Goal: Task Accomplishment & Management: Complete application form

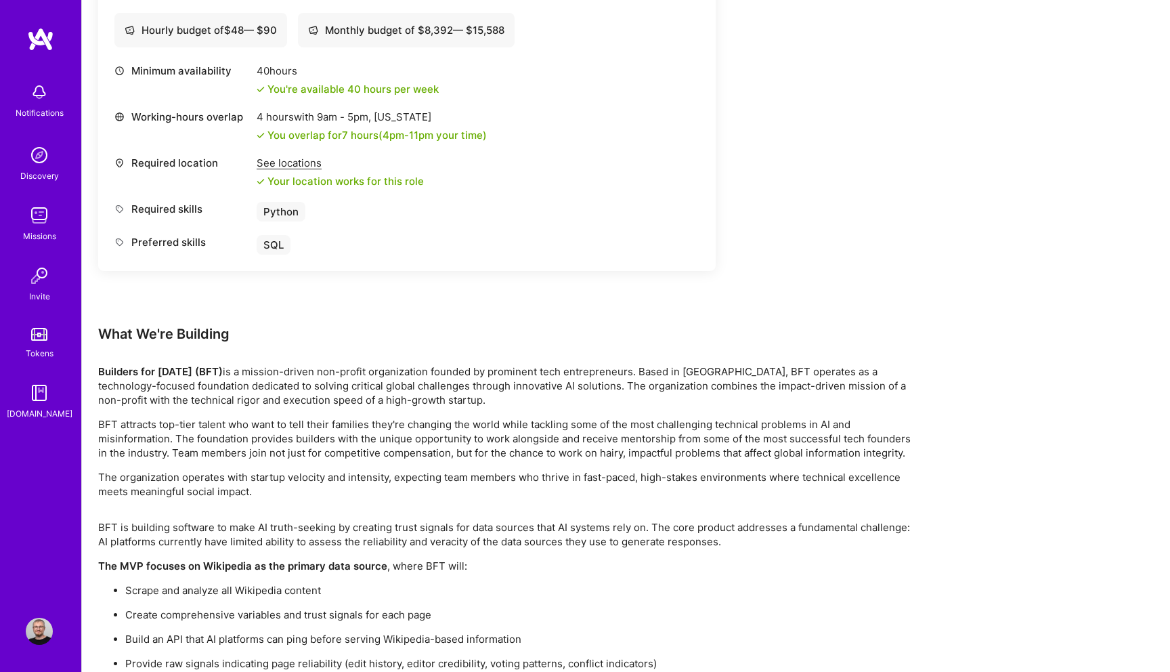
scroll to position [2160, 0]
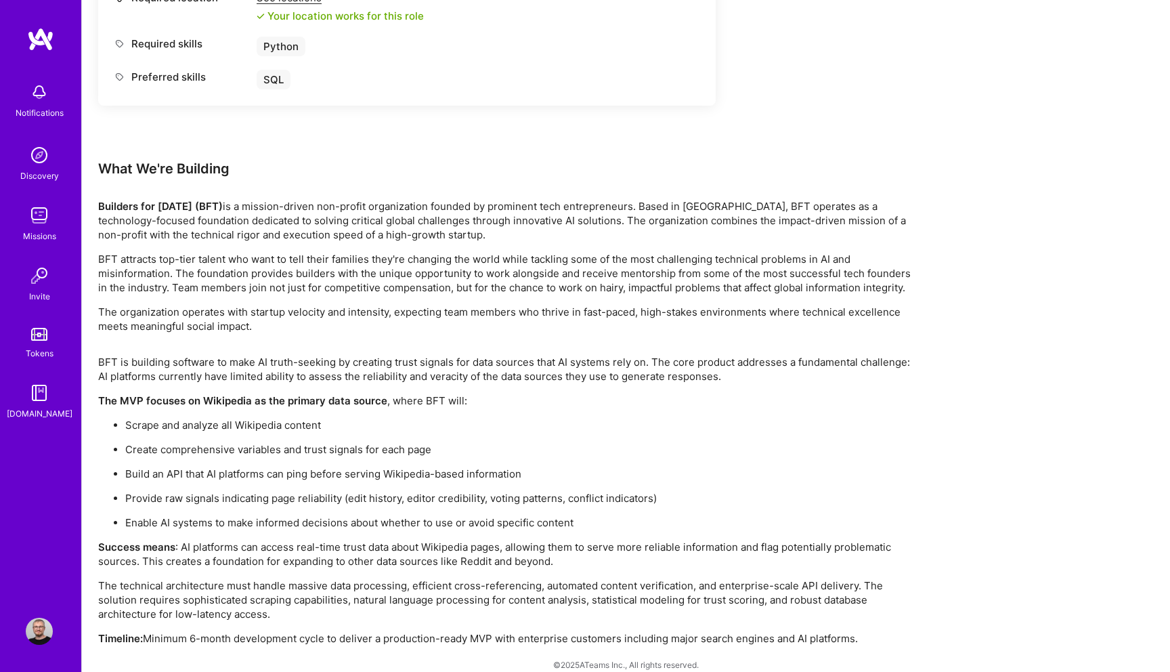
scroll to position [2130, 0]
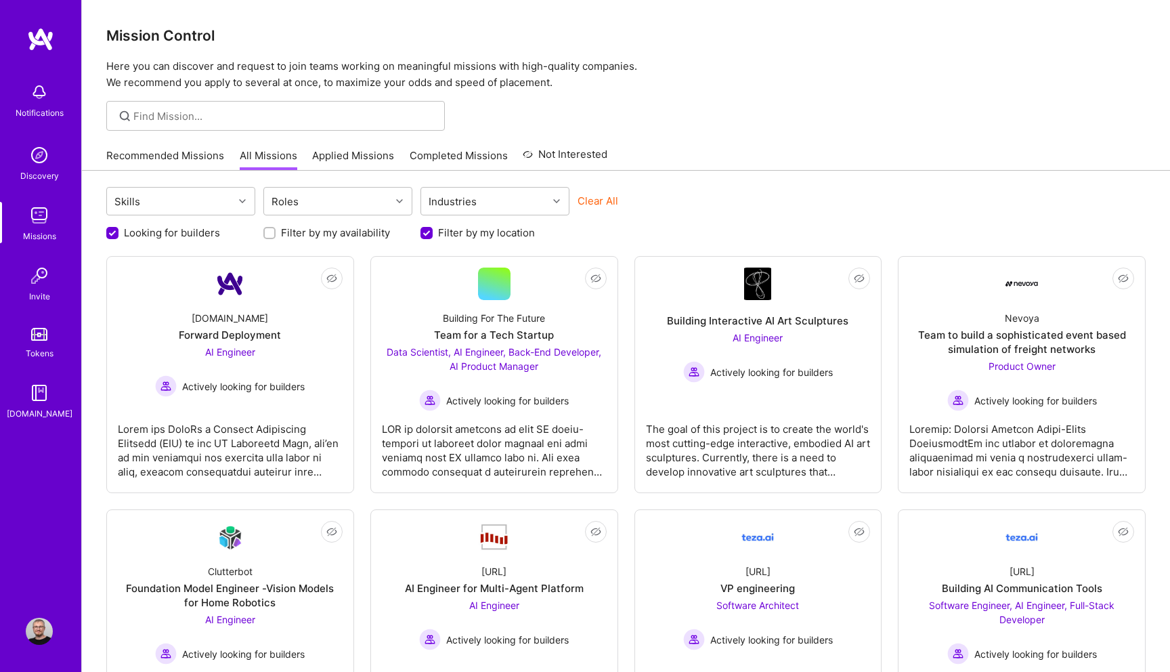
click at [746, 129] on div at bounding box center [626, 116] width 1088 height 30
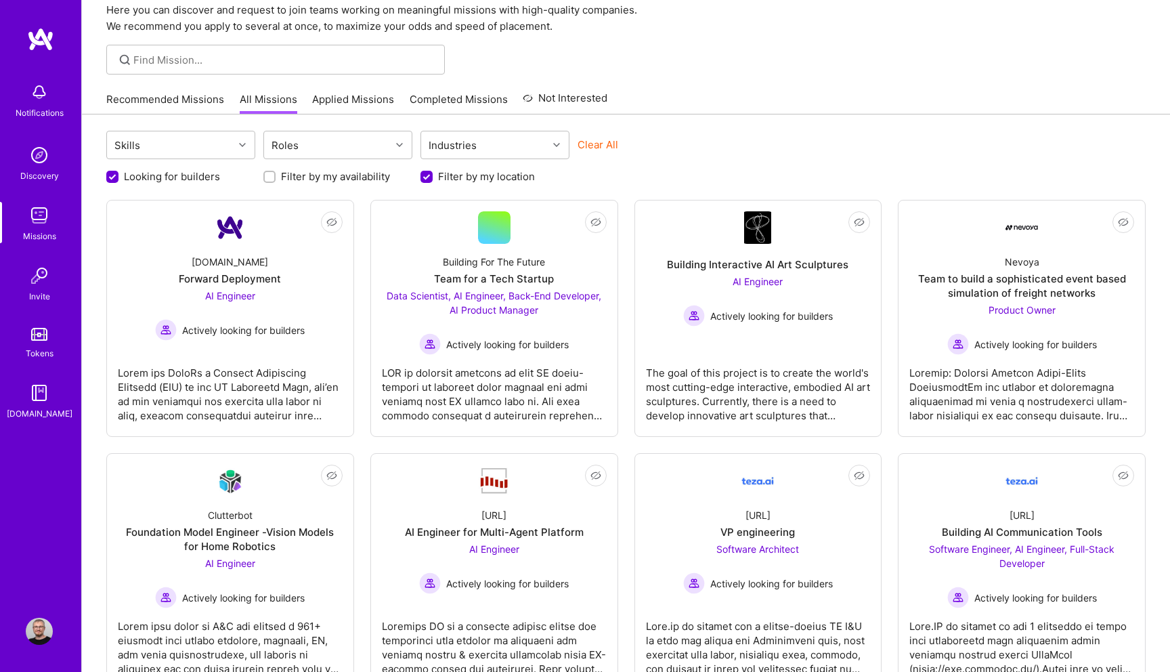
scroll to position [57, 0]
click at [812, 122] on div "Skills Roles Industries Clear All Looking for builders Filter by my availabilit…" at bounding box center [626, 664] width 1088 height 1100
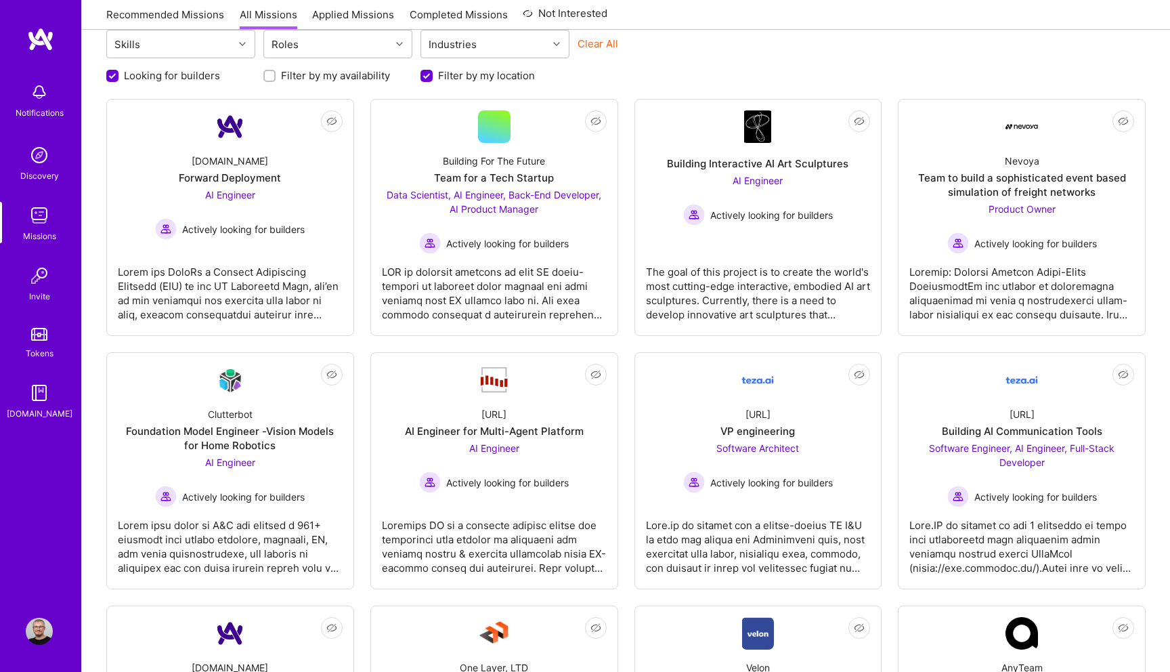
scroll to position [158, 0]
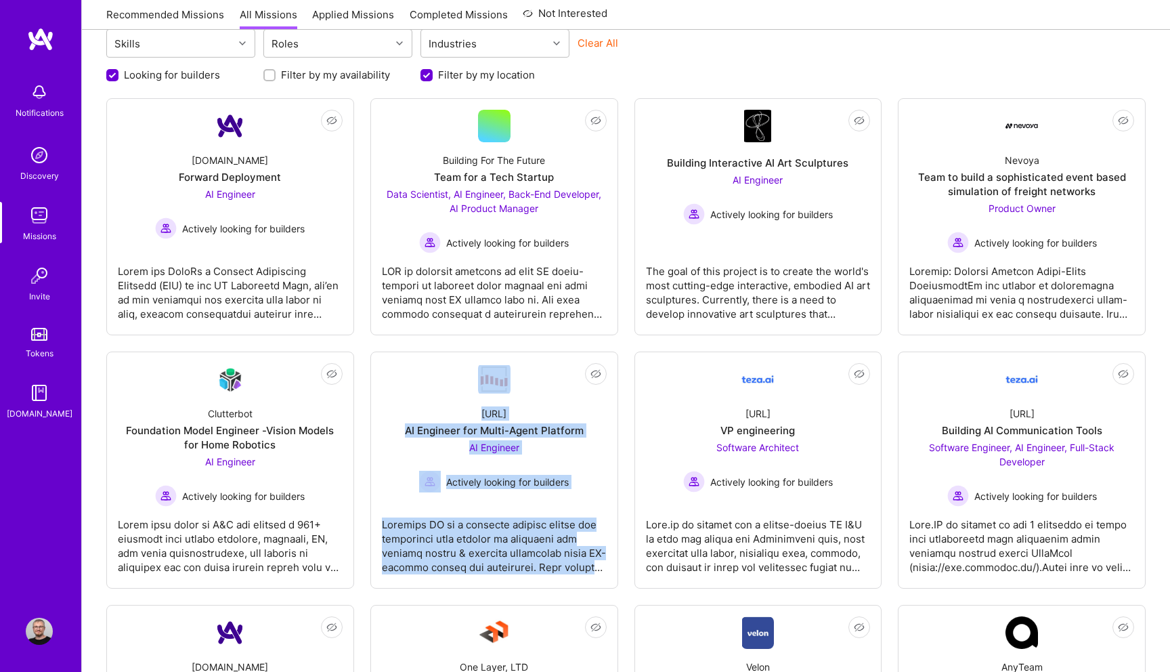
click at [625, 350] on div "Not Interested A.Team Forward Deployment AI Engineer Actively looking for build…" at bounding box center [625, 589] width 1039 height 982
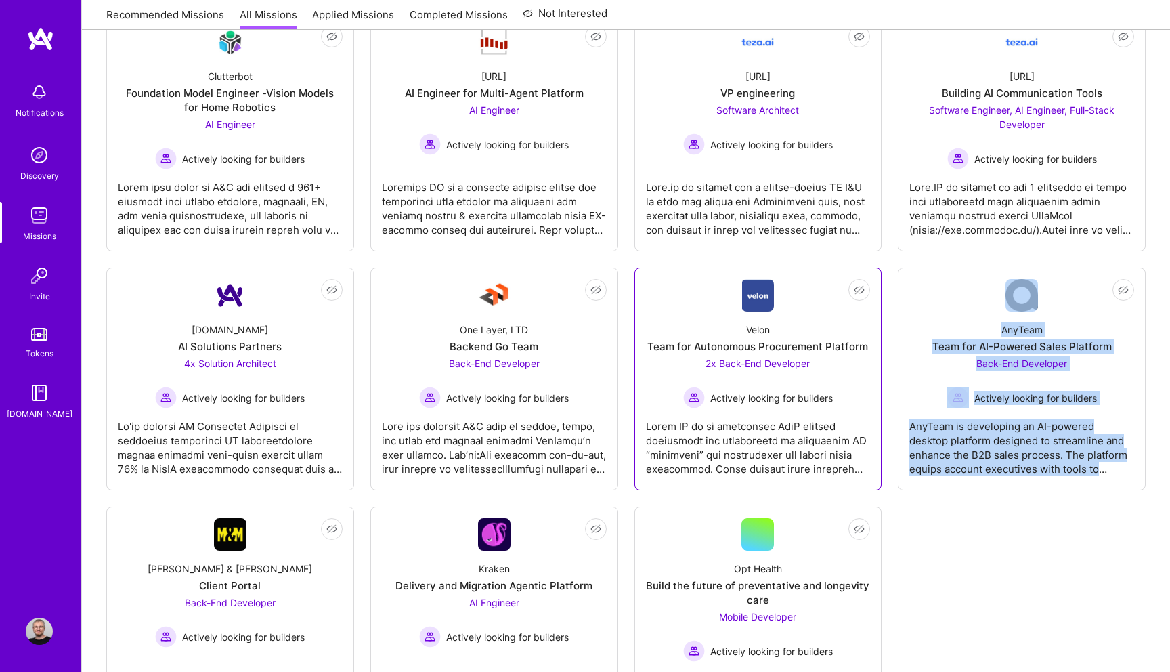
scroll to position [500, 0]
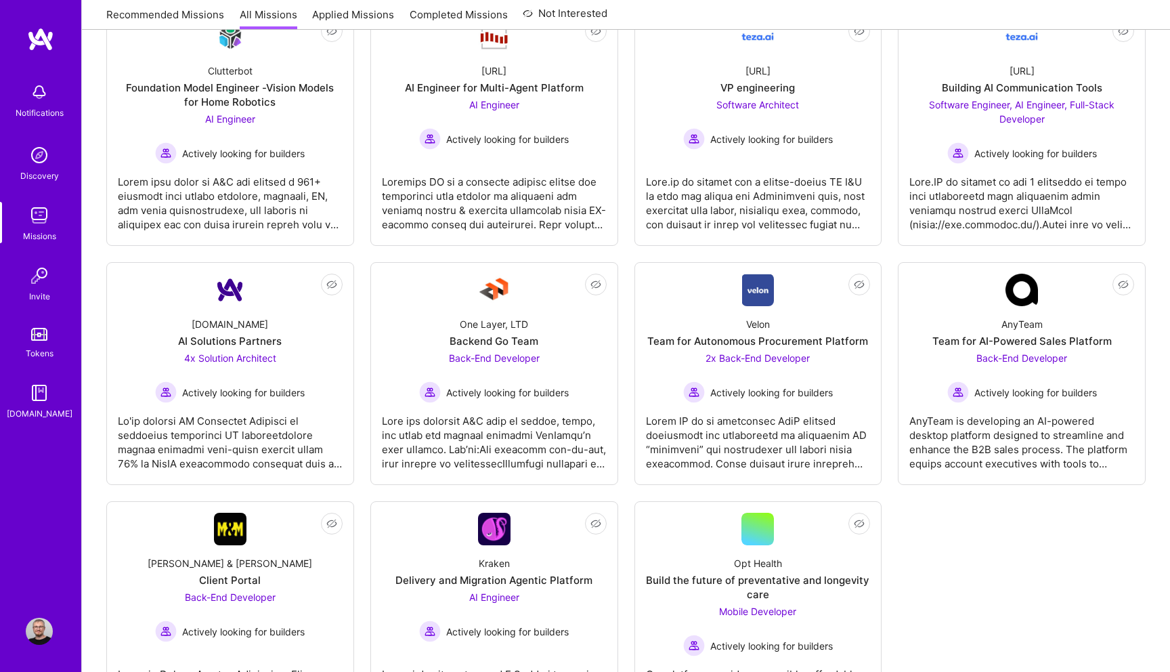
click at [916, 573] on div "Not Interested A.Team Forward Deployment AI Engineer Actively looking for build…" at bounding box center [625, 247] width 1039 height 982
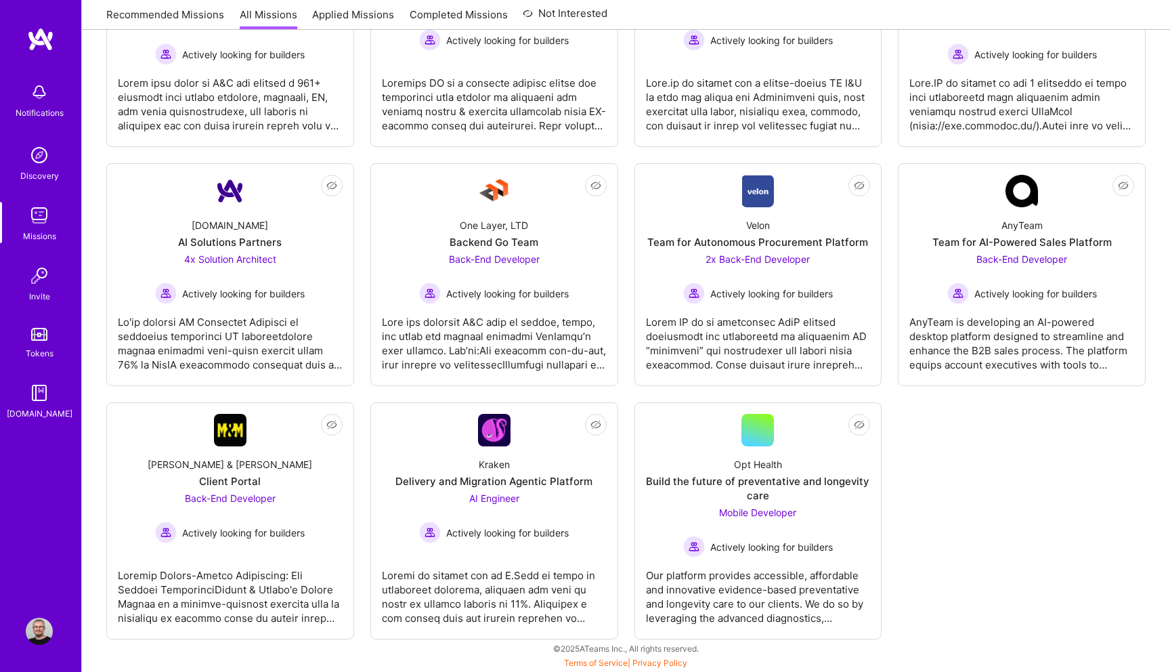
scroll to position [597, 0]
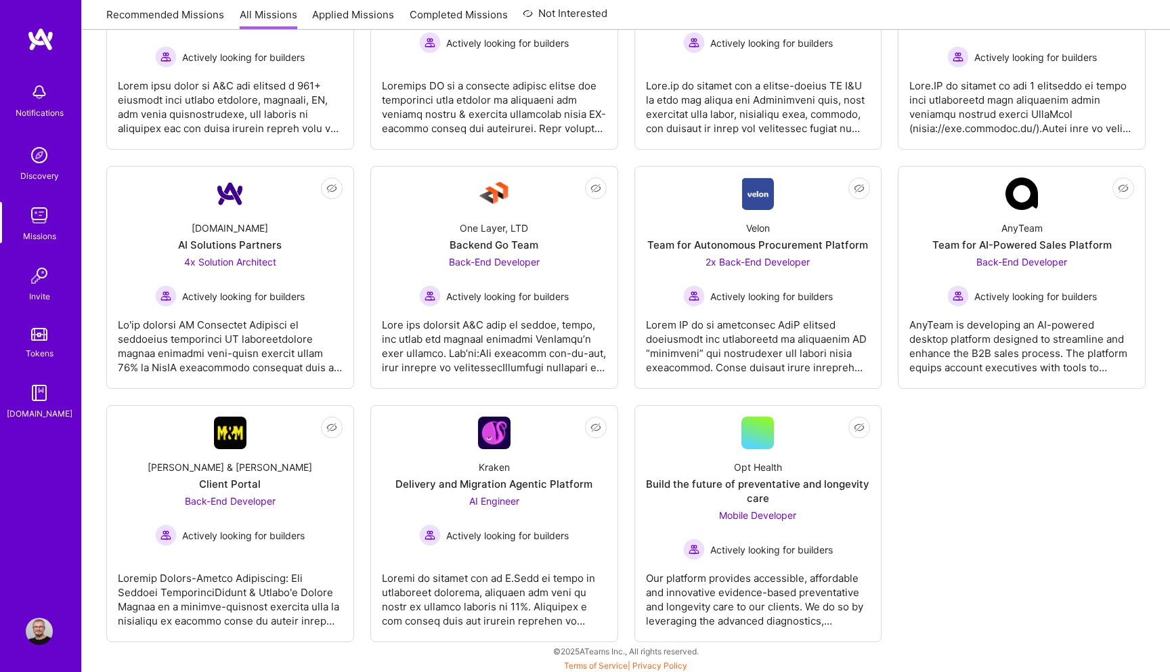
click at [951, 438] on div "Not Interested A.Team Forward Deployment AI Engineer Actively looking for build…" at bounding box center [625, 150] width 1039 height 982
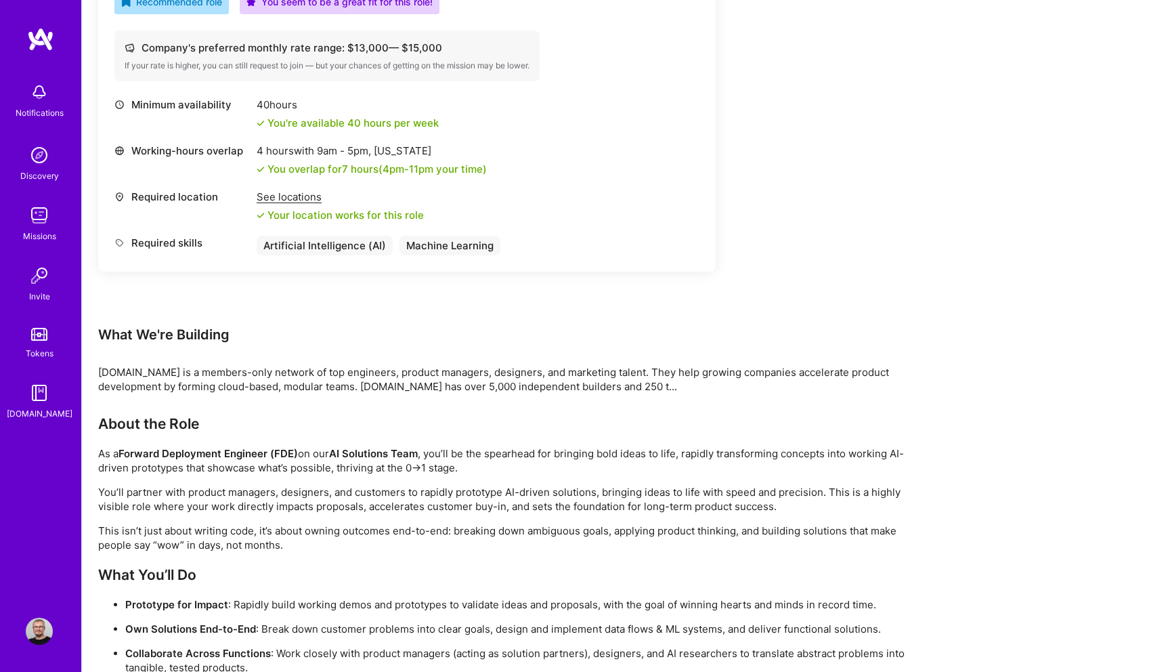
scroll to position [516, 0]
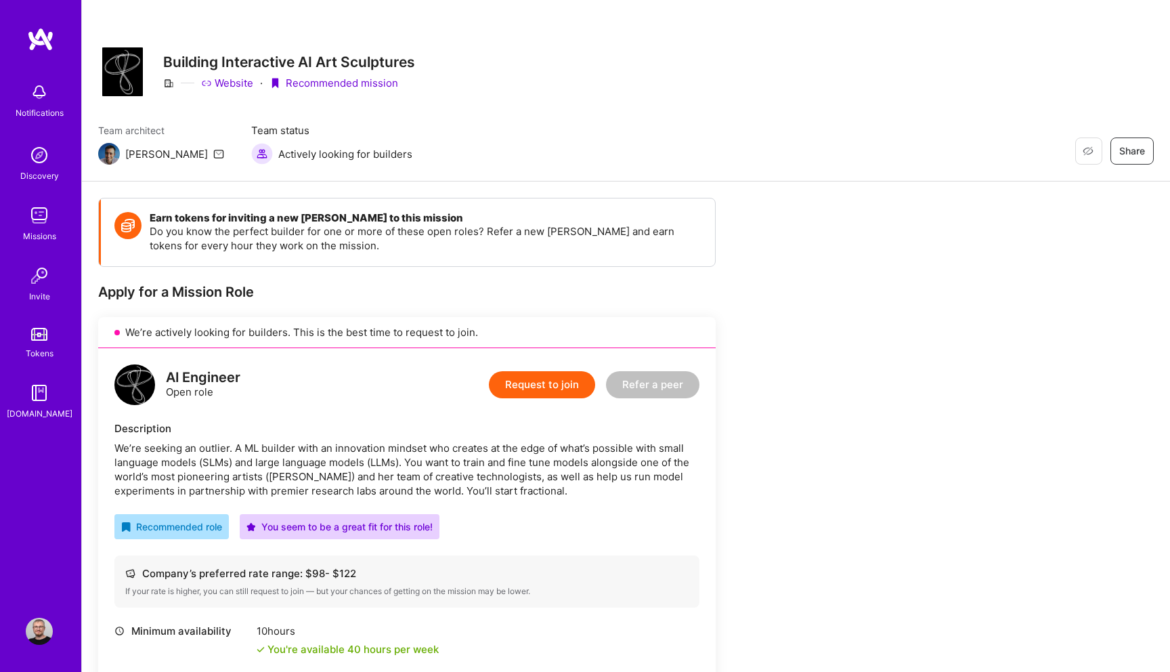
click at [404, 358] on div "AI Engineer Open role Request to join Refer a peer Description We’re seeking an…" at bounding box center [407, 589] width 618 height 483
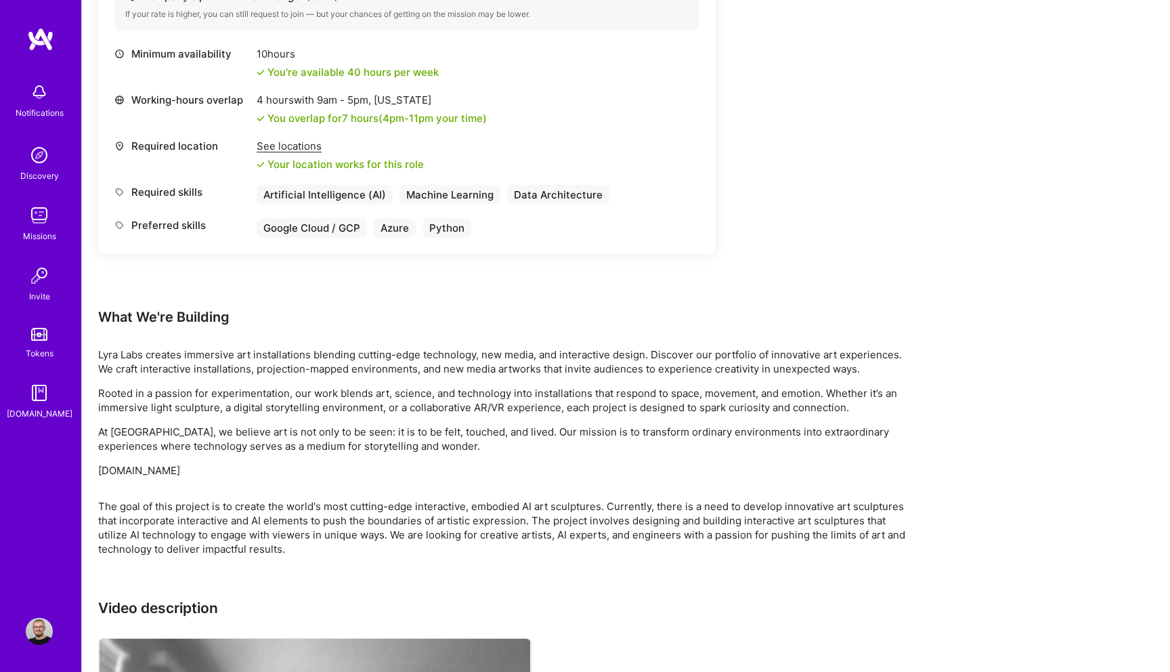
scroll to position [544, 0]
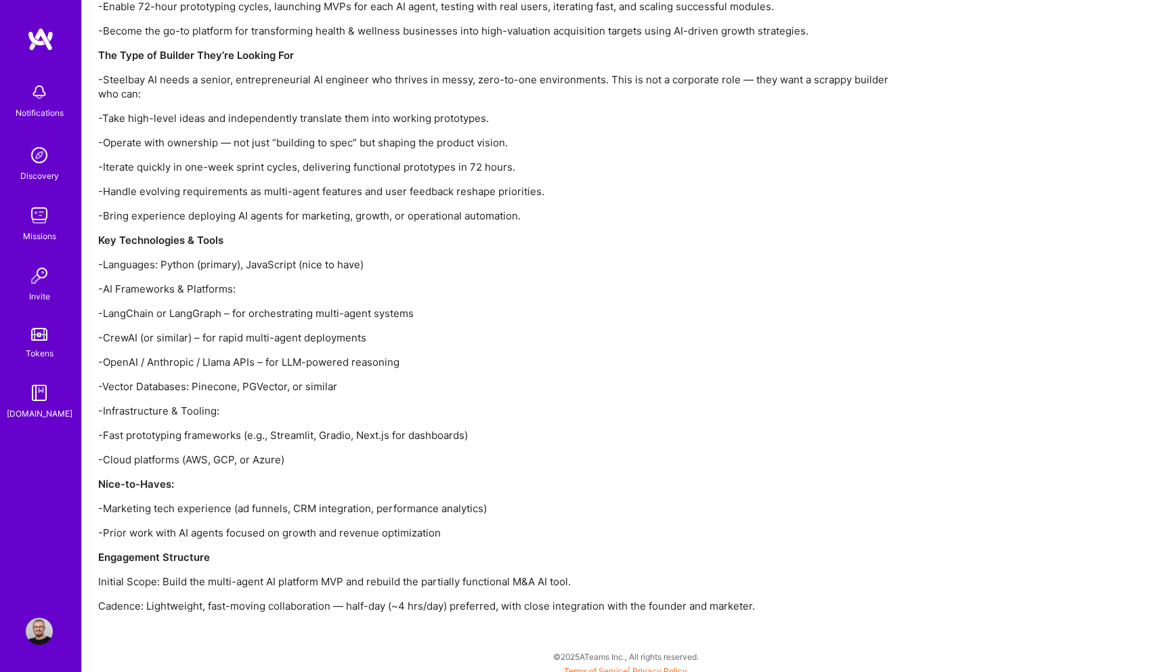
scroll to position [1311, 0]
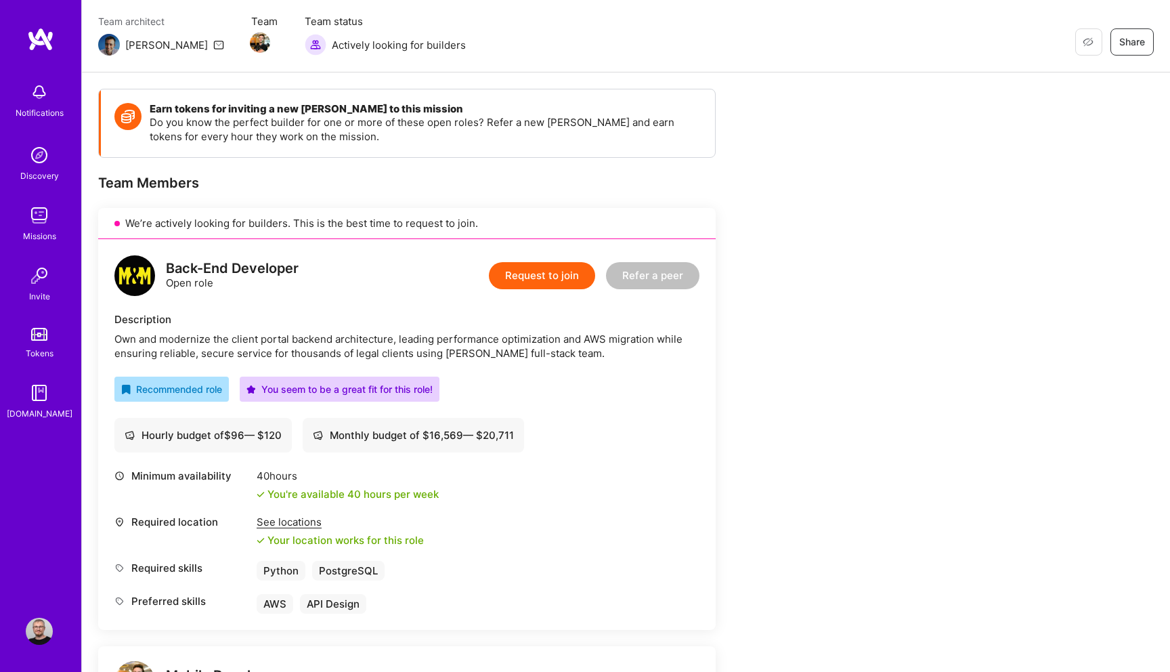
scroll to position [116, 0]
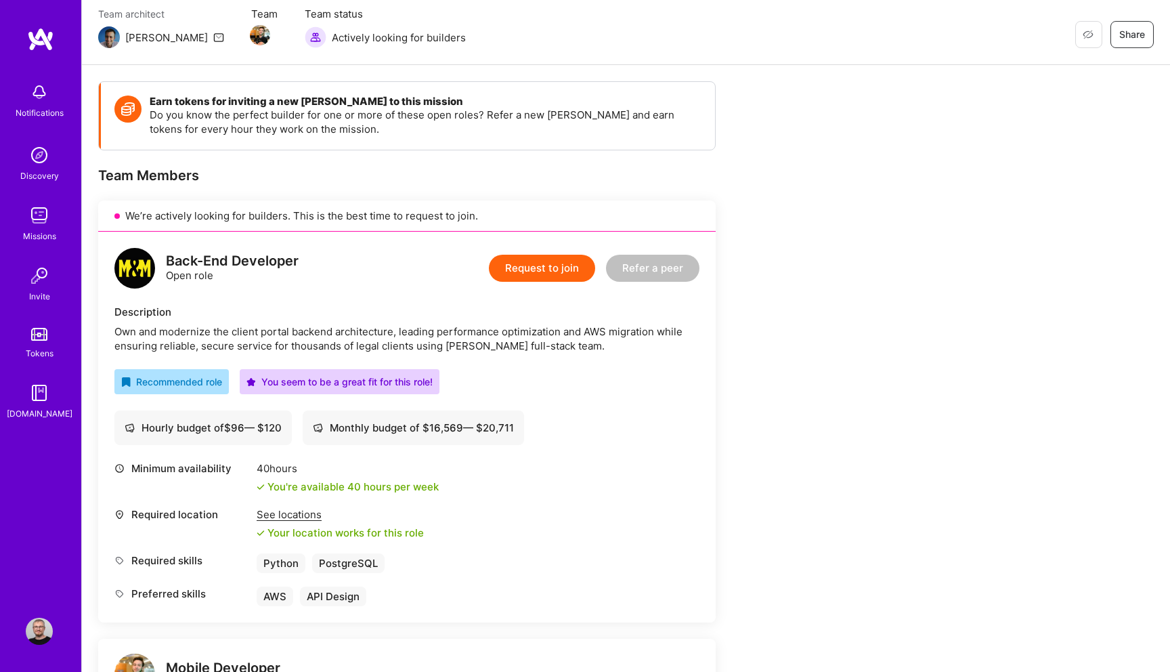
click at [364, 313] on div "Description" at bounding box center [406, 312] width 585 height 14
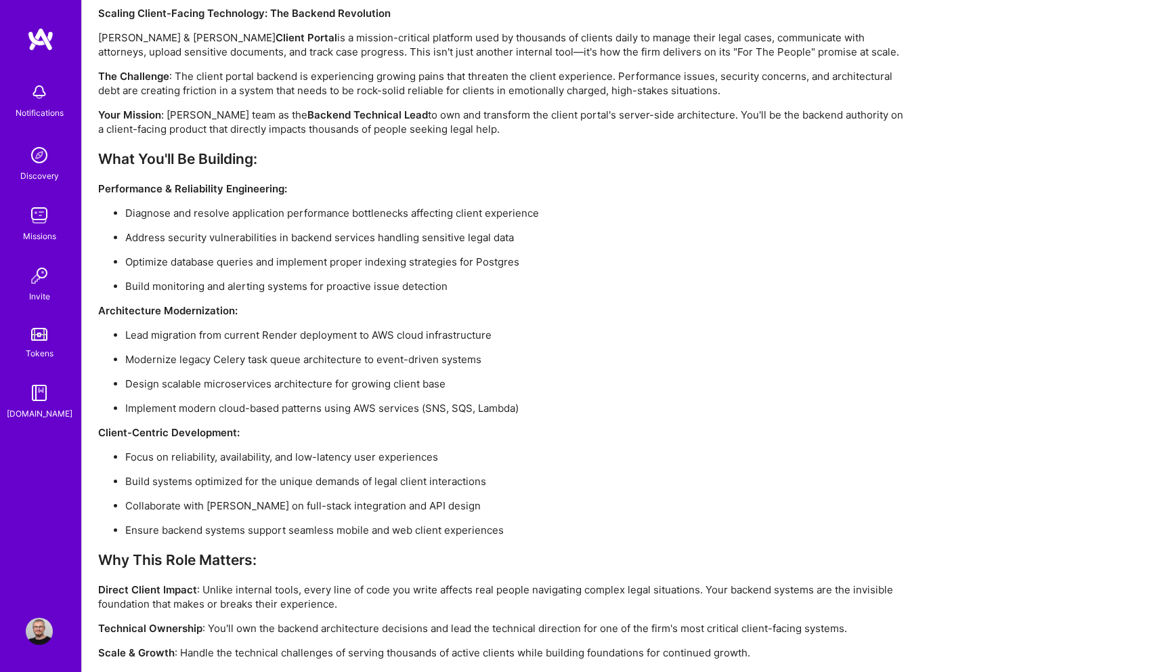
scroll to position [1149, 0]
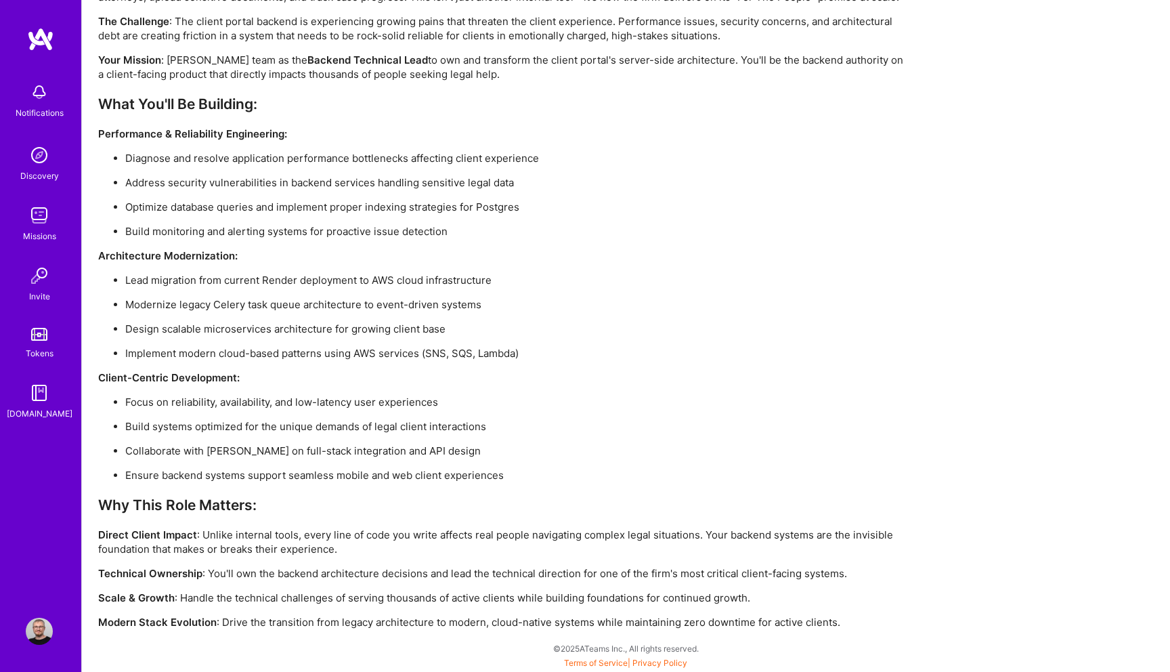
click at [571, 148] on div "Scaling Client-Facing Technology: The Backend Revolution Morgan & Morgan's Clie…" at bounding box center [504, 290] width 813 height 678
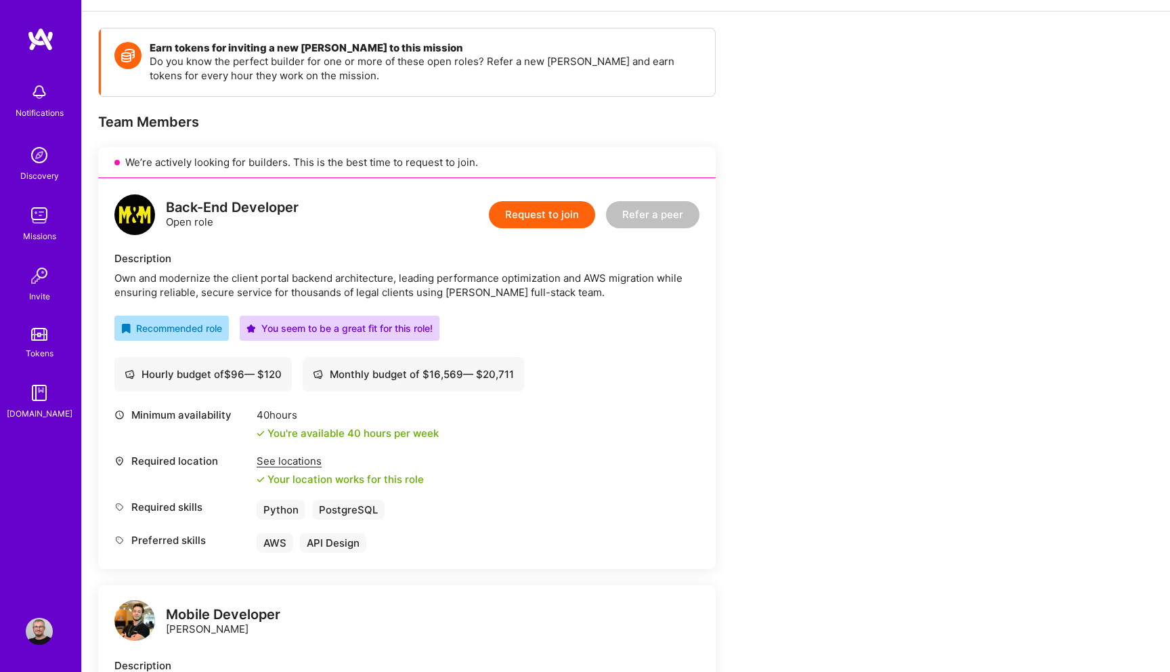
scroll to position [0, 0]
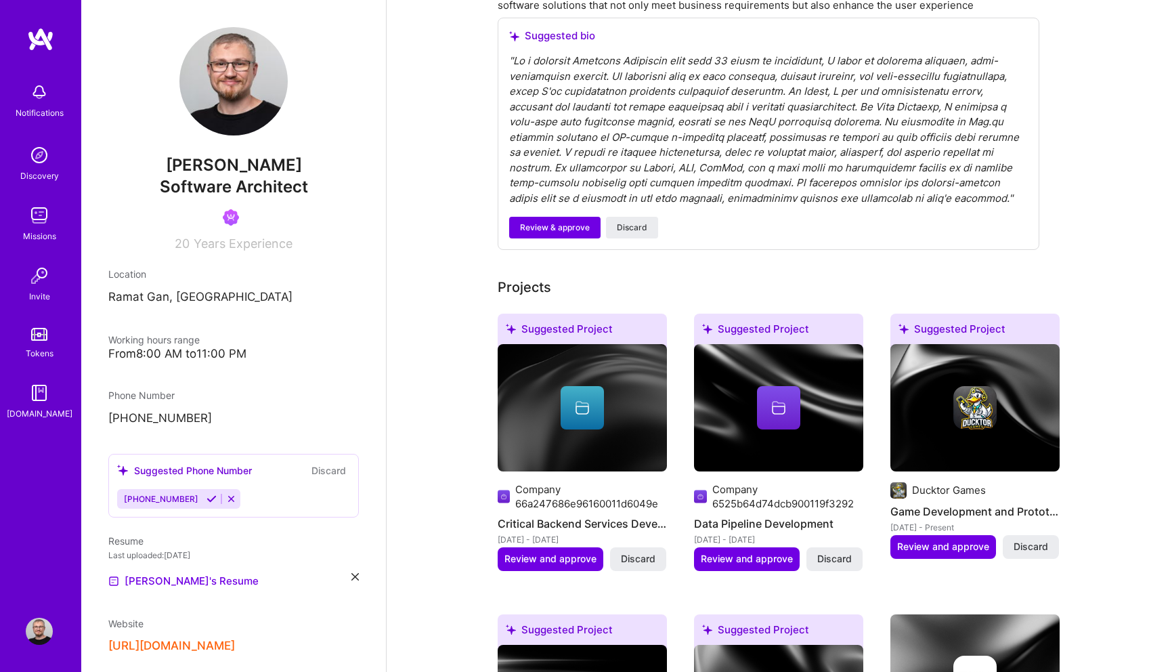
scroll to position [272, 0]
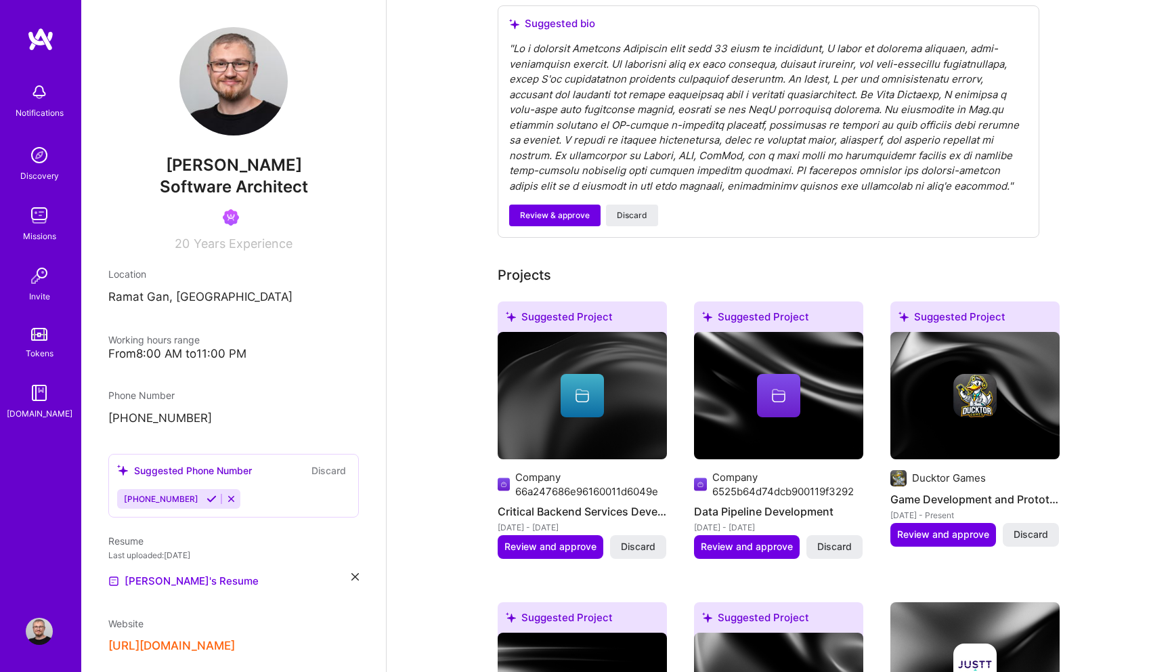
click at [982, 317] on div "Suggested Project" at bounding box center [974, 319] width 169 height 36
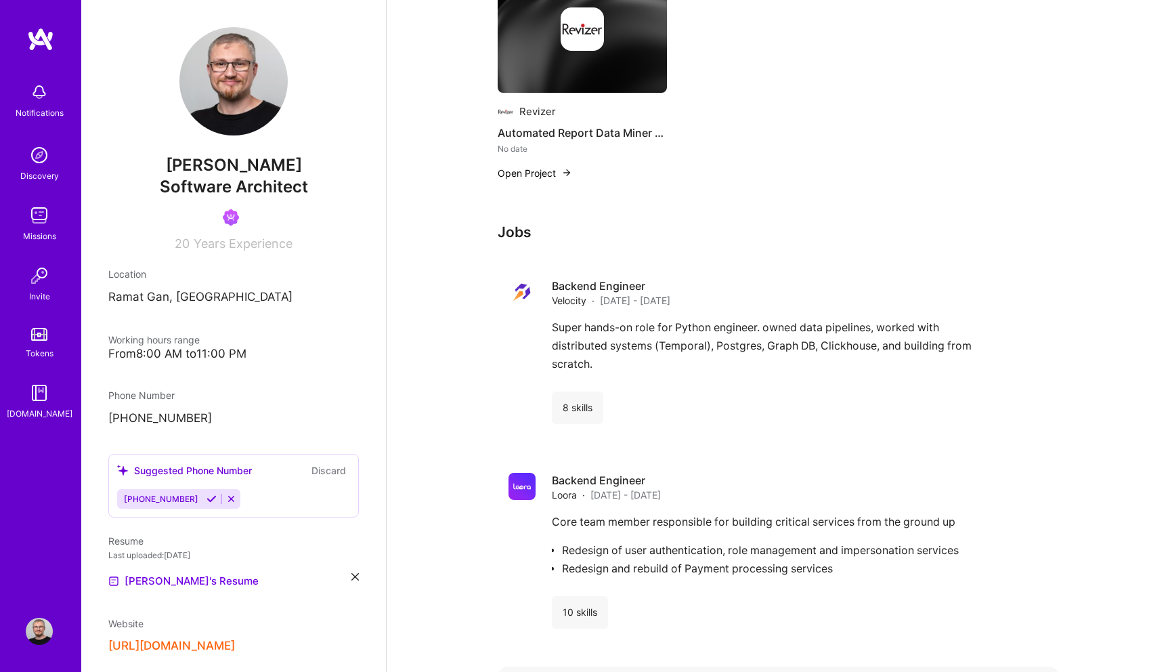
scroll to position [1784, 0]
click at [207, 498] on icon at bounding box center [212, 499] width 10 height 10
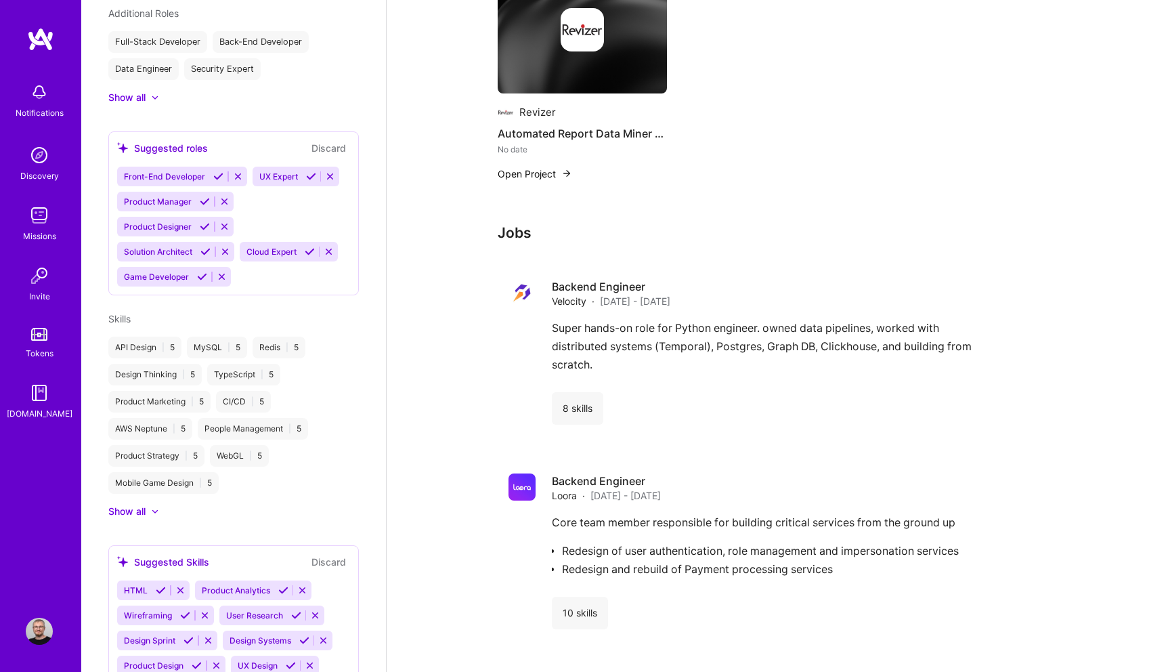
scroll to position [587, 0]
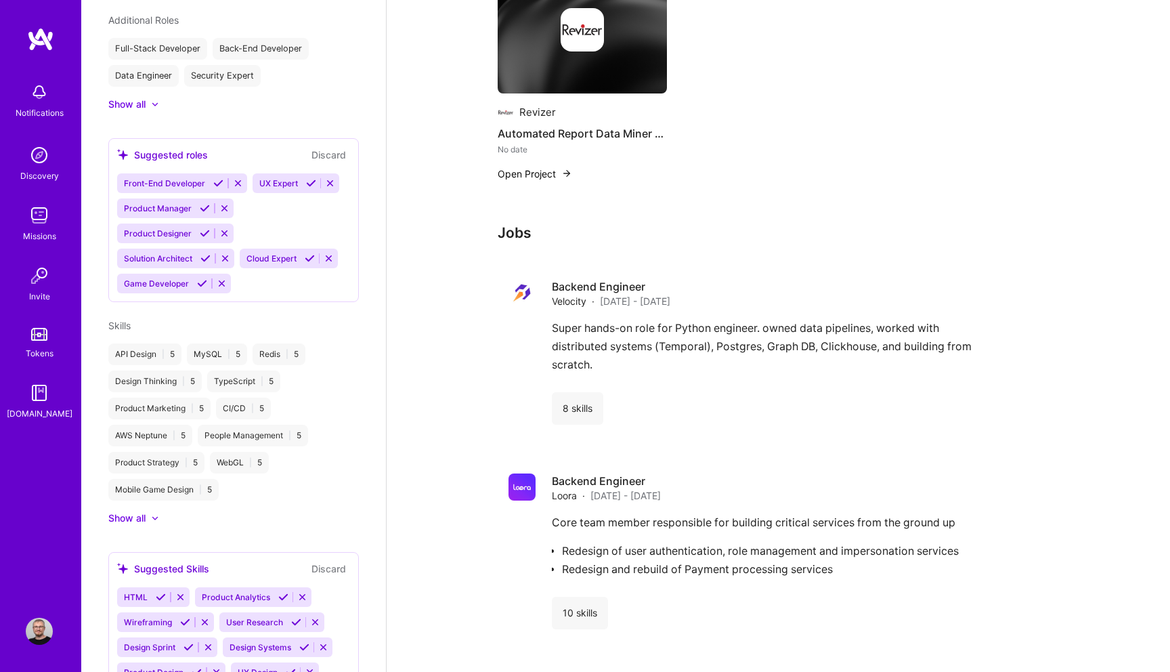
click at [199, 288] on icon at bounding box center [202, 283] width 10 height 10
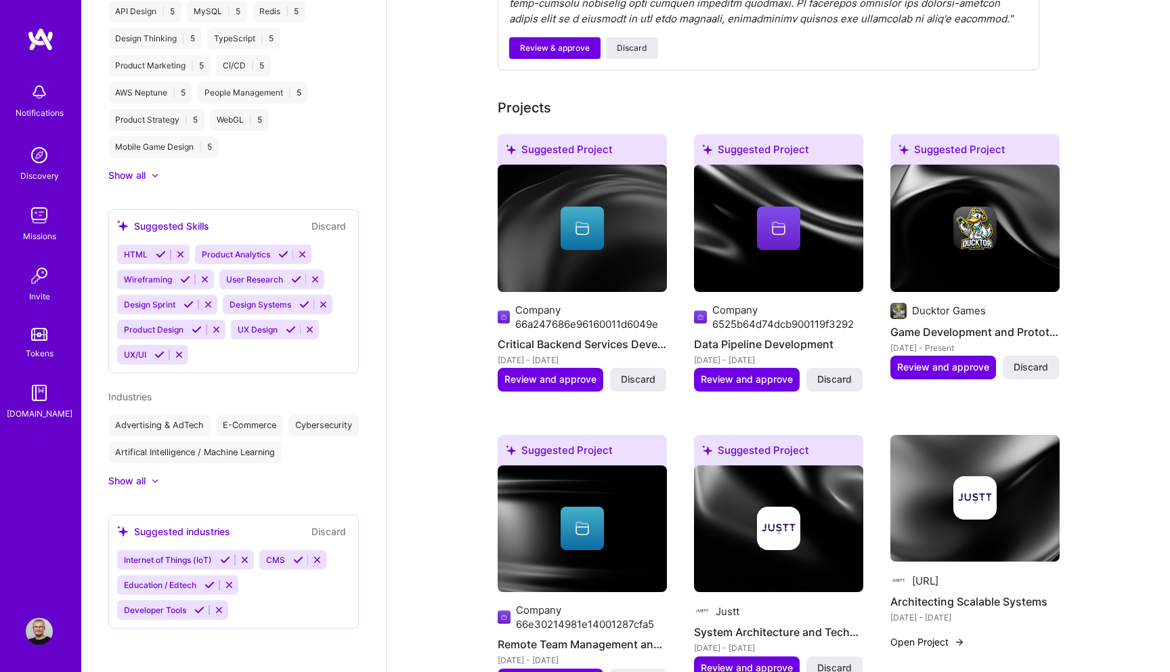
scroll to position [423, 0]
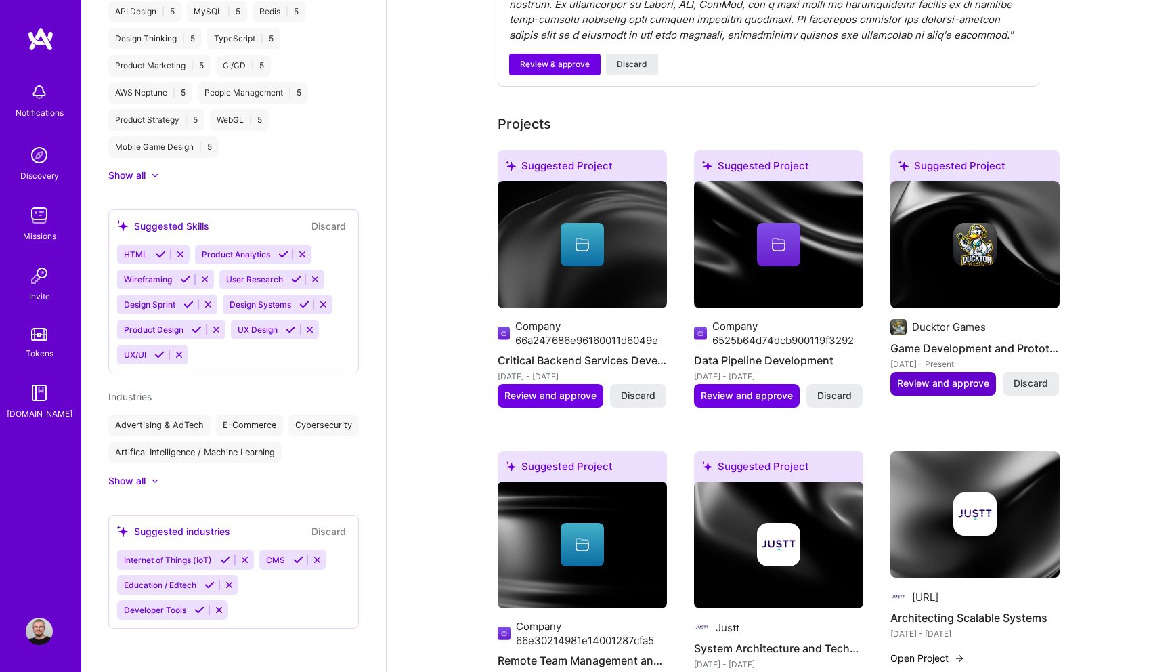
click at [946, 379] on span "Review and approve" at bounding box center [943, 383] width 92 height 14
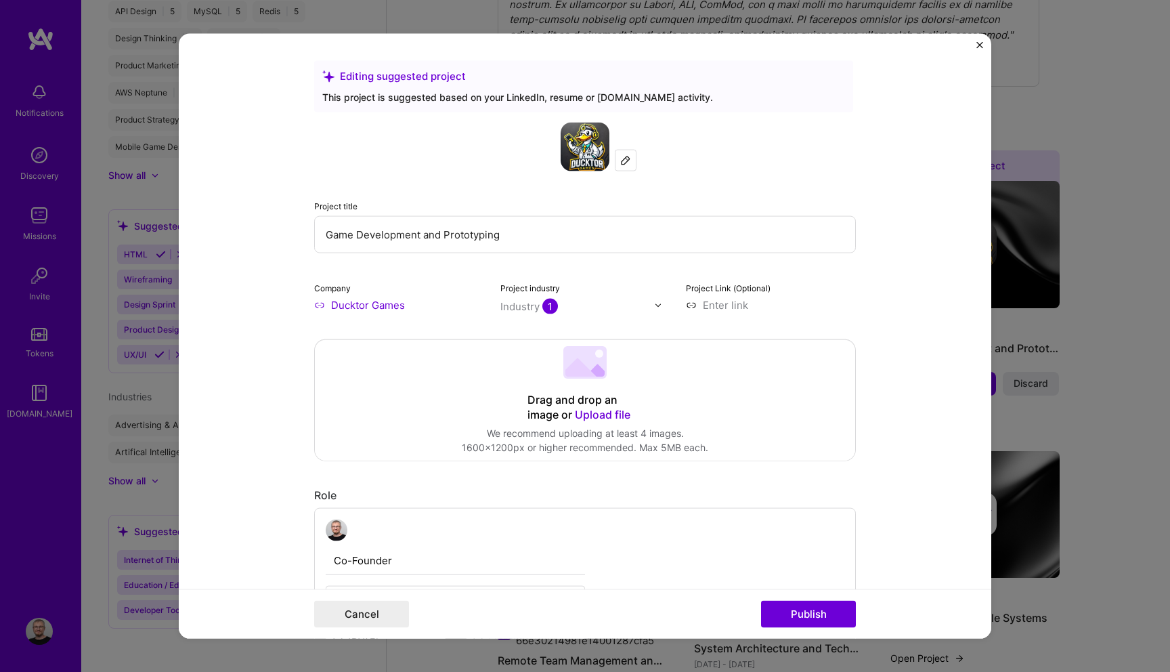
click at [509, 229] on input "Game Development and Prototyping" at bounding box center [585, 234] width 542 height 37
type input "ו"
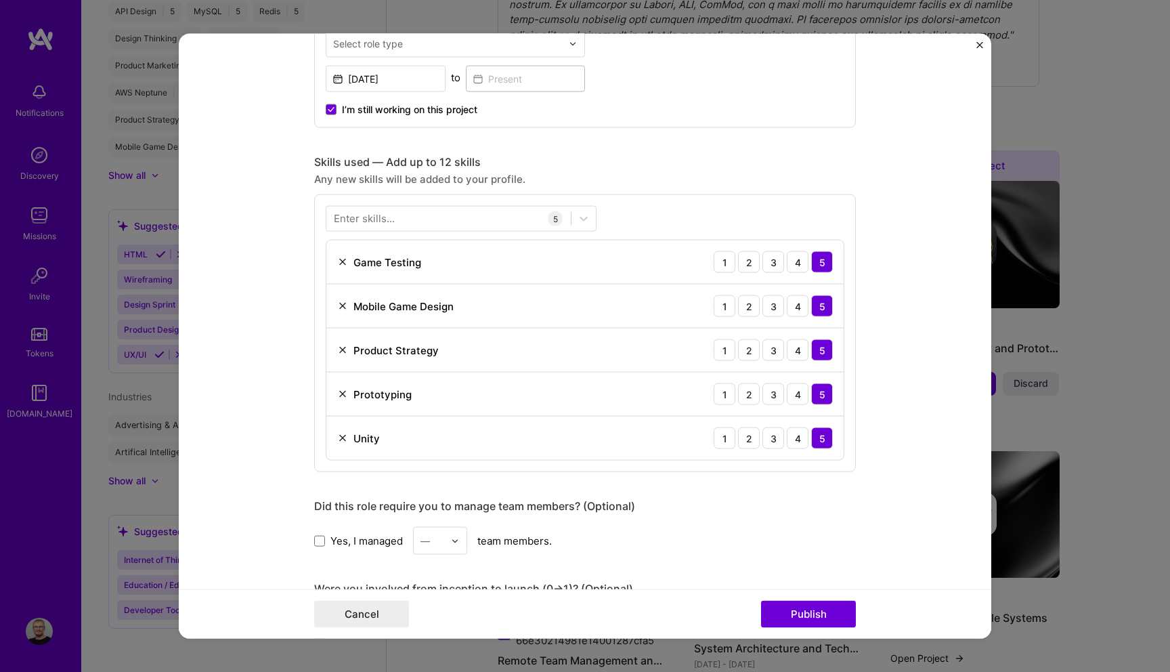
scroll to position [552, 0]
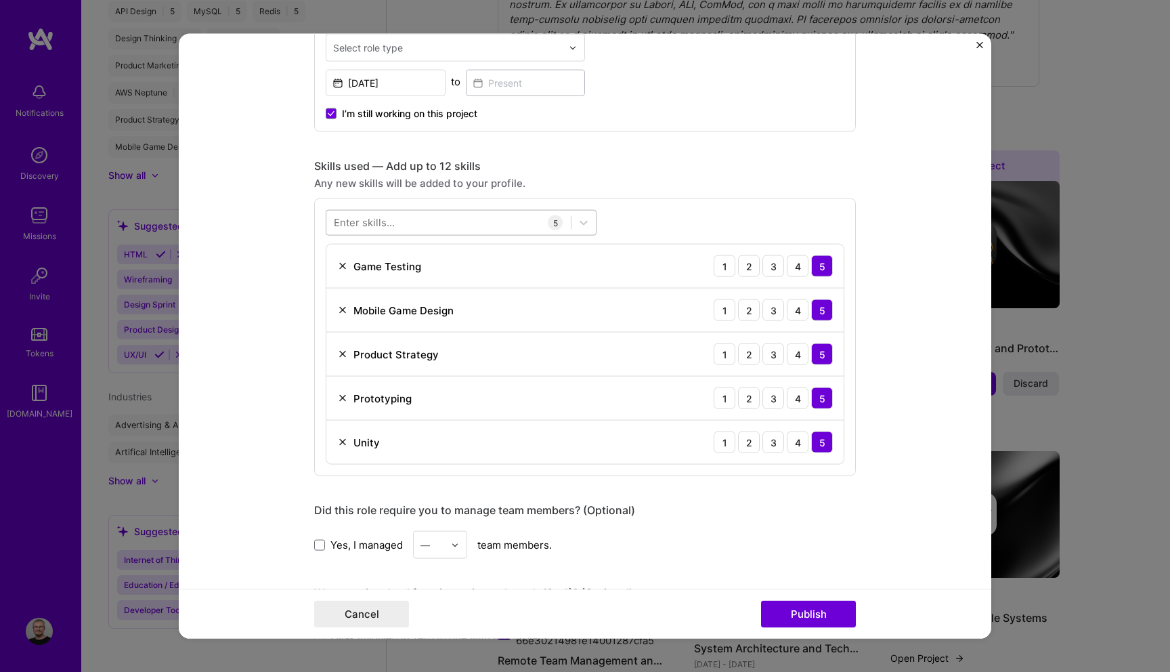
type input "Rune War: Battle Legends"
click at [450, 223] on div at bounding box center [448, 222] width 244 height 22
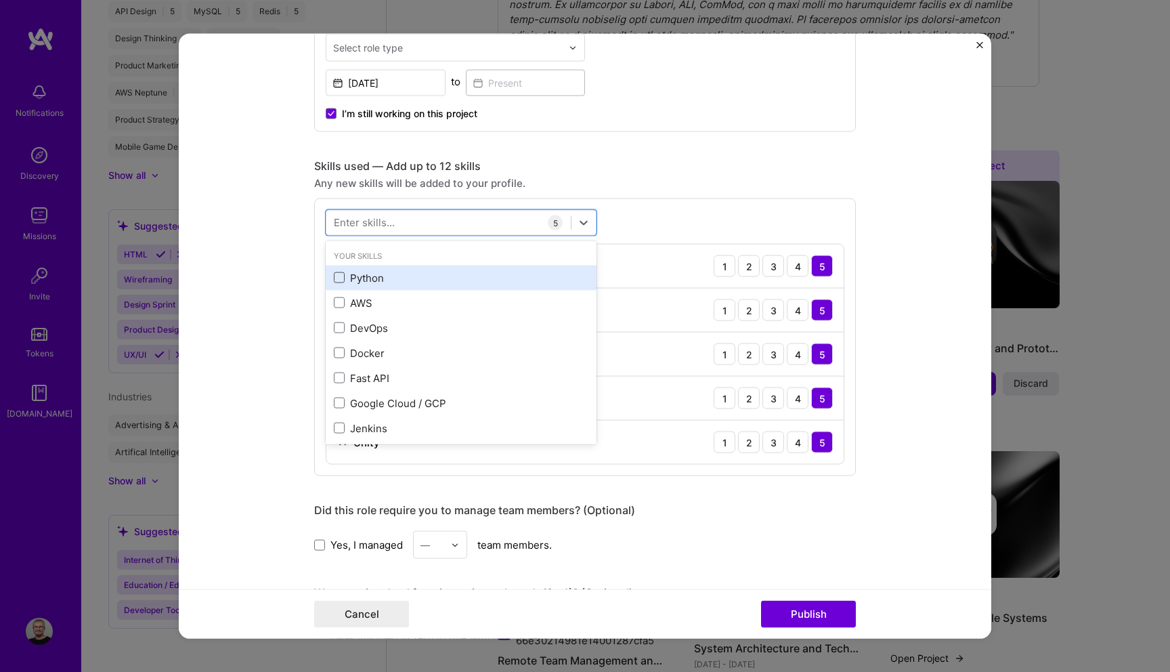
click at [342, 274] on span at bounding box center [339, 277] width 11 height 11
click at [0, 0] on input "checkbox" at bounding box center [0, 0] width 0 height 0
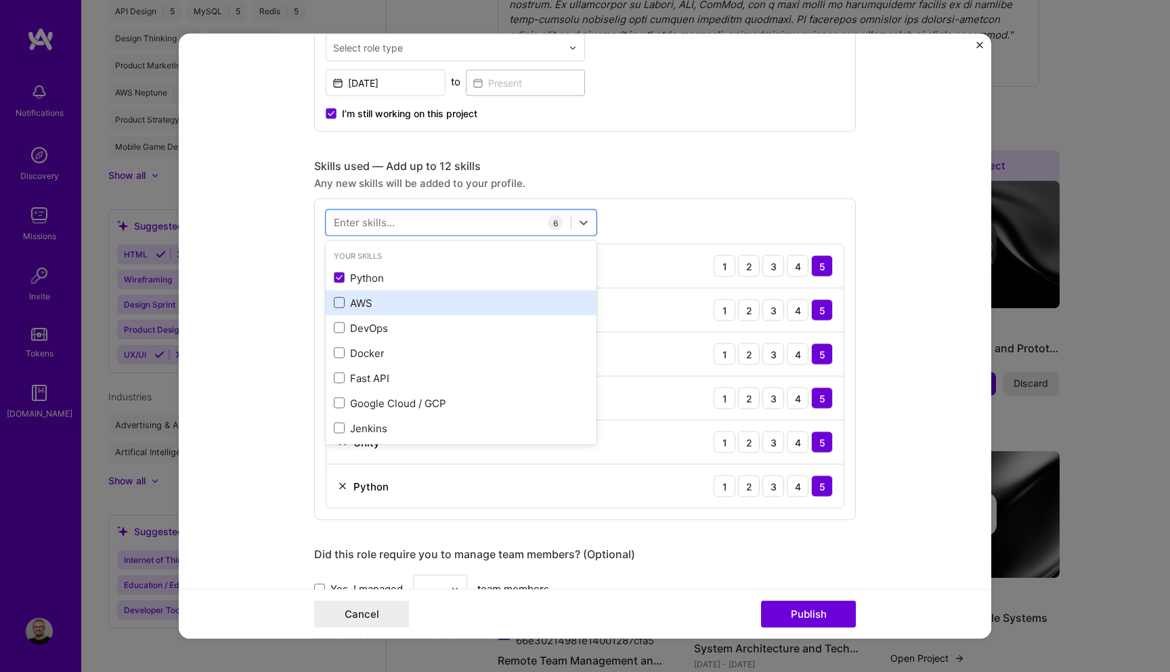
click at [337, 304] on span at bounding box center [339, 302] width 11 height 11
click at [0, 0] on input "checkbox" at bounding box center [0, 0] width 0 height 0
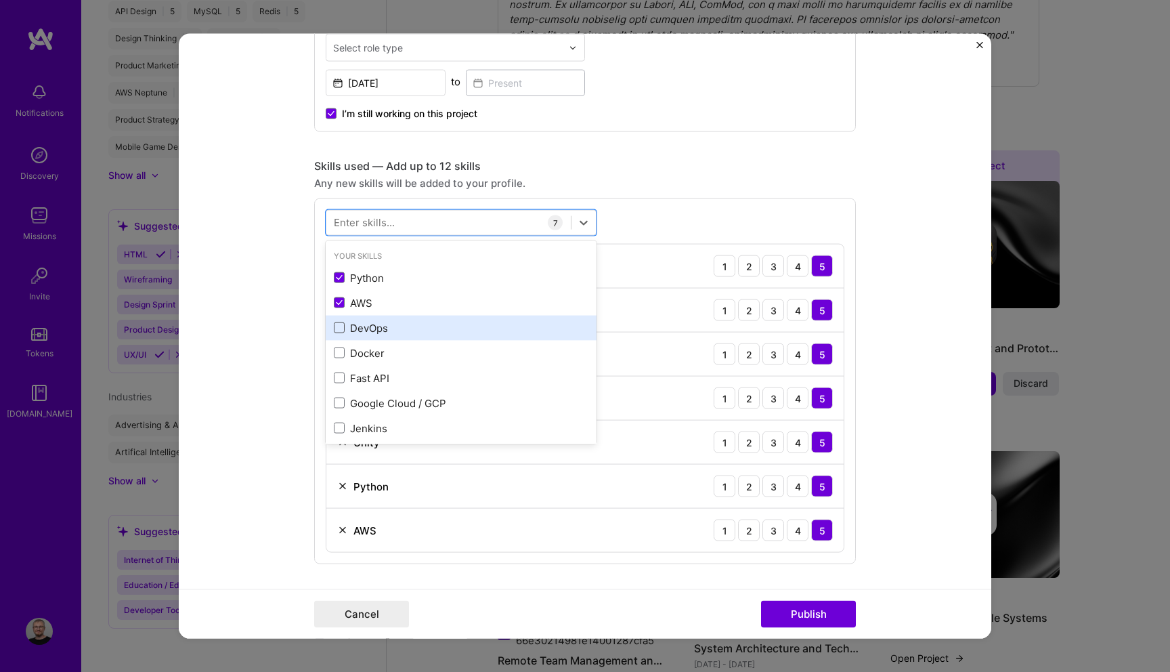
click at [339, 332] on span at bounding box center [339, 327] width 11 height 11
click at [0, 0] on input "checkbox" at bounding box center [0, 0] width 0 height 0
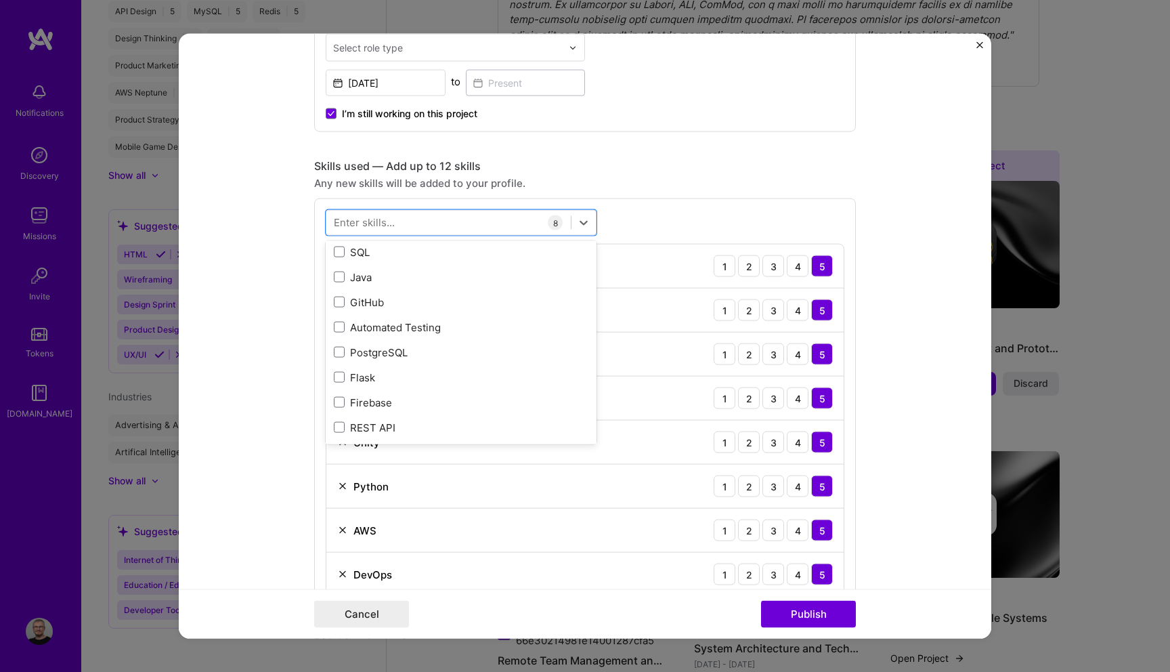
scroll to position [701, 0]
click at [339, 303] on span at bounding box center [339, 303] width 11 height 11
click at [0, 0] on input "checkbox" at bounding box center [0, 0] width 0 height 0
click at [642, 180] on div "Any new skills will be added to your profile." at bounding box center [585, 183] width 542 height 14
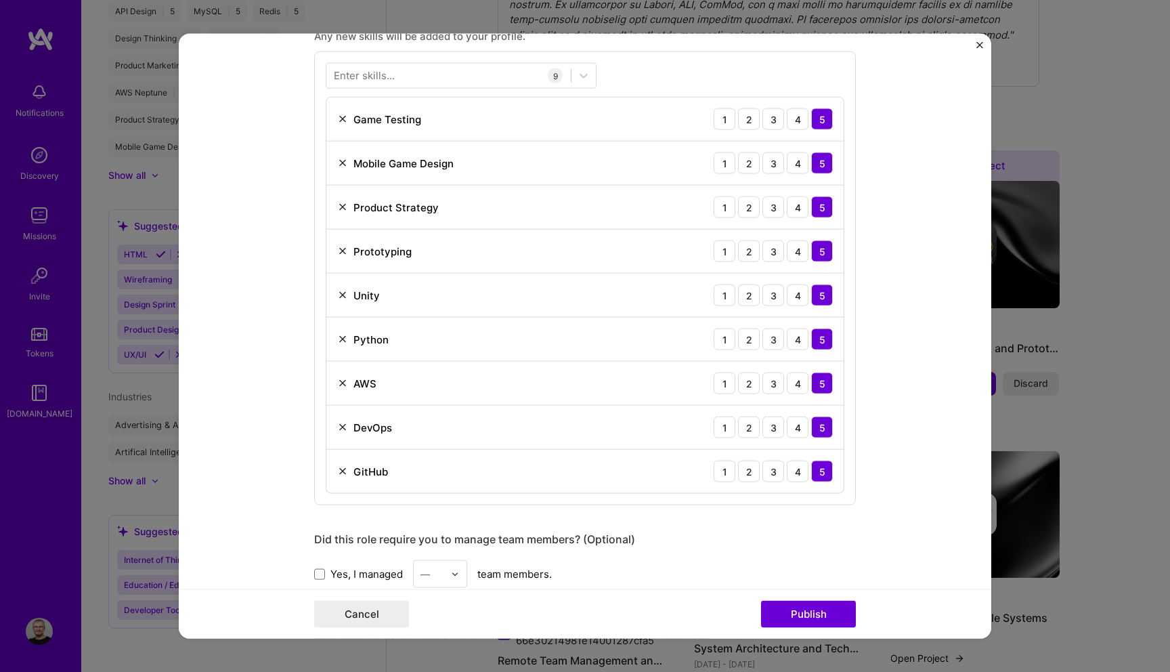
scroll to position [712, 0]
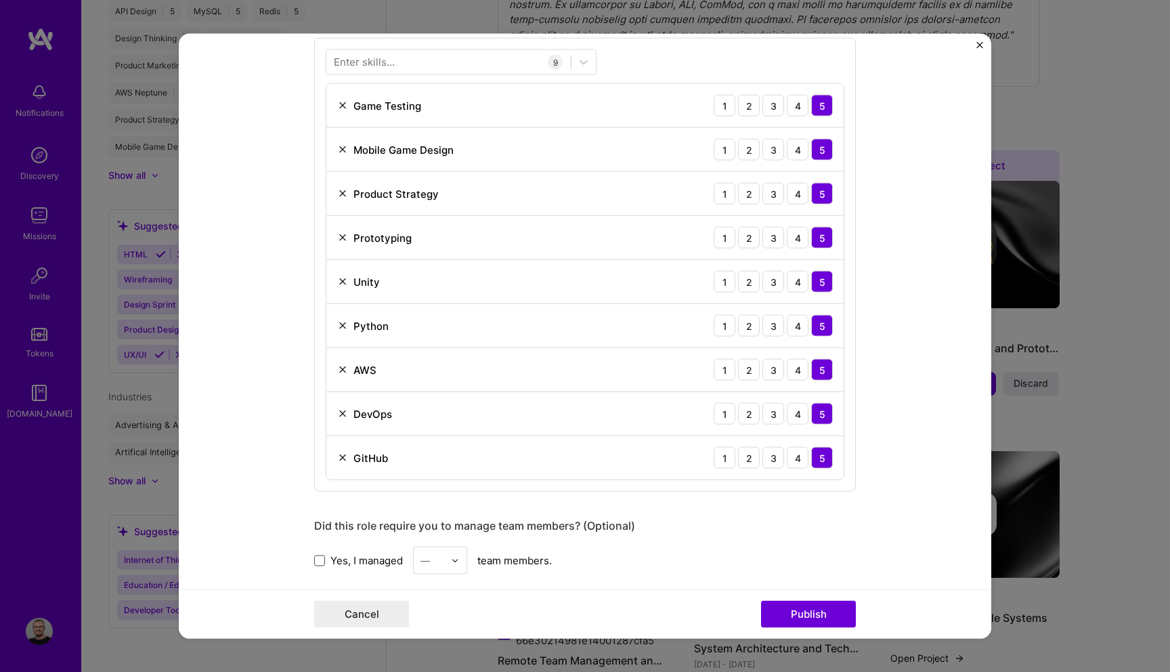
click at [324, 565] on span at bounding box center [319, 560] width 11 height 11
click at [0, 0] on input "Yes, I managed" at bounding box center [0, 0] width 0 height 0
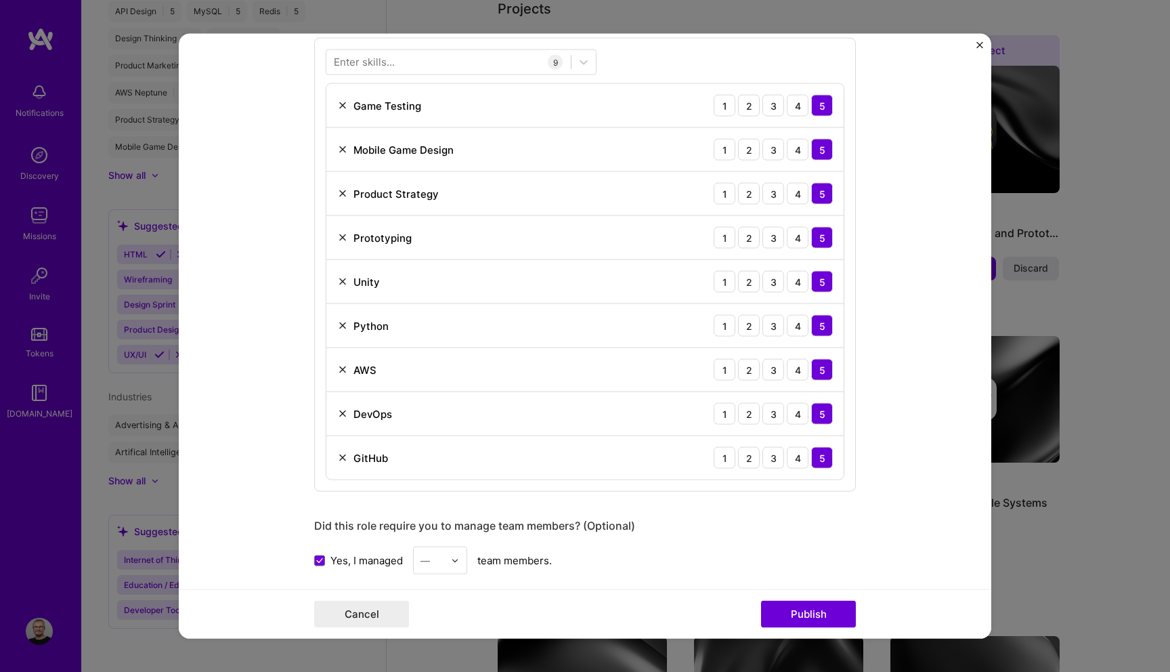
click at [446, 563] on div "—" at bounding box center [432, 560] width 37 height 26
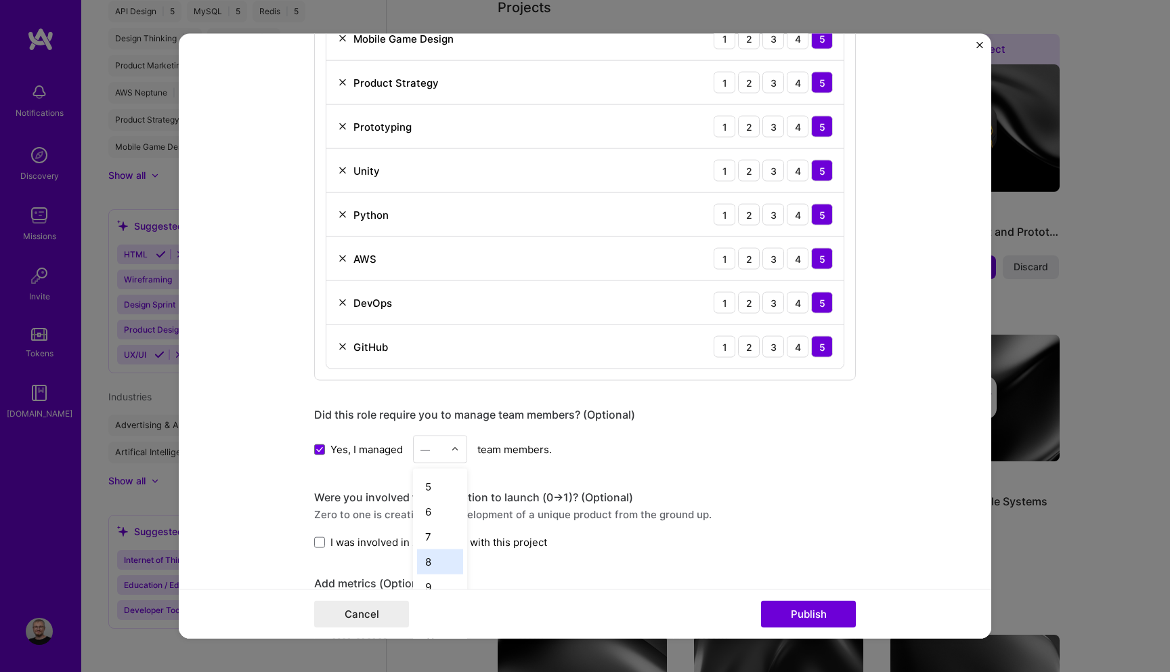
scroll to position [96, 0]
click at [432, 494] on div "5" at bounding box center [440, 489] width 46 height 25
click at [318, 540] on span at bounding box center [319, 541] width 11 height 11
click at [0, 0] on input "I was involved in zero to one with this project" at bounding box center [0, 0] width 0 height 0
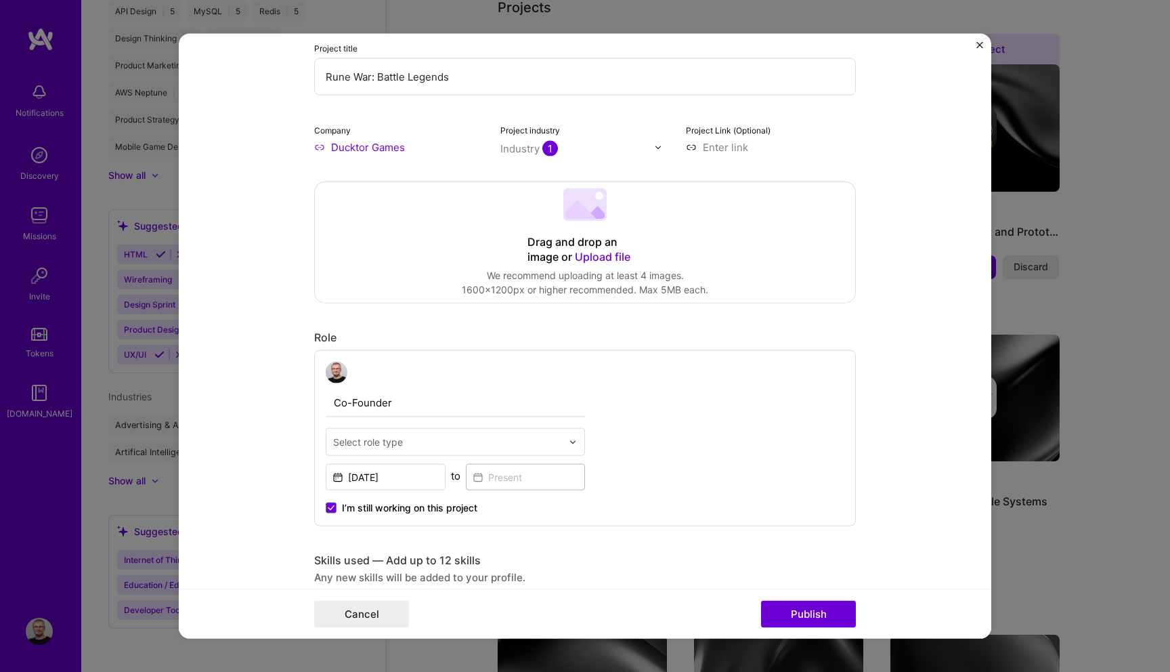
scroll to position [148, 0]
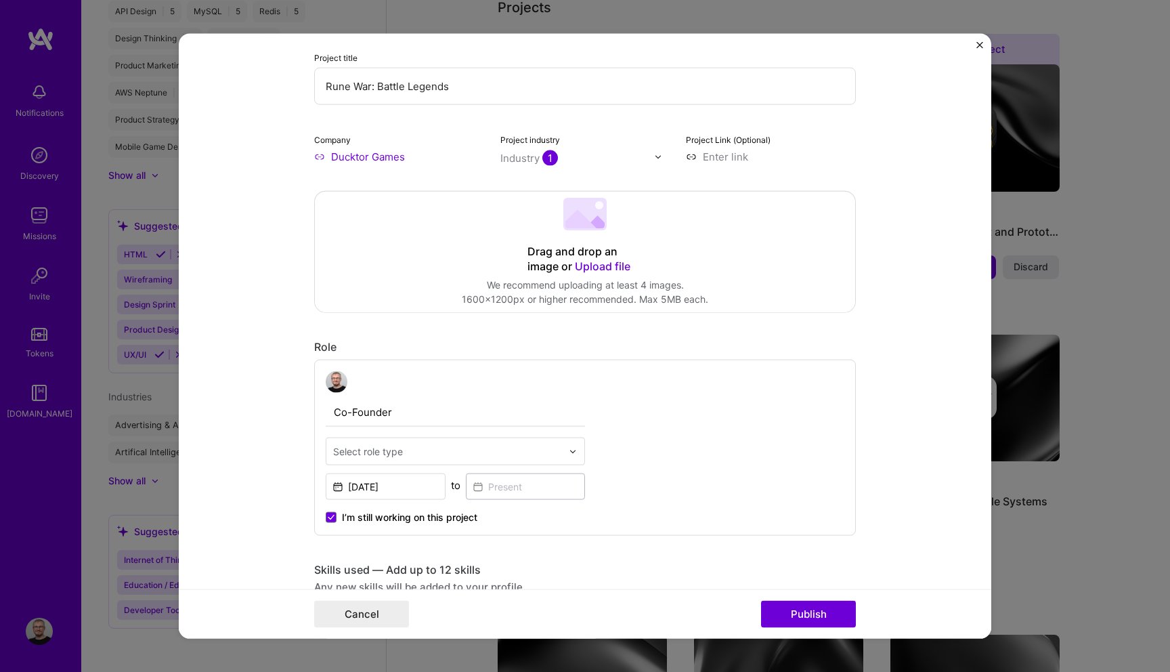
click at [461, 459] on div at bounding box center [447, 451] width 229 height 17
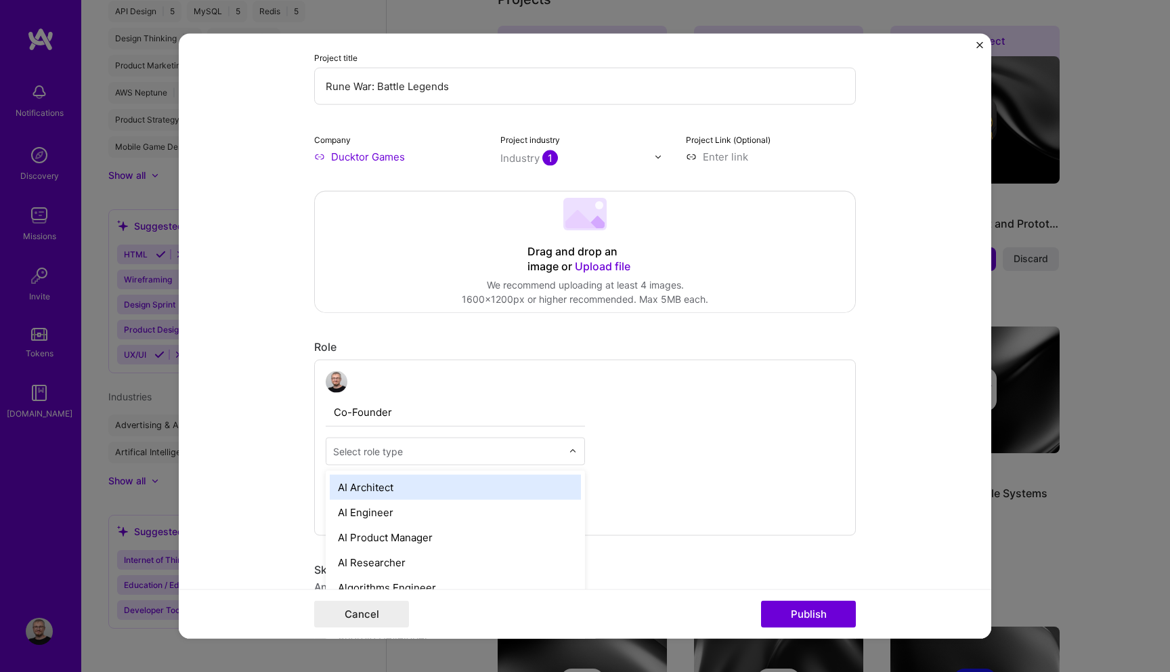
click at [483, 478] on div "AI Architect" at bounding box center [455, 487] width 251 height 25
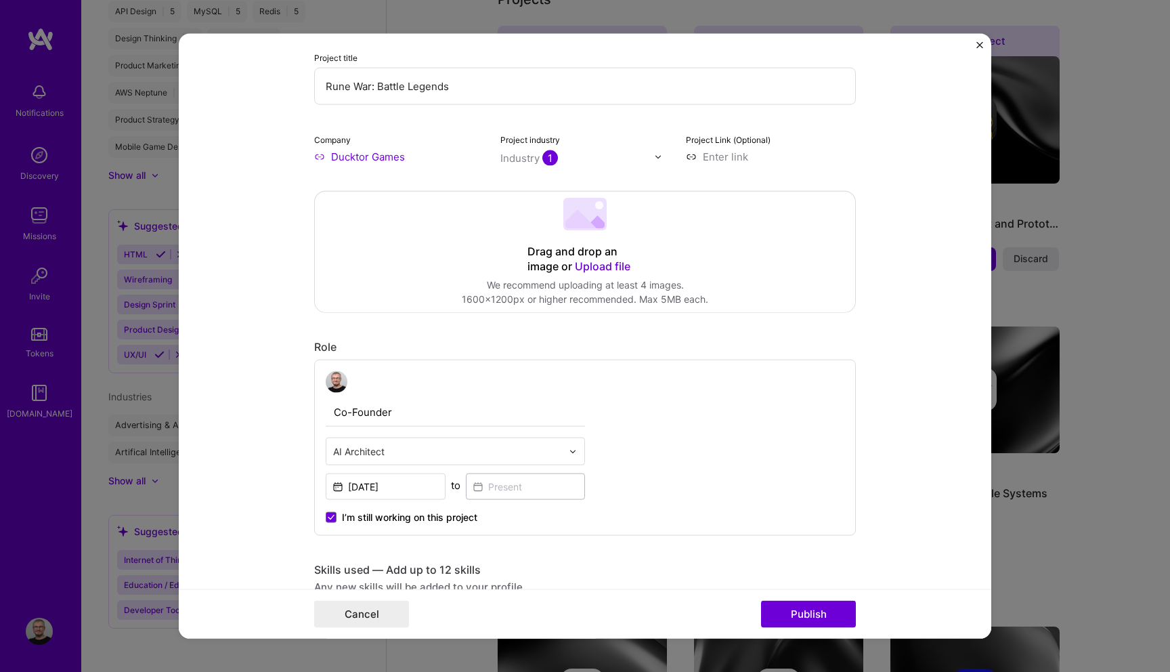
click at [600, 265] on span "Upload file" at bounding box center [603, 266] width 56 height 14
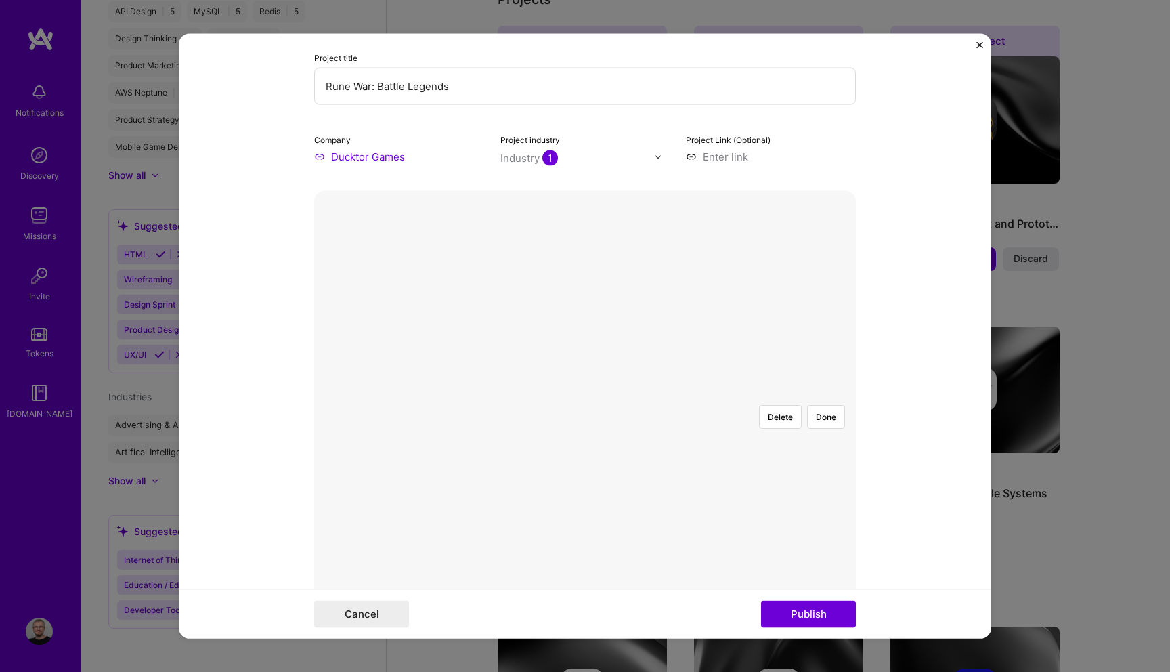
click at [261, 355] on form "Editing suggested project This project is suggested based on your LinkedIn, res…" at bounding box center [585, 336] width 813 height 605
click at [725, 160] on input at bounding box center [771, 157] width 170 height 14
paste input "https://play.google.com/store/apps/details?id=com.ducktor.runevoid"
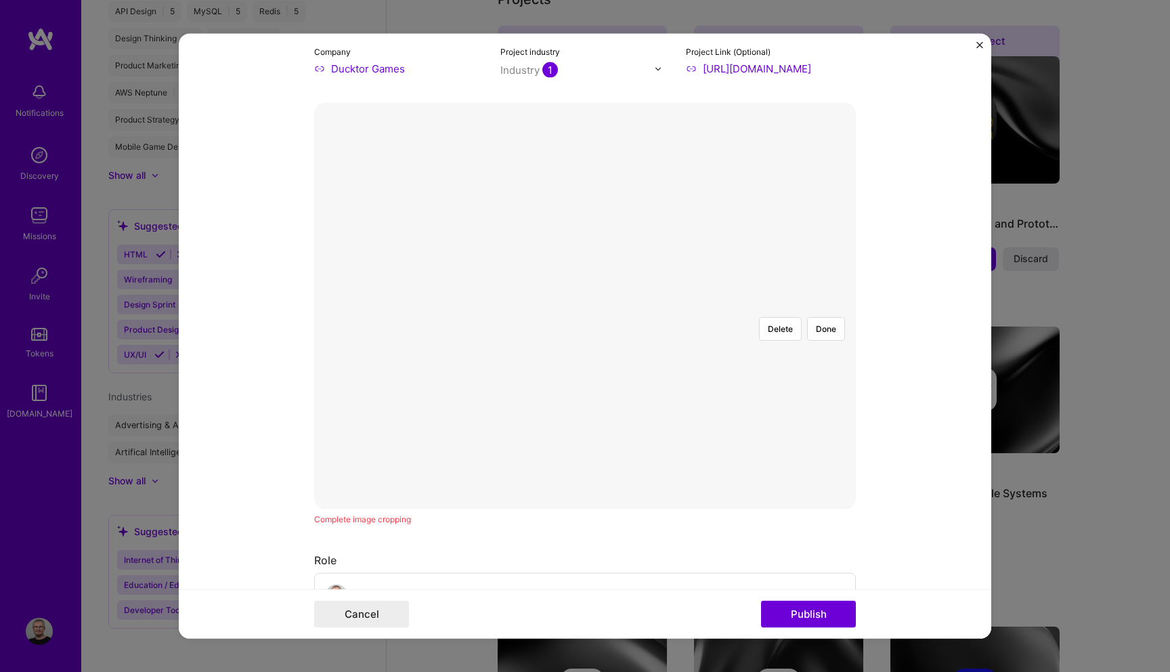
scroll to position [241, 0]
type input "https://play.google.com/store/apps/details?id=com.ducktor.runevoid"
click at [683, 301] on div at bounding box center [800, 459] width 420 height 316
click at [821, 312] on button "Done" at bounding box center [826, 324] width 38 height 24
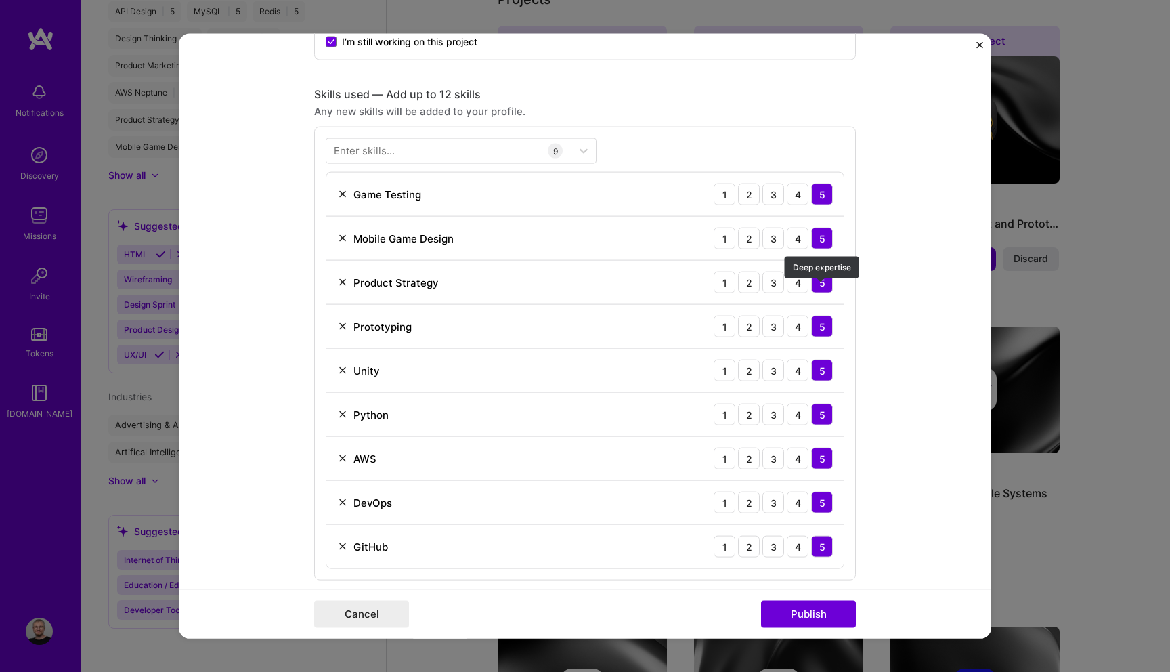
scroll to position [955, 0]
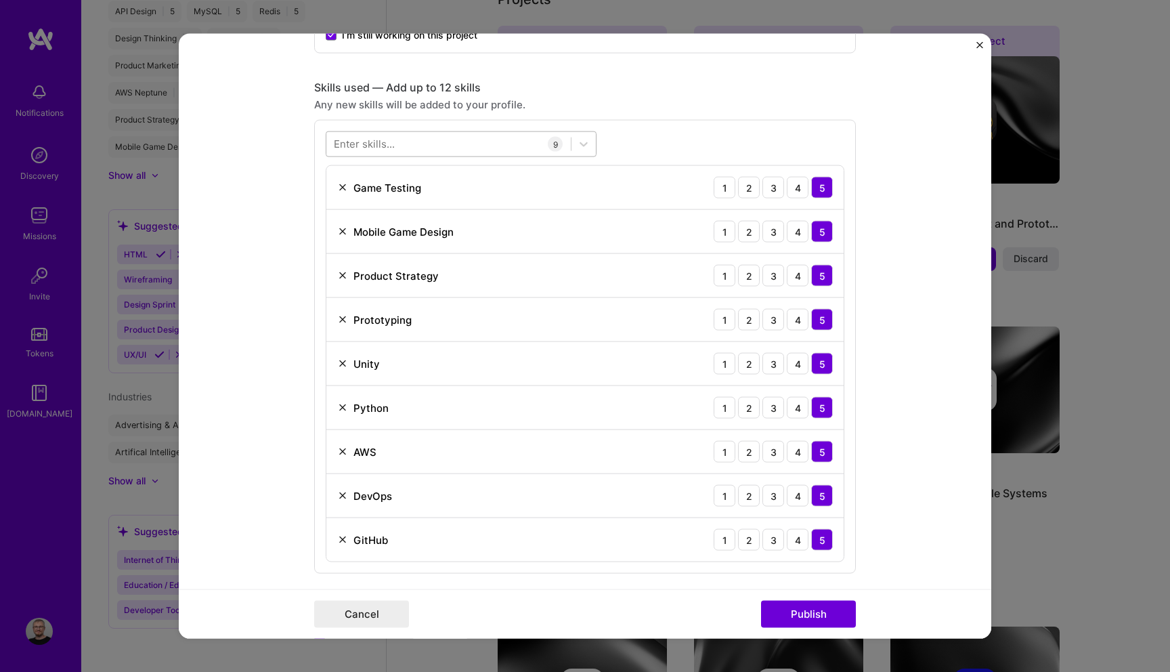
click at [433, 150] on div at bounding box center [448, 144] width 244 height 22
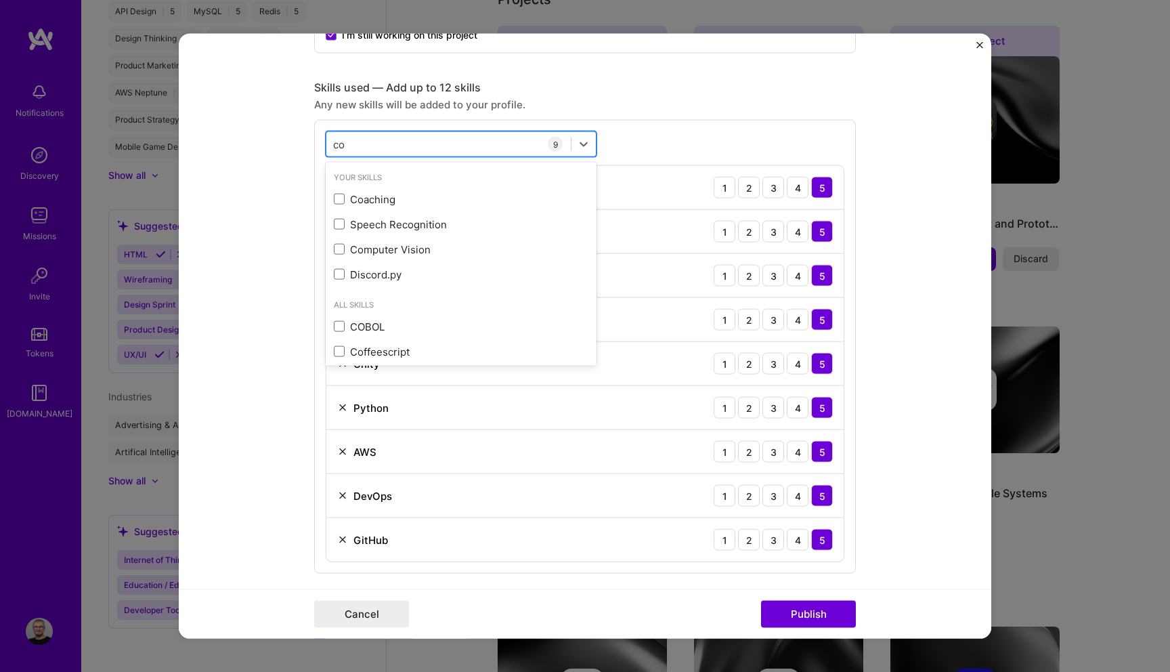
type input "c"
type input "v"
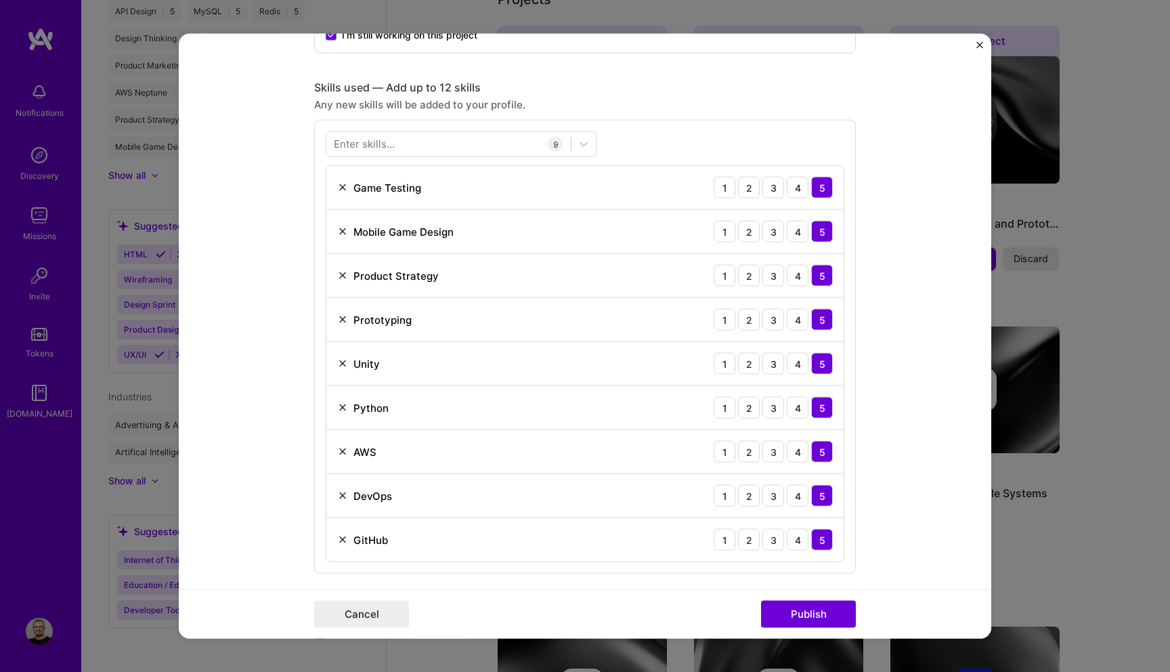
click at [286, 274] on form "Editing suggested project This project is suggested based on your LinkedIn, res…" at bounding box center [585, 336] width 813 height 605
click at [393, 146] on div "Enter skills..." at bounding box center [364, 144] width 61 height 14
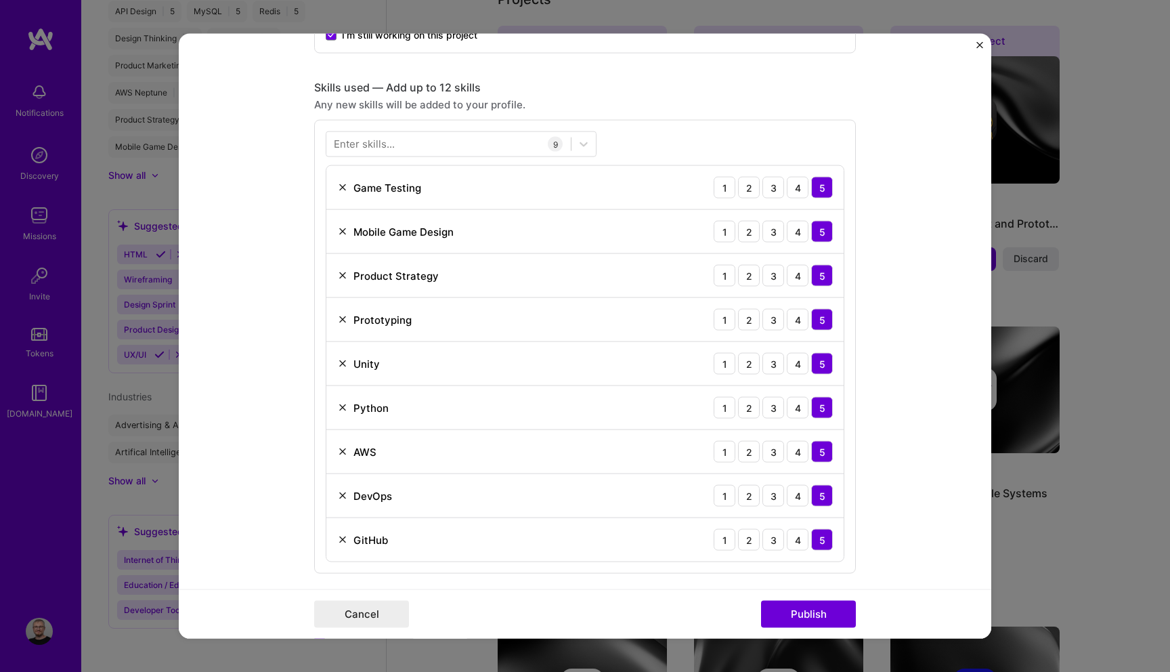
click at [393, 146] on div "Enter skills..." at bounding box center [364, 144] width 61 height 14
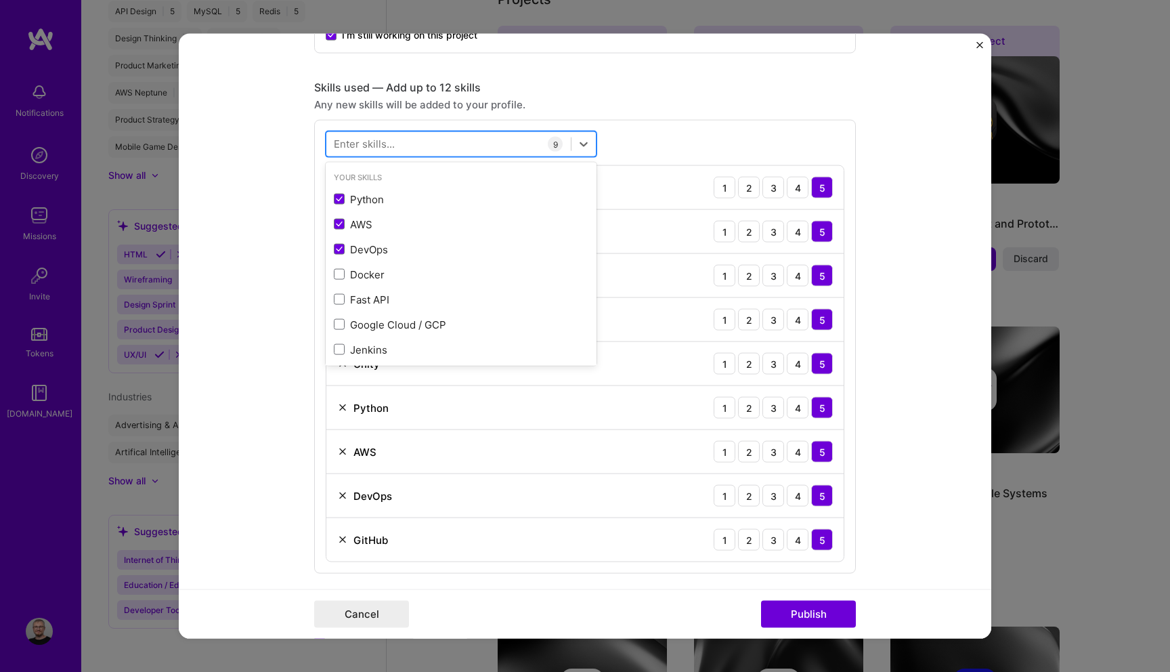
click at [395, 142] on div at bounding box center [448, 144] width 244 height 22
type input "l"
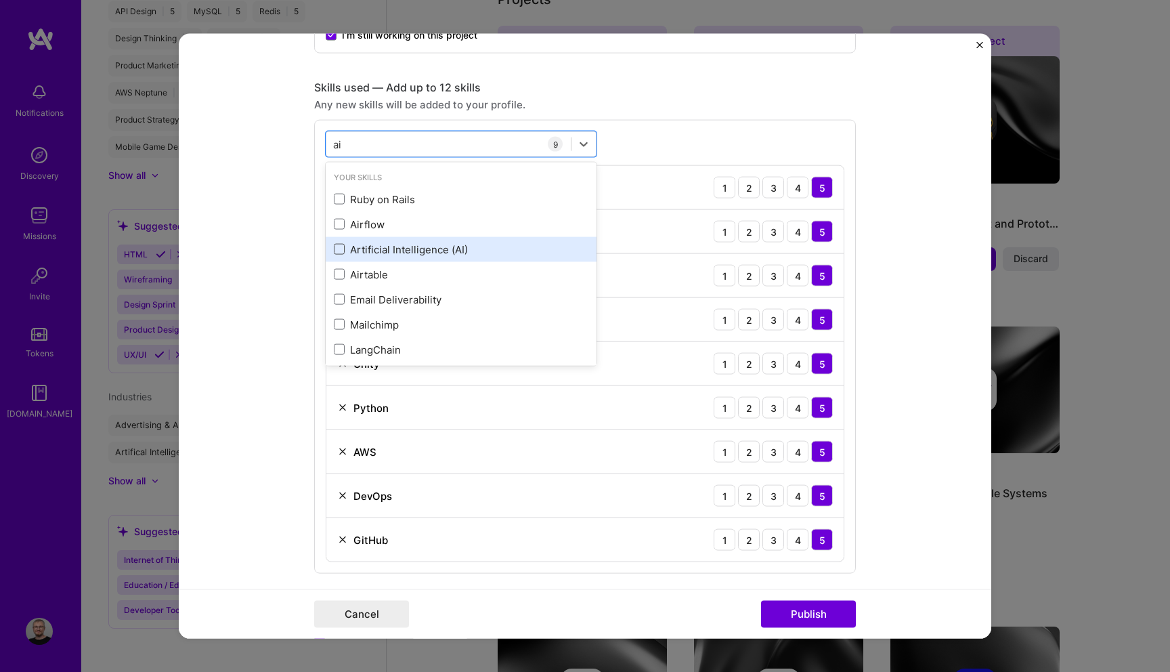
click at [334, 250] on span at bounding box center [339, 249] width 11 height 11
click at [0, 0] on input "checkbox" at bounding box center [0, 0] width 0 height 0
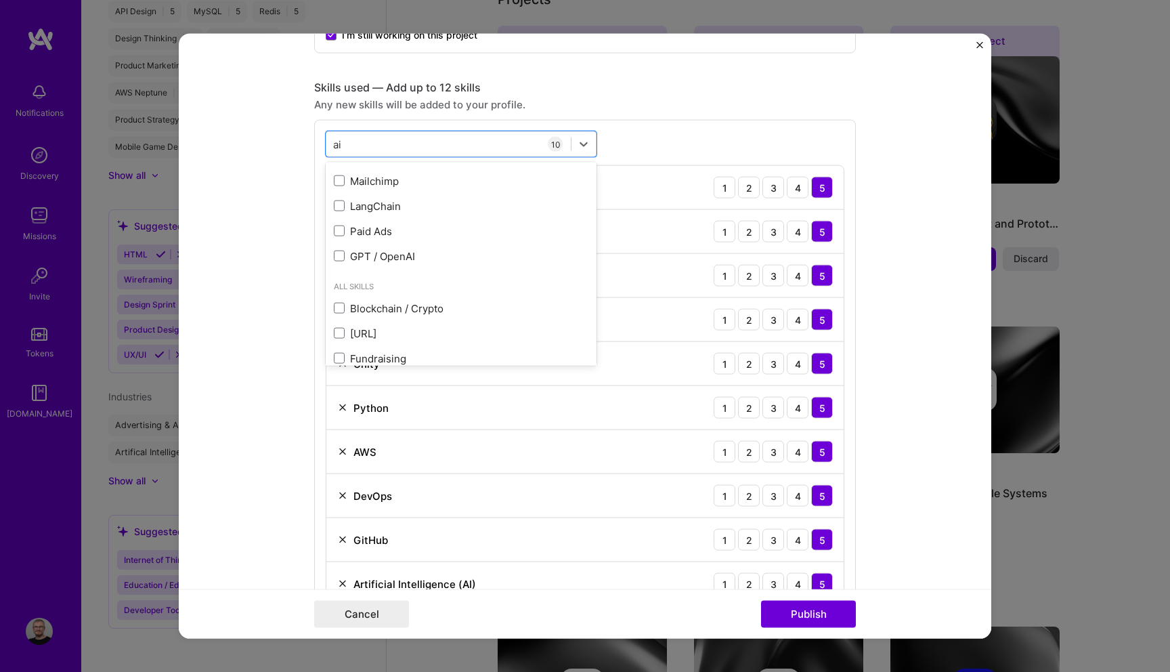
scroll to position [142, 0]
click at [337, 253] on span at bounding box center [339, 257] width 11 height 11
click at [0, 0] on input "checkbox" at bounding box center [0, 0] width 0 height 0
click at [355, 146] on div "ai ai" at bounding box center [448, 144] width 244 height 22
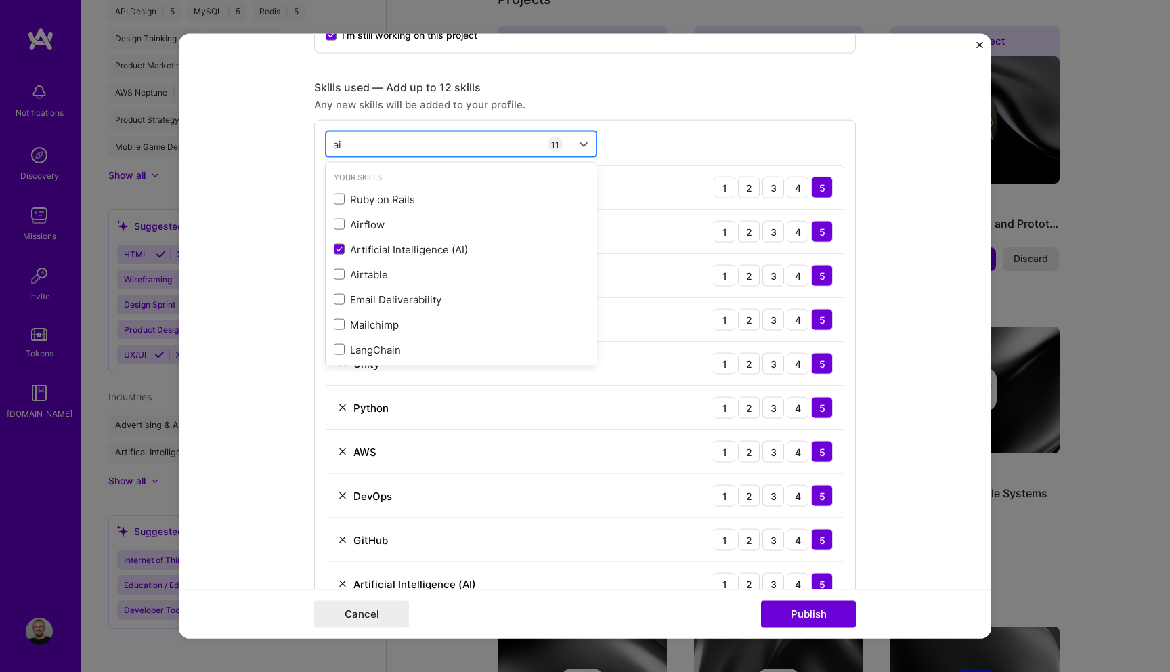
click at [355, 146] on div "ai ai" at bounding box center [448, 144] width 244 height 22
type input "a"
type input "c"
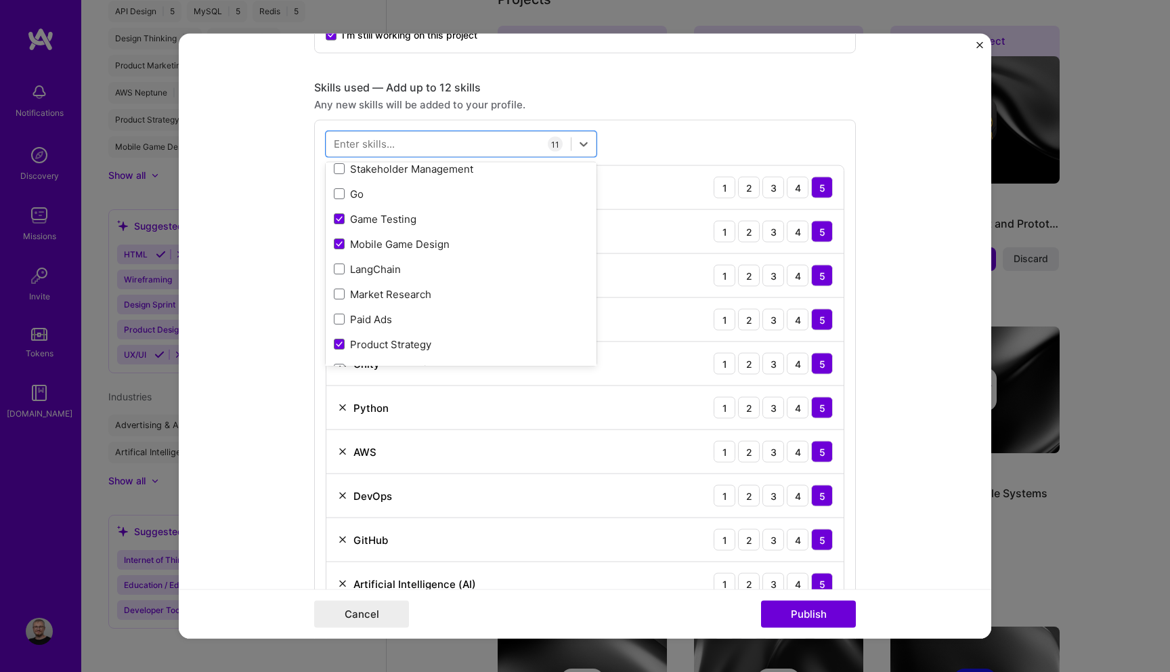
scroll to position [3051, 0]
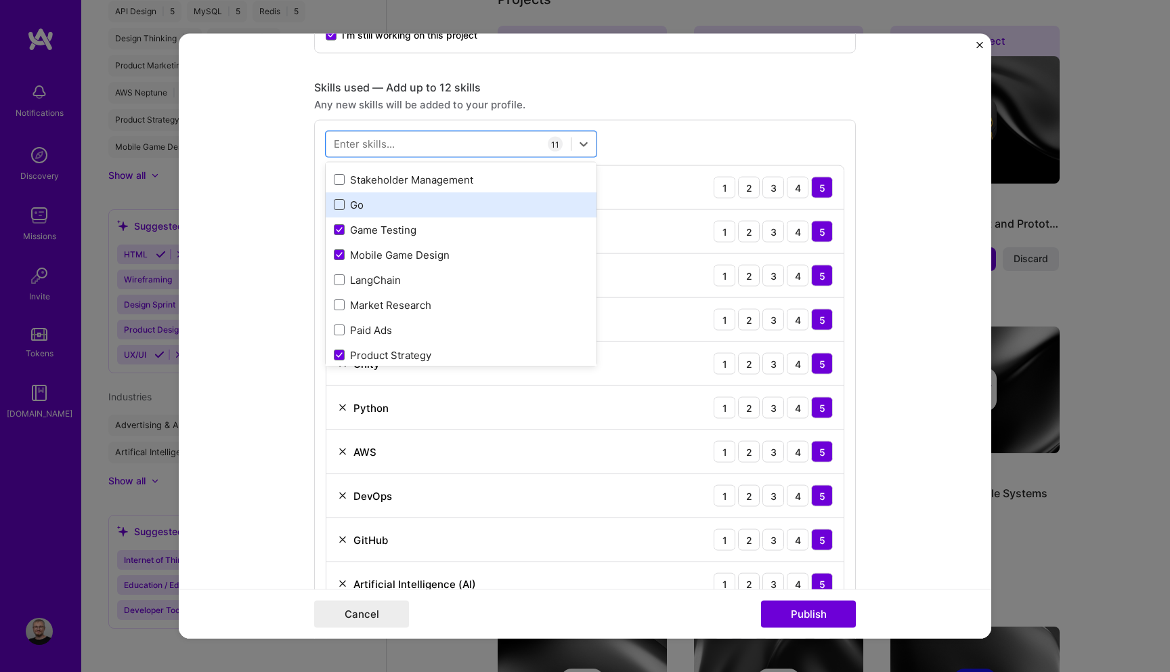
click at [337, 203] on span at bounding box center [339, 204] width 11 height 11
click at [0, 0] on input "checkbox" at bounding box center [0, 0] width 0 height 0
click at [337, 202] on icon at bounding box center [339, 204] width 7 height 5
click at [0, 0] on input "checkbox" at bounding box center [0, 0] width 0 height 0
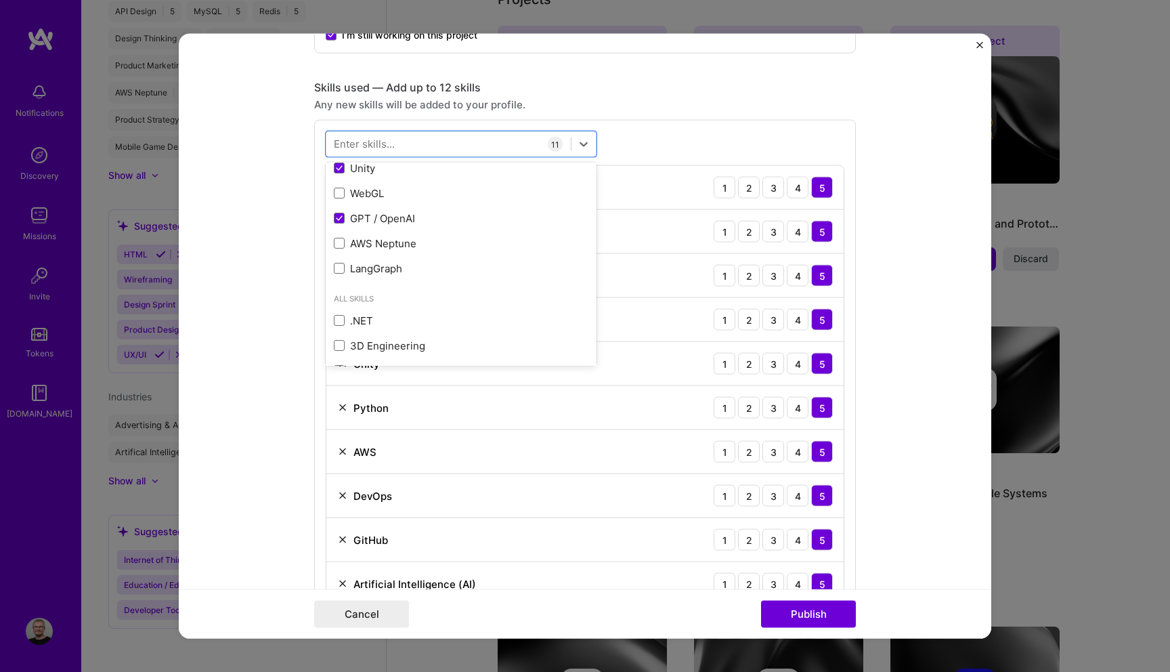
scroll to position [3302, 0]
click at [715, 612] on div "Cancel Publish" at bounding box center [585, 613] width 542 height 27
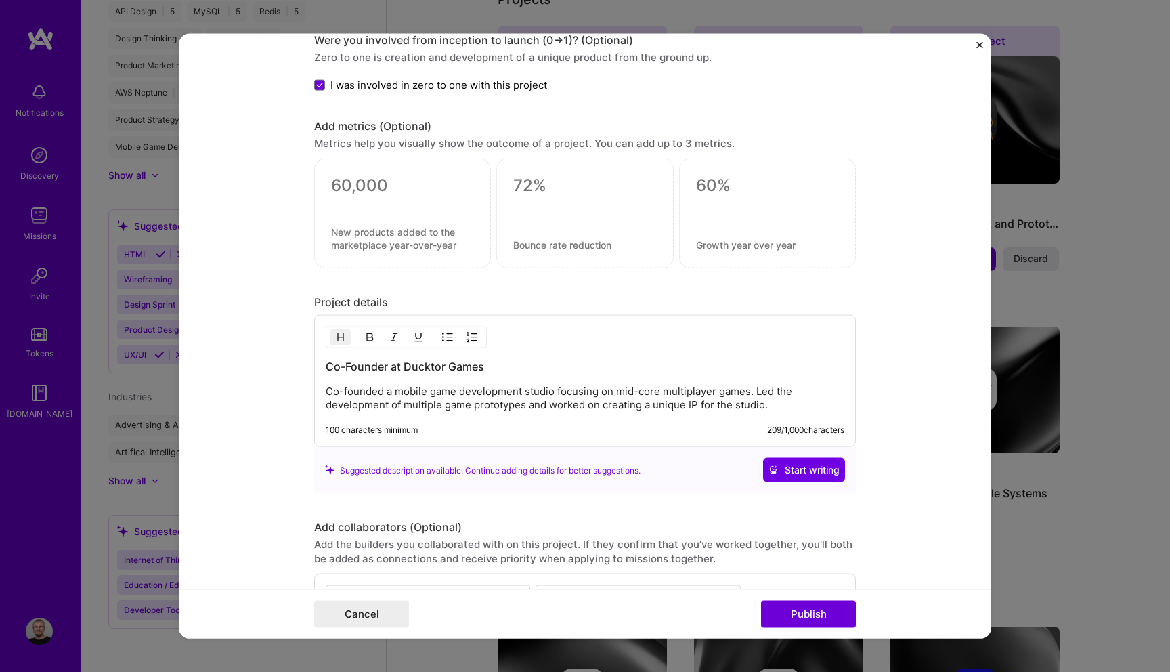
scroll to position [1701, 0]
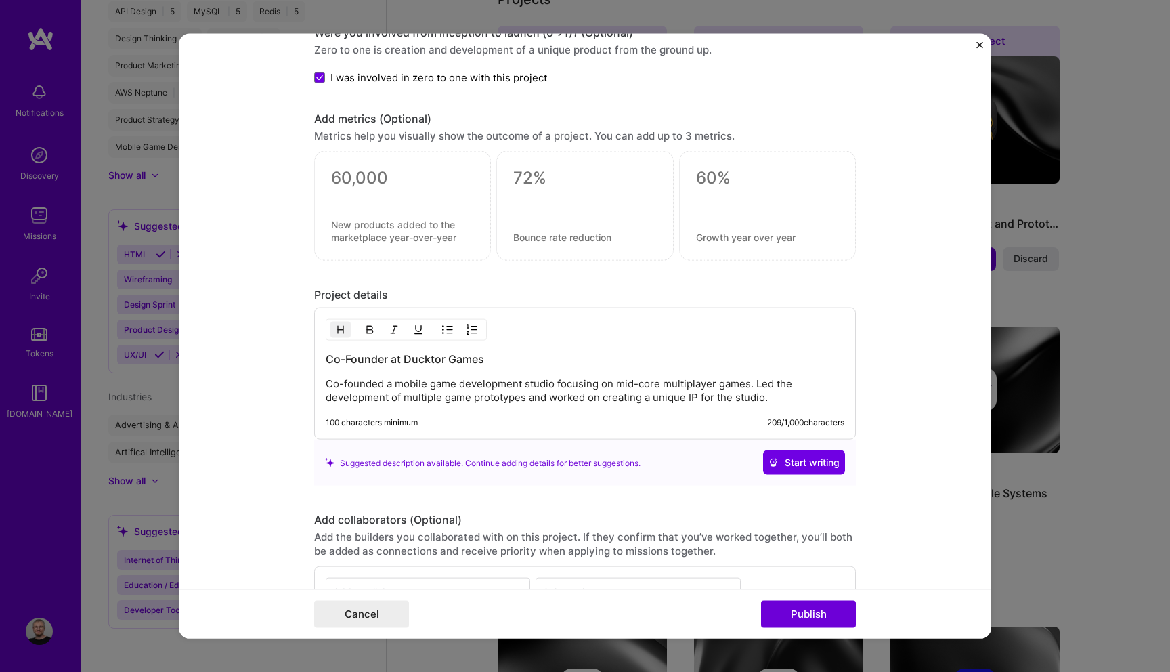
click at [361, 390] on p "Co-founded a mobile game development studio focusing on mid-core multiplayer ga…" at bounding box center [585, 390] width 519 height 27
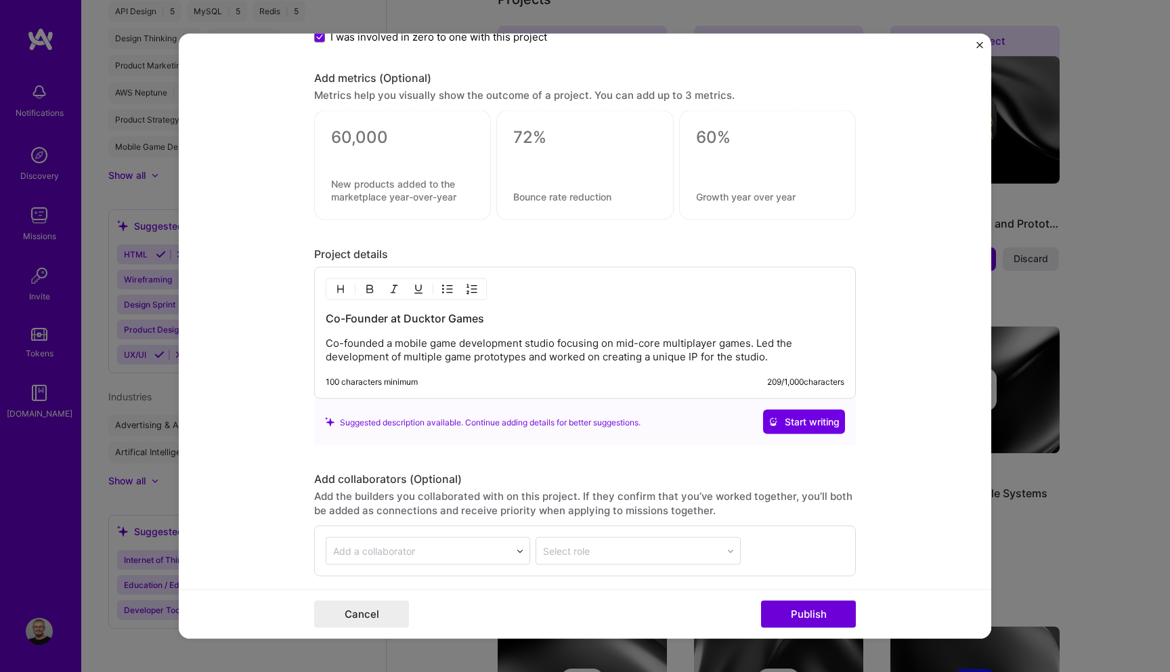
scroll to position [1741, 0]
drag, startPoint x: 328, startPoint y: 315, endPoint x: 716, endPoint y: 333, distance: 389.1
click at [716, 334] on div "Co-Founder at Ducktor Games Co-founded a mobile game development studio focusin…" at bounding box center [585, 337] width 519 height 53
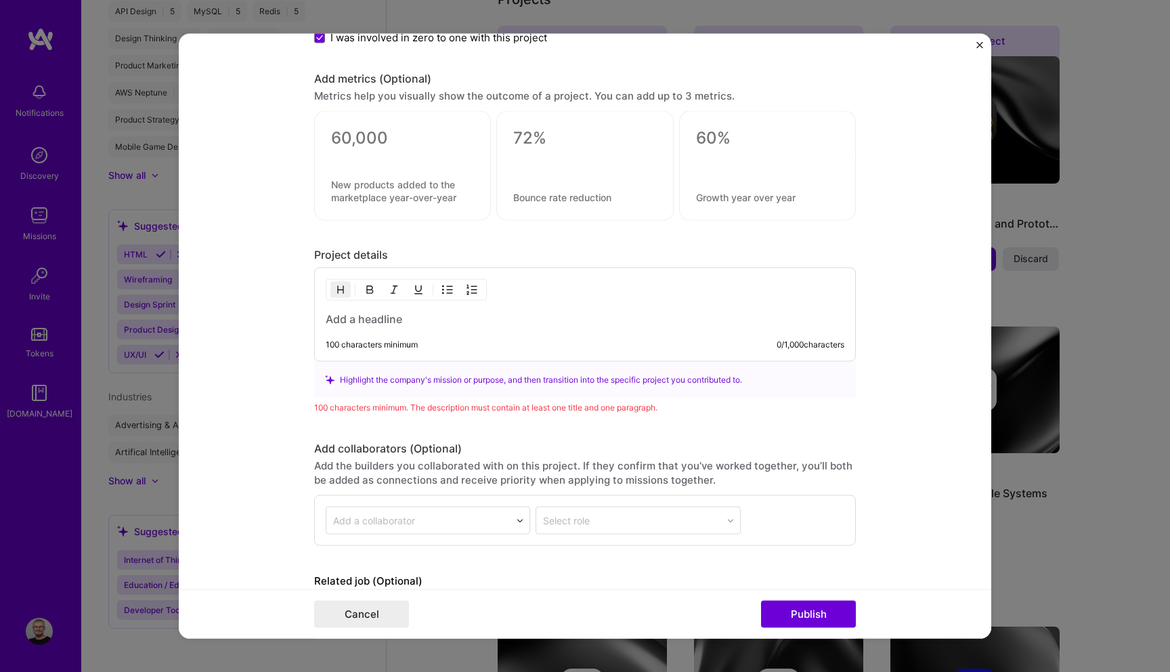
click at [521, 521] on img at bounding box center [520, 521] width 8 height 8
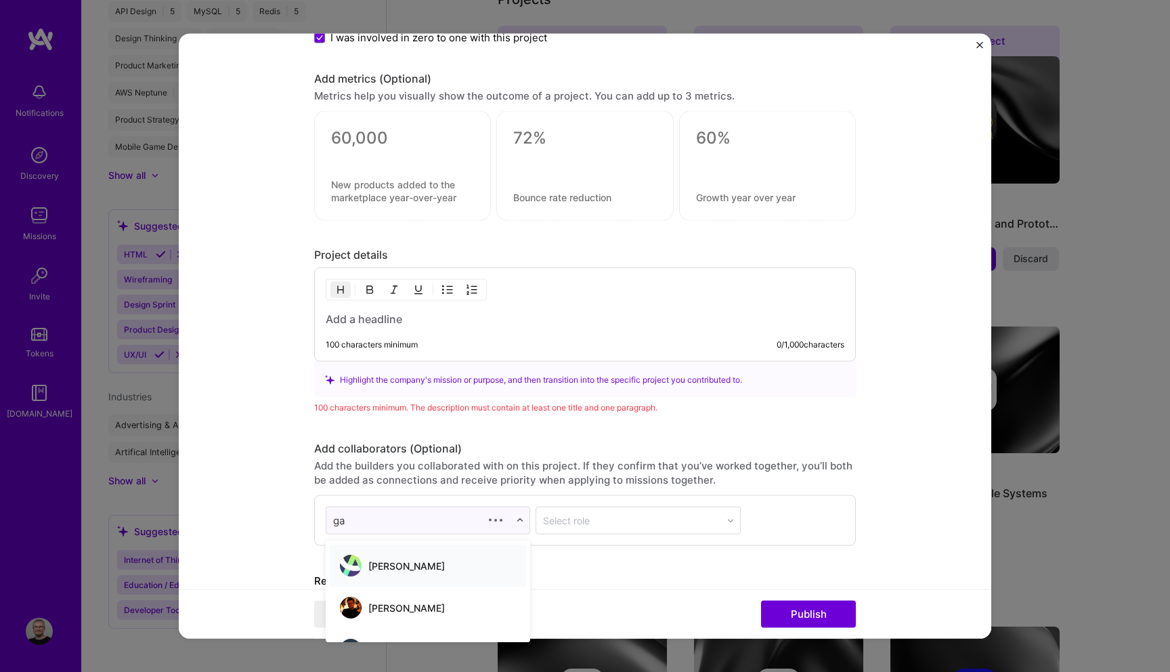
type input "g"
click at [265, 460] on form "Editing suggested project This project is suggested based on your LinkedIn, res…" at bounding box center [585, 336] width 813 height 605
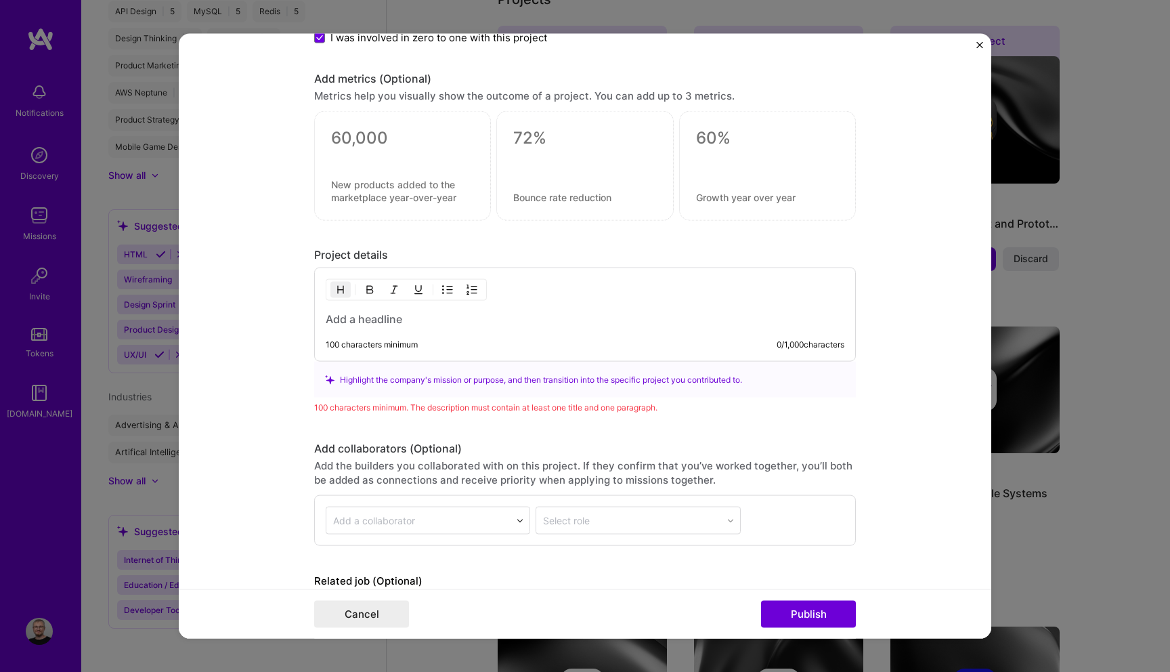
scroll to position [1820, 0]
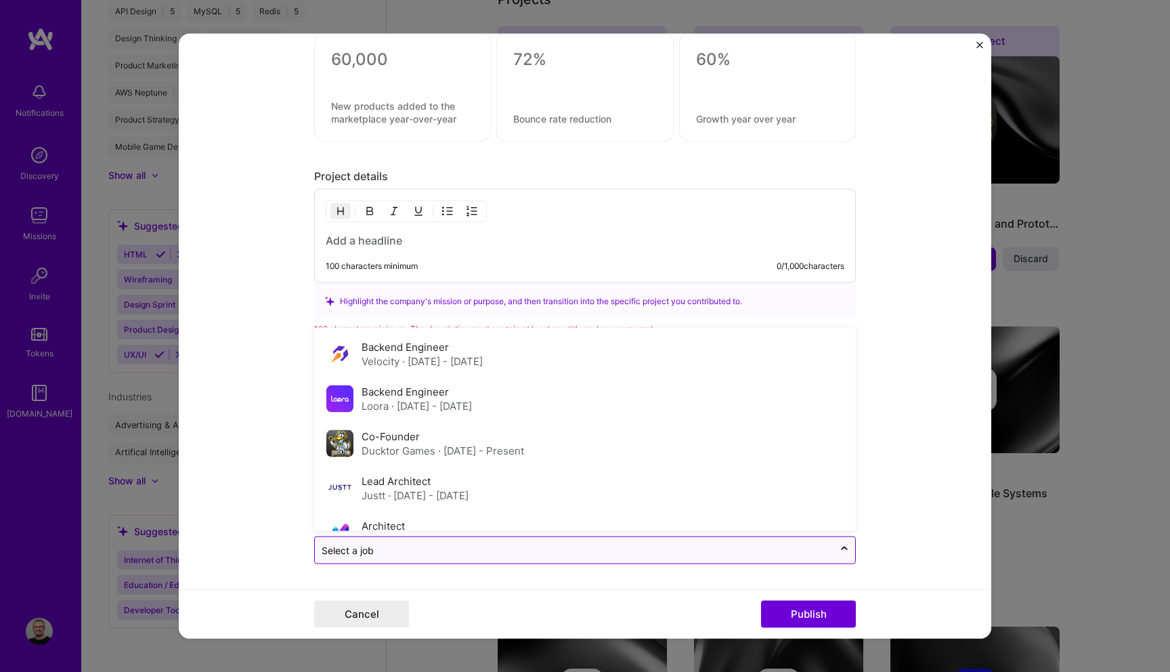
click at [403, 542] on div at bounding box center [574, 550] width 505 height 17
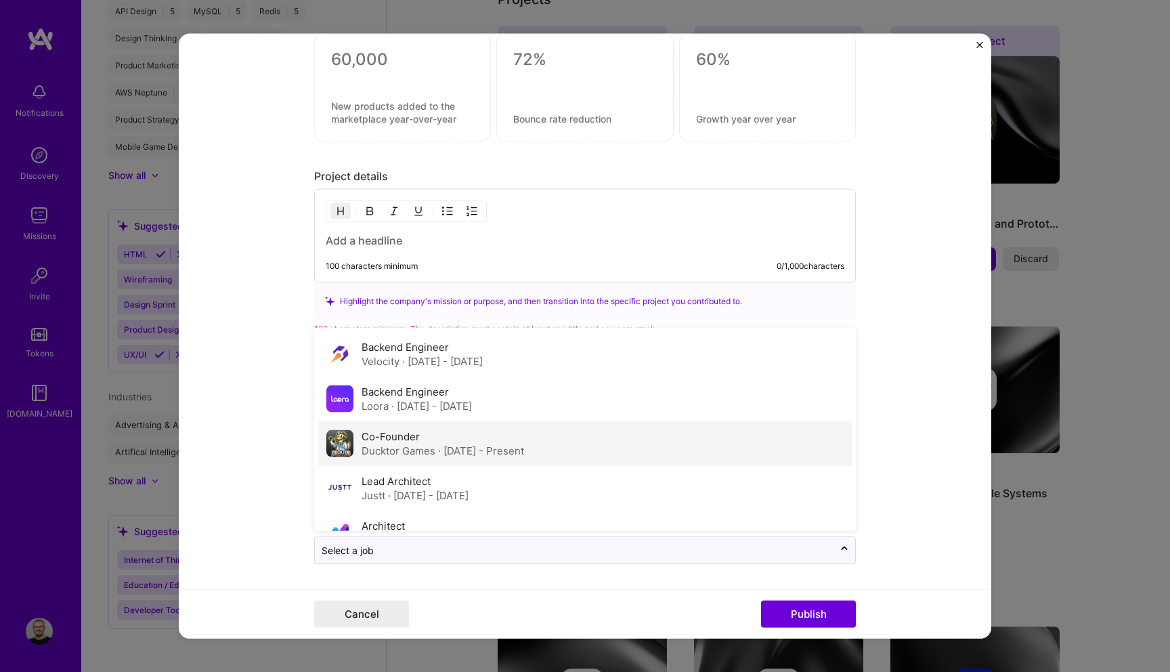
click at [443, 442] on div "Co-Founder Ducktor Games · Aug 2024 - Present" at bounding box center [443, 443] width 163 height 28
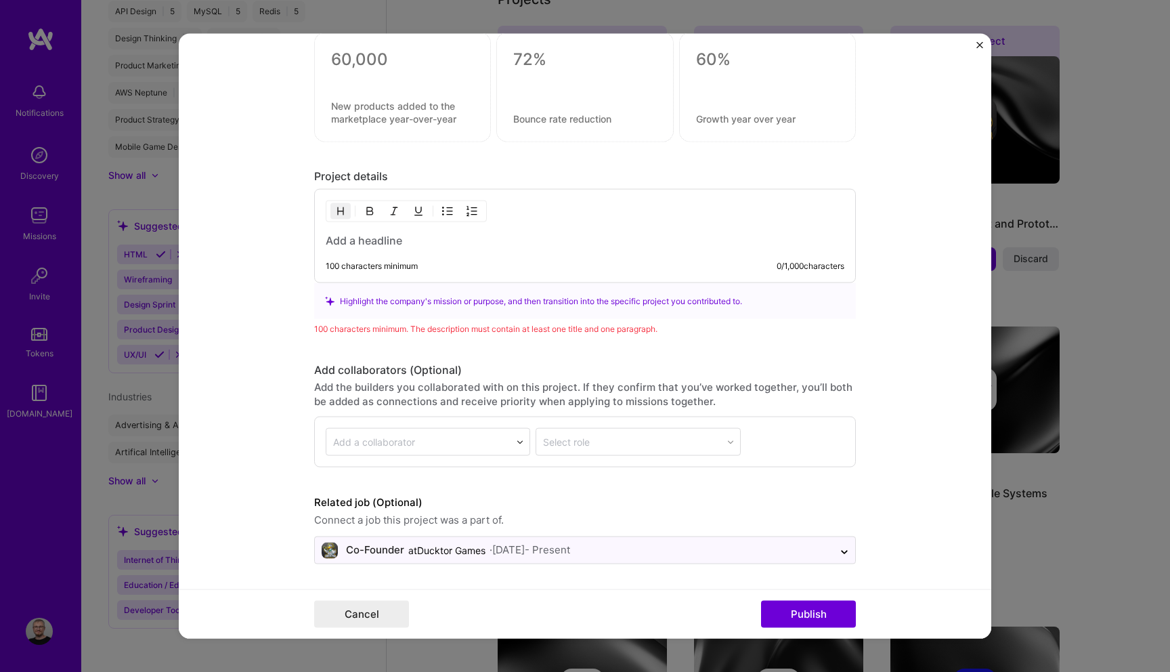
click at [292, 391] on form "Editing suggested project This project is suggested based on your LinkedIn, res…" at bounding box center [585, 336] width 813 height 605
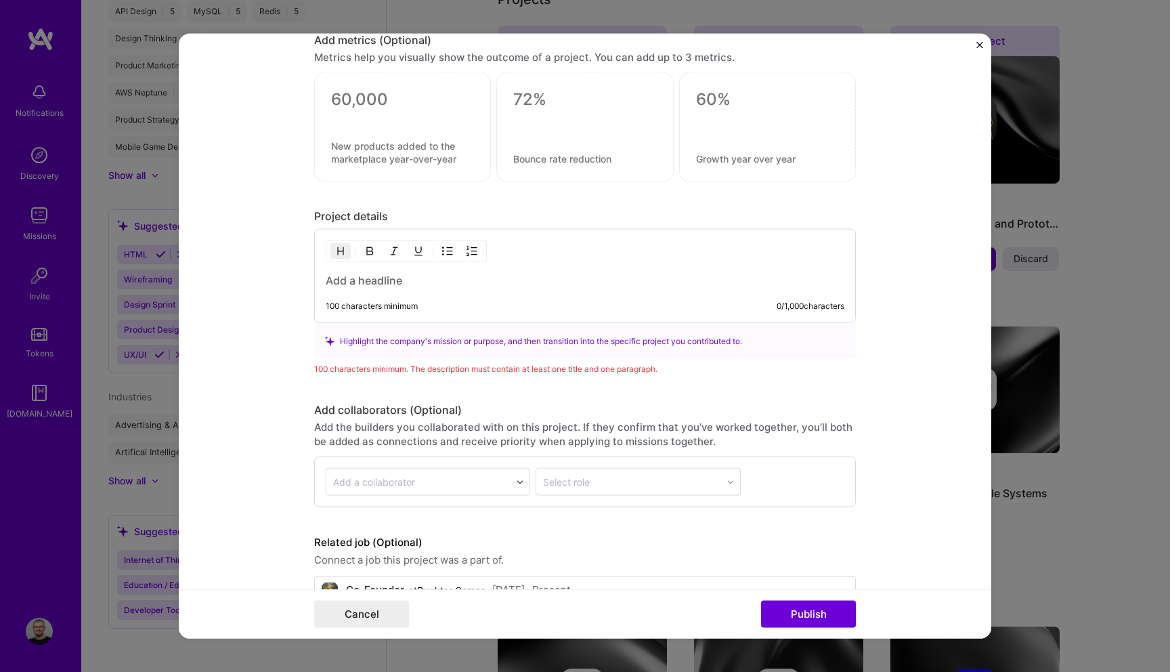
scroll to position [1785, 0]
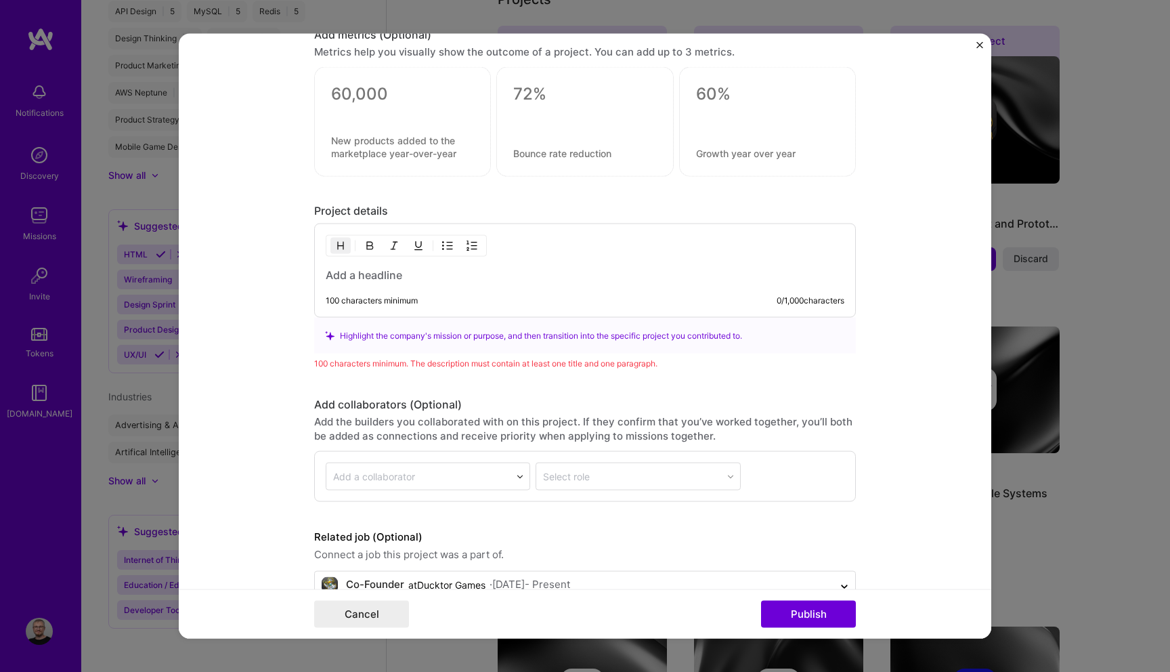
click at [369, 274] on h3 at bounding box center [585, 274] width 519 height 15
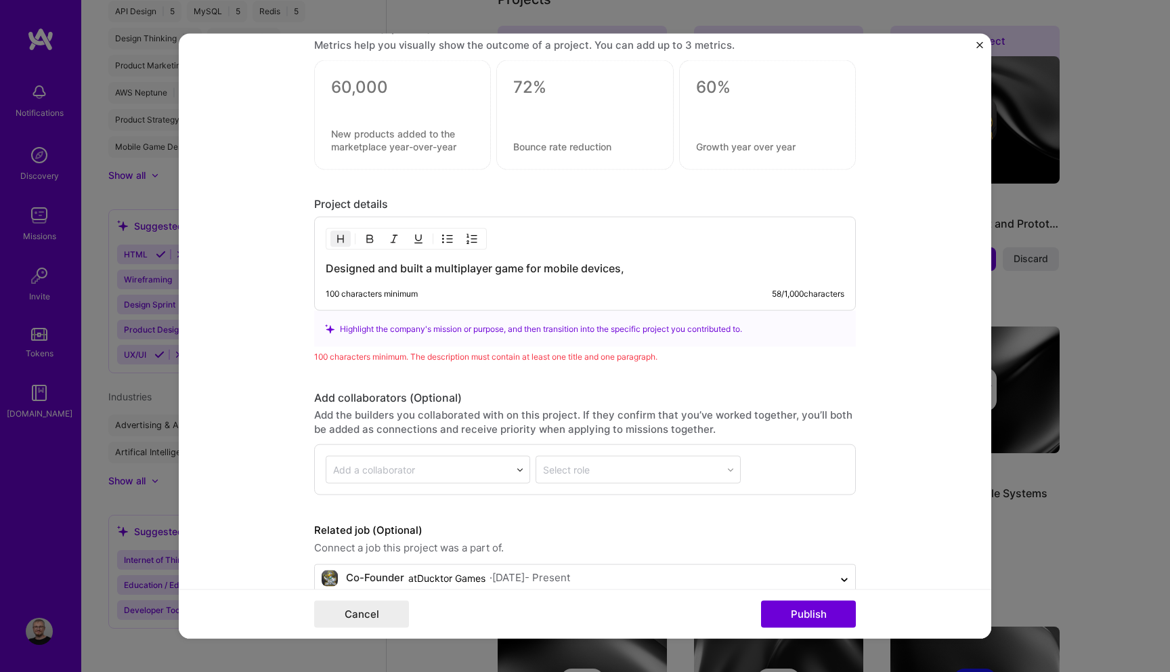
scroll to position [1820, 0]
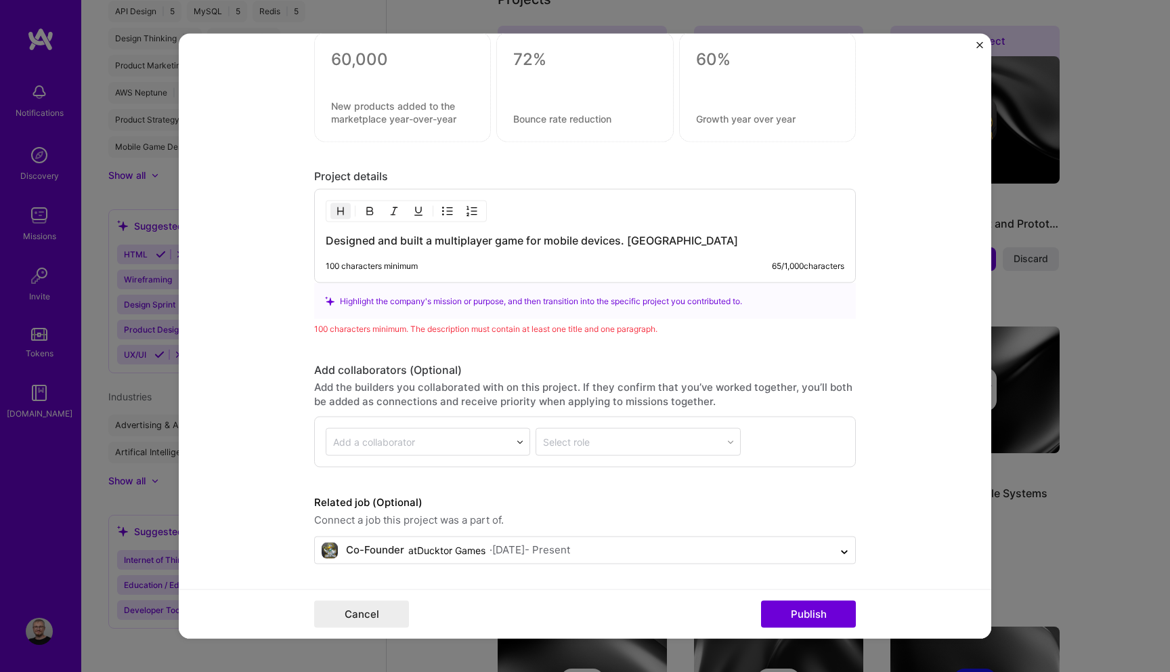
click at [636, 240] on h3 "Designed and built a multiplayer game for mobile devices. Heavly" at bounding box center [585, 240] width 519 height 15
click at [693, 246] on h3 "Designed and built a multiplayer game for mobile devices. Heavily levraged A.I." at bounding box center [585, 240] width 519 height 15
click at [694, 238] on h3 "Designed and built a multiplayer game for mobile devices. Heavily levraged A.I." at bounding box center [585, 240] width 519 height 15
click at [741, 240] on h3 "Designed and built a multiplayer game for mobile devices. Heavily levraged A.I." at bounding box center [585, 240] width 519 height 15
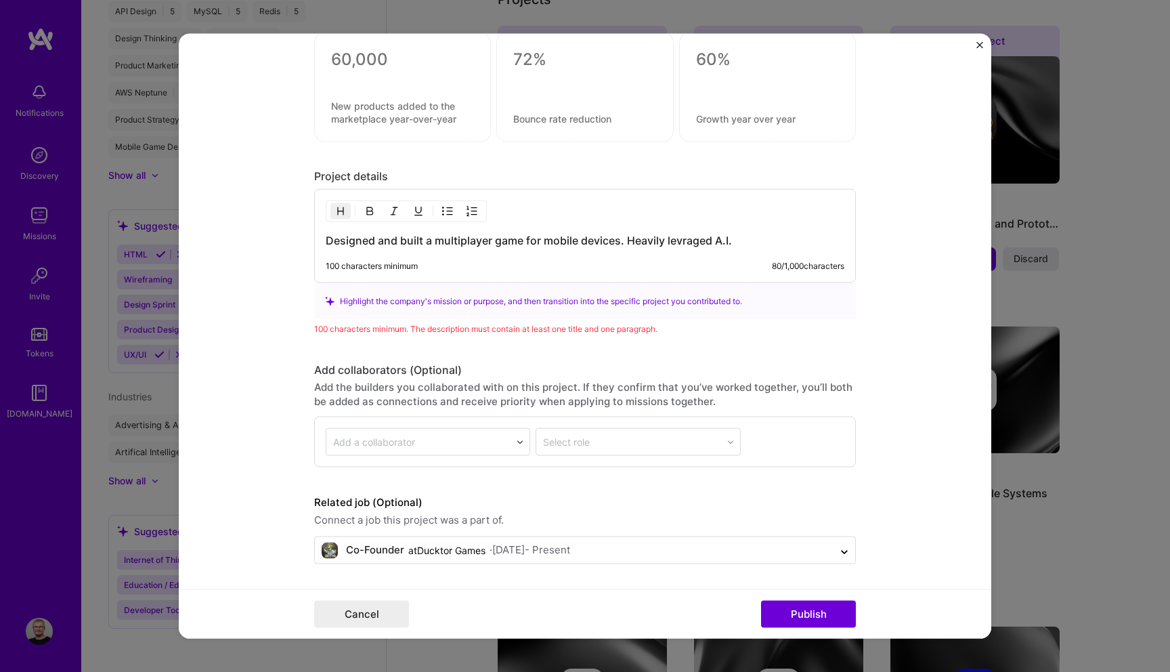
click at [698, 240] on h3 "Designed and built a multiplayer game for mobile devices. Heavily levraged A.I." at bounding box center [585, 240] width 519 height 15
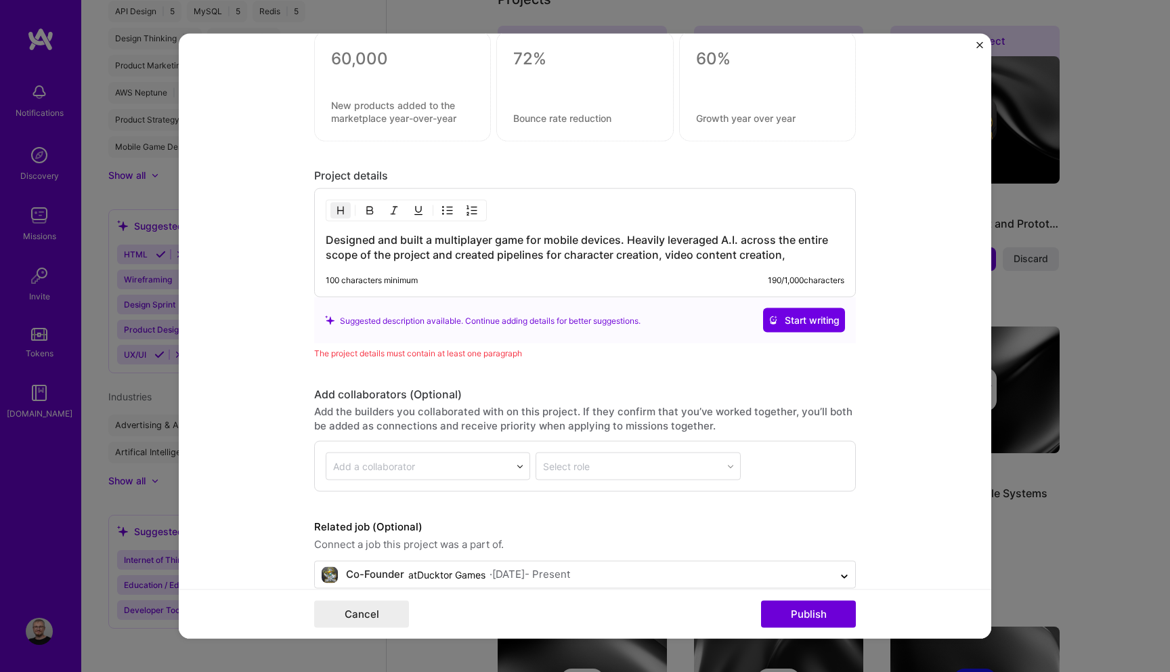
click at [581, 247] on h3 "Designed and built a multiplayer game for mobile devices. Heavily leveraged A.I…" at bounding box center [585, 247] width 519 height 30
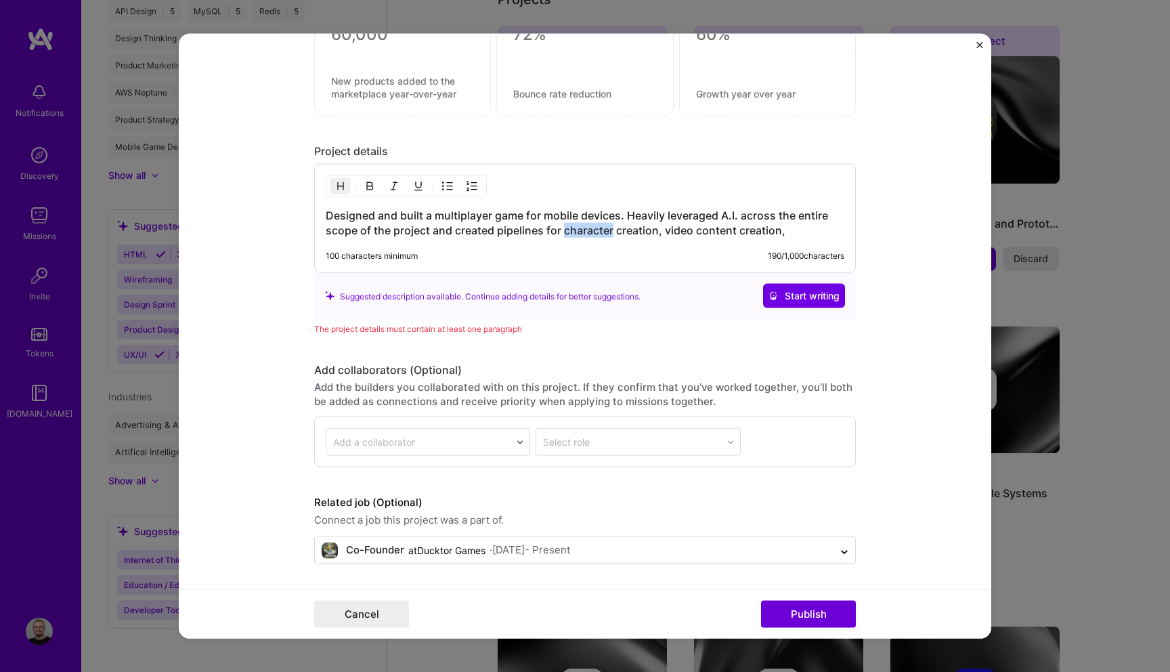
click at [528, 217] on h3 "Designed and built a multiplayer game for mobile devices. Heavily leveraged A.I…" at bounding box center [585, 223] width 519 height 30
click at [518, 214] on h3 "Designed and built a multiplayer game for mobile devices. Heavily leveraged A.I…" at bounding box center [585, 223] width 519 height 30
click at [515, 216] on h3 "Designed and built a multiplayer game for mobile devices. Heavily leveraged A.I…" at bounding box center [585, 223] width 519 height 30
click at [518, 216] on h3 "Designed and built a multiplayer game for mobile devices. Heavily leveraged A.I…" at bounding box center [585, 223] width 519 height 30
click at [520, 216] on h3 "Designed and built a multiplayer game for mobile devices. Heavily leveraged A.I…" at bounding box center [585, 223] width 519 height 30
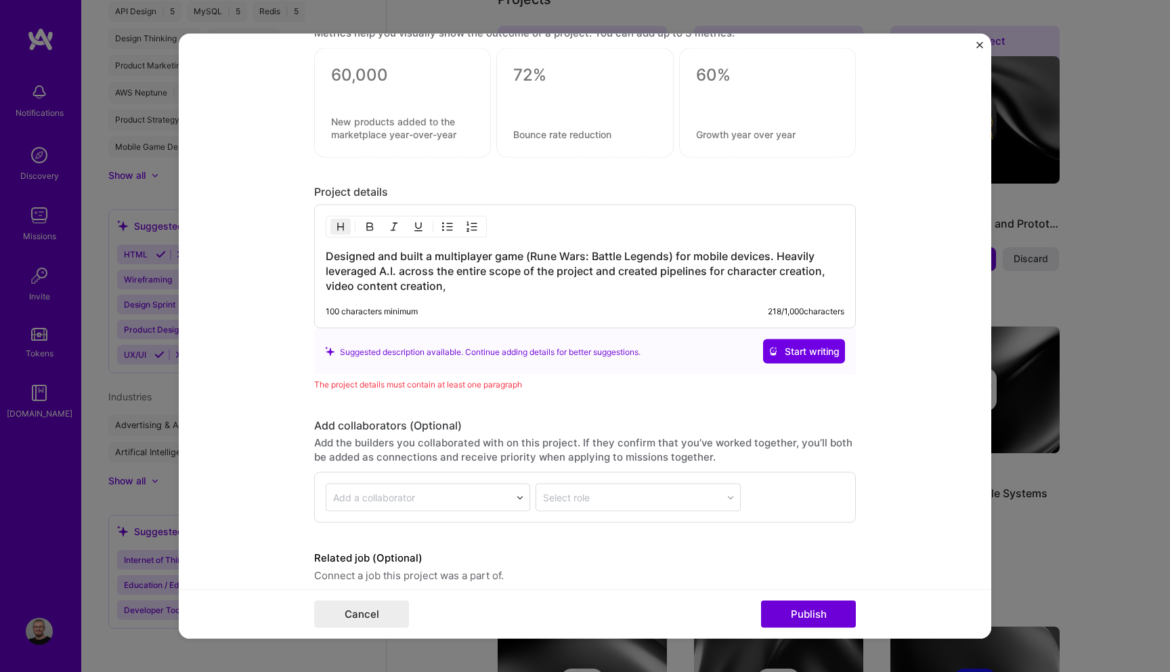
scroll to position [1860, 0]
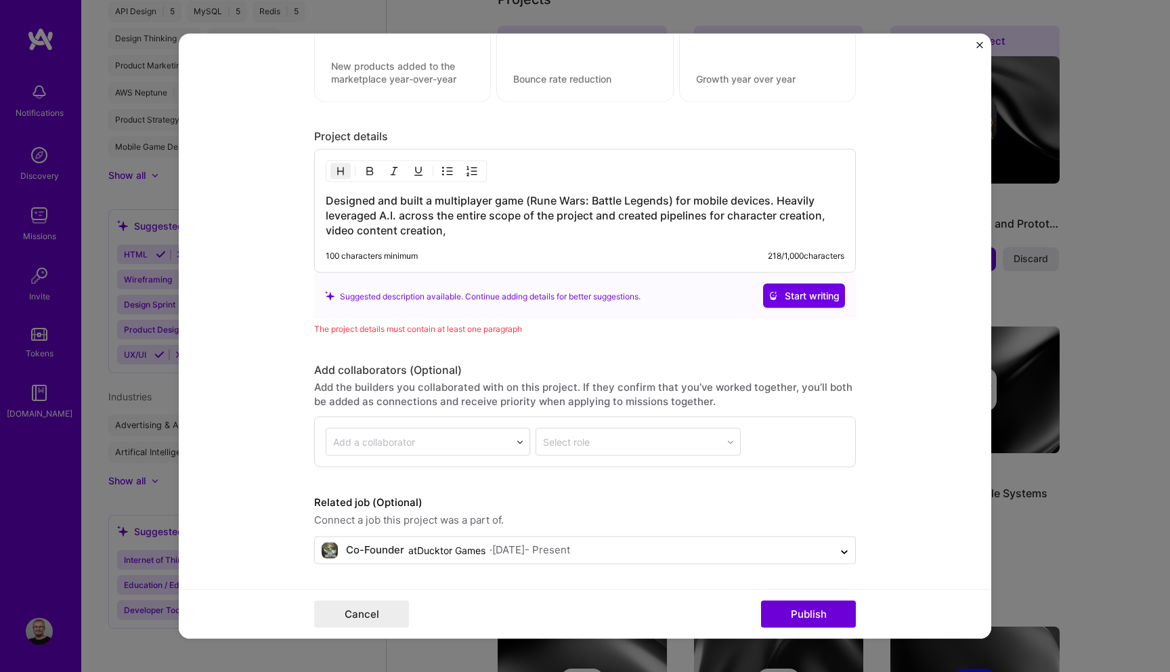
click at [584, 196] on h3 "Designed and built a multiplayer game (Rune Wars: Battle Legends) for mobile de…" at bounding box center [585, 215] width 519 height 45
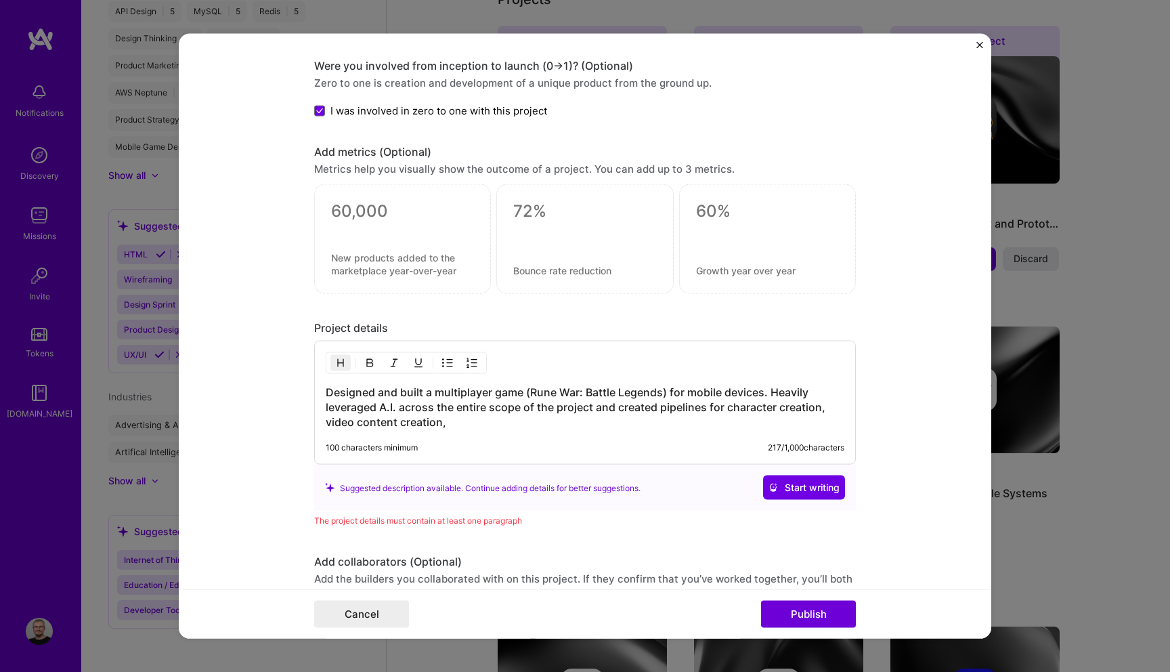
scroll to position [1668, 0]
click at [567, 427] on h3 "Designed and built a multiplayer game (Rune War: Battle Legends) for mobile dev…" at bounding box center [585, 406] width 519 height 45
click at [676, 420] on h3 "Designed and built a multiplayer game (Rune War: Battle Legends) for mobile dev…" at bounding box center [585, 406] width 519 height 45
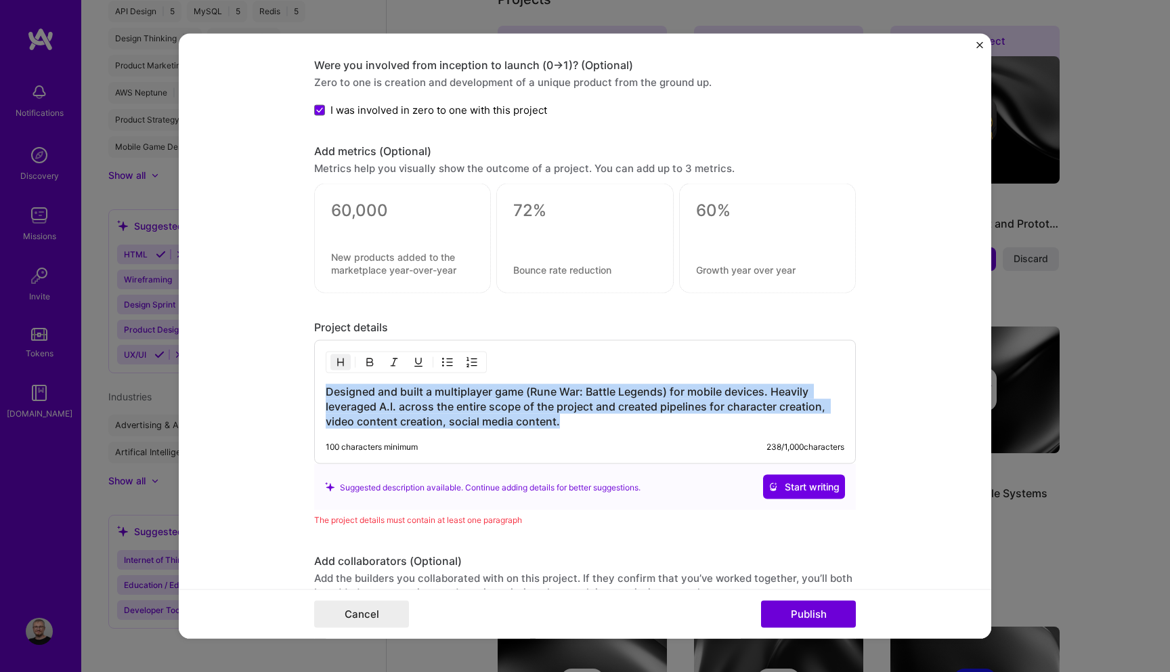
click at [676, 420] on h3 "Designed and built a multiplayer game (Rune War: Battle Legends) for mobile dev…" at bounding box center [585, 406] width 519 height 45
copy h3 "Designed and built a multiplayer game (Rune War: Battle Legends) for mobile dev…"
click at [834, 490] on span "Start writing" at bounding box center [804, 487] width 71 height 14
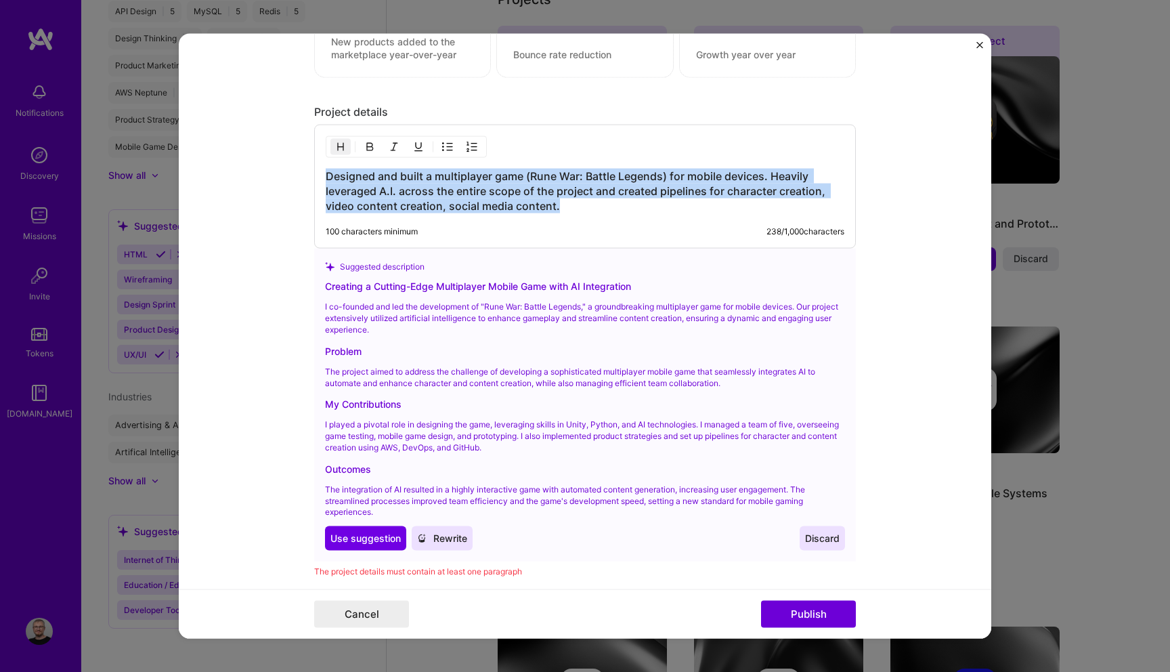
scroll to position [1884, 0]
click at [369, 541] on span "Use suggestion" at bounding box center [365, 538] width 70 height 14
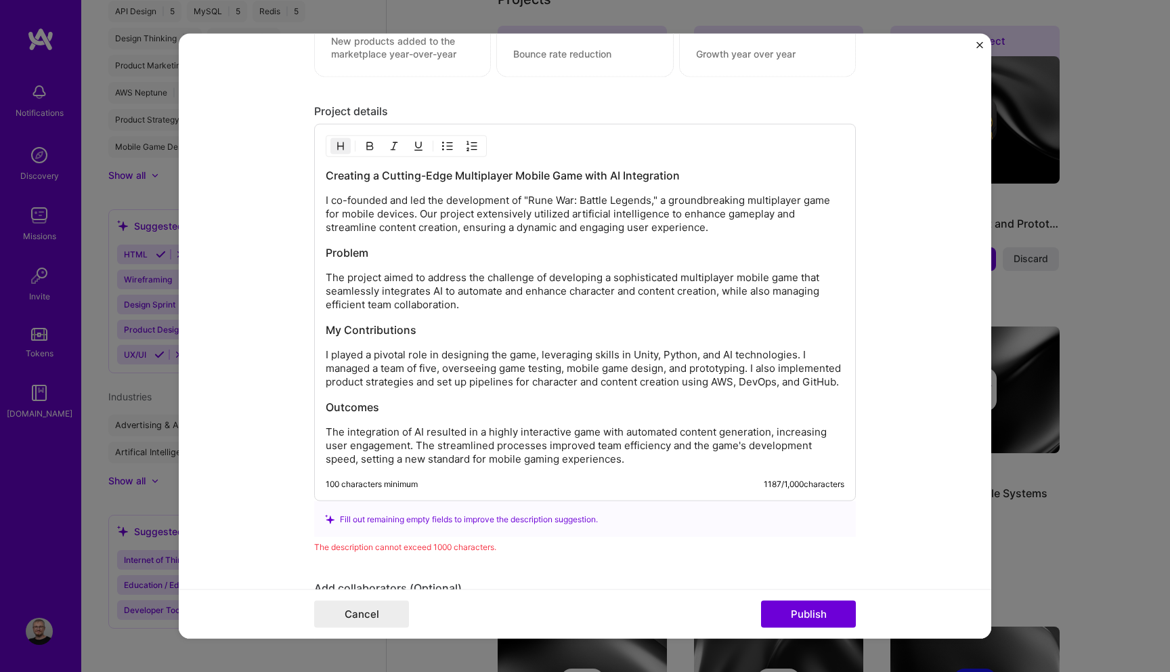
click at [635, 174] on h3 "Creating a Cutting-Edge Multiplayer Mobile Game with AI Integration" at bounding box center [585, 175] width 519 height 15
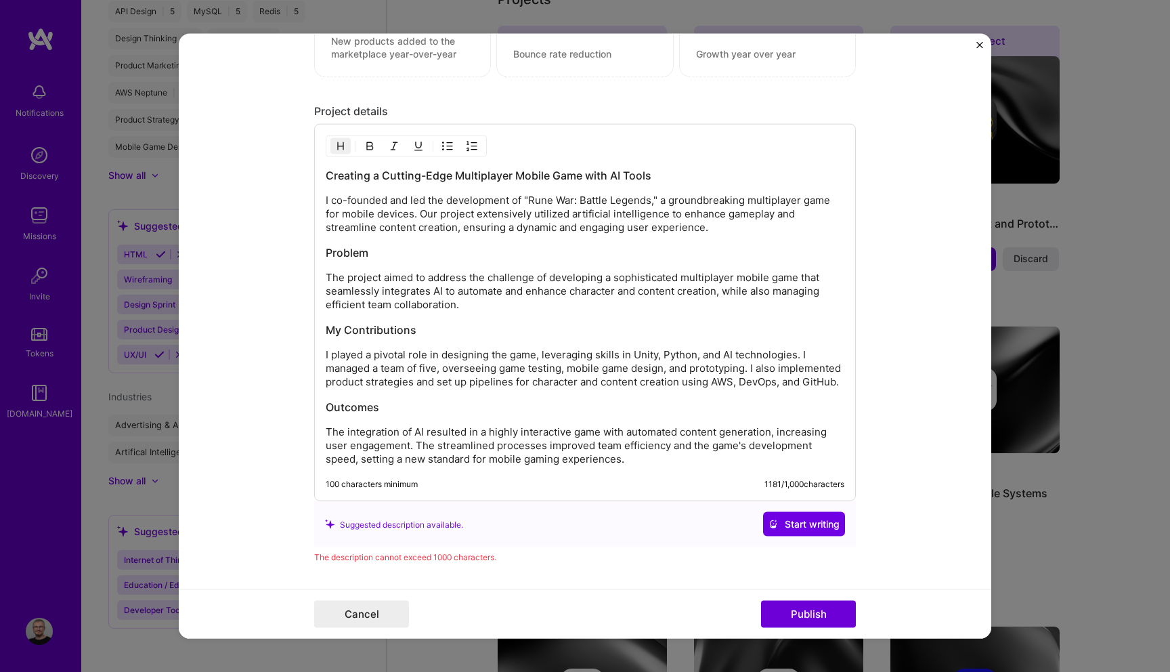
click at [479, 175] on h3 "Creating a Cutting-Edge Multiplayer Mobile Game with AI Tools" at bounding box center [585, 175] width 519 height 15
drag, startPoint x: 729, startPoint y: 290, endPoint x: 736, endPoint y: 304, distance: 16.1
click at [736, 304] on p "The project aimed to address the challenge of developing a sophisticated multip…" at bounding box center [585, 291] width 519 height 41
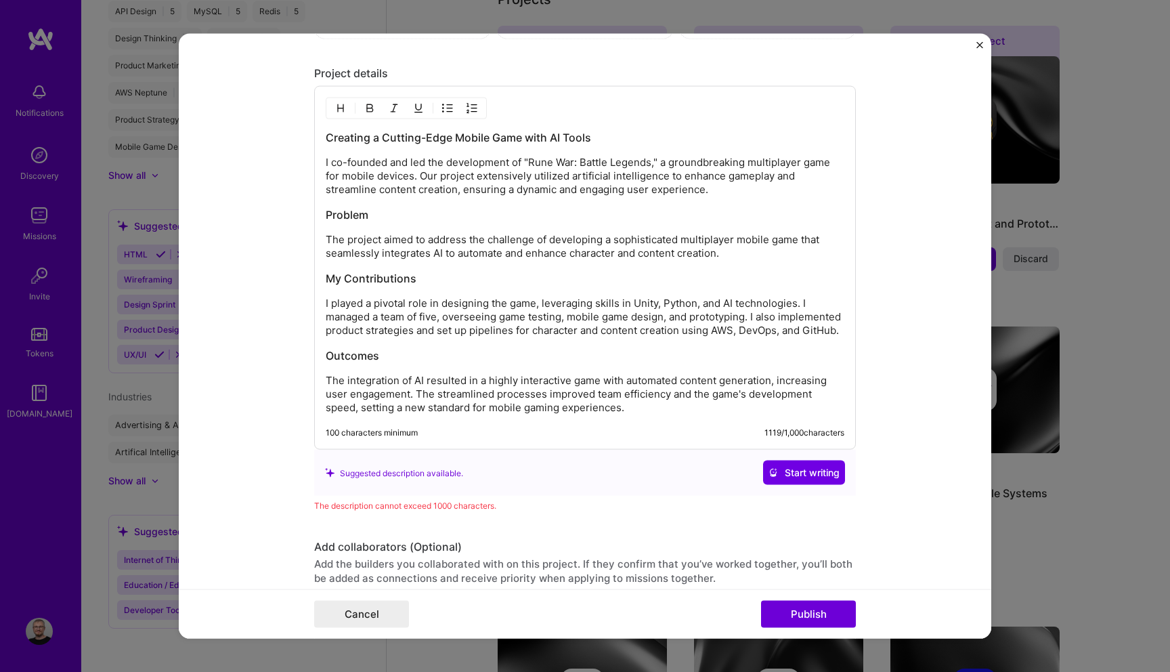
scroll to position [1924, 0]
click at [662, 361] on h3 "Outcomes" at bounding box center [585, 353] width 519 height 15
click at [657, 392] on p "The integration of AI resulted in a highly interactive game with automated cont…" at bounding box center [585, 392] width 519 height 41
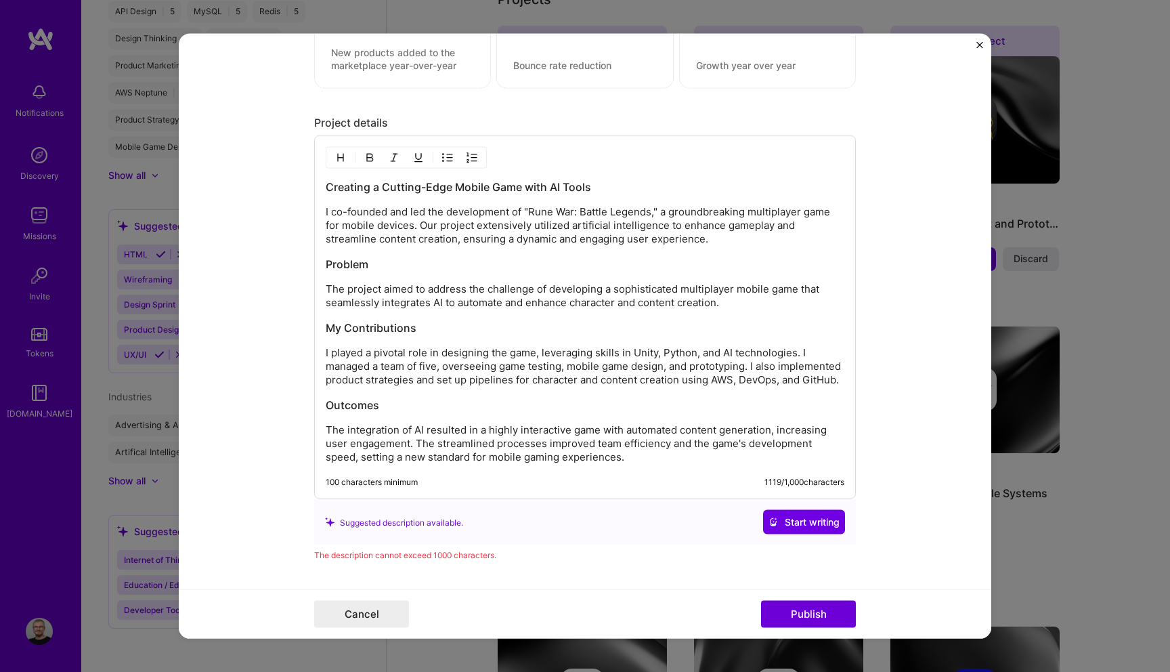
scroll to position [1870, 0]
click at [404, 271] on h3 "Problem" at bounding box center [585, 266] width 519 height 15
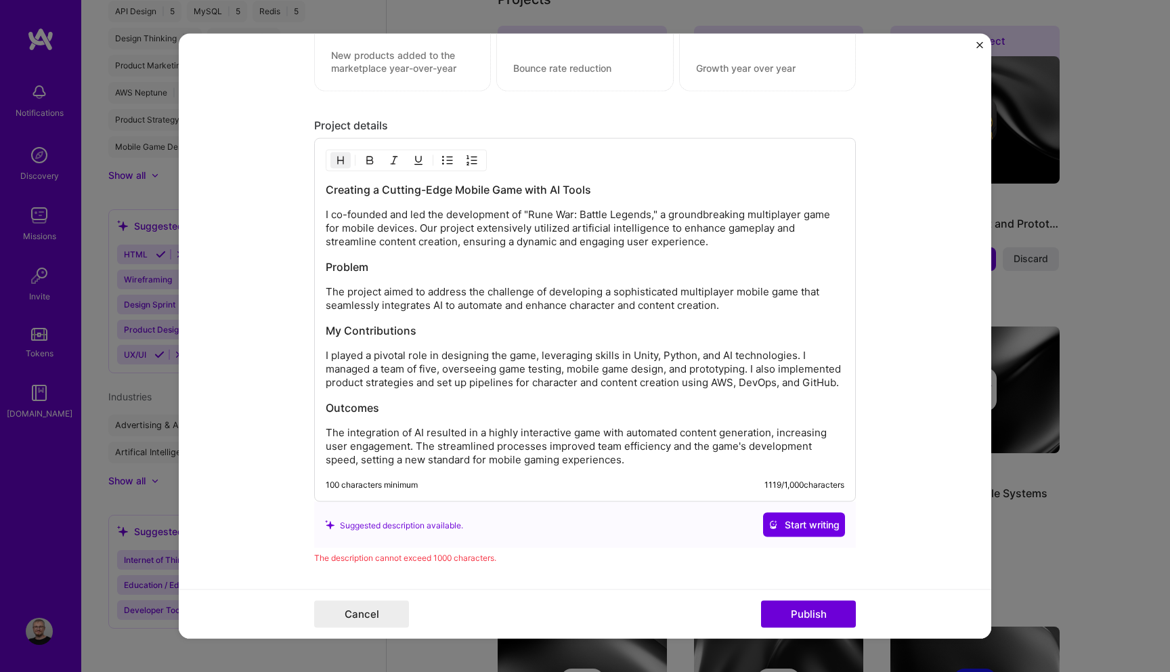
click at [404, 271] on h3 "Problem" at bounding box center [585, 266] width 519 height 15
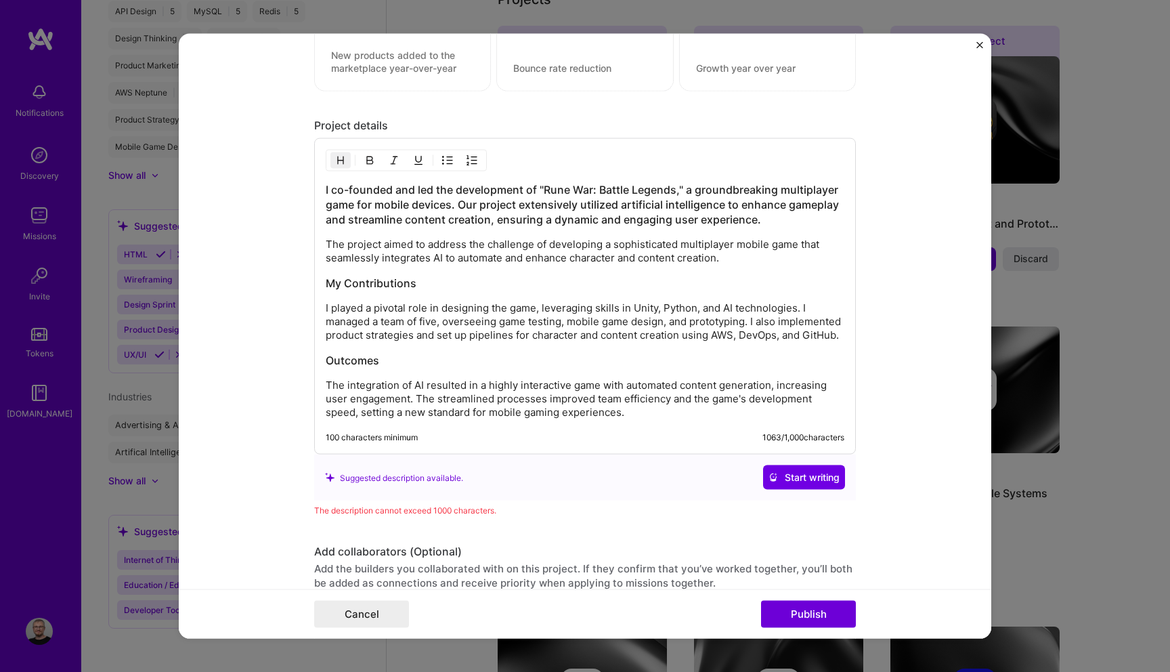
click at [461, 362] on div "I co-founded and led the development of "Rune War: Battle Legends," a groundbre…" at bounding box center [585, 300] width 519 height 237
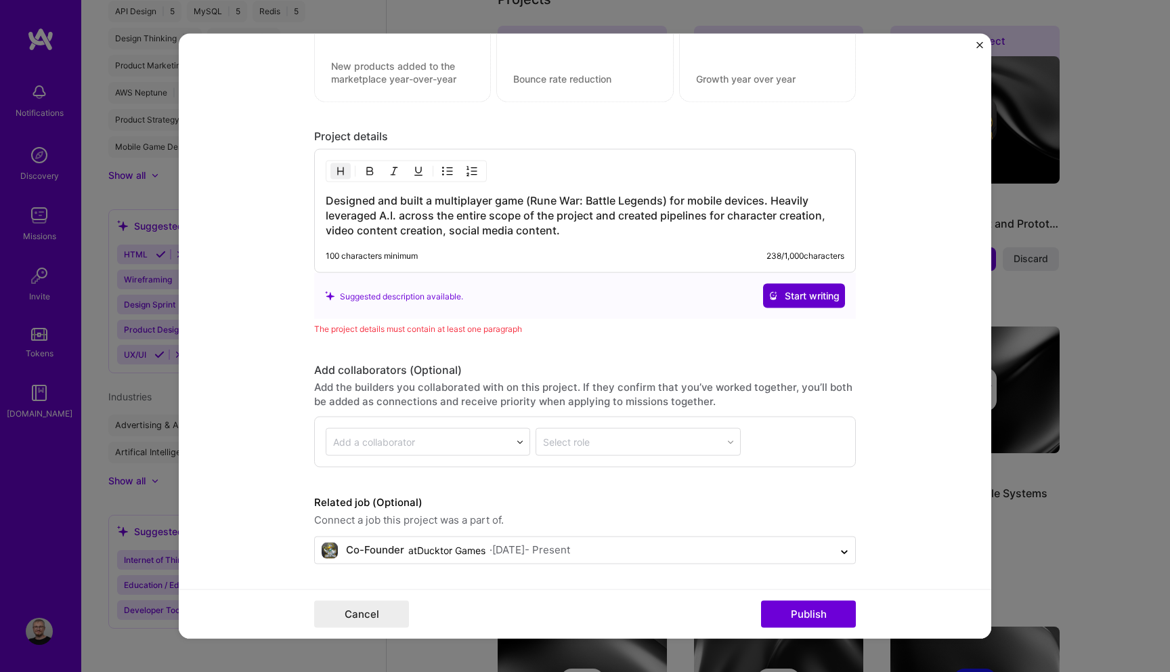
click at [801, 300] on span "Start writing" at bounding box center [804, 296] width 71 height 14
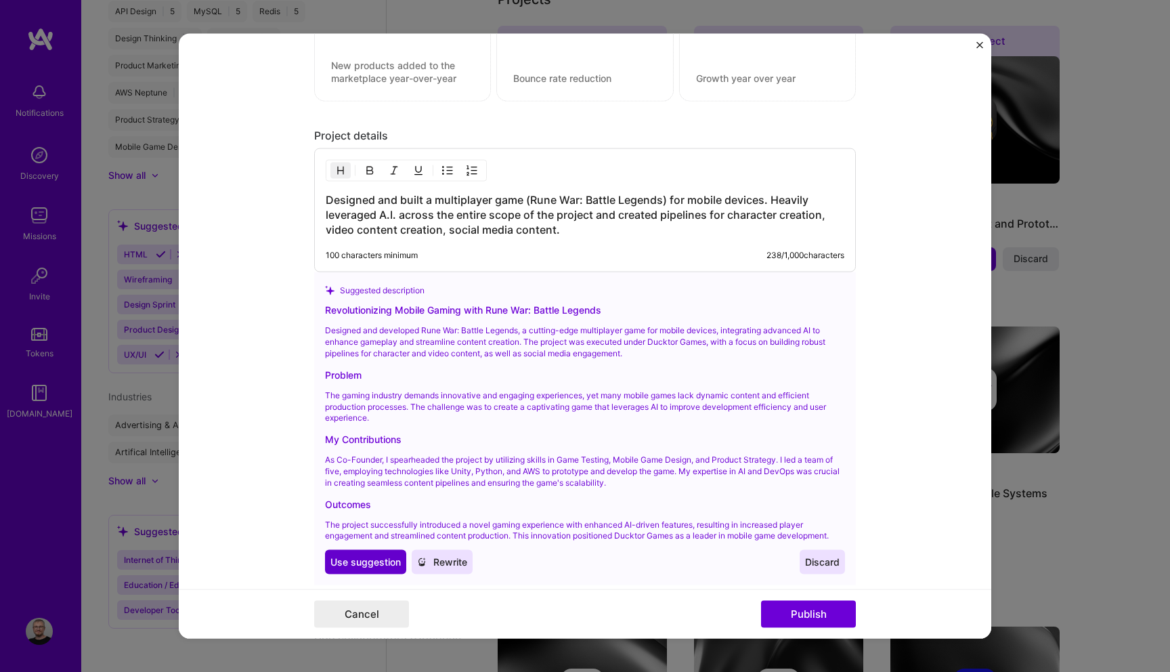
click at [358, 569] on button "Use Use suggestion" at bounding box center [365, 562] width 81 height 24
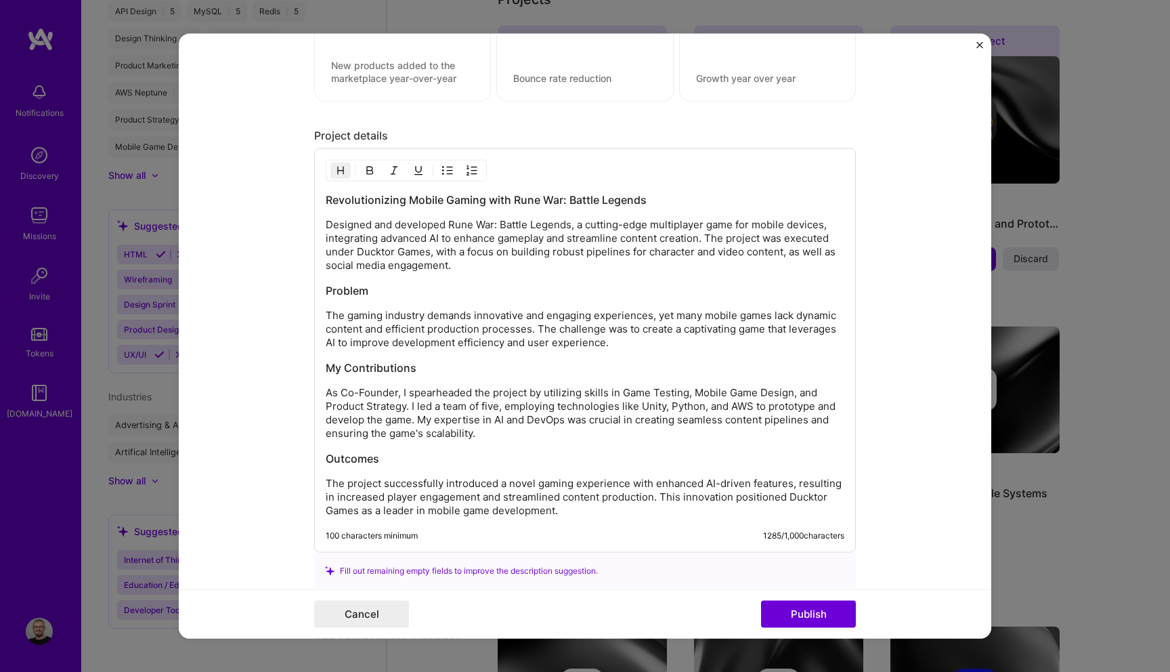
click at [358, 201] on h3 "Revolutionizing Mobile Gaming with Rune War: Battle Legends" at bounding box center [585, 199] width 519 height 15
click at [439, 201] on h3 "Revolutionizing Mobile Gaming with Rune War: Battle Legends" at bounding box center [585, 199] width 519 height 15
drag, startPoint x: 521, startPoint y: 198, endPoint x: 327, endPoint y: 197, distance: 194.3
click at [327, 197] on h3 "Revolutionizing Mobile Gaming with Rune War: Battle Legends" at bounding box center [585, 199] width 519 height 15
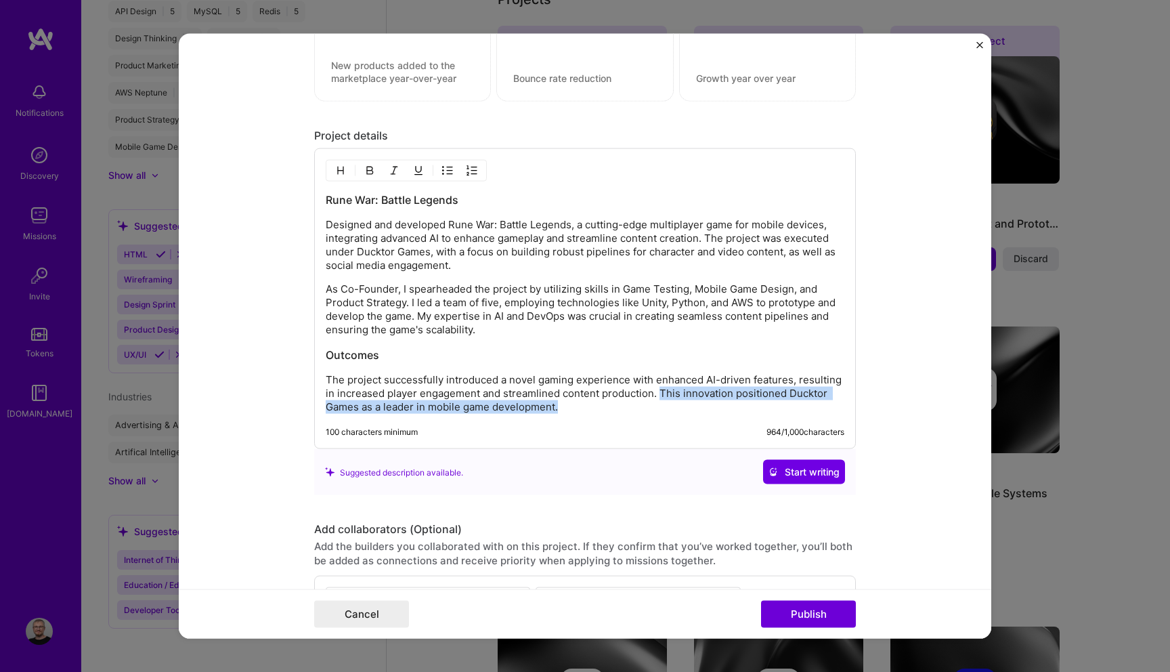
drag, startPoint x: 660, startPoint y: 389, endPoint x: 667, endPoint y: 404, distance: 16.4
click at [667, 404] on p "The project successfully introduced a novel gaming experience with enhanced AI-…" at bounding box center [585, 393] width 519 height 41
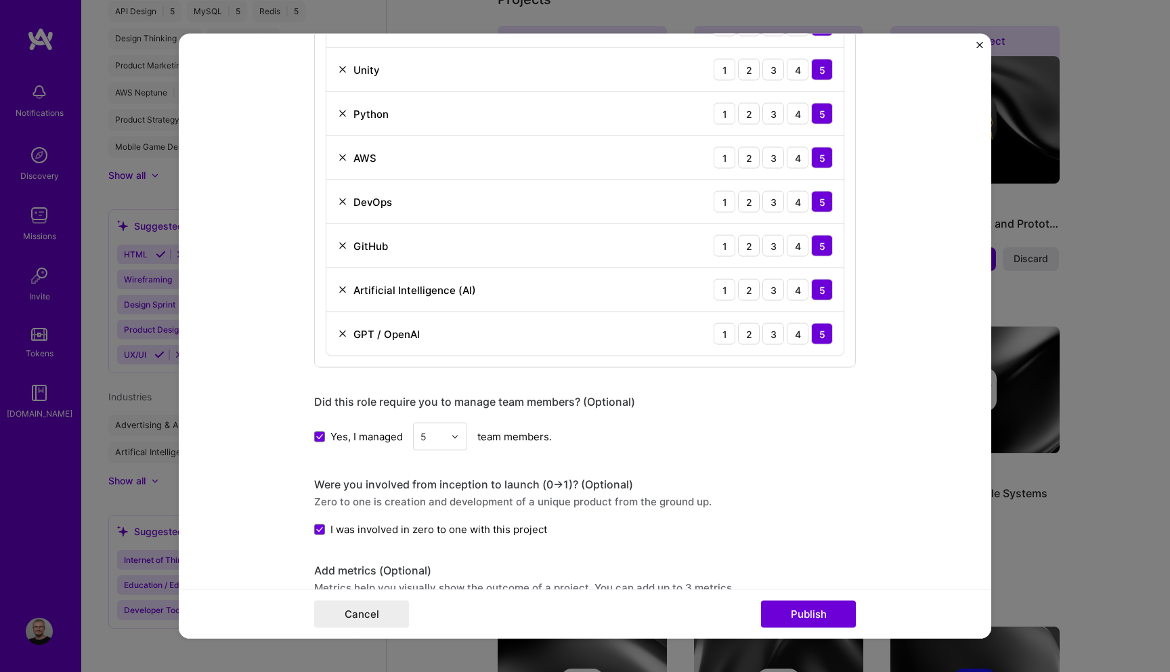
scroll to position [1244, 0]
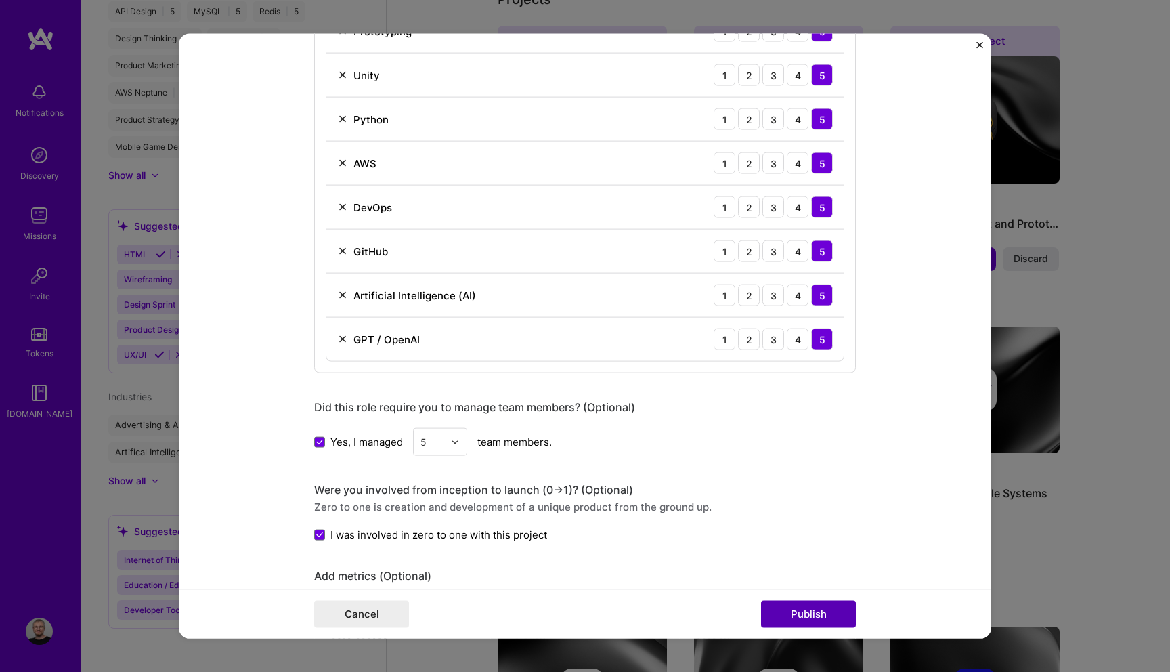
click at [806, 609] on button "Publish" at bounding box center [808, 613] width 95 height 27
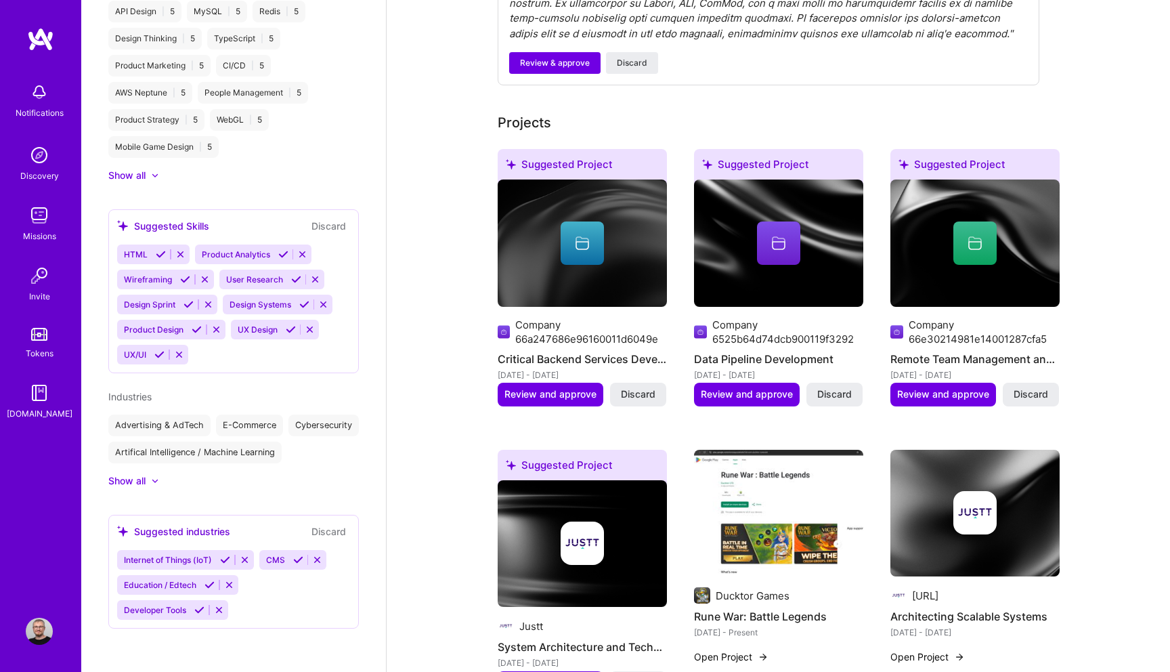
scroll to position [424, 0]
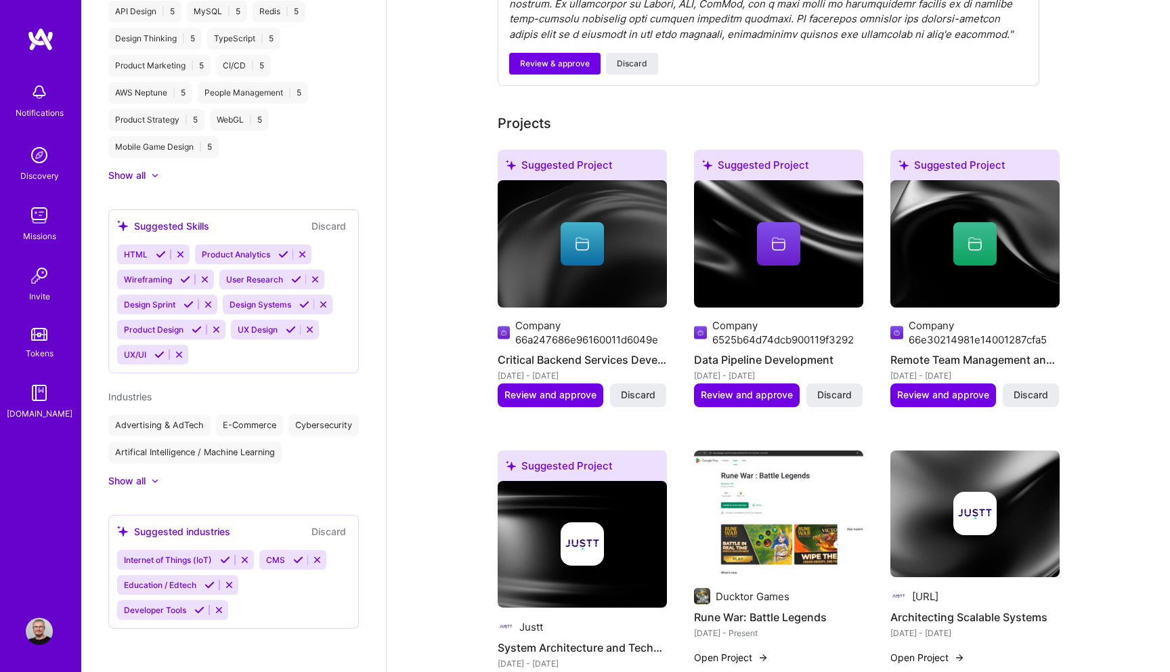
click at [982, 230] on div at bounding box center [974, 243] width 43 height 43
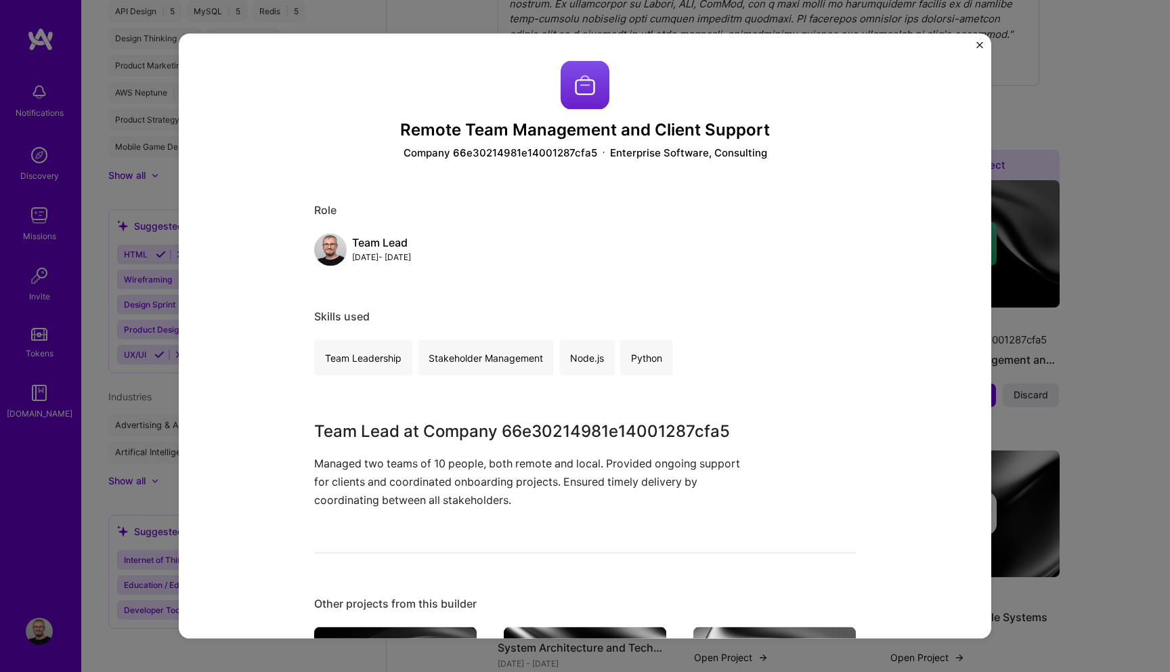
click at [976, 42] on img "Close" at bounding box center [979, 45] width 7 height 7
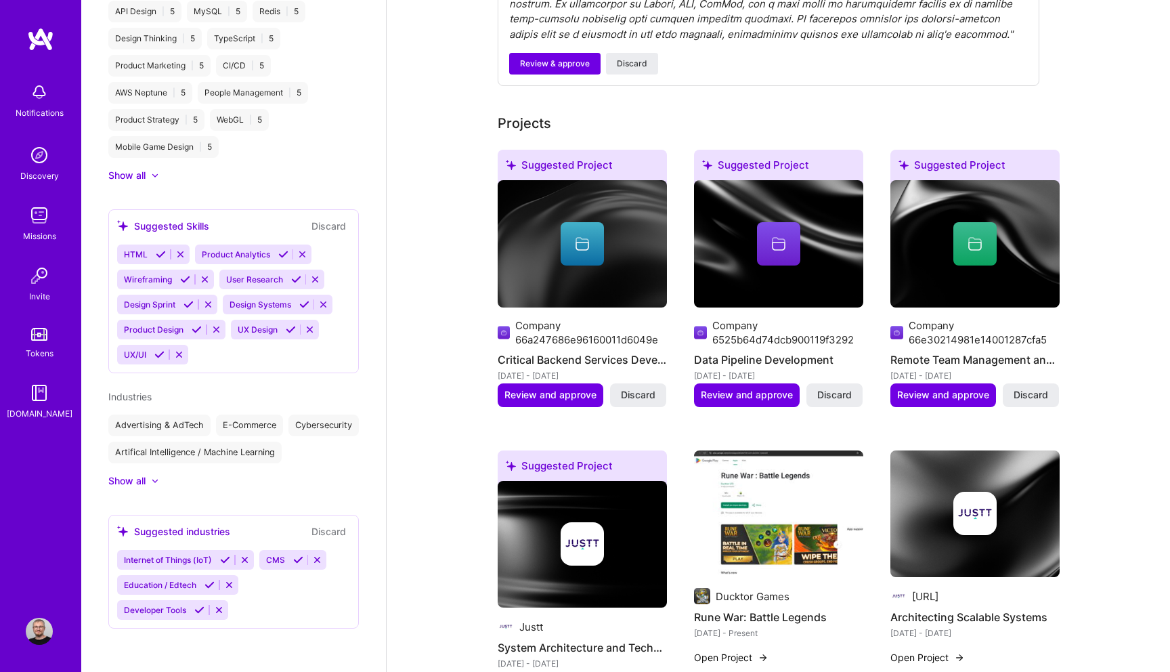
click at [802, 360] on h4 "Data Pipeline Development" at bounding box center [778, 360] width 169 height 18
click at [805, 257] on div at bounding box center [778, 243] width 169 height 43
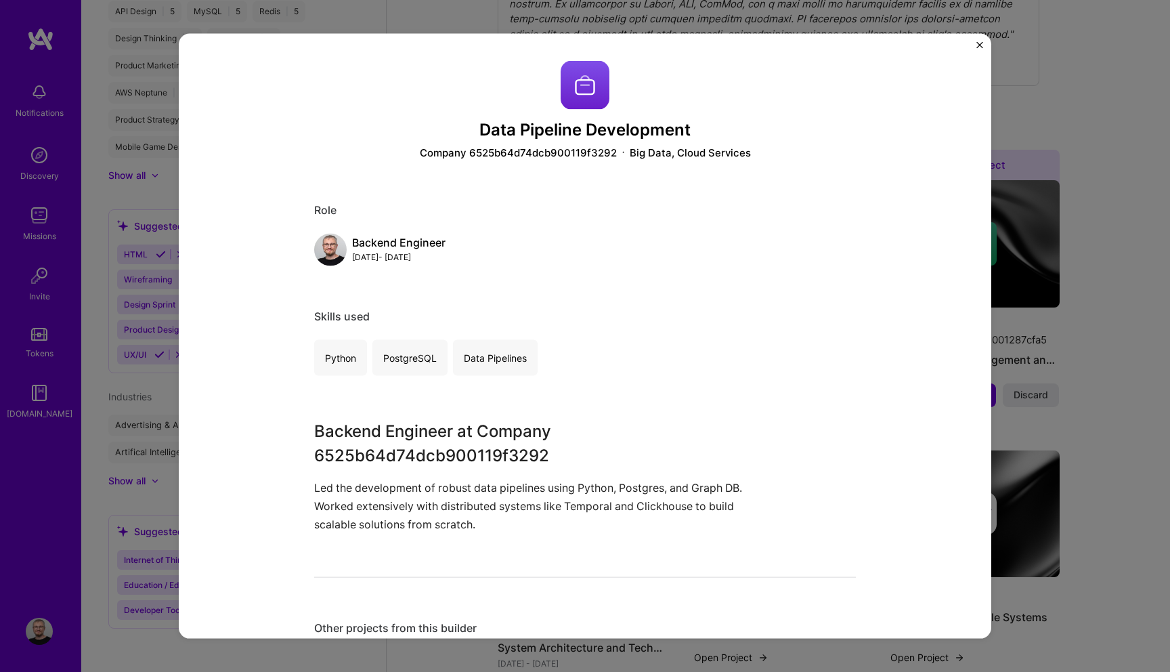
click at [978, 45] on img "Close" at bounding box center [979, 45] width 7 height 7
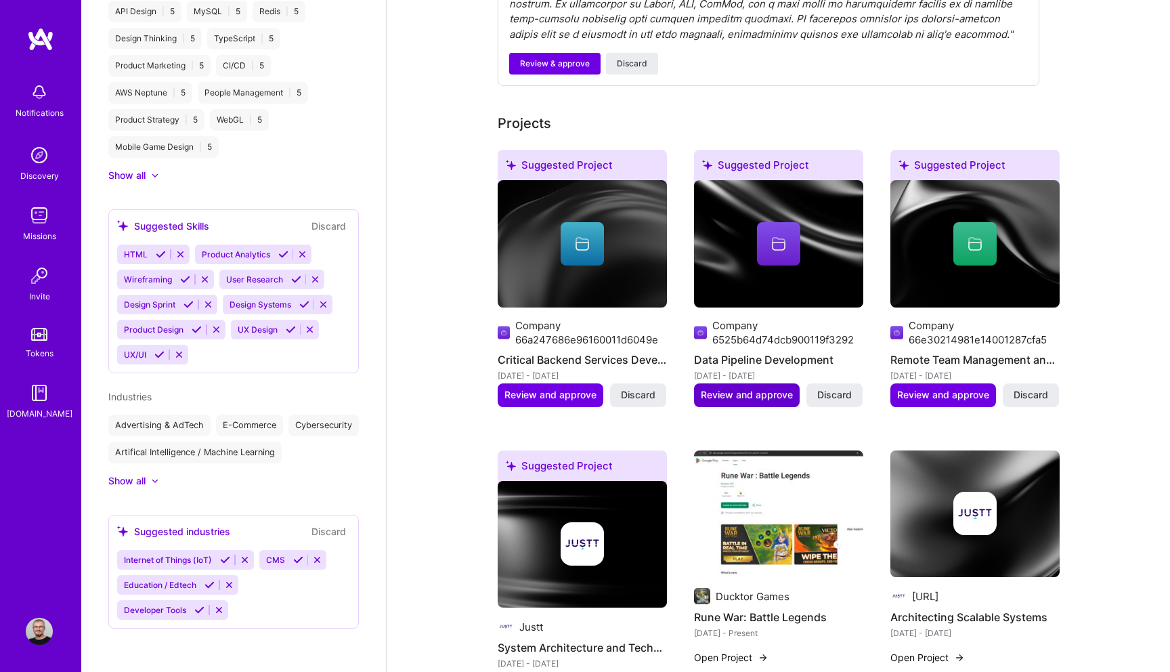
click at [734, 402] on span "Review and approve" at bounding box center [747, 395] width 92 height 14
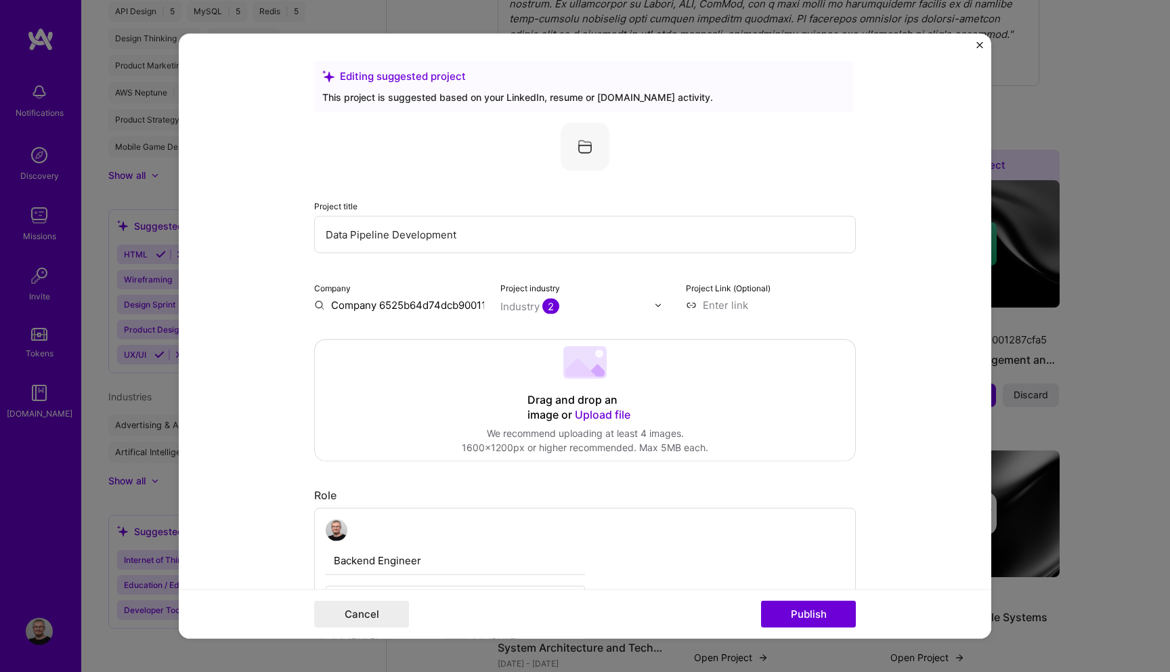
click at [479, 241] on input "Data Pipeline Development" at bounding box center [585, 234] width 542 height 37
click at [416, 307] on input "Company 6525b64d74dcb900119f3292" at bounding box center [399, 305] width 170 height 14
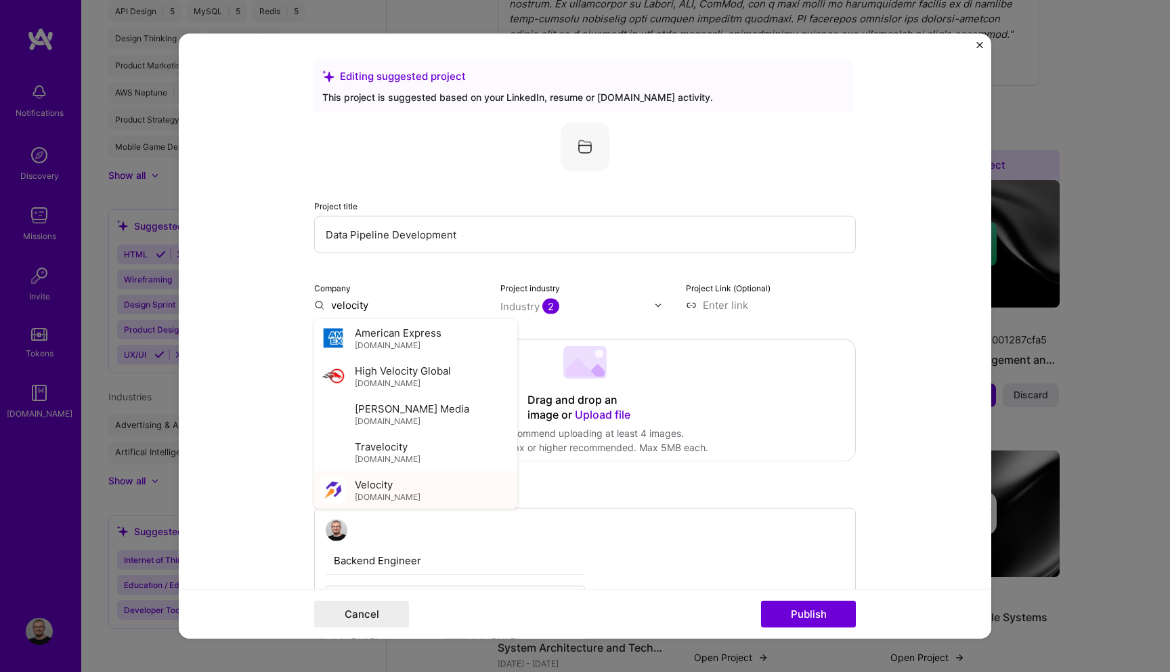
click at [439, 483] on div "Velocity velocity.tech" at bounding box center [415, 490] width 203 height 38
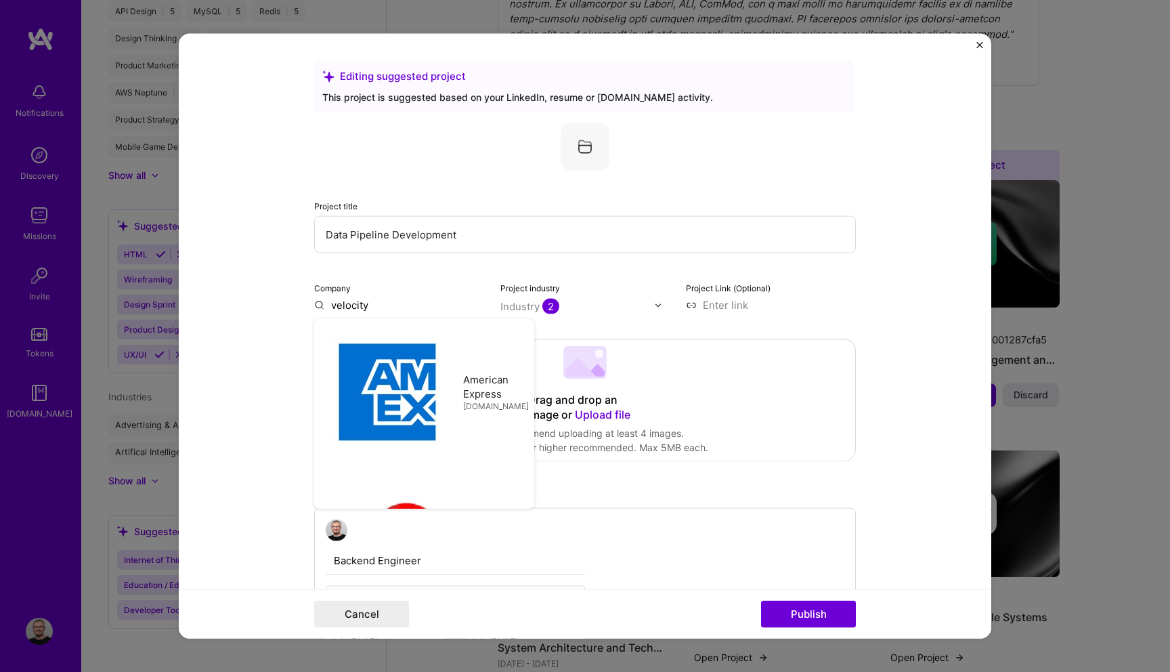
type input "Velocity"
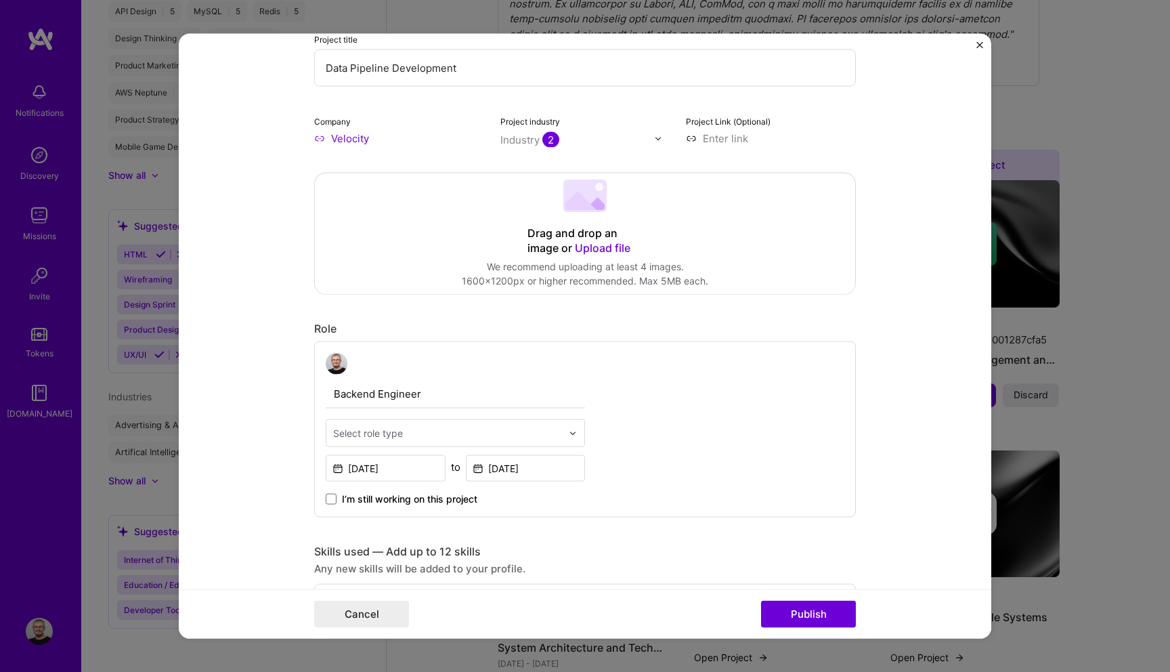
scroll to position [184, 0]
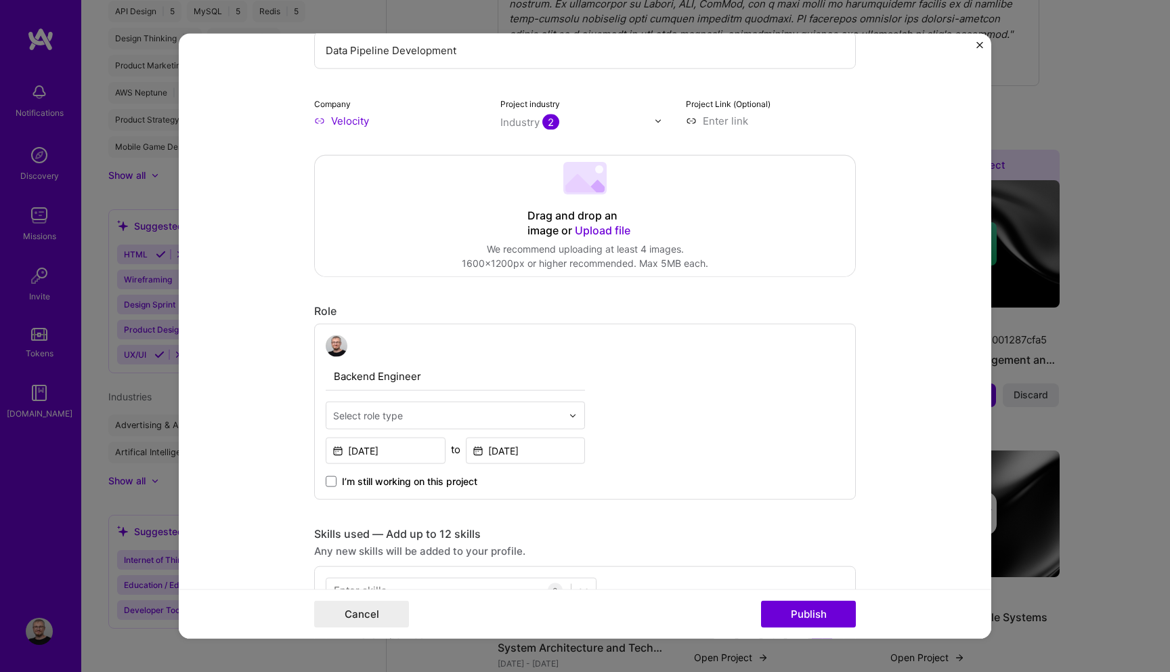
click at [467, 418] on input "text" at bounding box center [447, 415] width 229 height 14
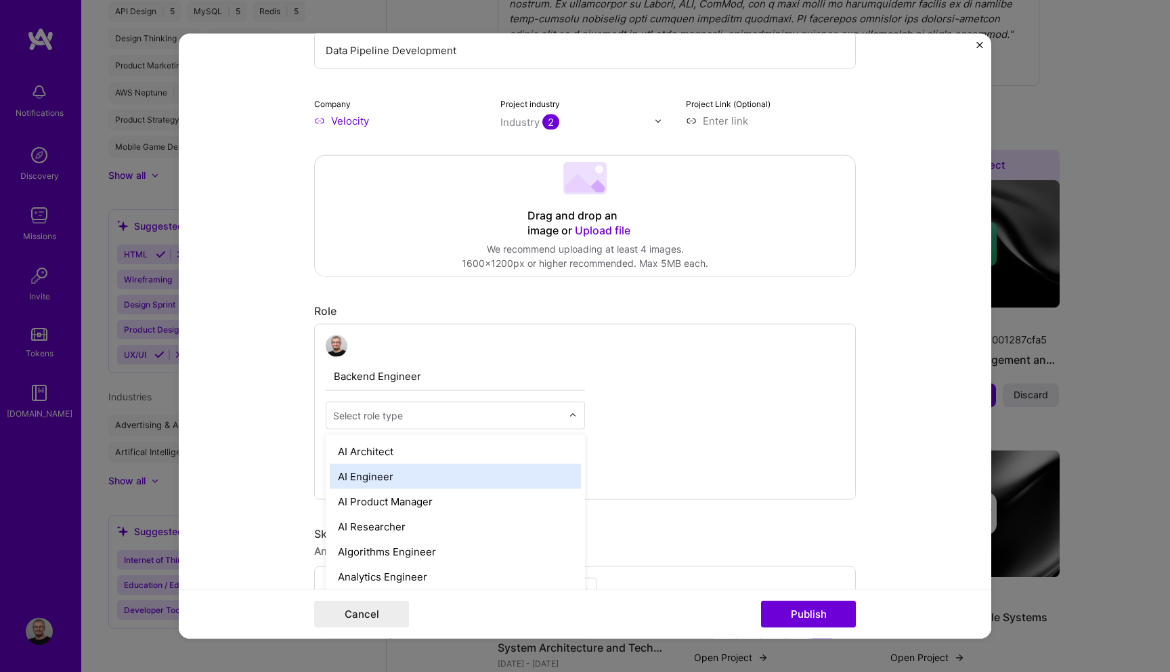
click at [469, 470] on div "AI Engineer" at bounding box center [455, 476] width 251 height 25
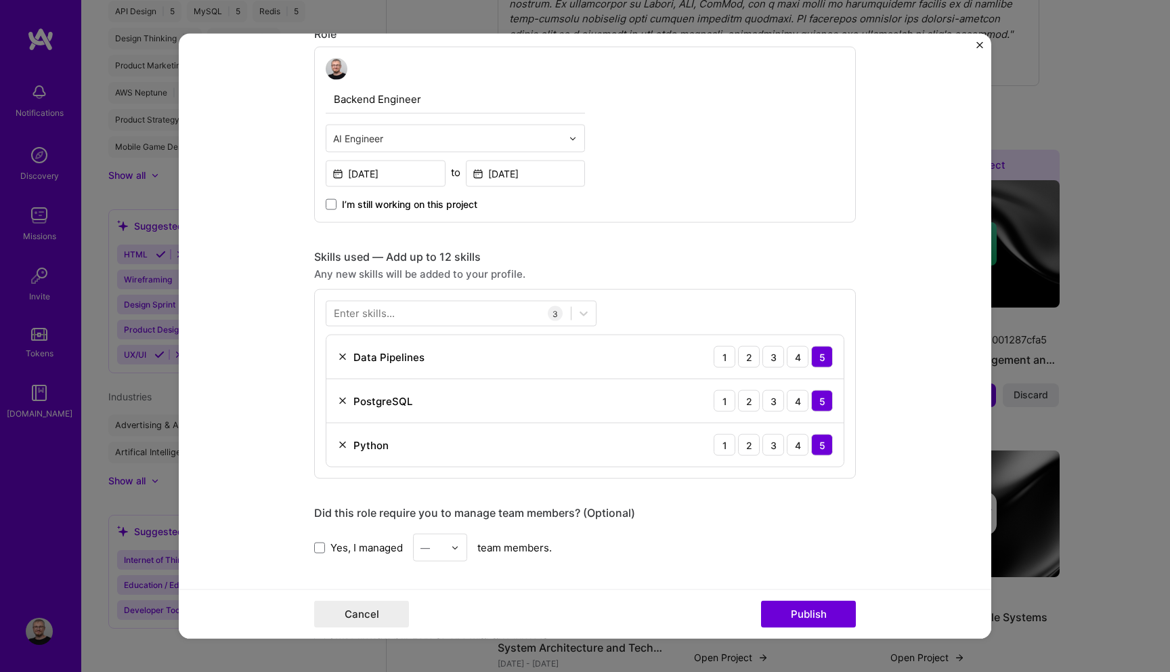
scroll to position [462, 0]
click at [435, 313] on div at bounding box center [448, 312] width 244 height 22
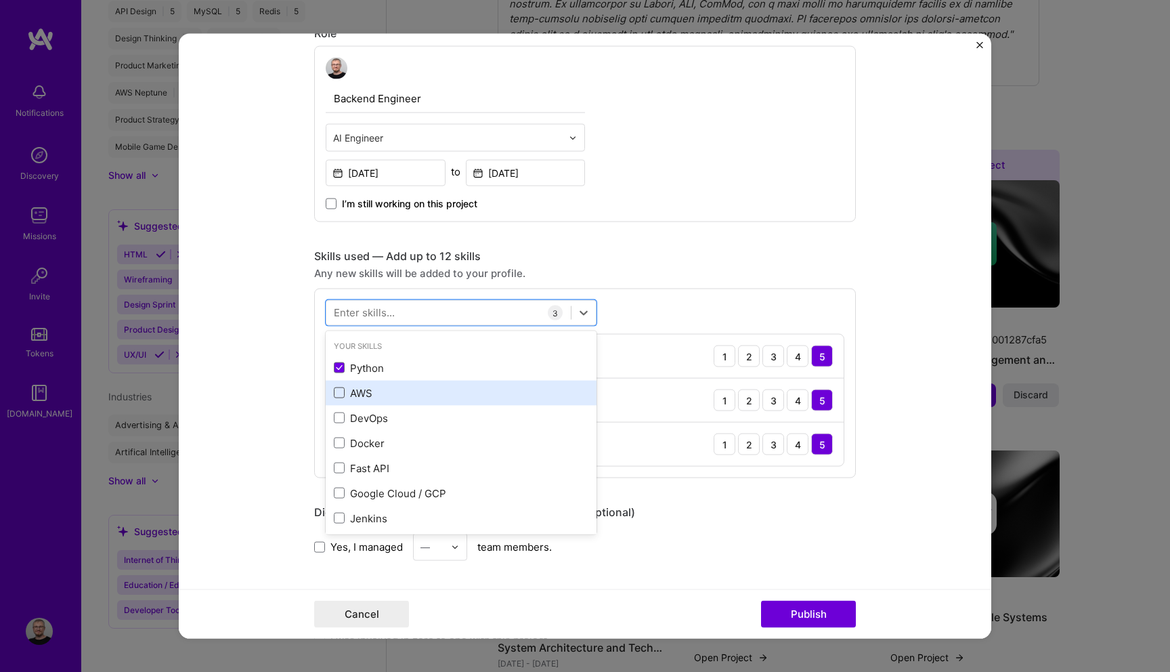
click at [336, 395] on span at bounding box center [339, 392] width 11 height 11
click at [0, 0] on input "checkbox" at bounding box center [0, 0] width 0 height 0
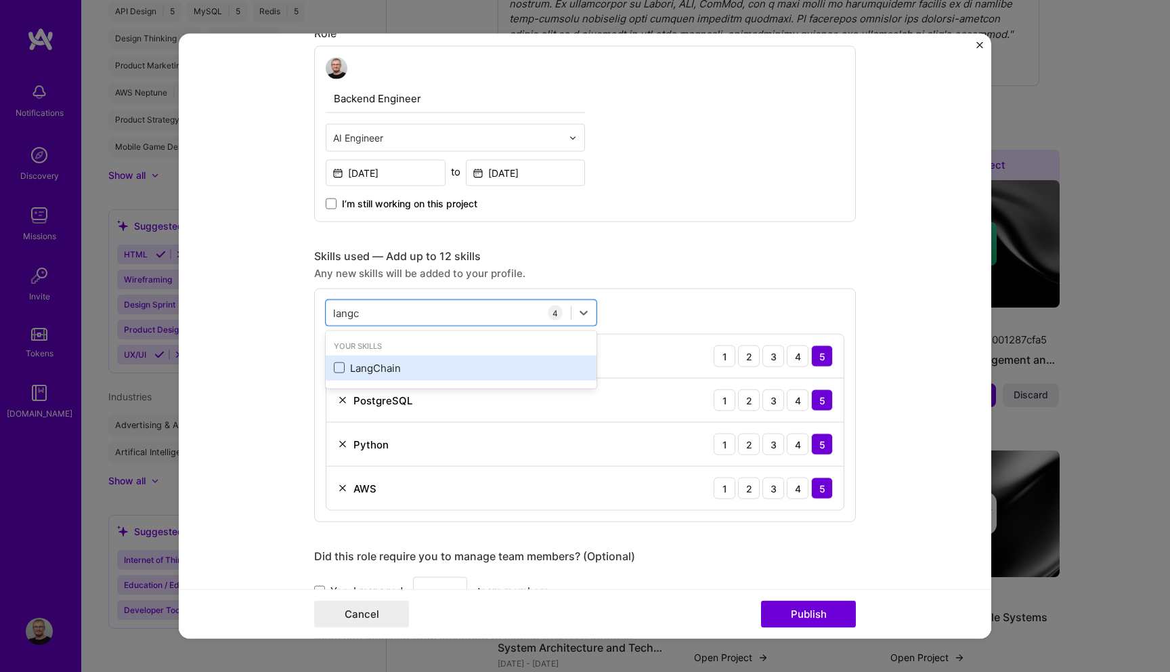
click at [342, 370] on span at bounding box center [339, 367] width 11 height 11
click at [0, 0] on input "checkbox" at bounding box center [0, 0] width 0 height 0
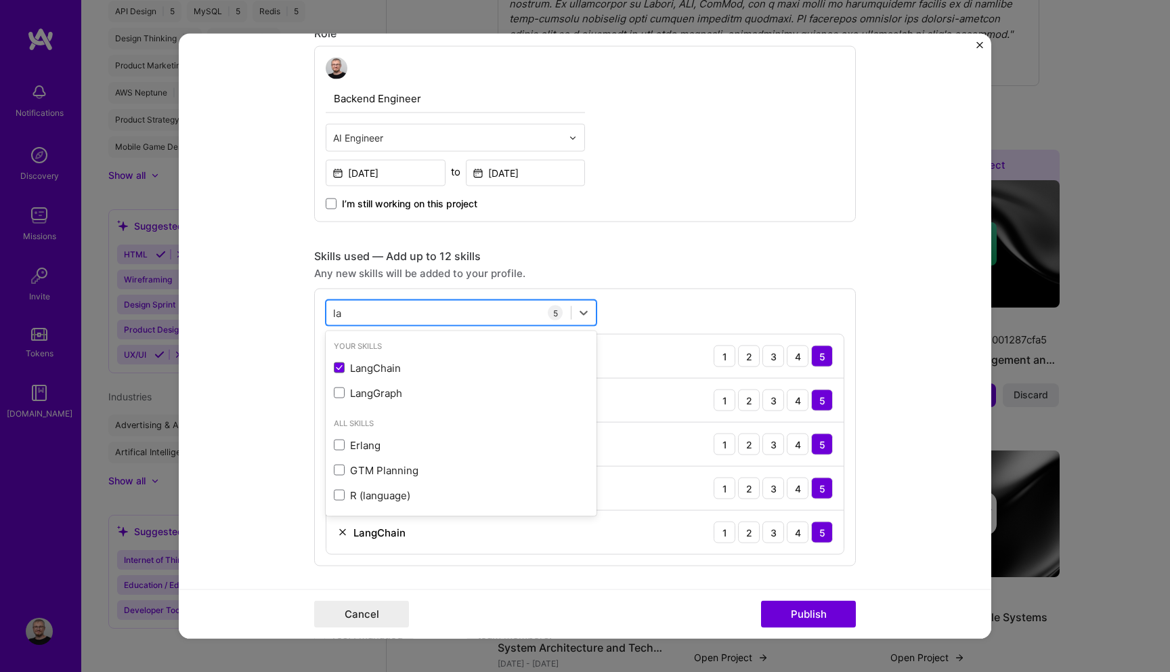
type input "l"
click at [336, 364] on span at bounding box center [339, 367] width 11 height 11
click at [0, 0] on input "checkbox" at bounding box center [0, 0] width 0 height 0
click at [823, 566] on div "5" at bounding box center [822, 576] width 22 height 22
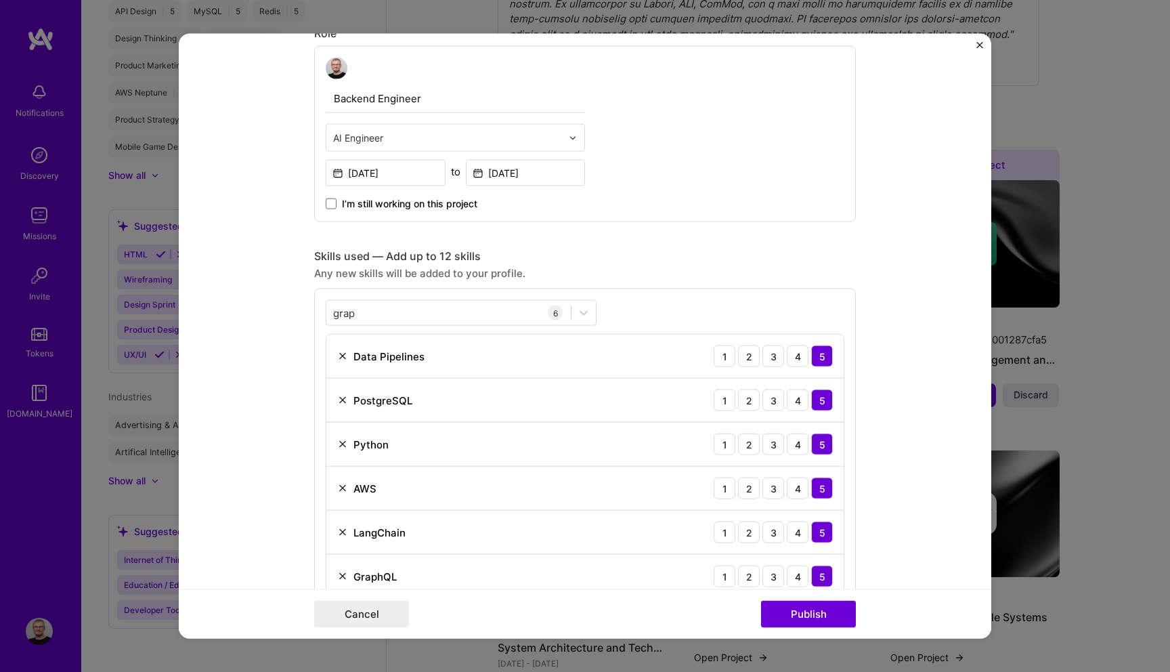
scroll to position [522, 0]
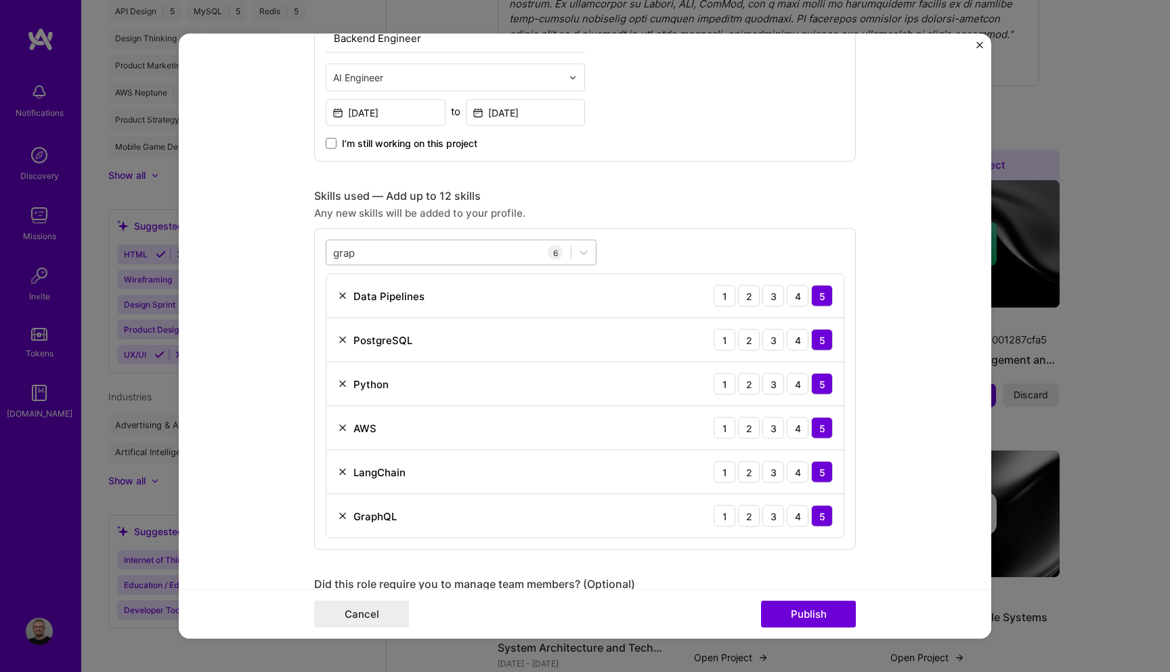
click at [416, 255] on div "grap grap" at bounding box center [448, 252] width 244 height 22
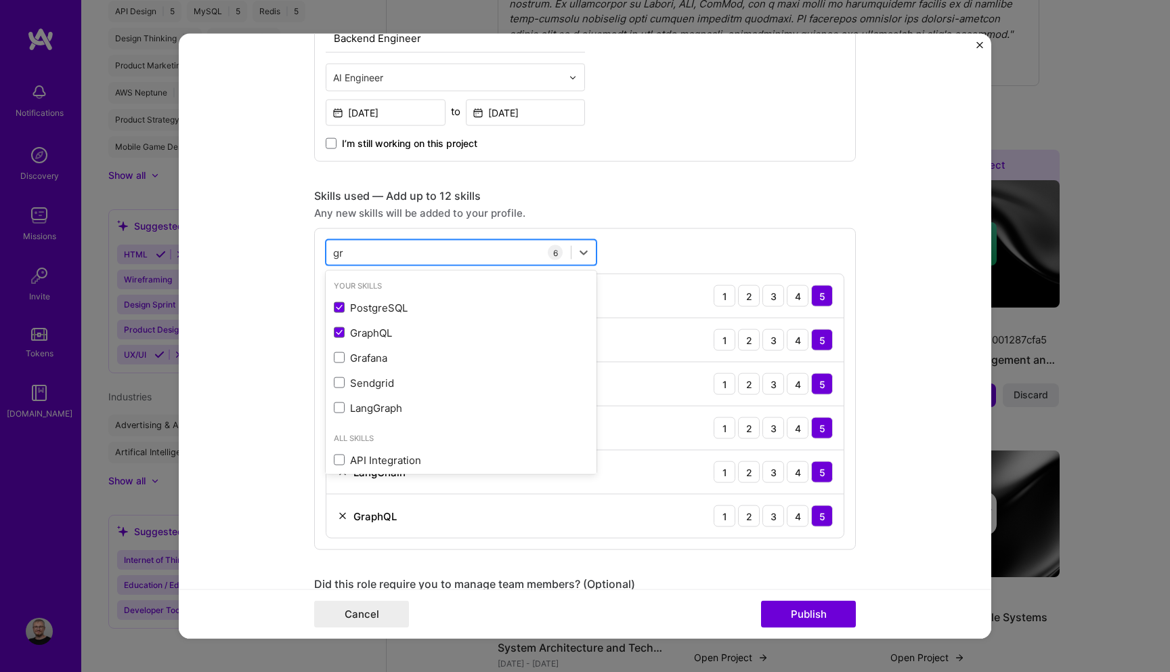
type input "g"
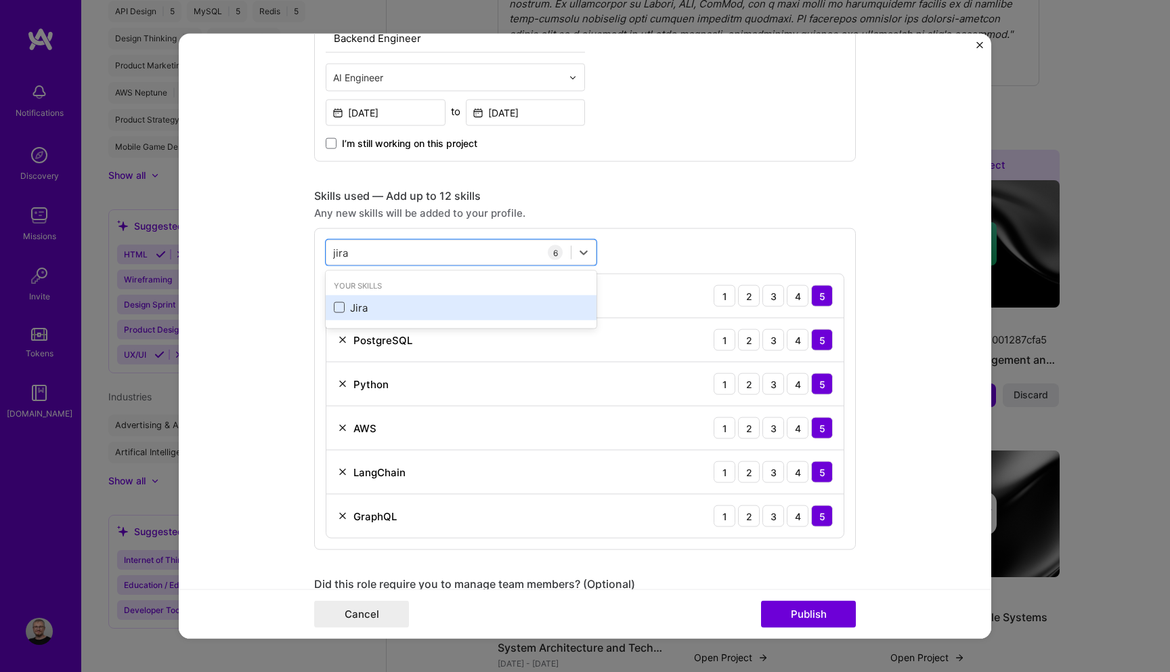
click at [337, 305] on span at bounding box center [339, 307] width 11 height 11
click at [0, 0] on input "checkbox" at bounding box center [0, 0] width 0 height 0
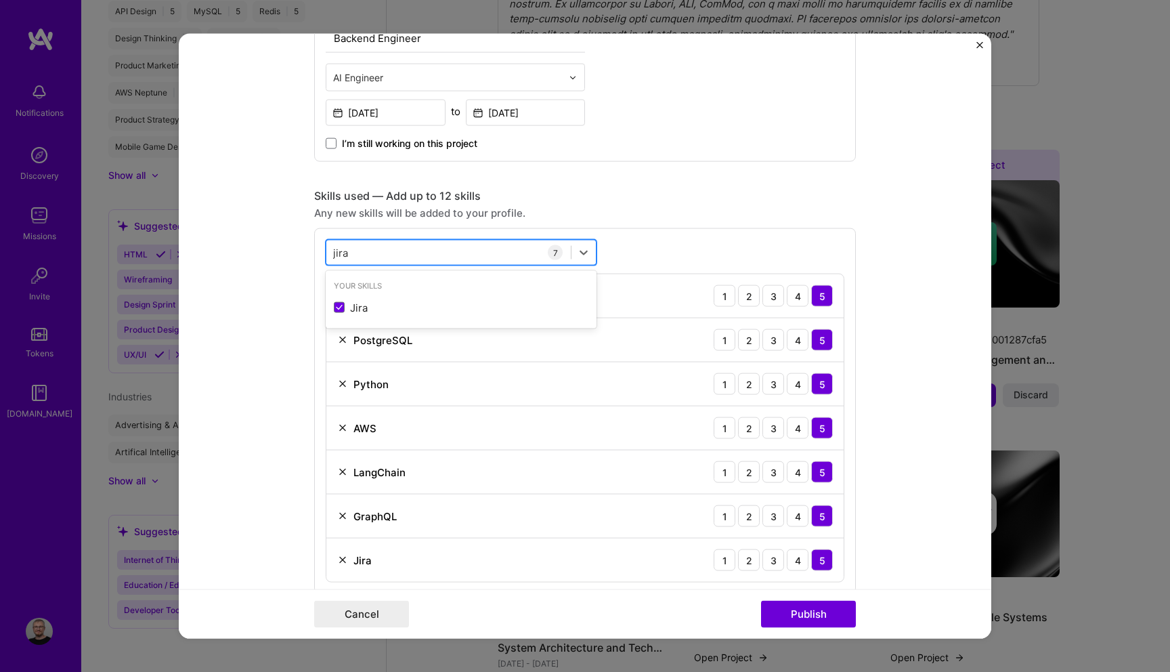
click at [389, 255] on div "jira jira" at bounding box center [448, 252] width 244 height 22
type input "j"
click at [309, 305] on form "Editing suggested project This project is suggested based on your LinkedIn, res…" at bounding box center [585, 336] width 813 height 605
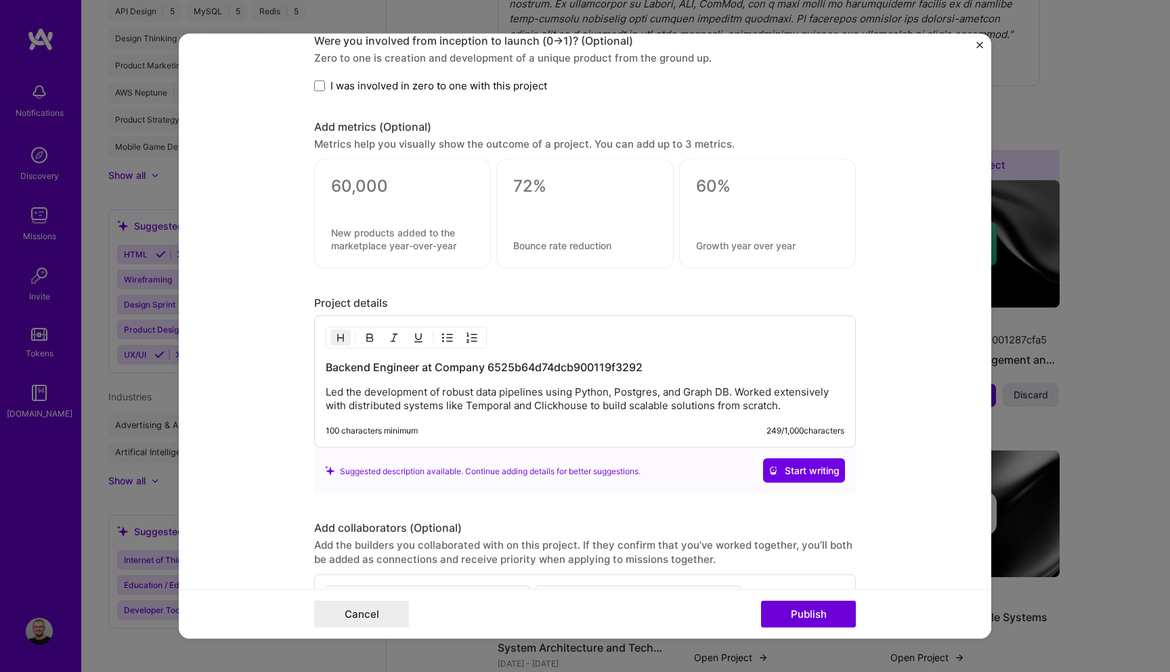
scroll to position [1197, 0]
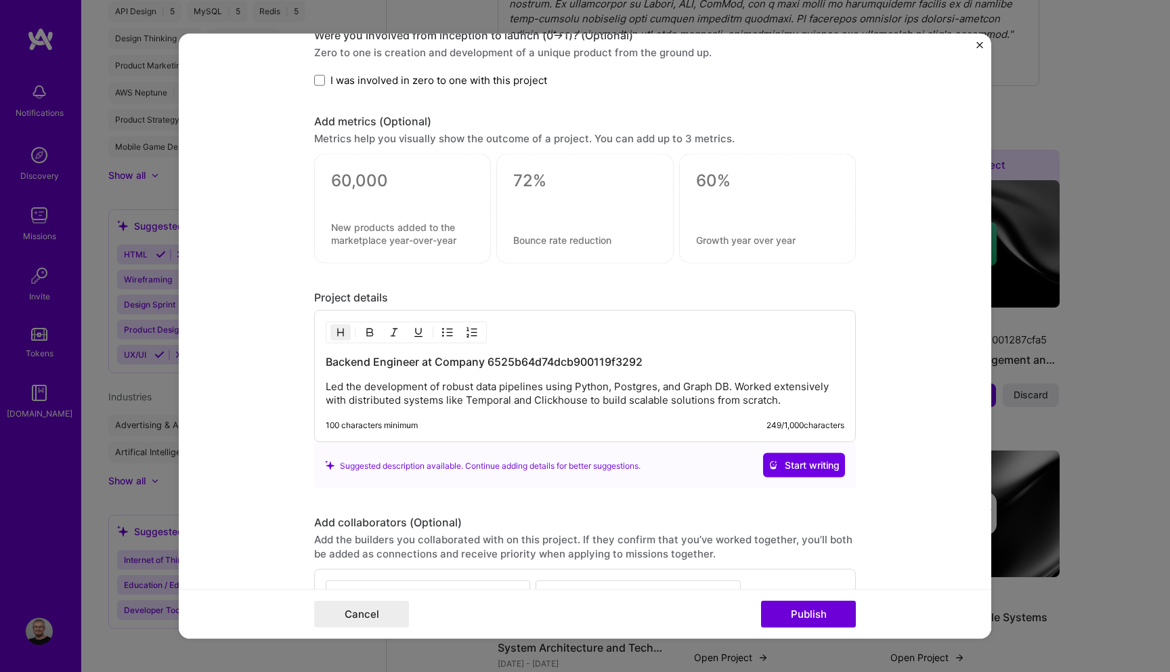
click at [457, 365] on h3 "Backend Engineer at Company 6525b64d74dcb900119f3292" at bounding box center [585, 361] width 519 height 15
drag, startPoint x: 422, startPoint y: 365, endPoint x: 669, endPoint y: 360, distance: 247.2
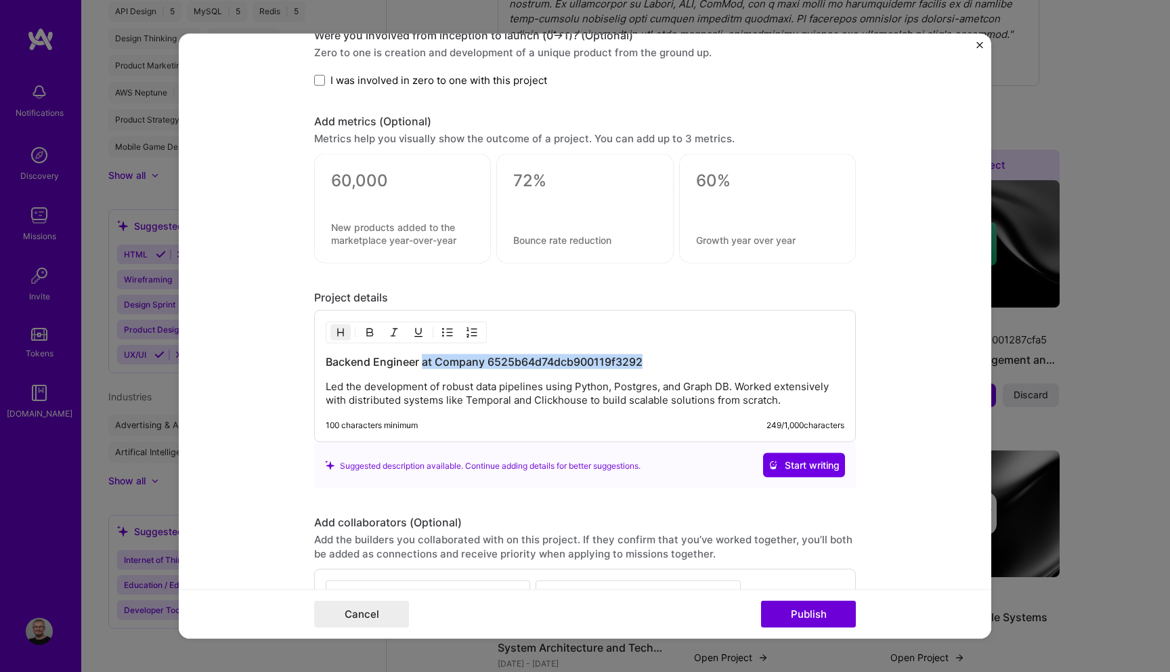
click at [669, 360] on h3 "Backend Engineer at Company 6525b64d74dcb900119f3292" at bounding box center [585, 361] width 519 height 15
click at [788, 472] on span "Start writing" at bounding box center [804, 465] width 71 height 14
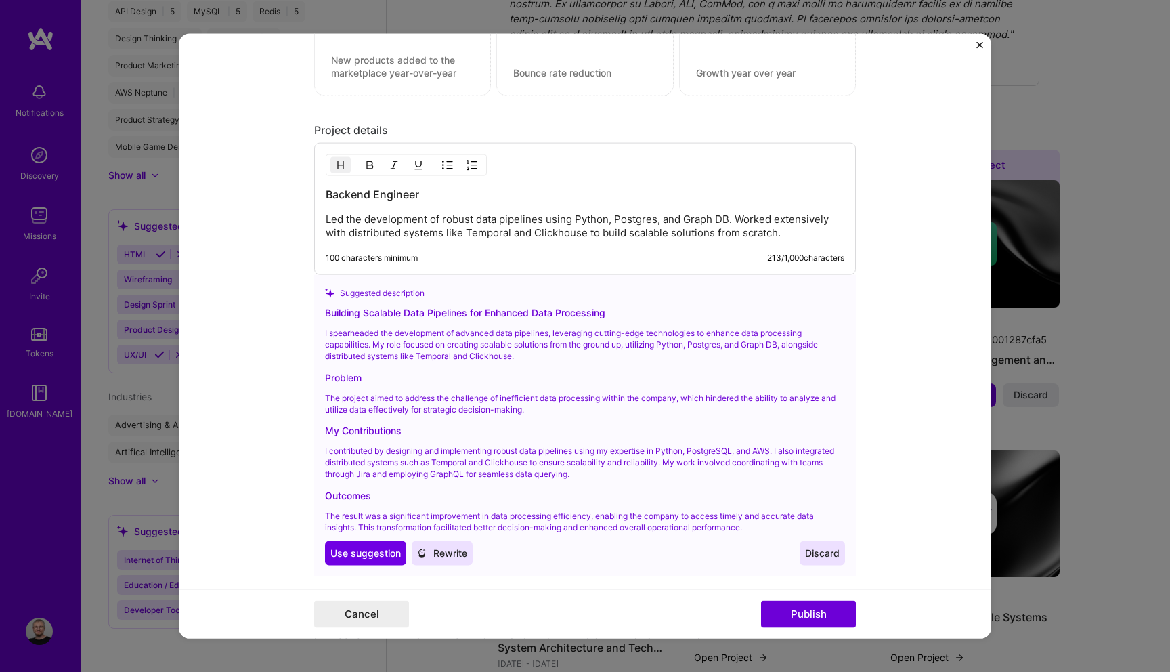
scroll to position [1374, 0]
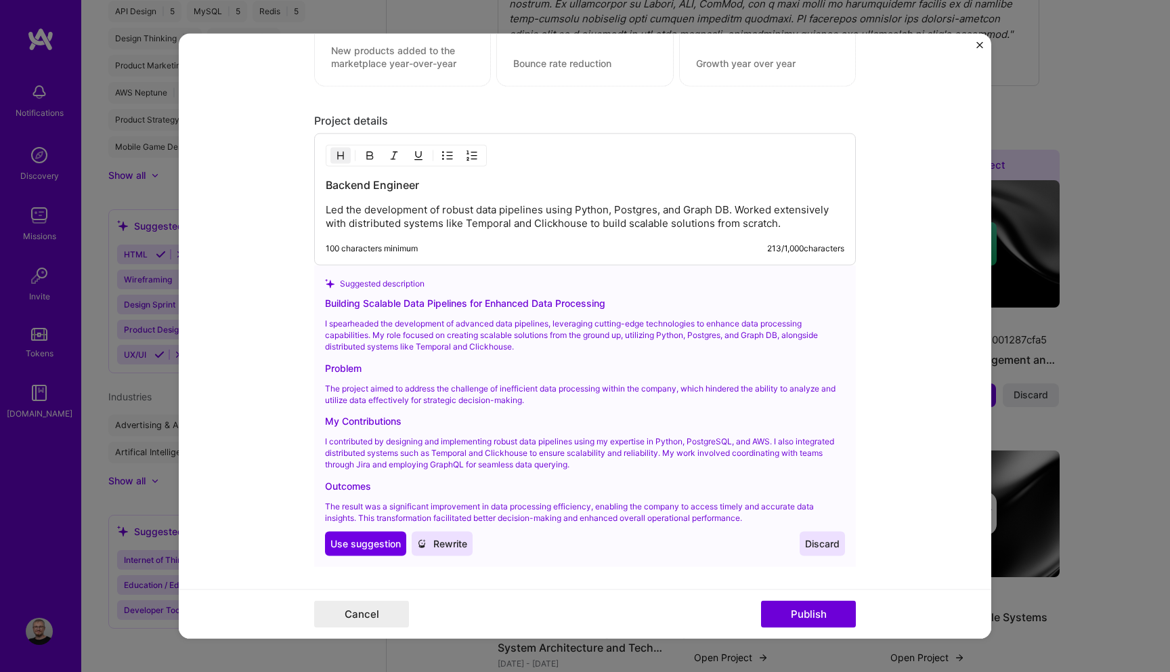
drag, startPoint x: 372, startPoint y: 544, endPoint x: 607, endPoint y: 303, distance: 336.6
click at [612, 303] on div "Building Scalable Data Pipelines for Enhanced Data Processing I spearheaded the…" at bounding box center [585, 426] width 520 height 260
click at [536, 217] on p "Led the development of robust data pipelines using Python, Postgres, and Graph …" at bounding box center [585, 216] width 519 height 27
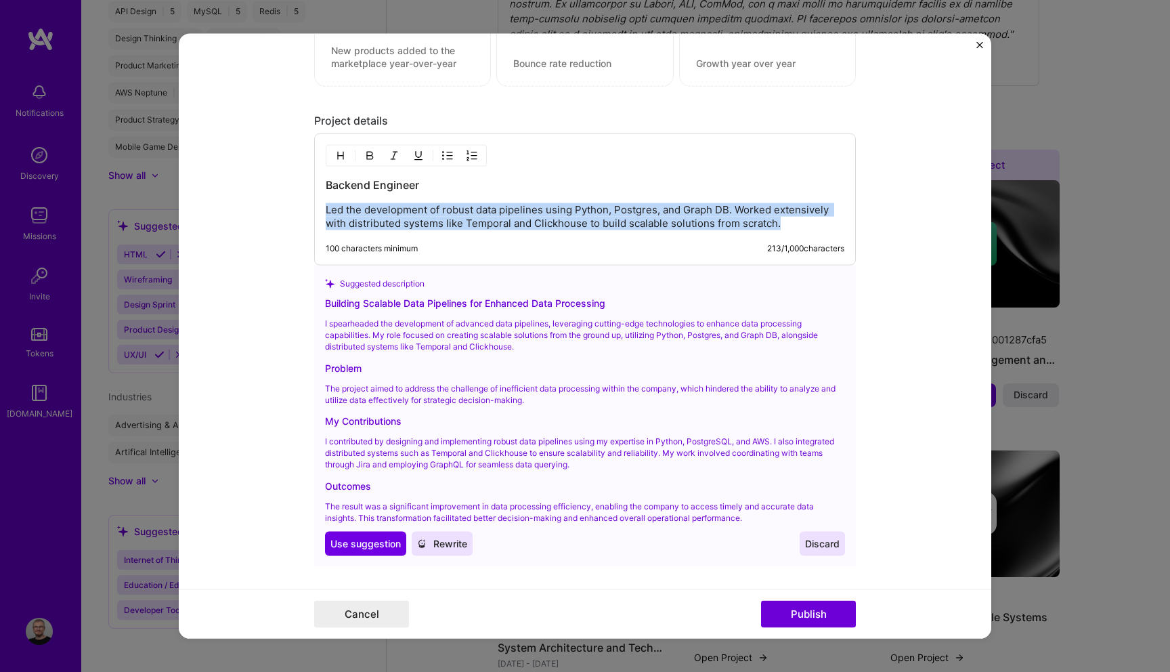
click at [536, 217] on p "Led the development of robust data pipelines using Python, Postgres, and Graph …" at bounding box center [585, 216] width 519 height 27
copy p "Led the development of robust data pipelines using Python, Postgres, and Graph …"
click at [369, 548] on span "Use suggestion" at bounding box center [365, 544] width 70 height 14
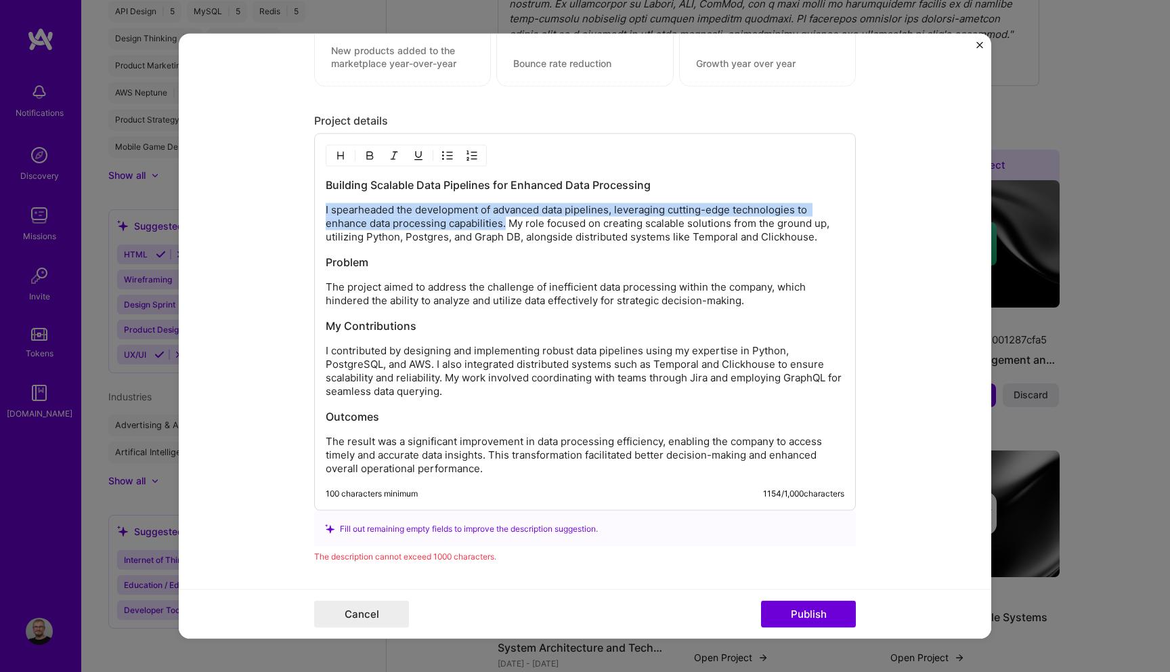
drag, startPoint x: 507, startPoint y: 225, endPoint x: 314, endPoint y: 213, distance: 193.4
click at [314, 213] on div "Building Scalable Data Pipelines for Enhanced Data Processing I spearheaded the…" at bounding box center [585, 321] width 542 height 377
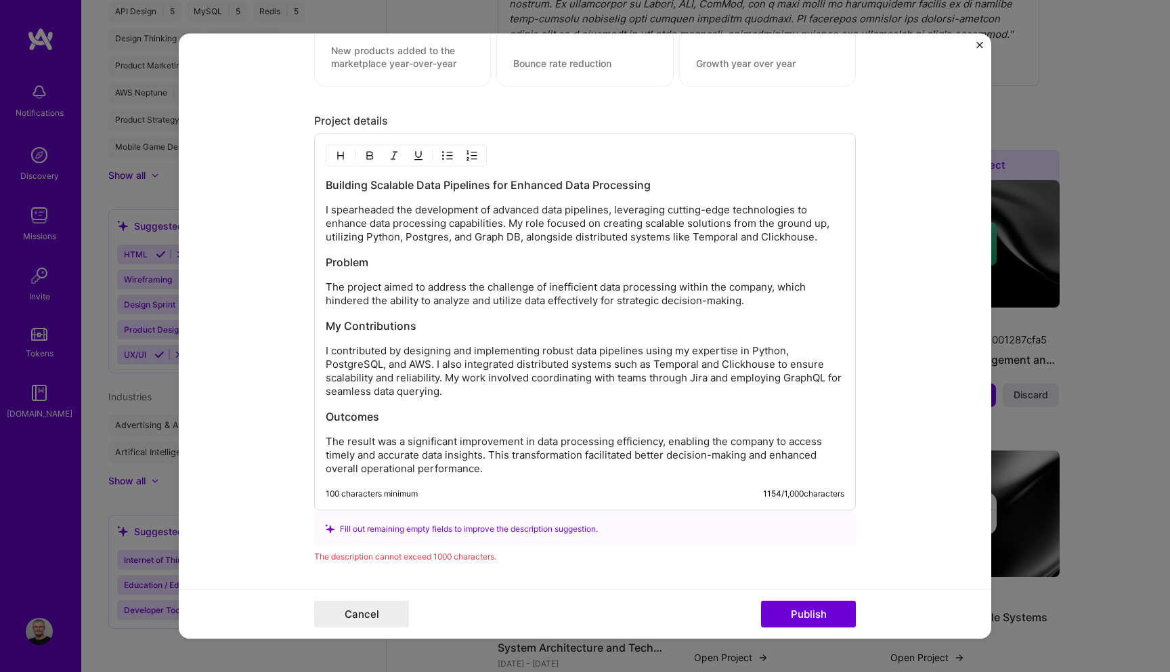
click at [406, 212] on p "I spearheaded the development of advanced data pipelines, leveraging cutting-ed…" at bounding box center [585, 223] width 519 height 41
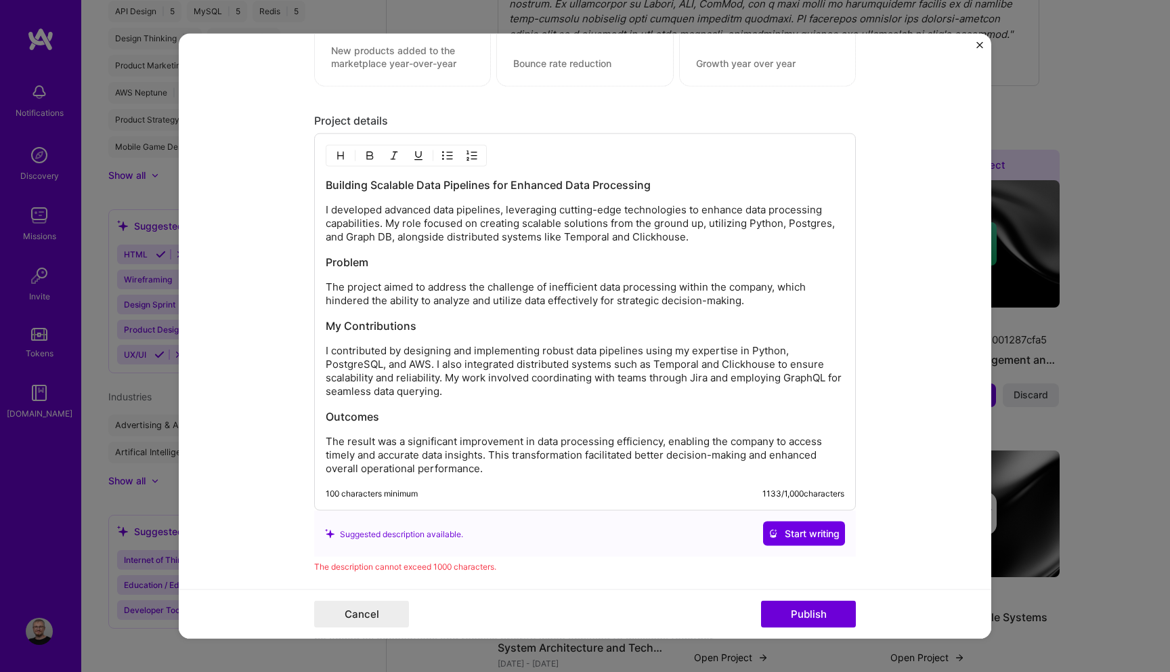
click at [791, 302] on p "The project aimed to address the challenge of inefficient data processing withi…" at bounding box center [585, 293] width 519 height 27
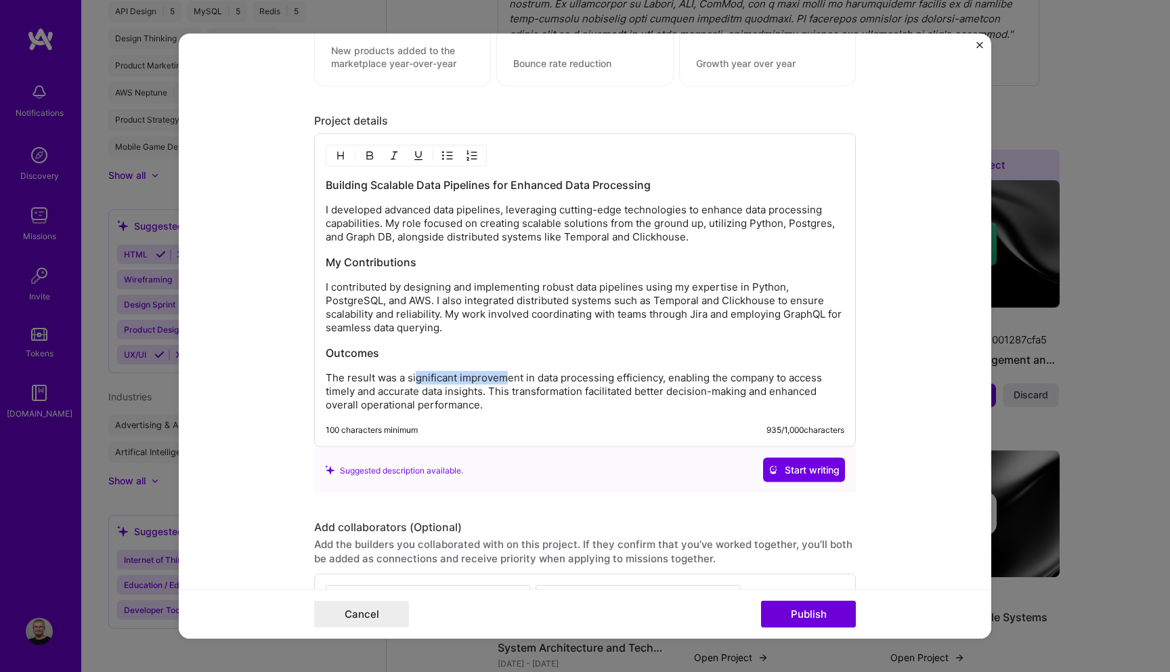
drag, startPoint x: 417, startPoint y: 379, endPoint x: 502, endPoint y: 379, distance: 85.3
click at [503, 379] on p "The result was a significant improvement in data processing efficiency, enablin…" at bounding box center [585, 391] width 519 height 41
click at [502, 379] on p "The result was a significant improvement in data processing efficiency, enablin…" at bounding box center [585, 391] width 519 height 41
click at [636, 372] on p "The result was a significant improvement in data processing efficiency, enablin…" at bounding box center [585, 391] width 519 height 41
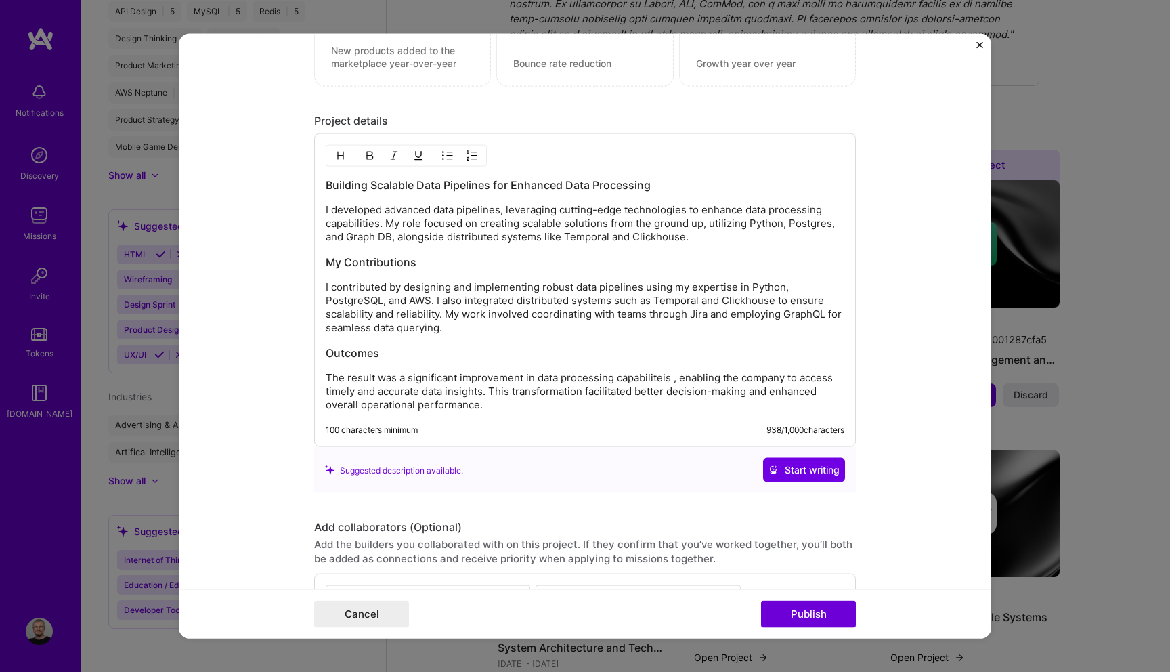
click at [652, 379] on p "The result was a significant improvement in data processing capabiliteis , enab…" at bounding box center [585, 391] width 519 height 41
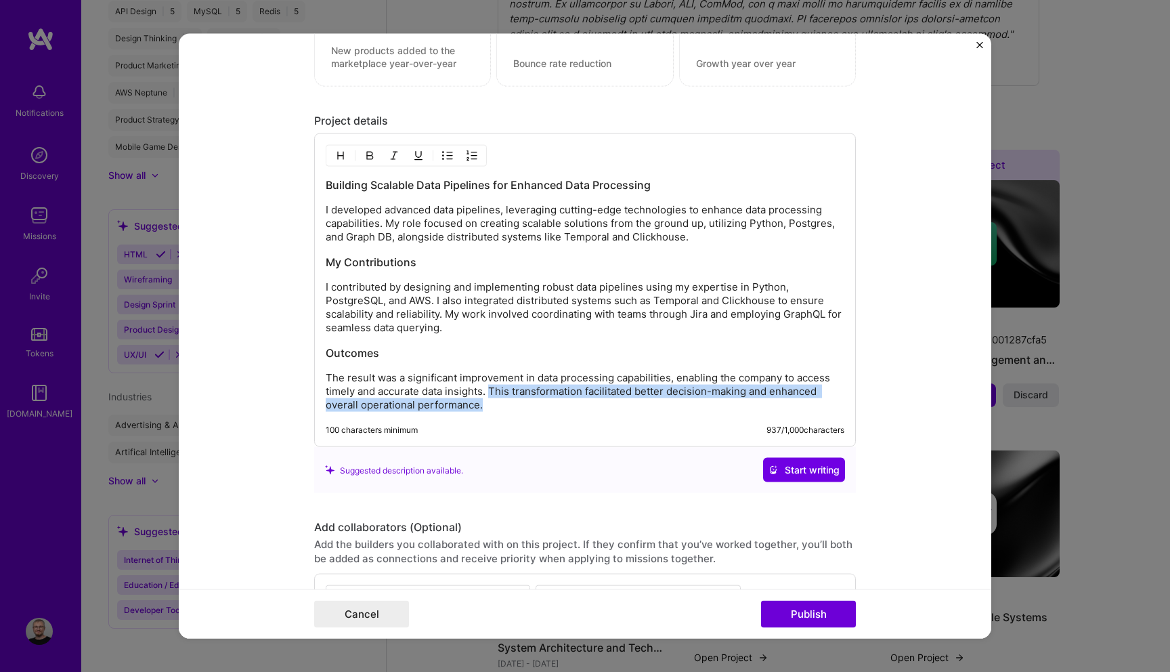
drag, startPoint x: 489, startPoint y: 391, endPoint x: 497, endPoint y: 422, distance: 31.5
click at [497, 422] on div "Building Scalable Data Pipelines for Enhanced Data Processing I developed advan…" at bounding box center [585, 290] width 542 height 314
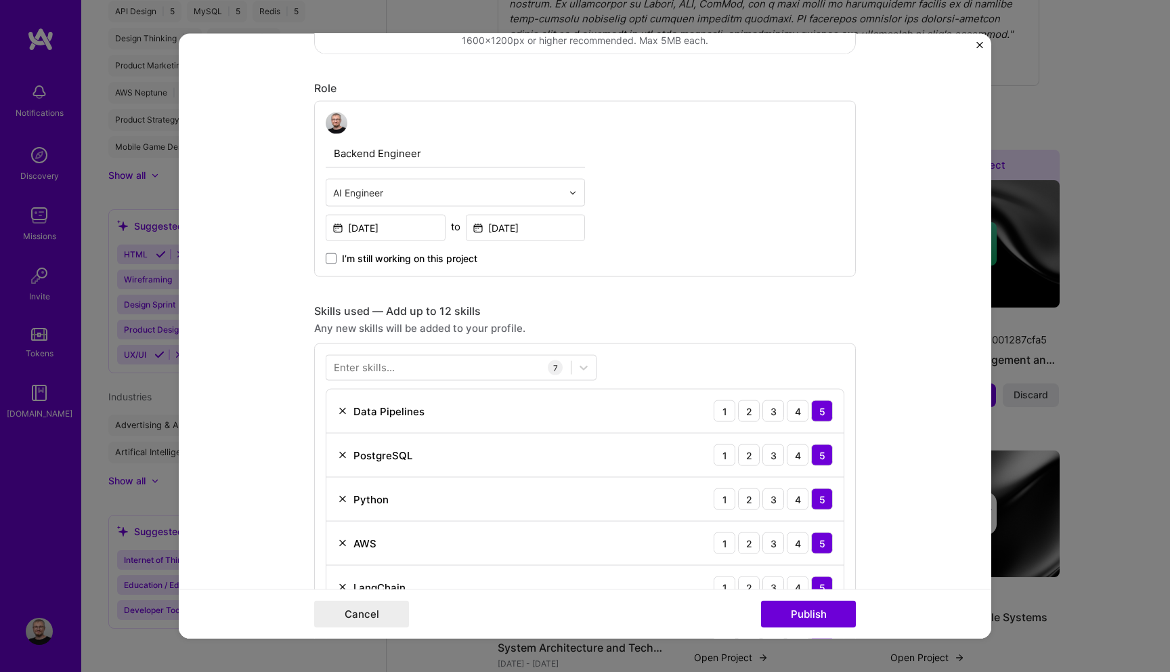
scroll to position [408, 0]
click at [389, 368] on div "Enter skills..." at bounding box center [364, 367] width 61 height 14
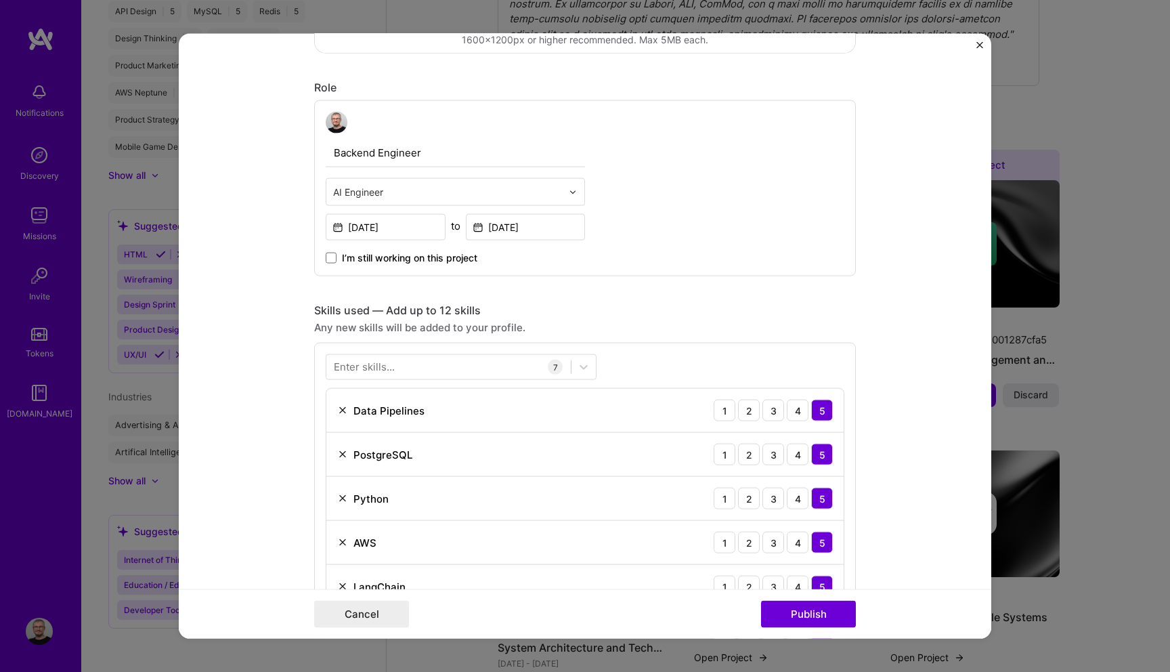
click at [389, 368] on div "Enter skills..." at bounding box center [364, 367] width 61 height 14
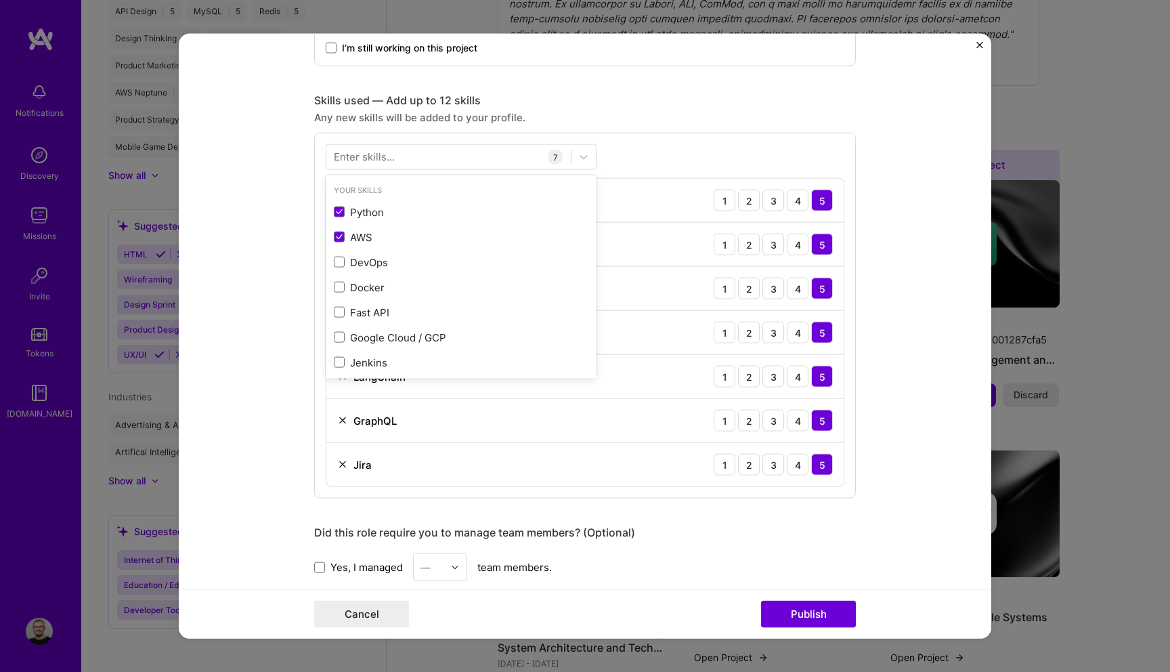
scroll to position [632, 0]
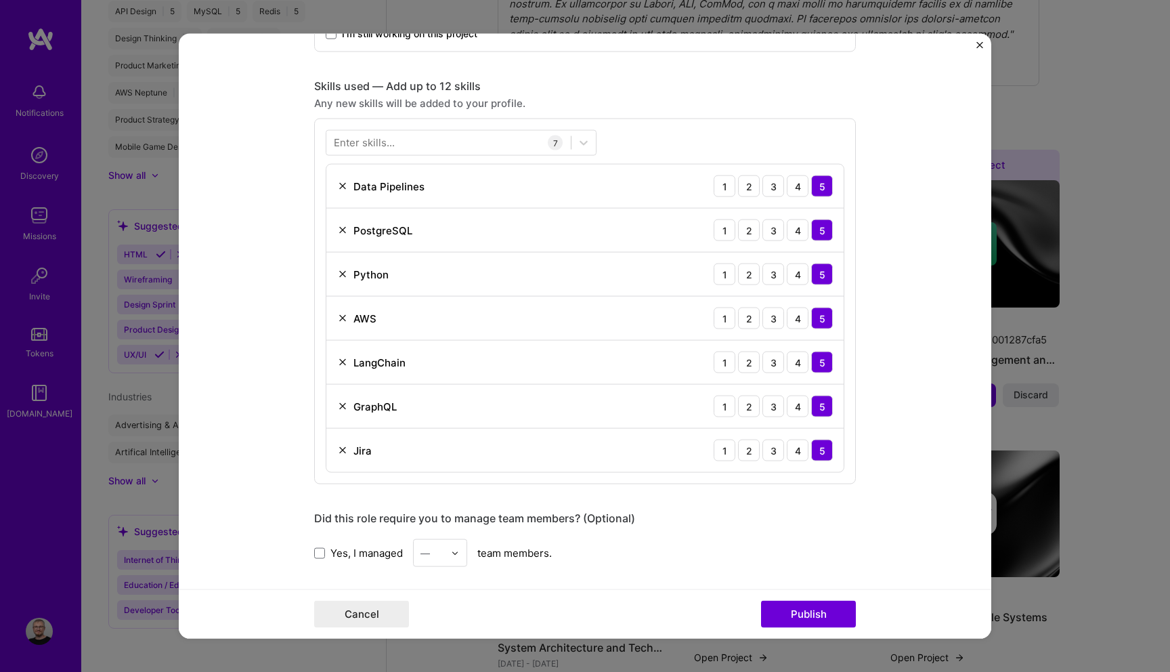
click at [395, 123] on div "Enter skills... 7 Data Pipelines 1 2 3 4 5 PostgreSQL 1 2 3 4 5 Python 1 2 3 4 …" at bounding box center [585, 301] width 542 height 366
click at [404, 140] on div at bounding box center [448, 142] width 244 height 22
type input "r"
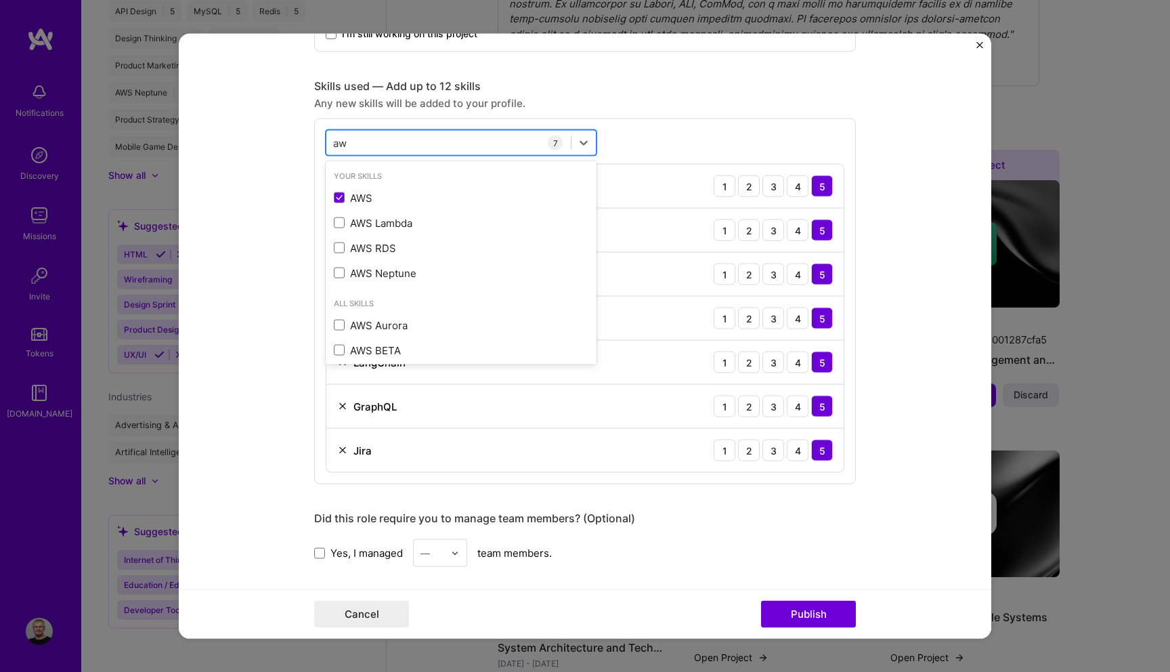
type input "a"
type input "t"
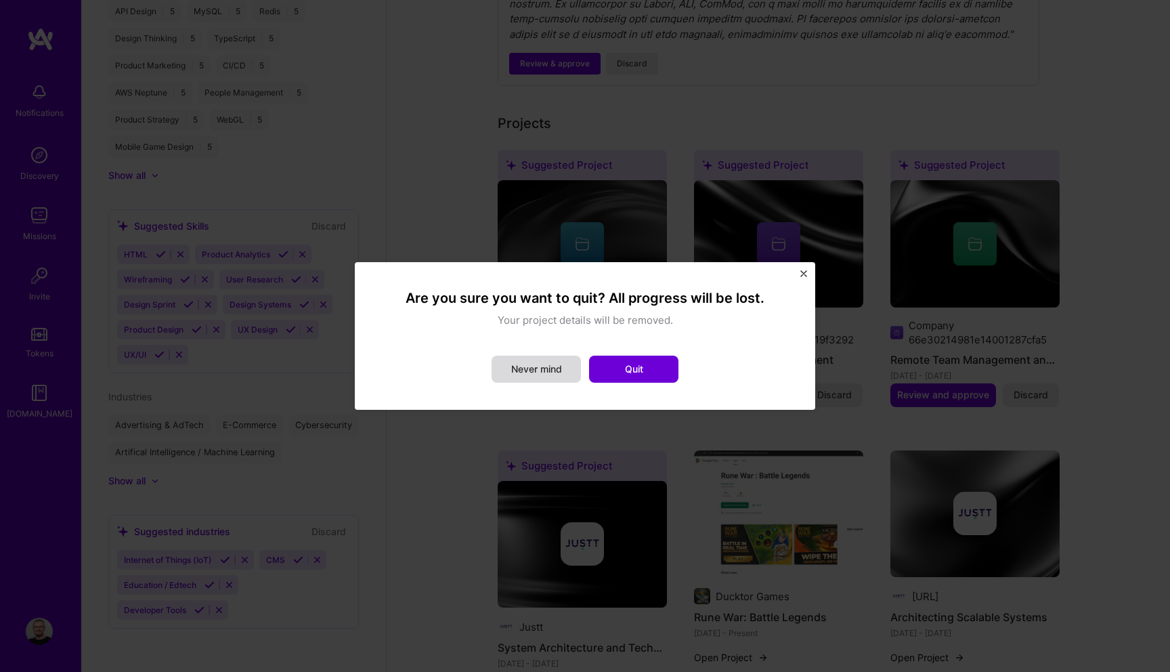
click at [511, 370] on button "Never mind" at bounding box center [536, 368] width 89 height 27
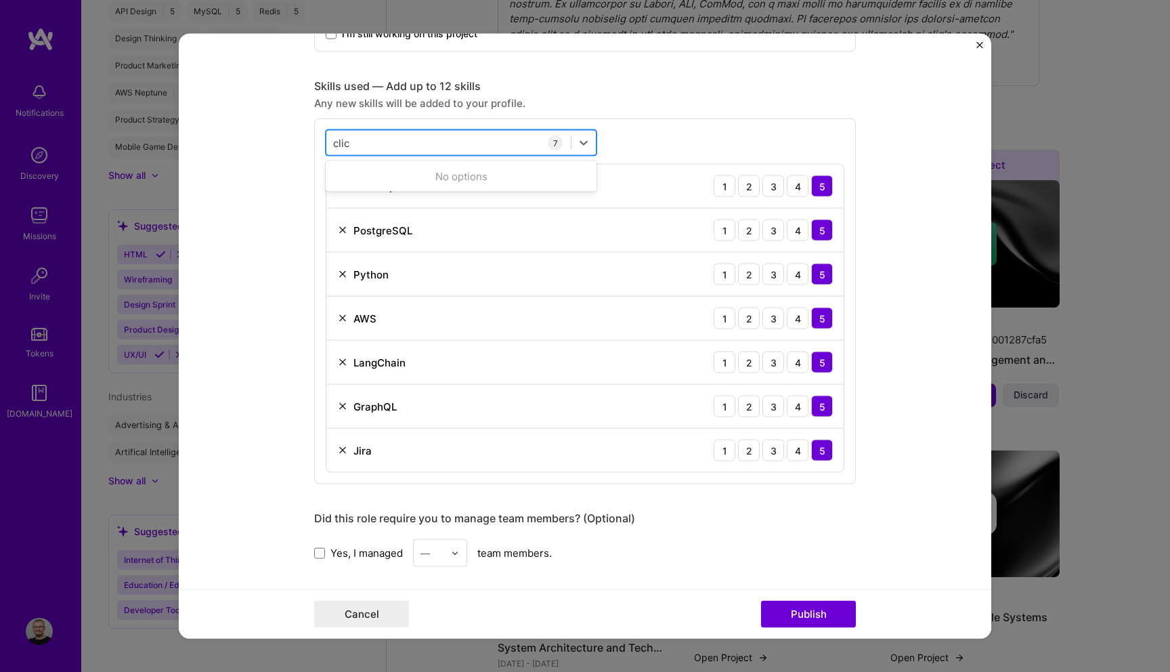
click at [379, 142] on div "clic clic" at bounding box center [448, 142] width 244 height 22
type input "c"
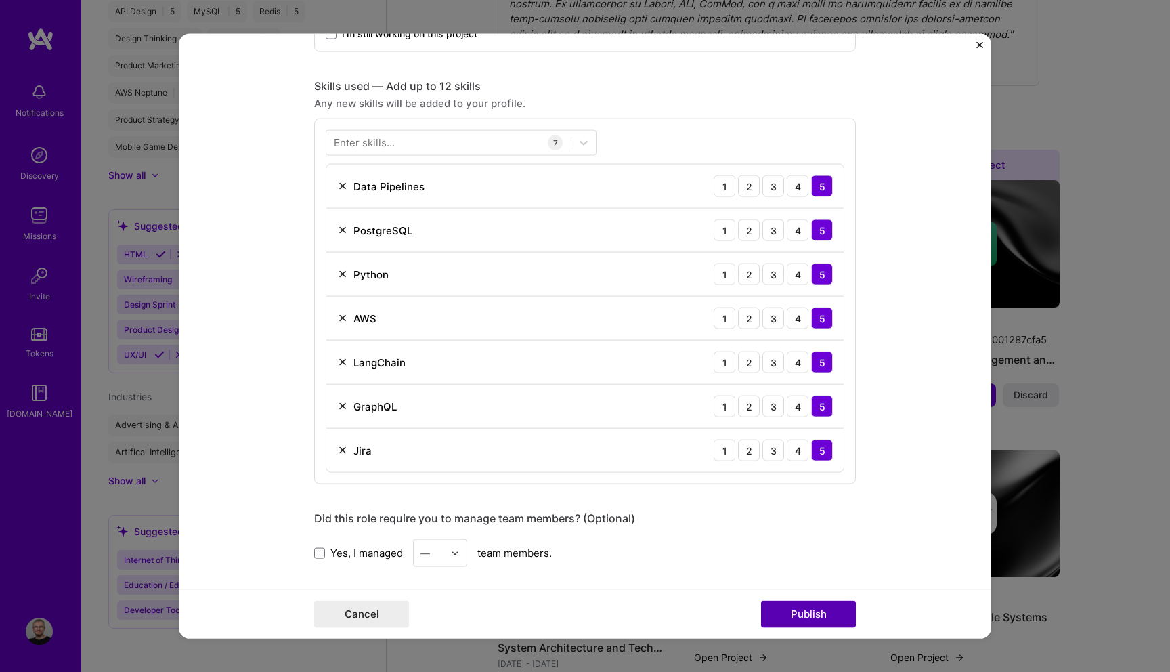
click at [848, 613] on button "Publish" at bounding box center [808, 613] width 95 height 27
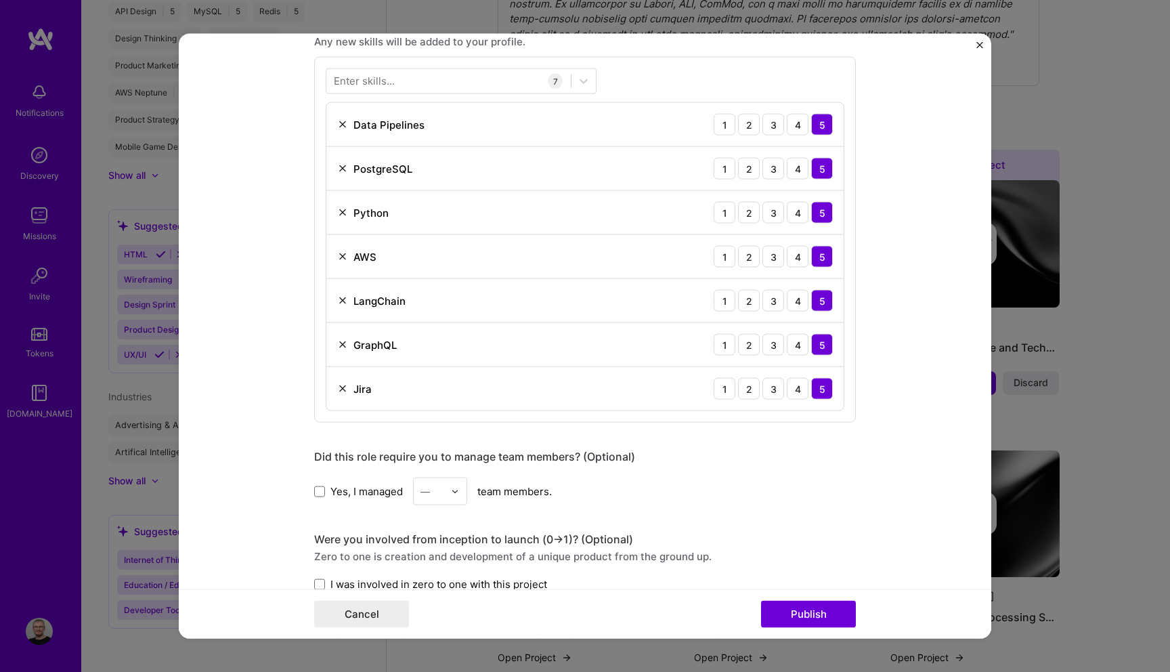
scroll to position [570, 0]
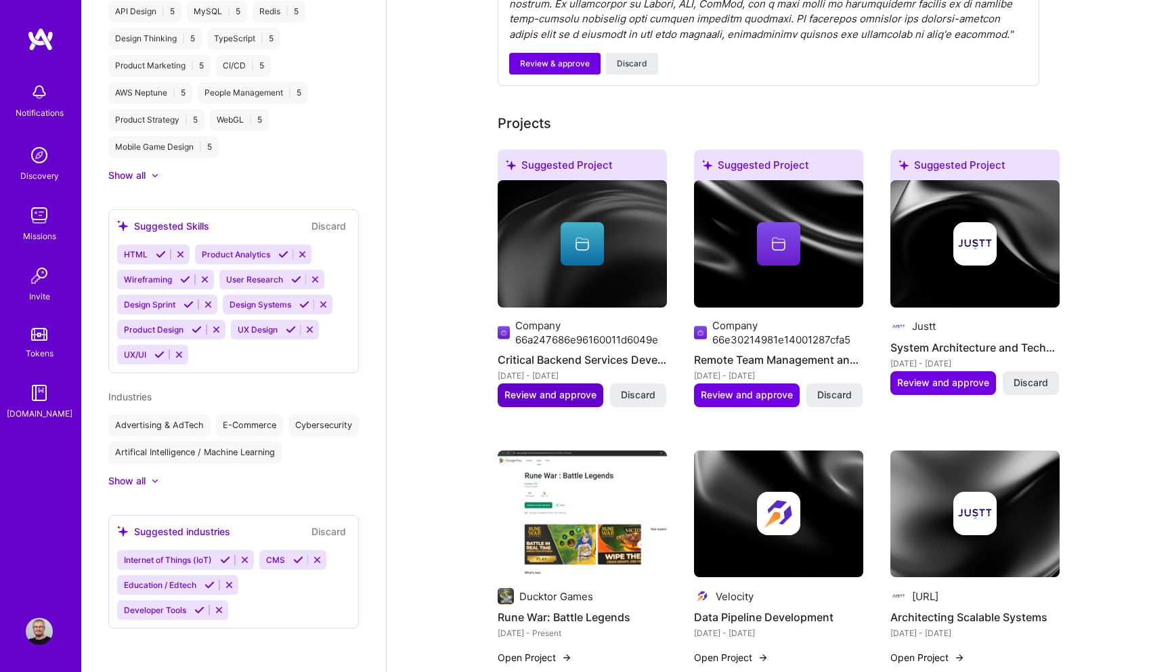
click at [536, 389] on span "Review and approve" at bounding box center [550, 395] width 92 height 14
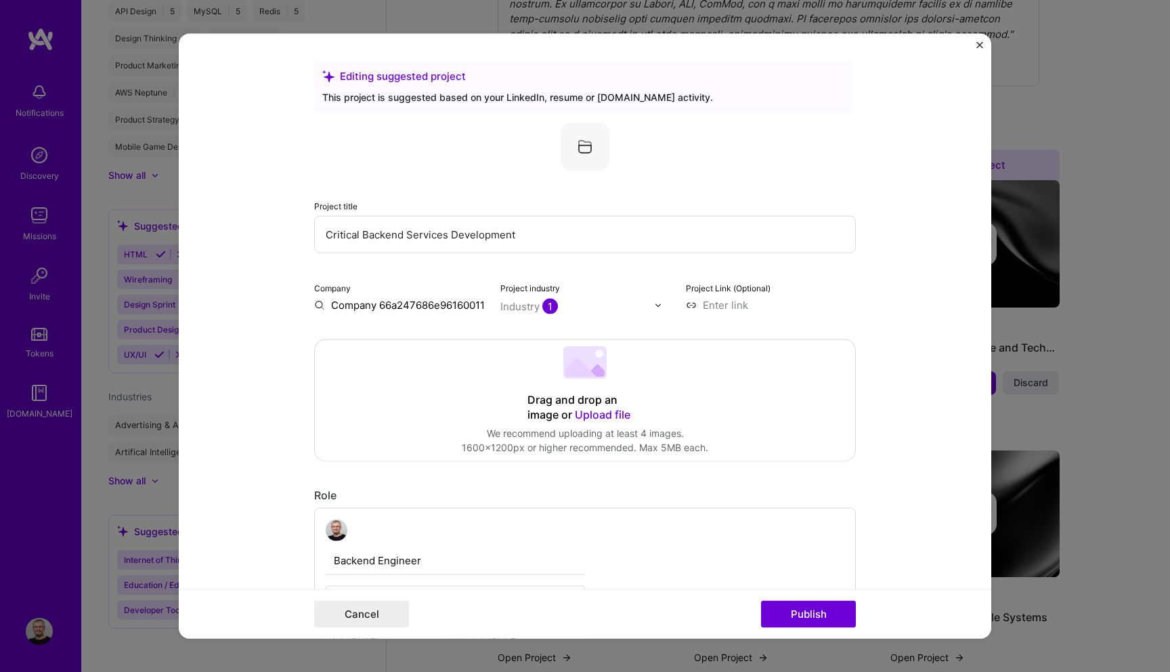
click at [400, 230] on input "Critical Backend Services Development" at bounding box center [585, 234] width 542 height 37
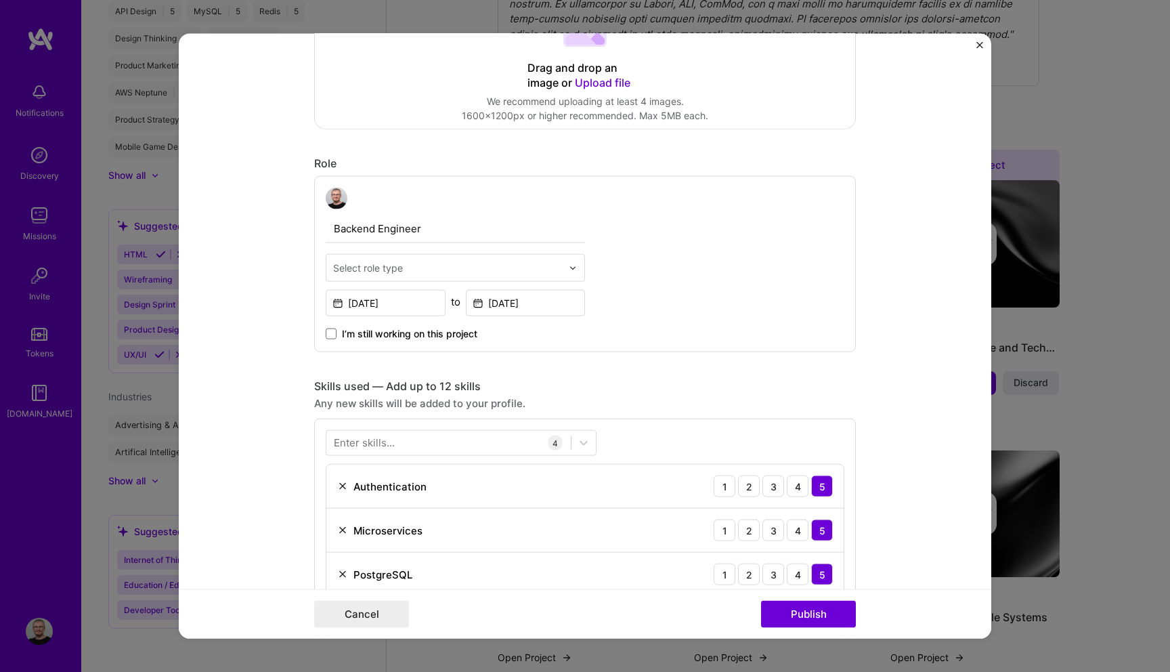
scroll to position [341, 0]
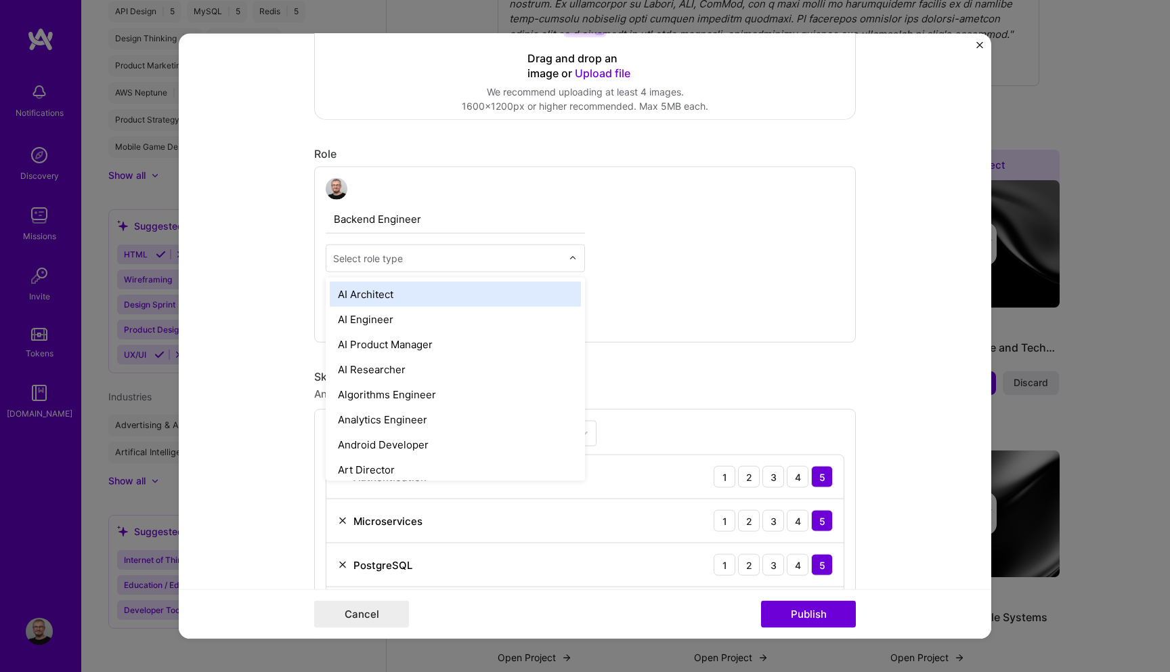
click at [423, 250] on div at bounding box center [447, 258] width 229 height 17
type input "bac"
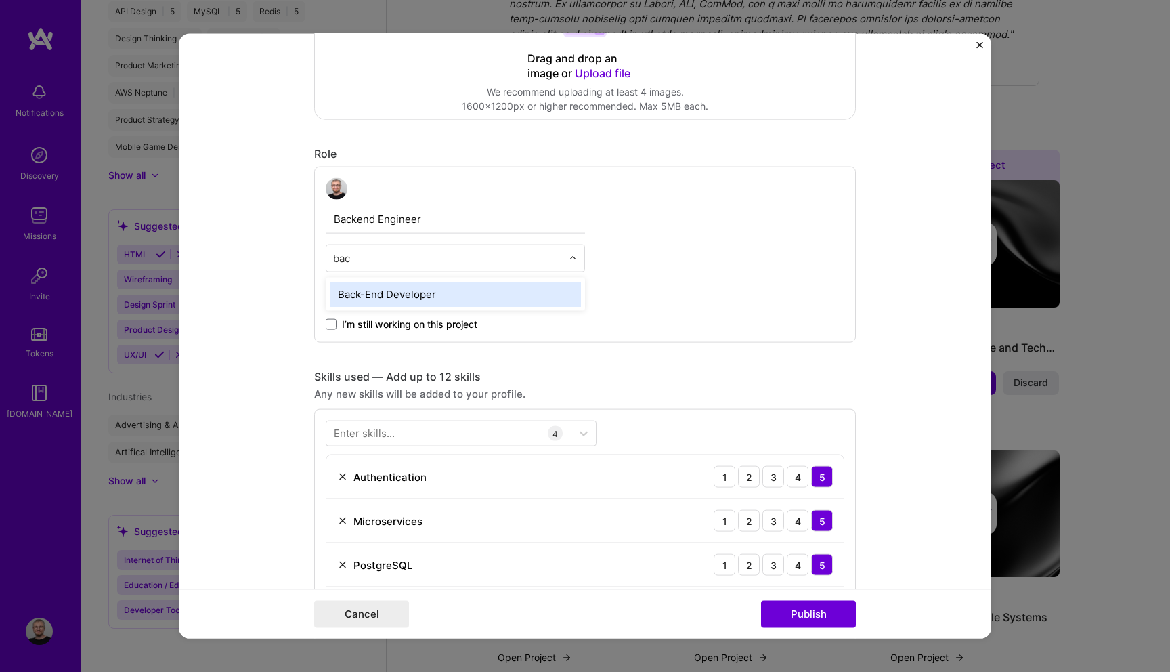
click at [423, 288] on div "Back-End Developer" at bounding box center [455, 294] width 251 height 25
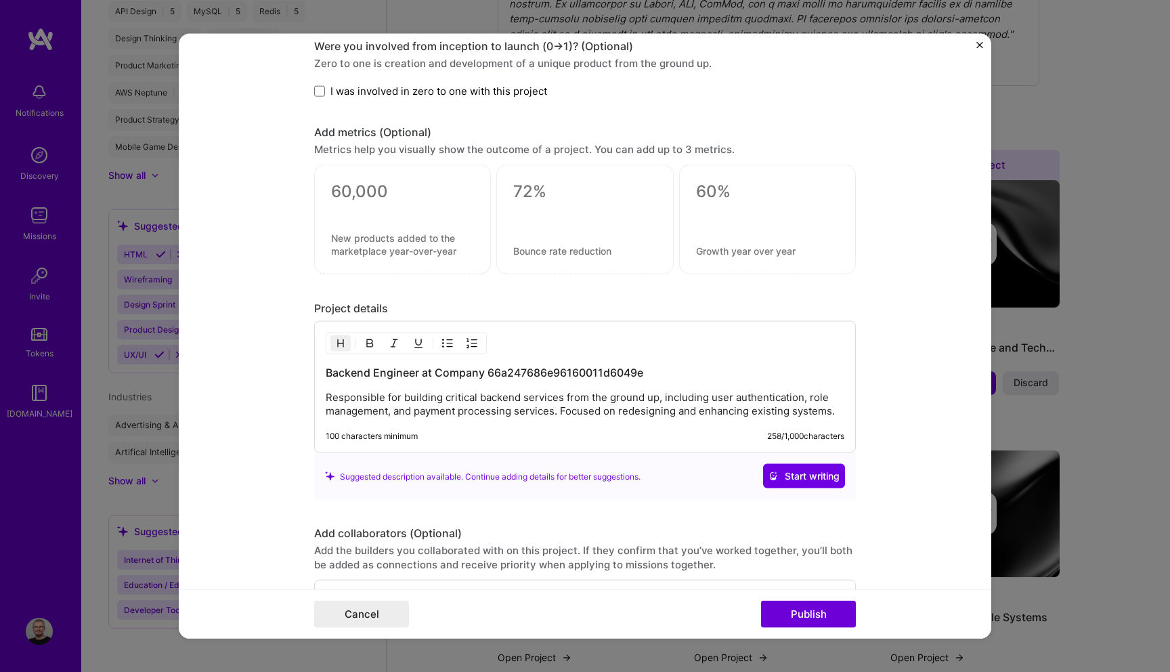
scroll to position [1073, 0]
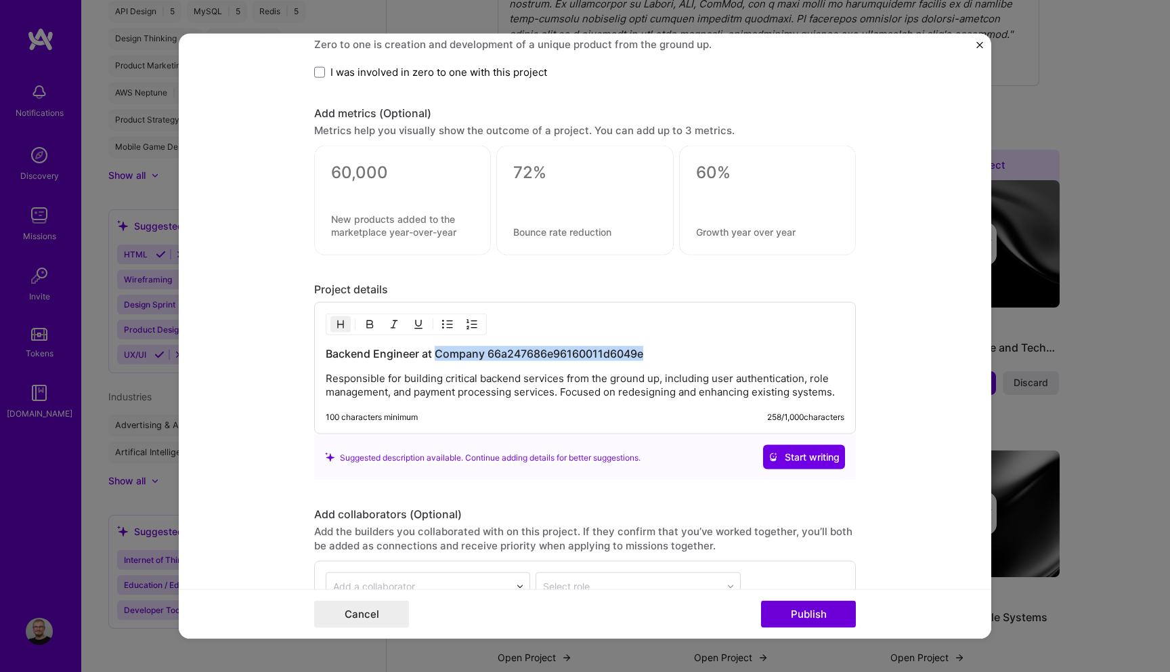
drag, startPoint x: 435, startPoint y: 357, endPoint x: 662, endPoint y: 356, distance: 227.5
click at [662, 356] on h3 "Backend Engineer at Company 66a247686e96160011d6049e" at bounding box center [585, 353] width 519 height 15
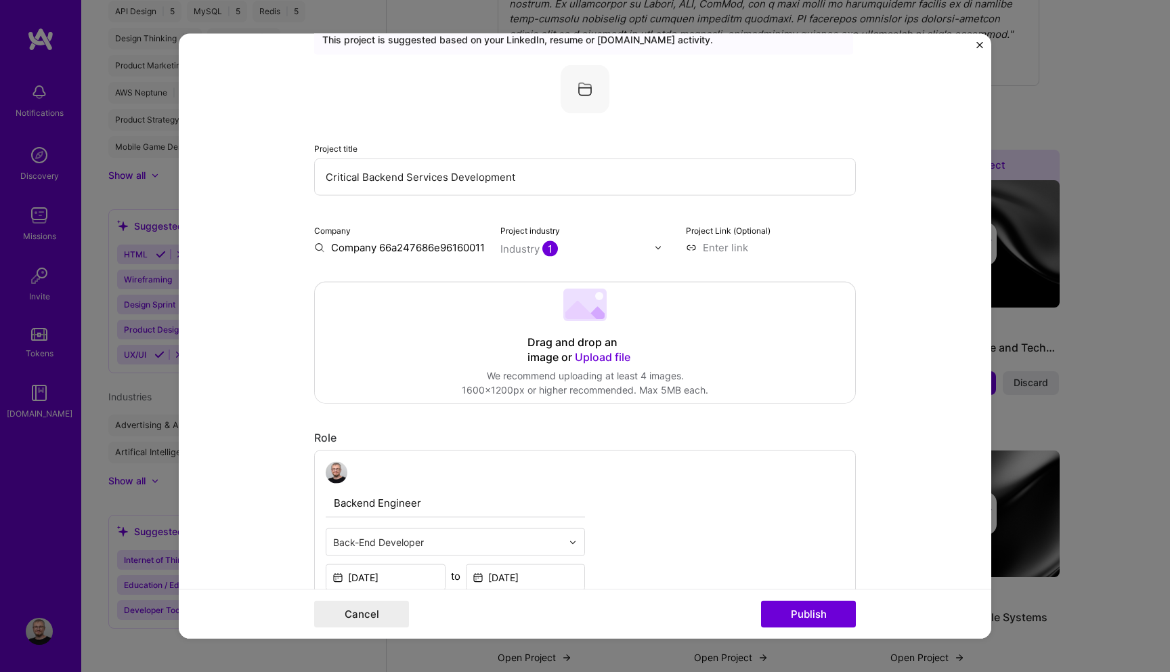
scroll to position [0, 0]
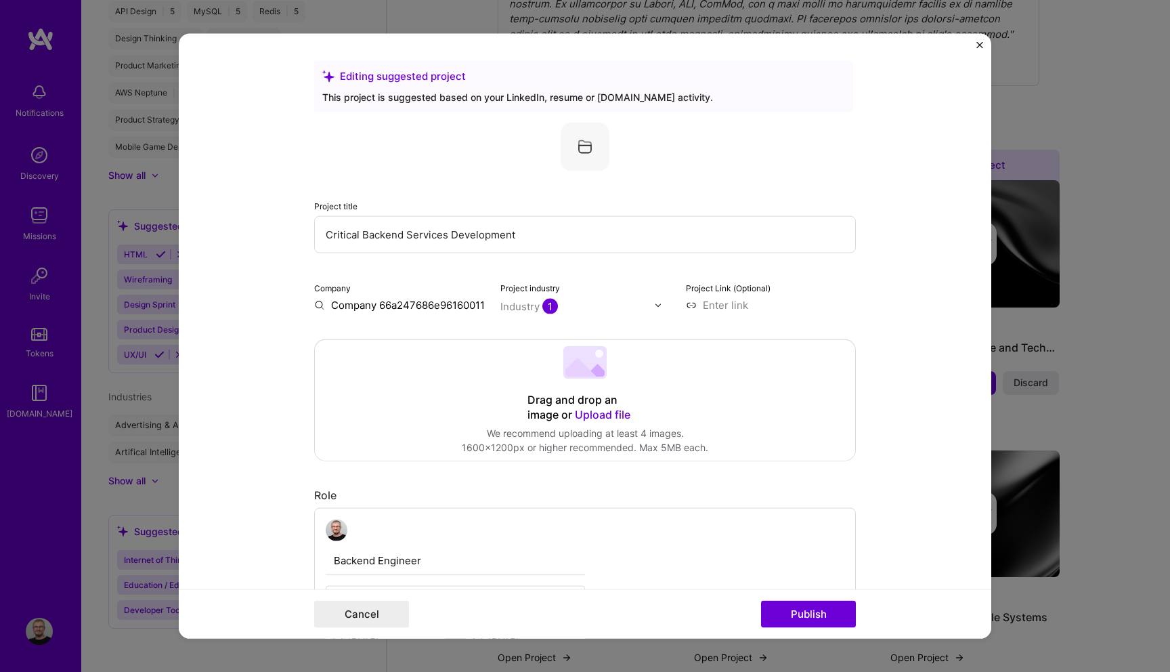
click at [379, 311] on input "Company 66a247686e96160011d6049e" at bounding box center [399, 305] width 170 height 14
click at [394, 329] on div "Loora loora.ai" at bounding box center [415, 338] width 203 height 38
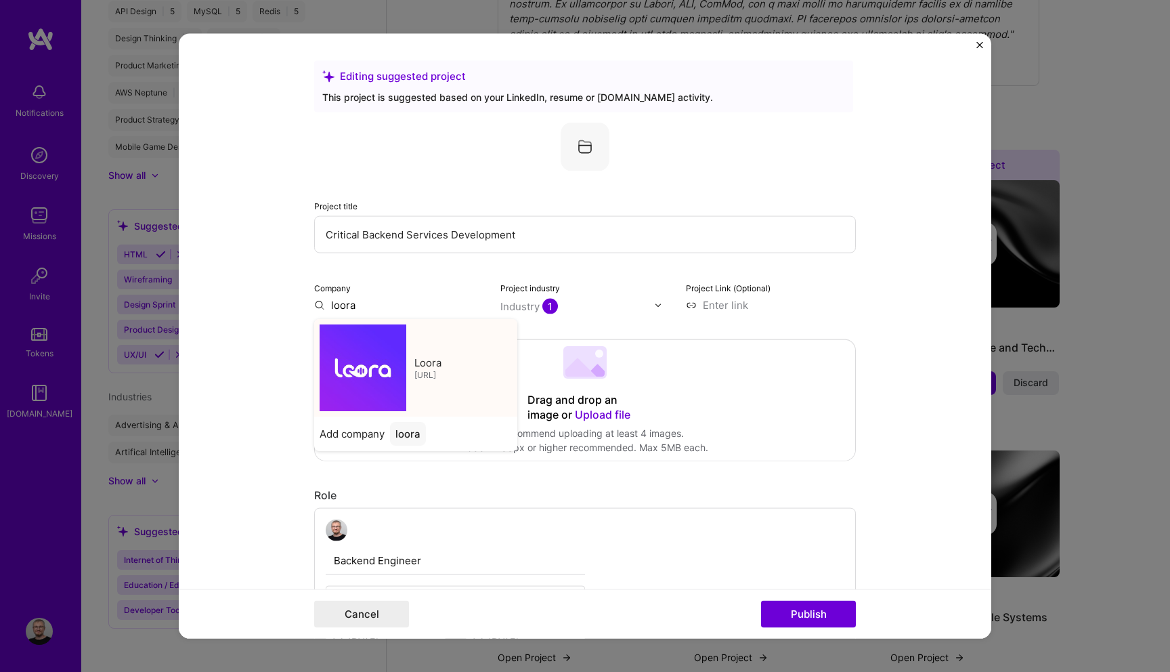
type input "Loora"
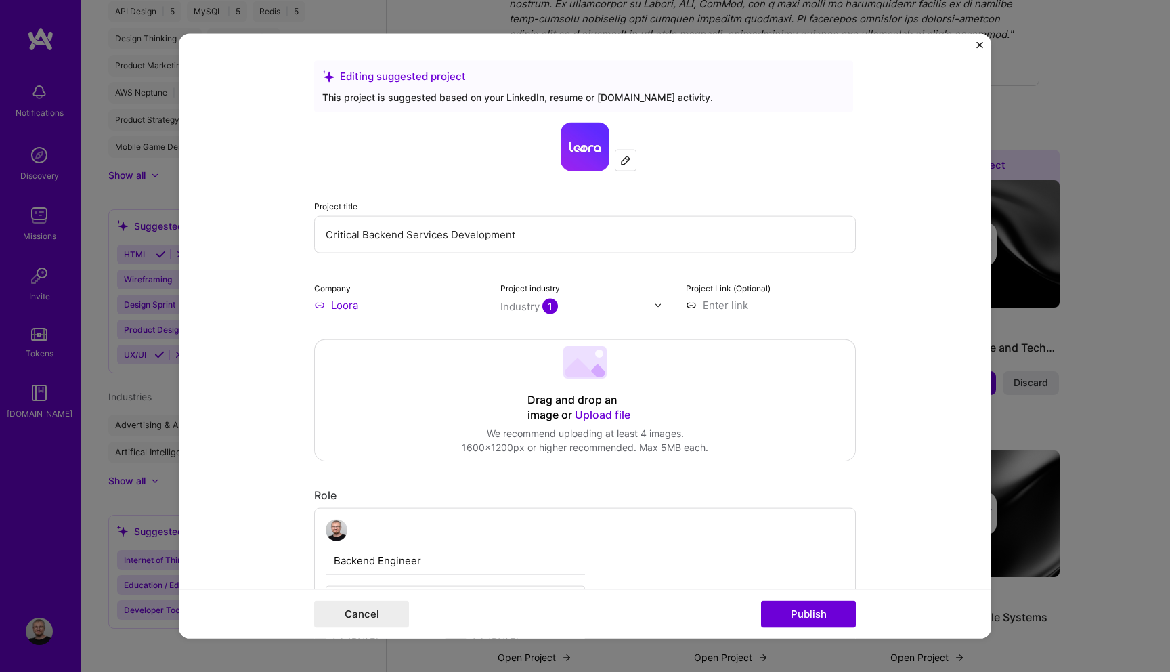
click at [769, 307] on input at bounding box center [771, 305] width 170 height 14
click at [710, 307] on input "loora.ai" at bounding box center [771, 305] width 170 height 14
click at [752, 302] on input "https://loora.ai" at bounding box center [771, 305] width 170 height 14
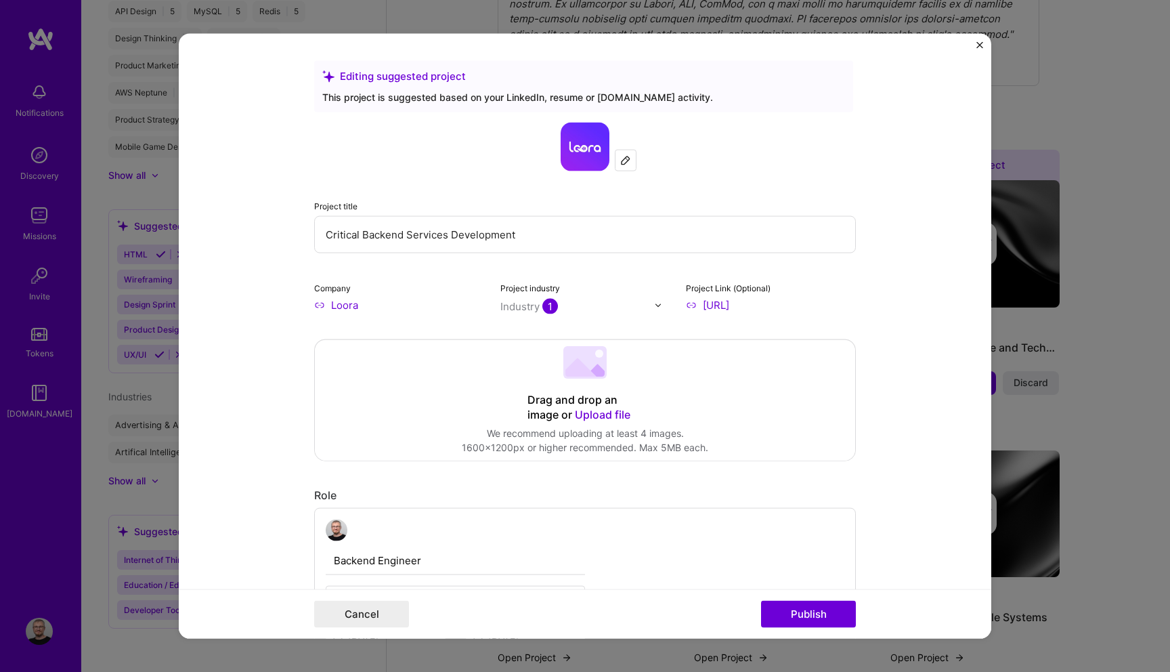
click at [752, 302] on input "https://loora.ai" at bounding box center [771, 305] width 170 height 14
paste input "www.loora.com/"
type input "https://www.loora.com/"
click at [895, 403] on form "Editing suggested project This project is suggested based on your LinkedIn, res…" at bounding box center [585, 336] width 813 height 605
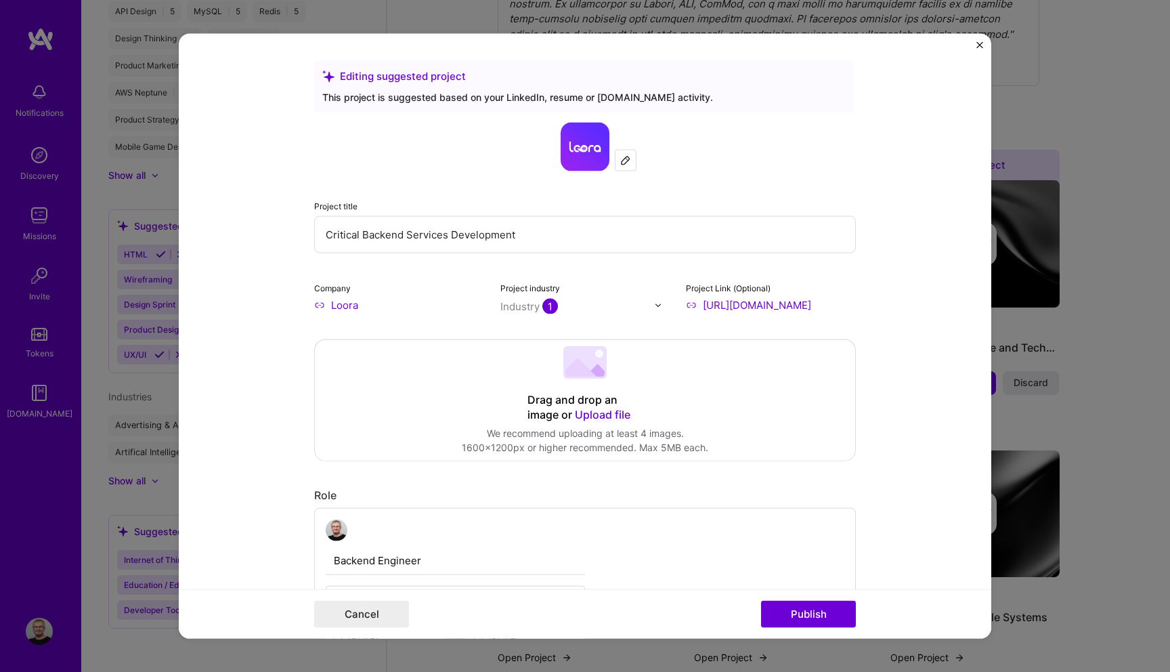
click at [607, 413] on span "Upload file" at bounding box center [603, 415] width 56 height 14
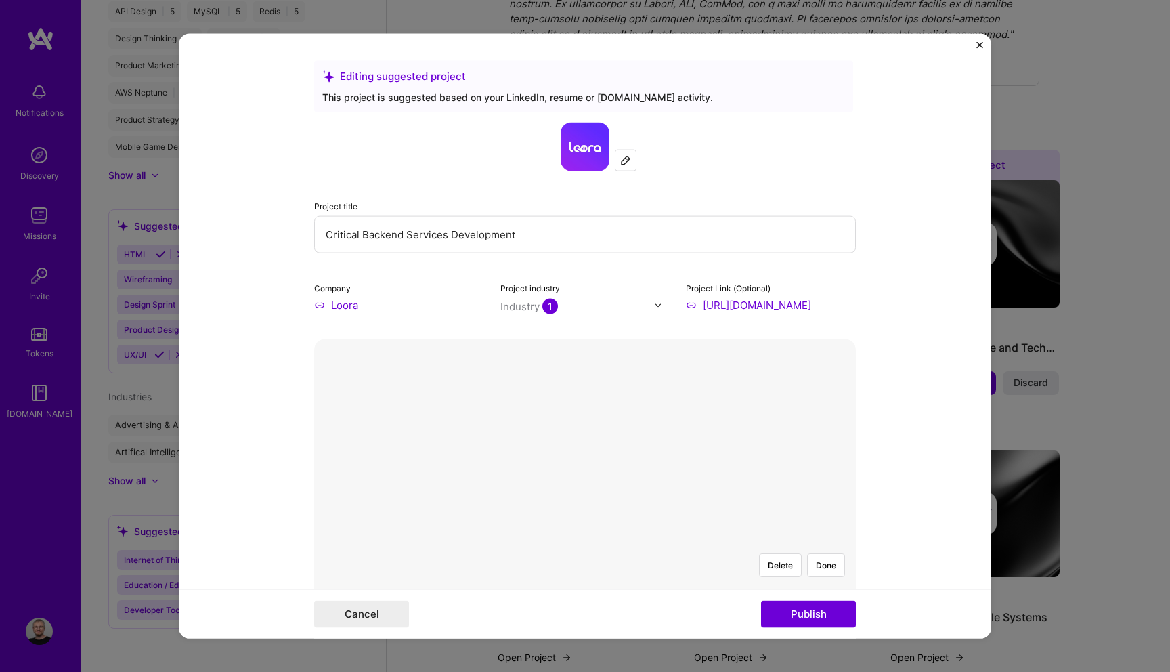
click at [888, 515] on form "Editing suggested project This project is suggested based on your LinkedIn, res…" at bounding box center [585, 336] width 813 height 605
click at [831, 553] on button "Done" at bounding box center [826, 565] width 38 height 24
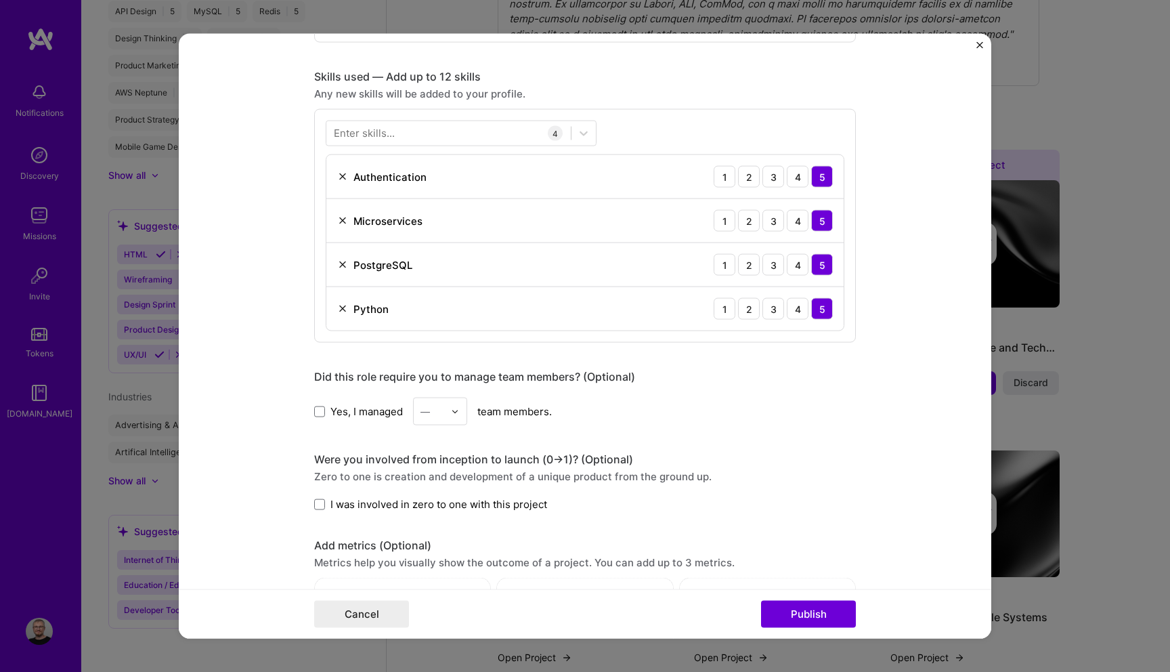
scroll to position [1002, 0]
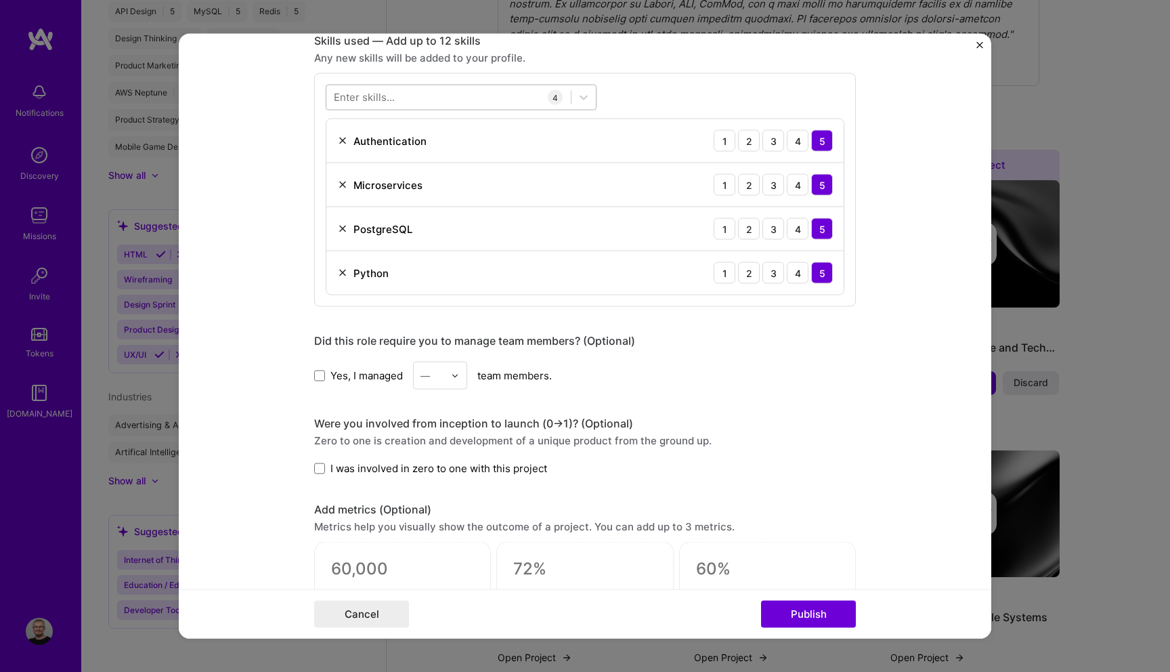
click at [411, 100] on div at bounding box center [448, 97] width 244 height 22
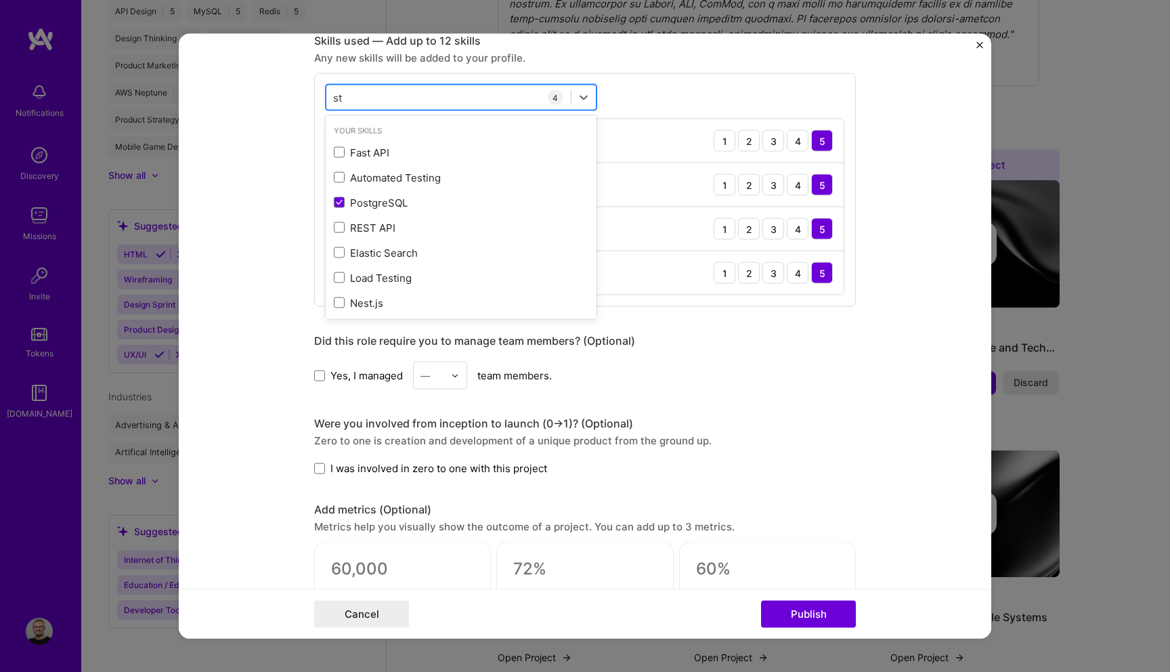
type input "s"
type input "p"
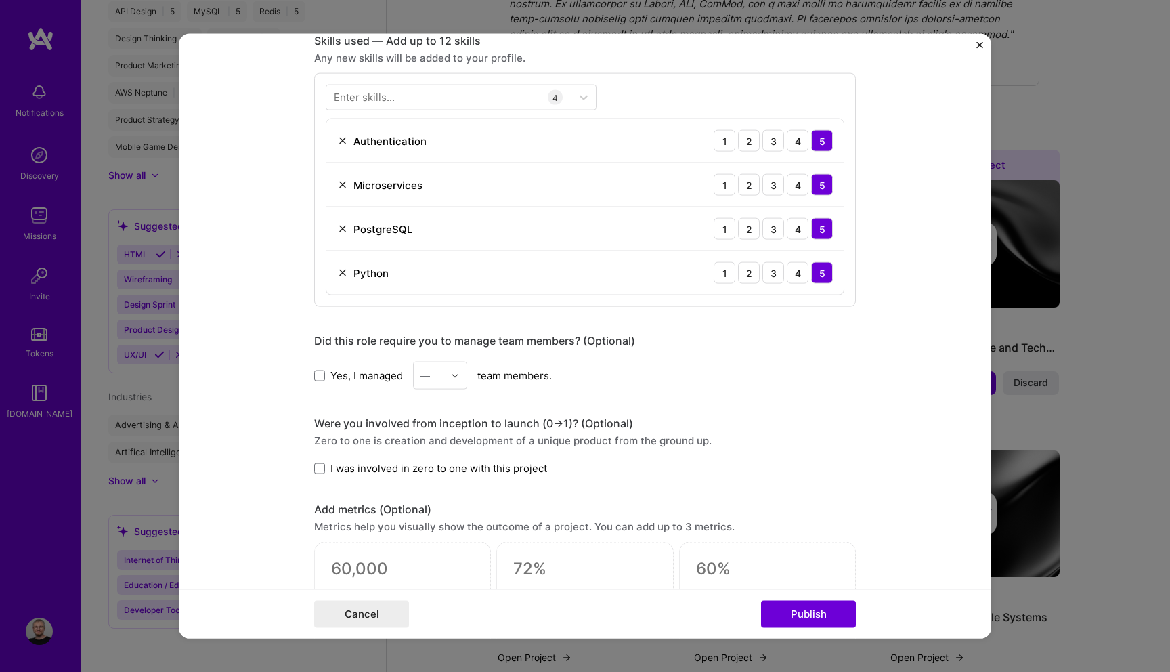
click at [259, 277] on form "Editing suggested project This project is suggested based on your LinkedIn, res…" at bounding box center [585, 336] width 813 height 605
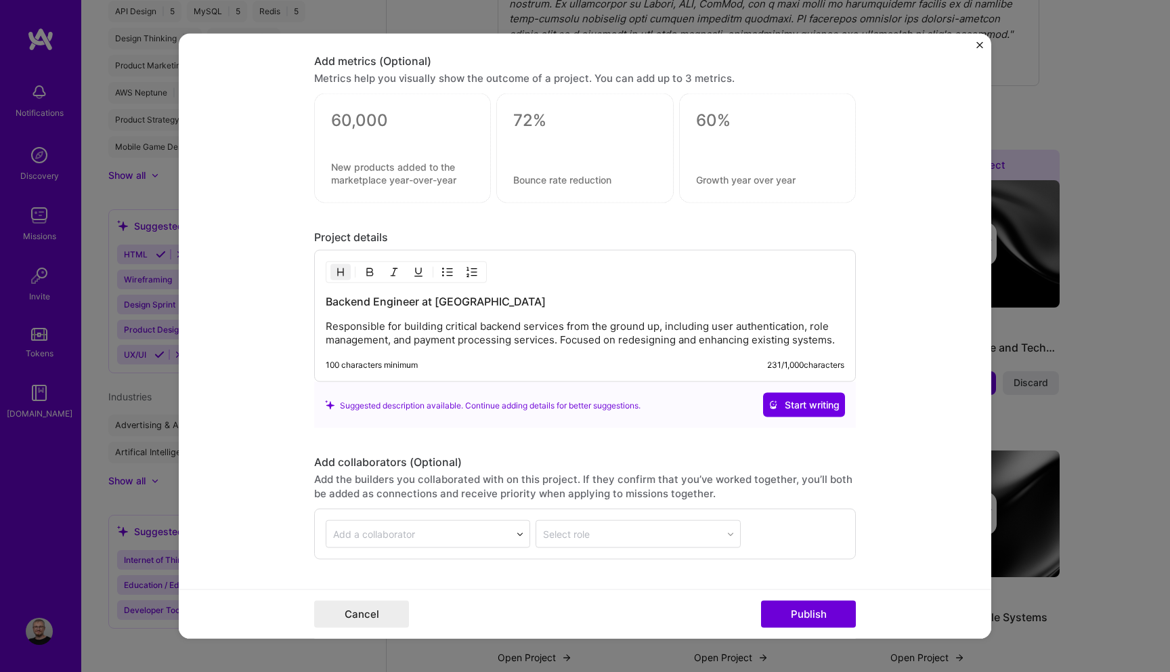
scroll to position [1452, 0]
click at [559, 339] on p "Responsible for building critical backend services from the ground up, includin…" at bounding box center [585, 331] width 519 height 27
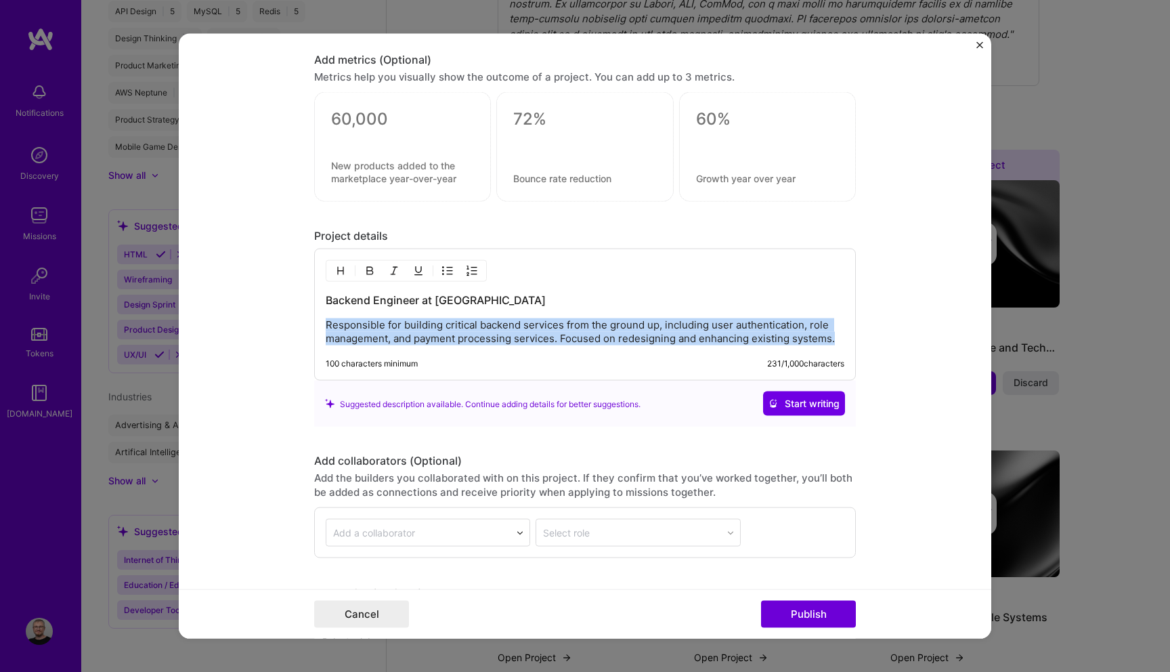
click at [559, 339] on p "Responsible for building critical backend services from the ground up, includin…" at bounding box center [585, 331] width 519 height 27
click at [801, 412] on button "Start writing" at bounding box center [804, 403] width 82 height 24
click at [574, 317] on div "Backend Engineer at Loora Responsible for building critical backend services fr…" at bounding box center [585, 319] width 519 height 53
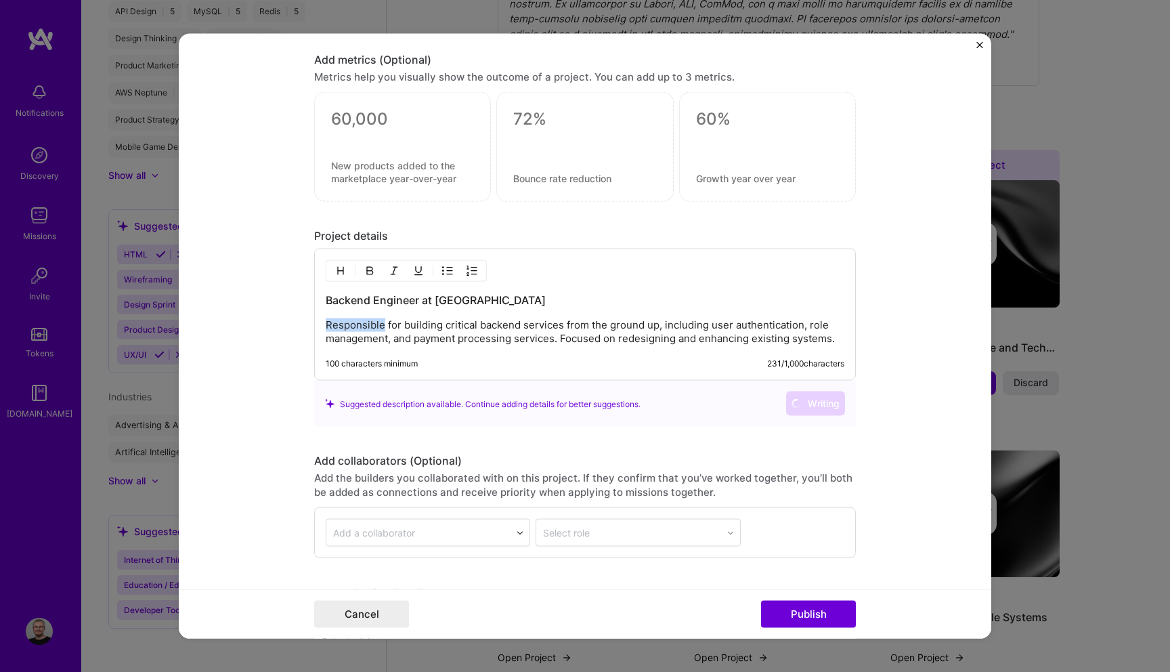
click at [574, 317] on div "Backend Engineer at Loora Responsible for building critical backend services fr…" at bounding box center [585, 319] width 519 height 53
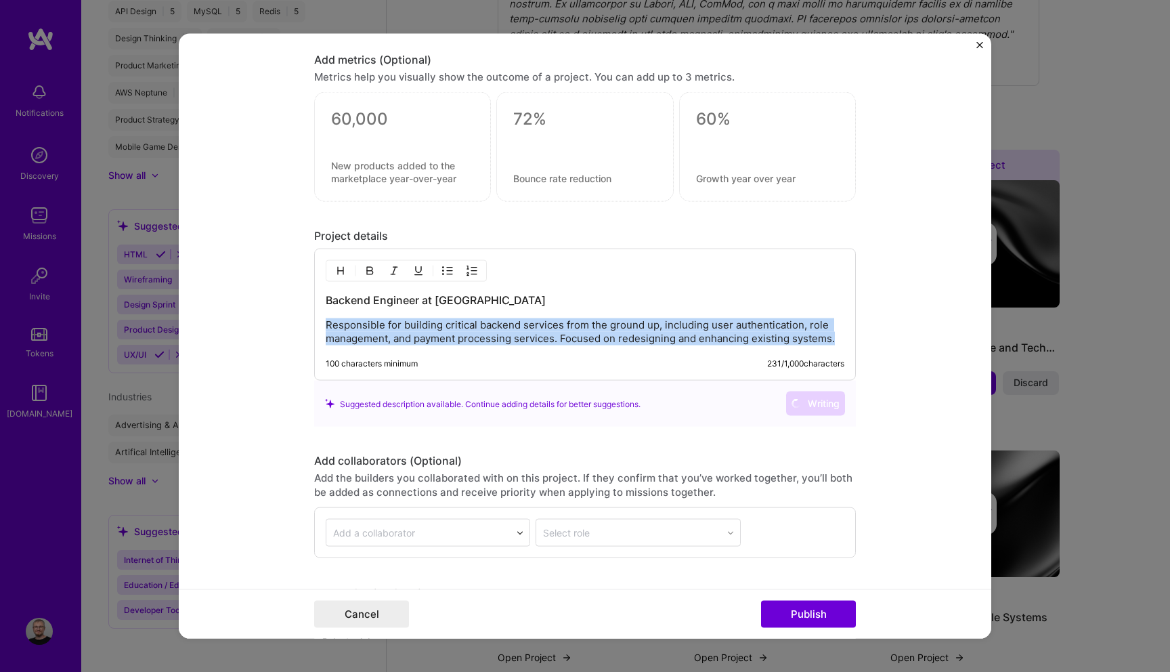
click at [574, 317] on div "Backend Engineer at Loora Responsible for building critical backend services fr…" at bounding box center [585, 319] width 519 height 53
copy div "Backend Engineer at Loora Responsible for building critical backend services fr…"
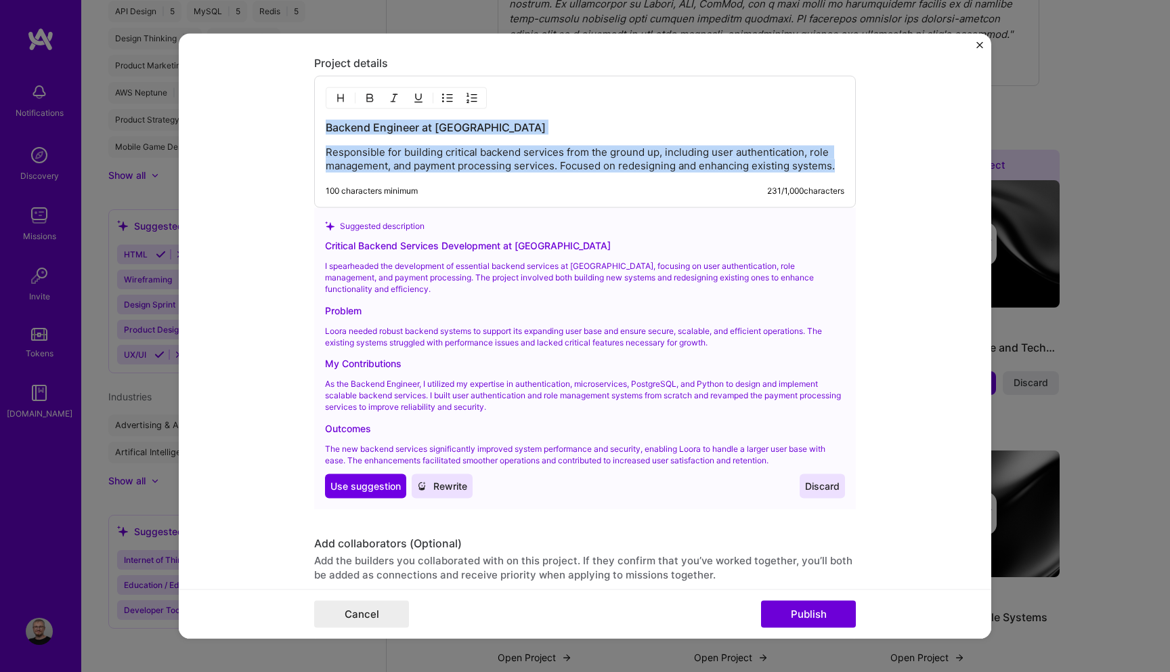
scroll to position [1628, 0]
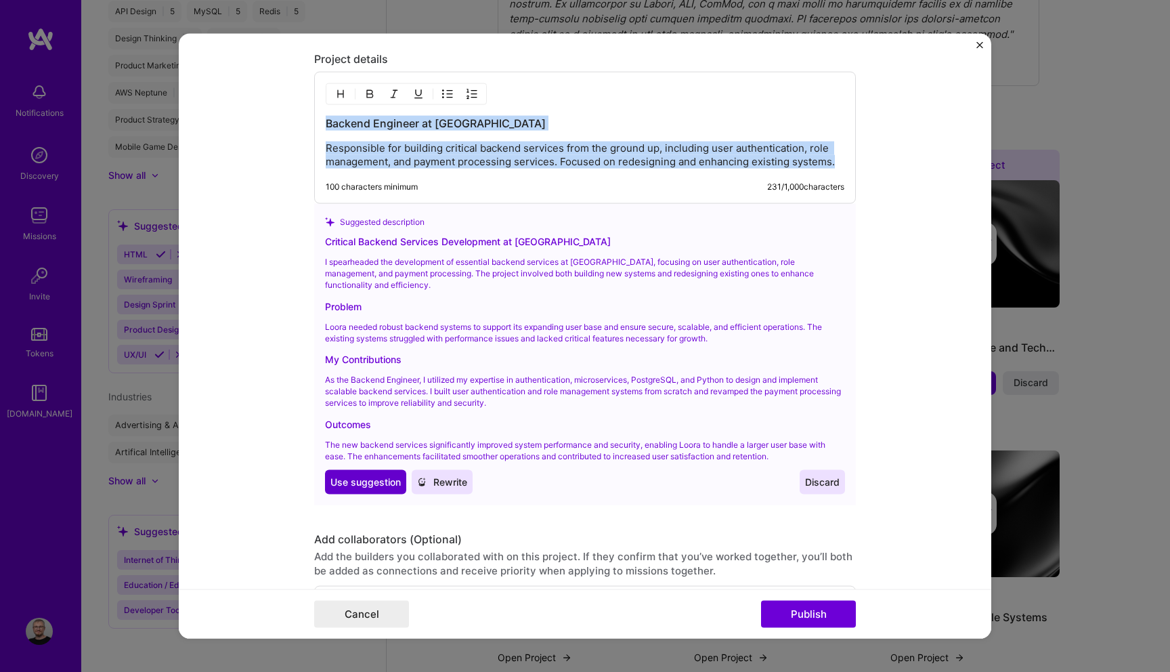
click at [365, 486] on span "Use suggestion" at bounding box center [365, 482] width 70 height 14
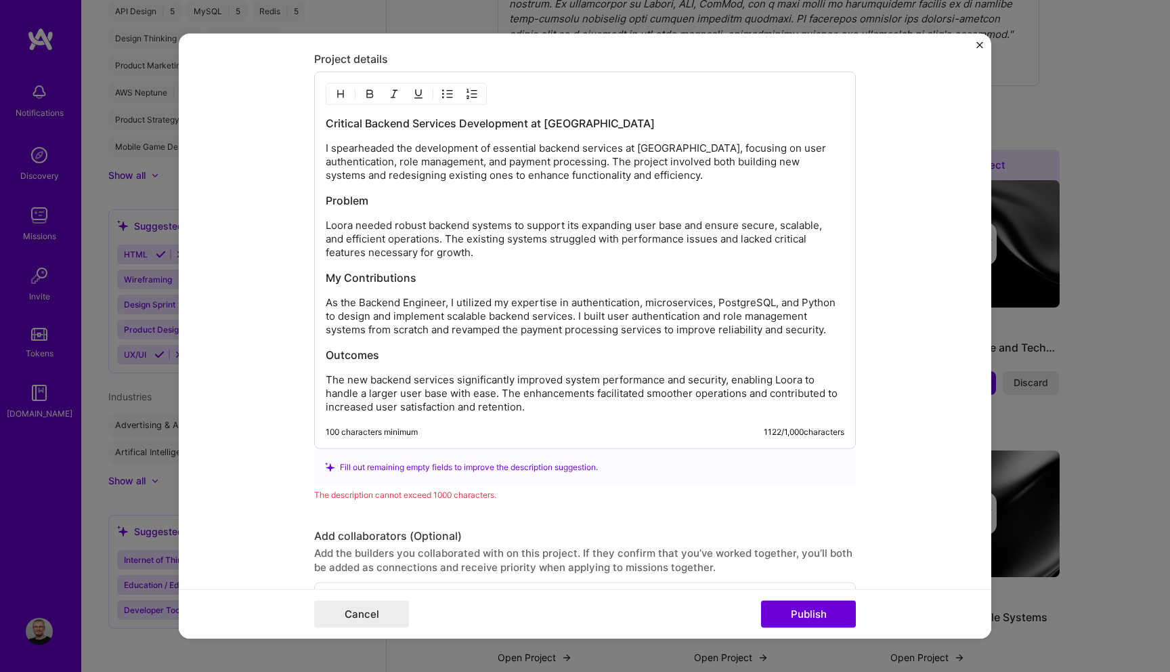
click at [347, 126] on h3 "Critical Backend Services Development at Loora" at bounding box center [585, 123] width 519 height 15
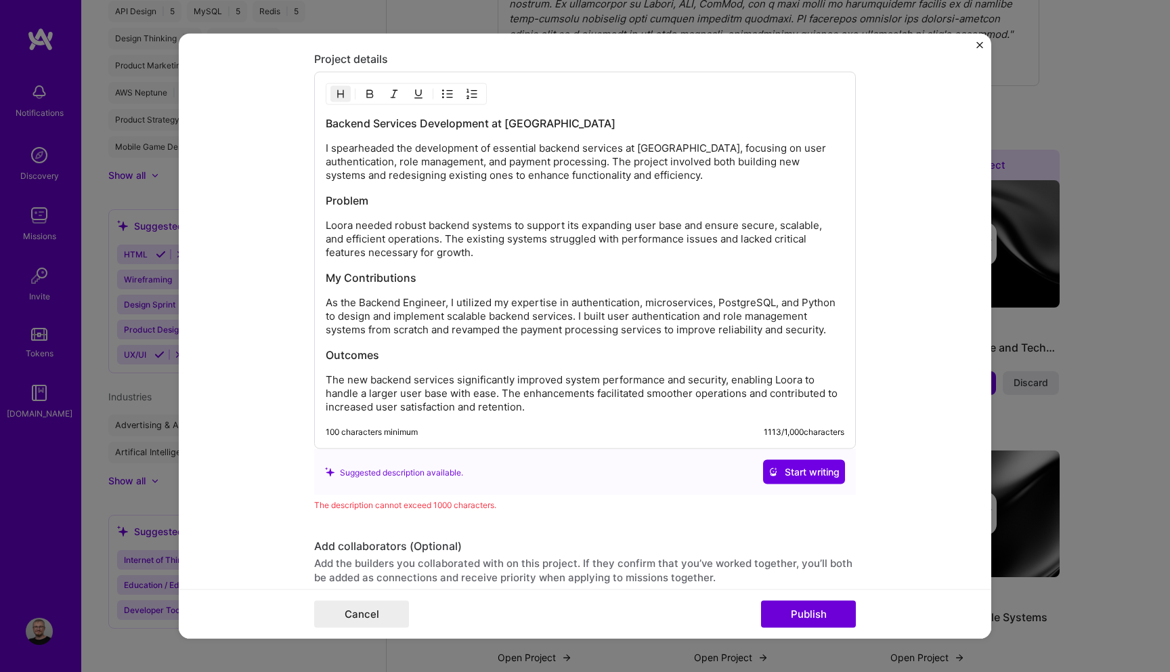
click at [400, 125] on h3 "Backend Services Development at Loora" at bounding box center [585, 123] width 519 height 15
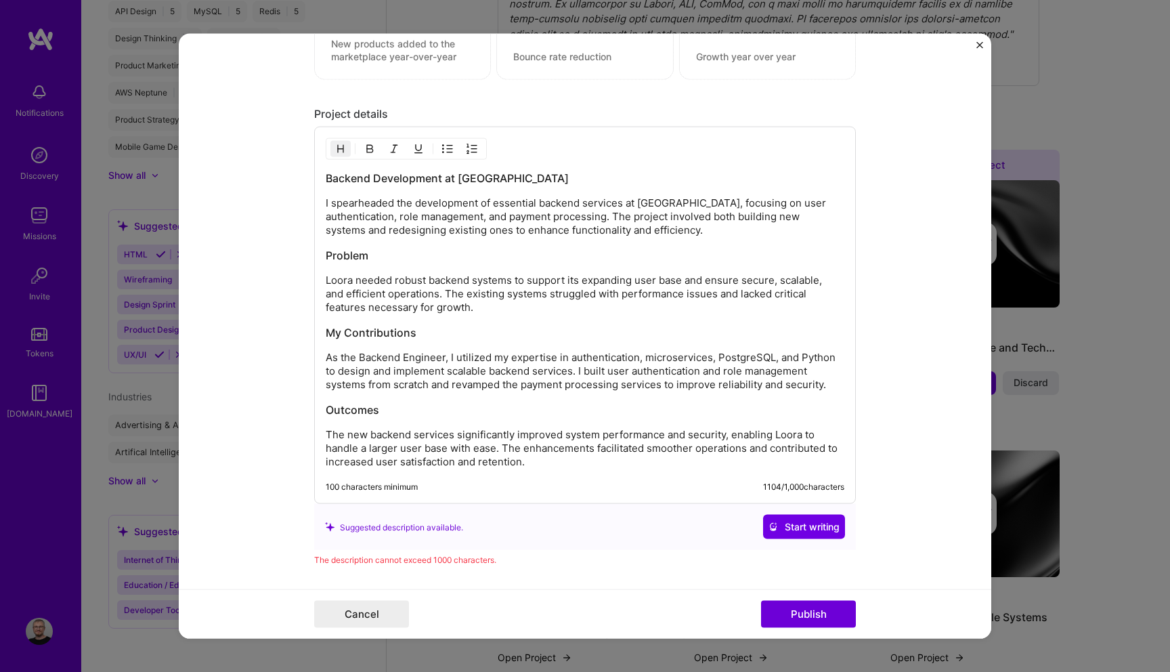
scroll to position [1618, 0]
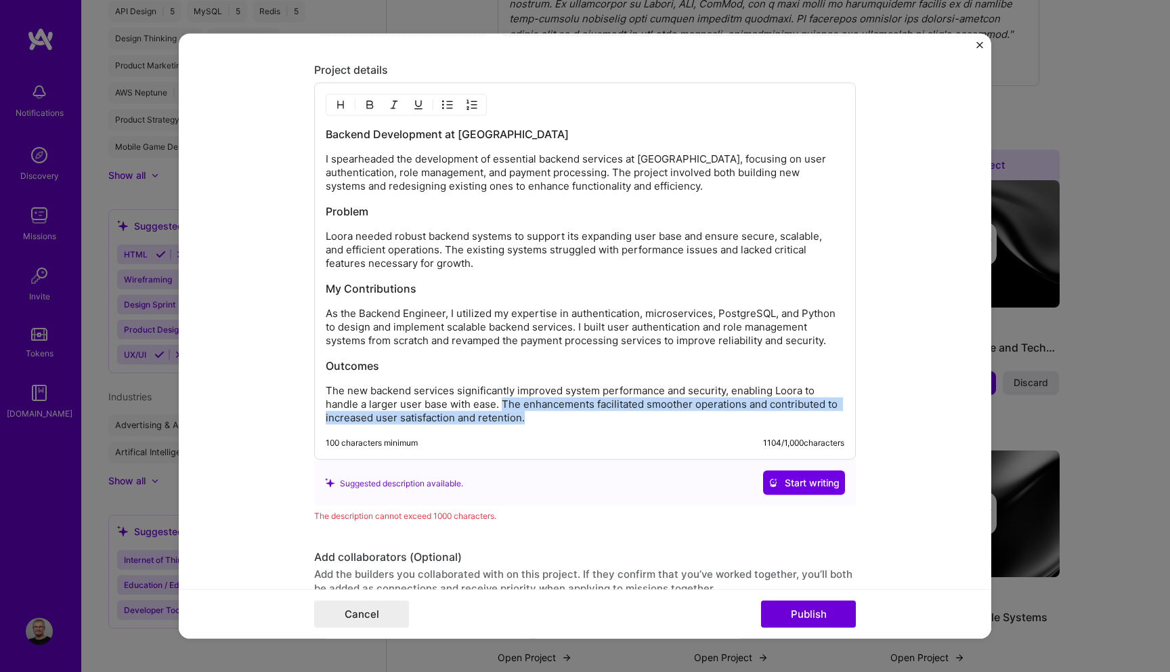
drag, startPoint x: 500, startPoint y: 404, endPoint x: 543, endPoint y: 424, distance: 47.2
click at [543, 424] on p "The new backend services significantly improved system performance and security…" at bounding box center [585, 404] width 519 height 41
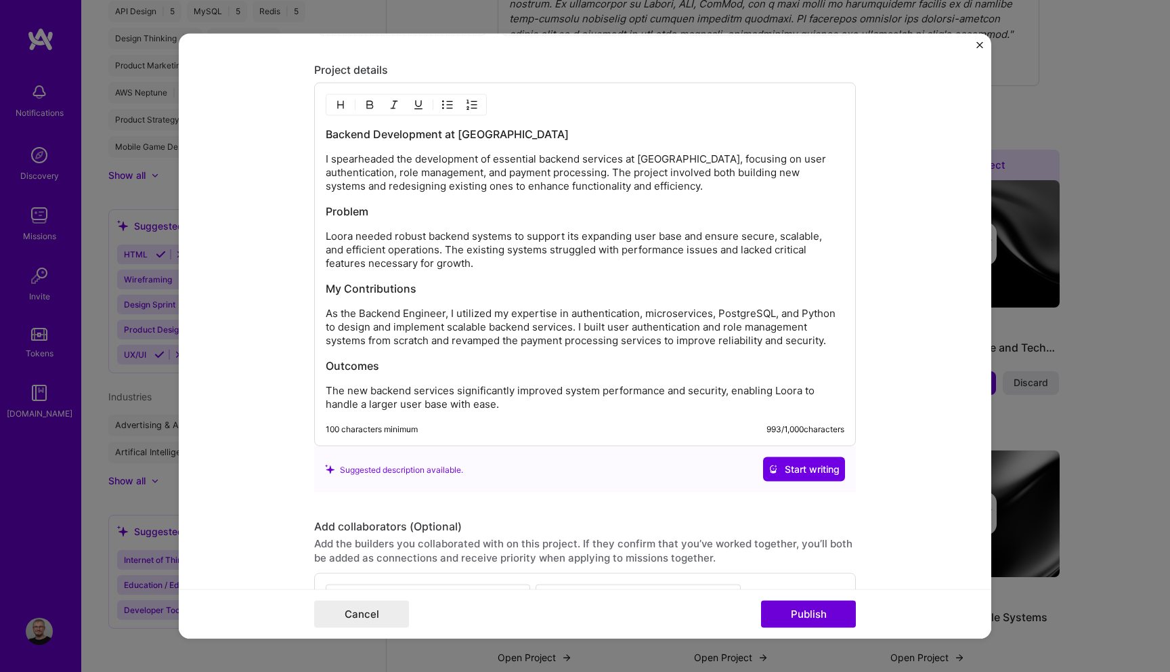
scroll to position [1775, 0]
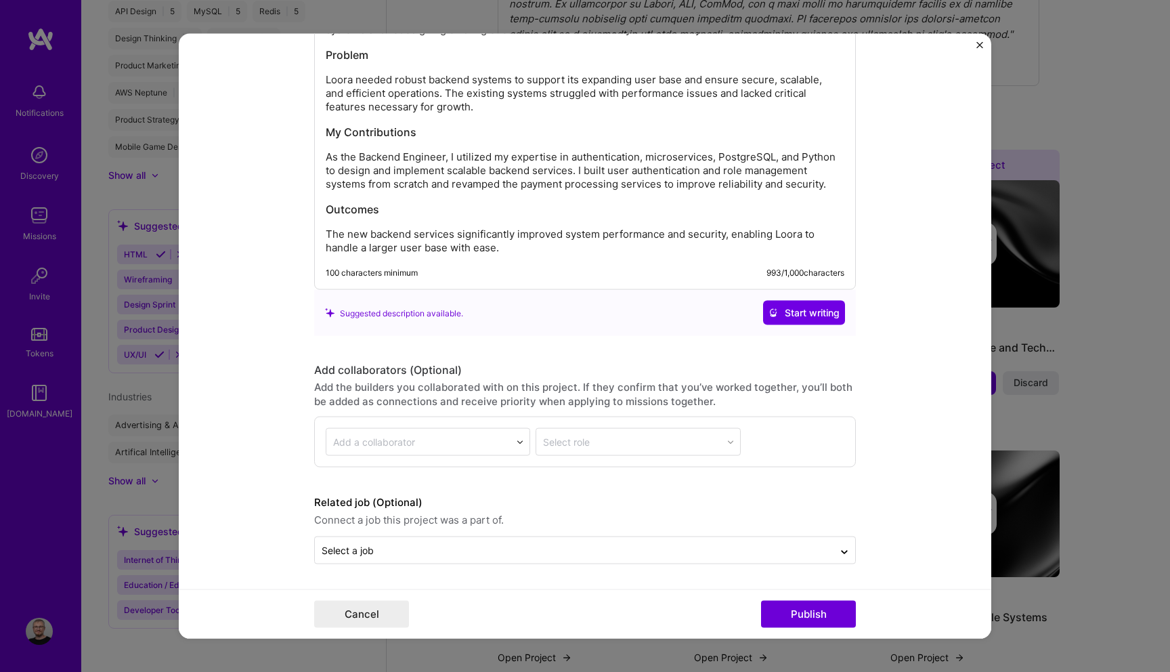
click at [758, 563] on form "Editing suggested project This project is suggested based on your LinkedIn, res…" at bounding box center [585, 336] width 813 height 605
click at [759, 559] on div "Select a job" at bounding box center [574, 550] width 519 height 26
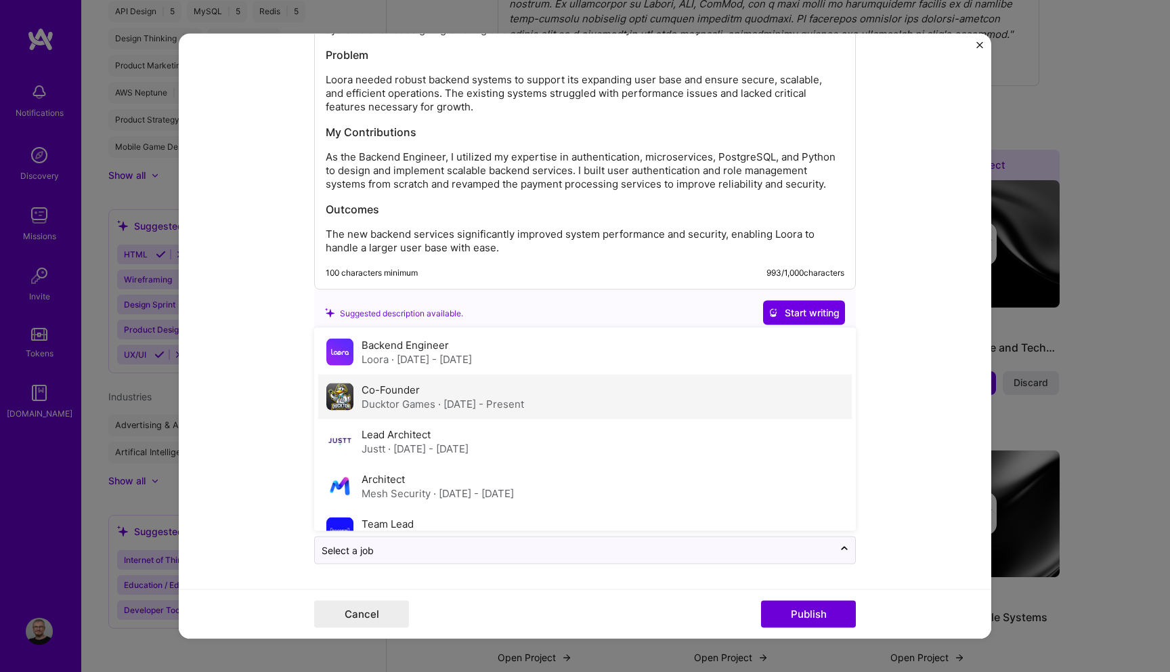
scroll to position [0, 0]
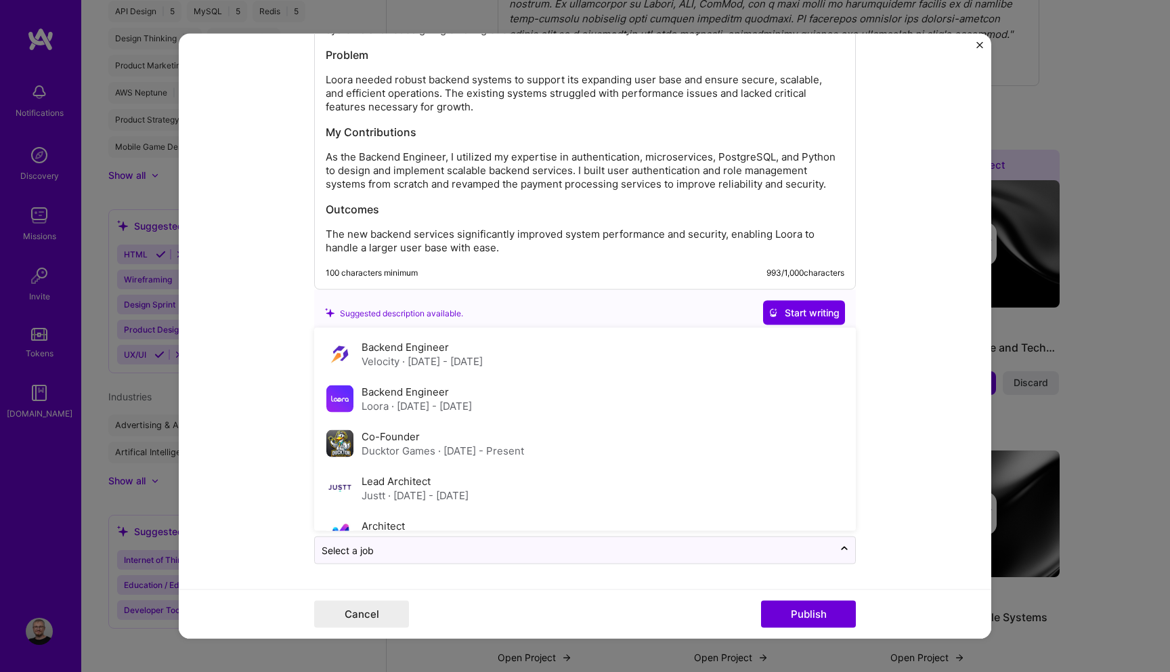
click at [919, 416] on form "Editing suggested project This project is suggested based on your LinkedIn, res…" at bounding box center [585, 336] width 813 height 605
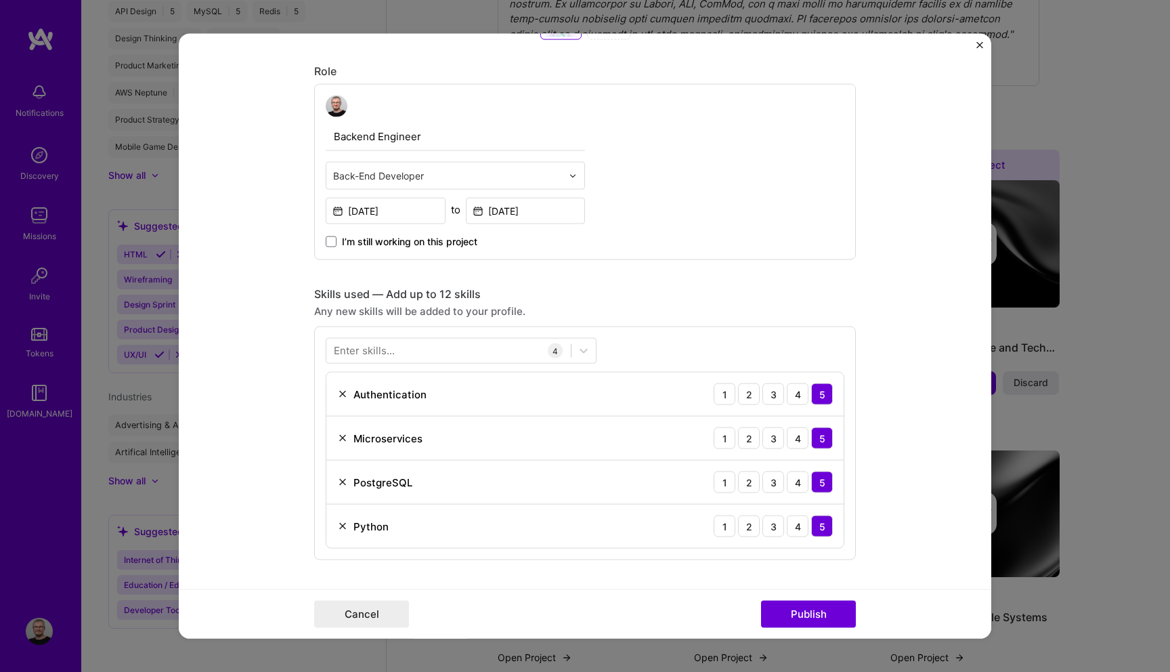
scroll to position [688, 0]
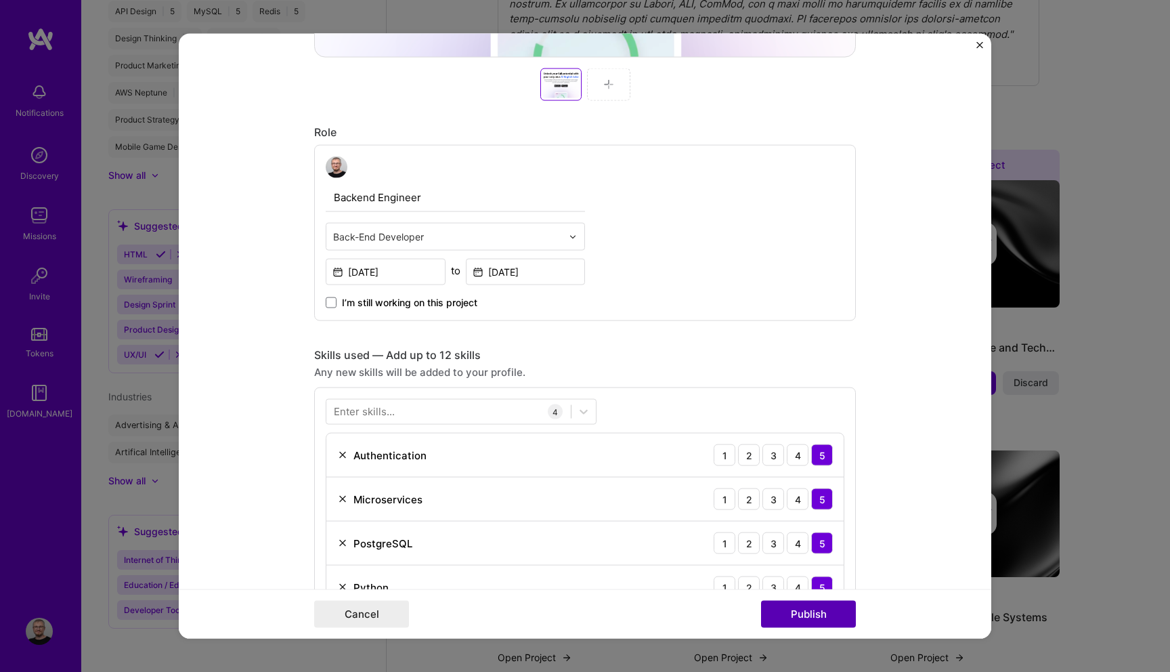
click at [815, 618] on button "Publish" at bounding box center [808, 613] width 95 height 27
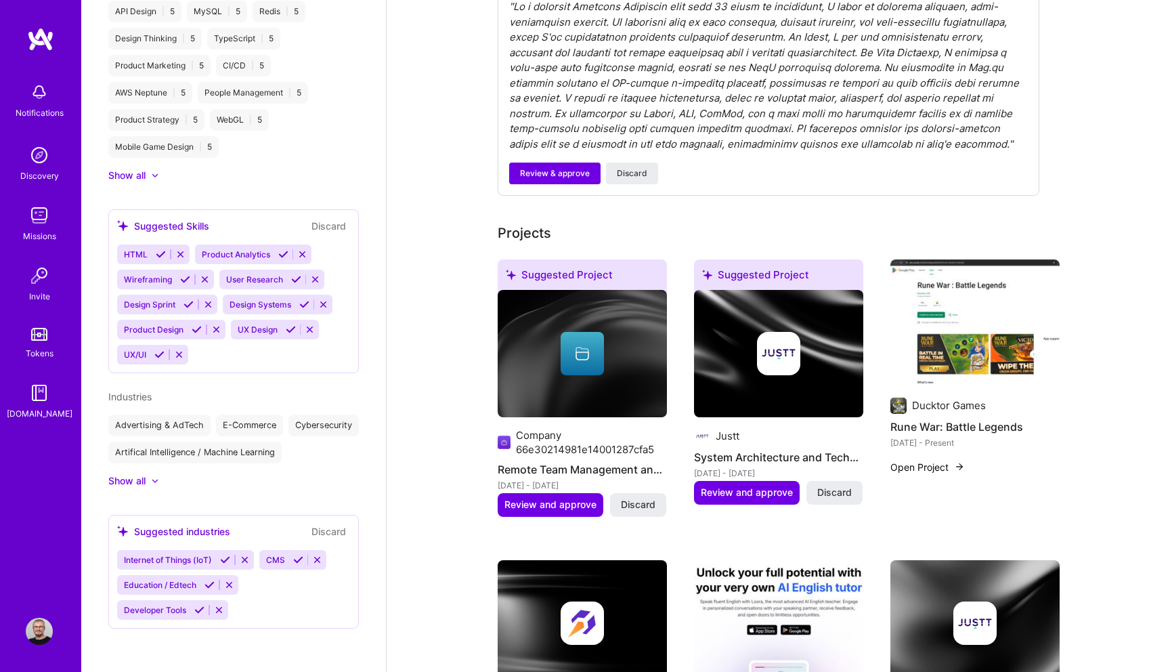
scroll to position [500, 0]
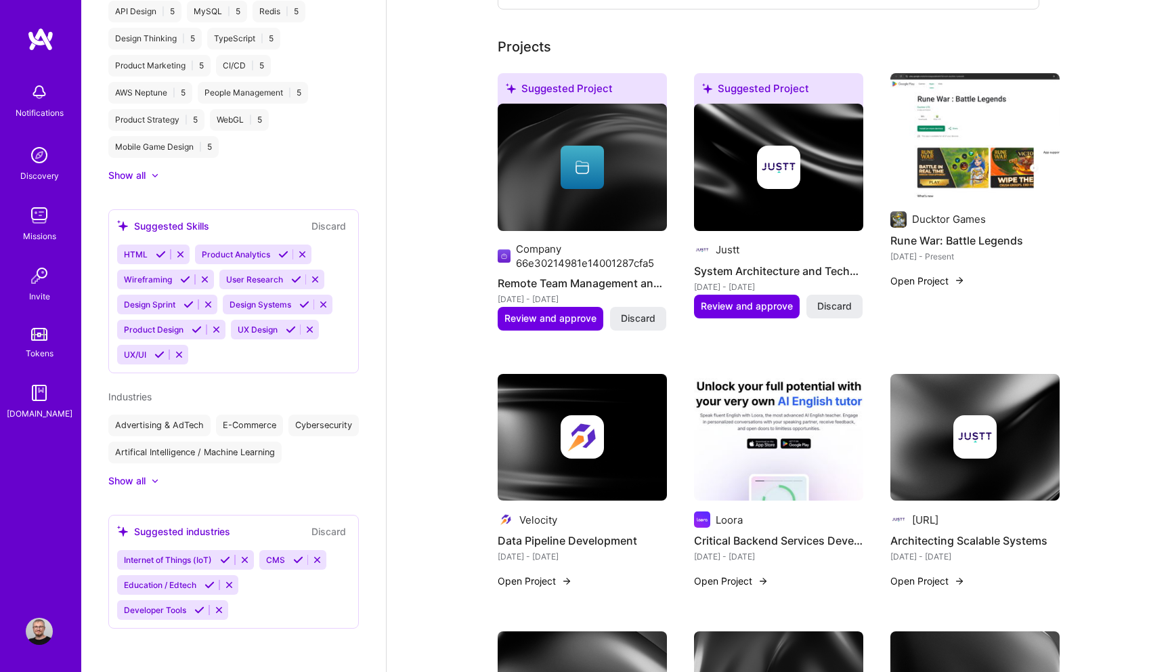
click at [972, 542] on h4 "Architecting Scalable Systems" at bounding box center [974, 541] width 169 height 18
click at [1001, 477] on img at bounding box center [974, 437] width 169 height 127
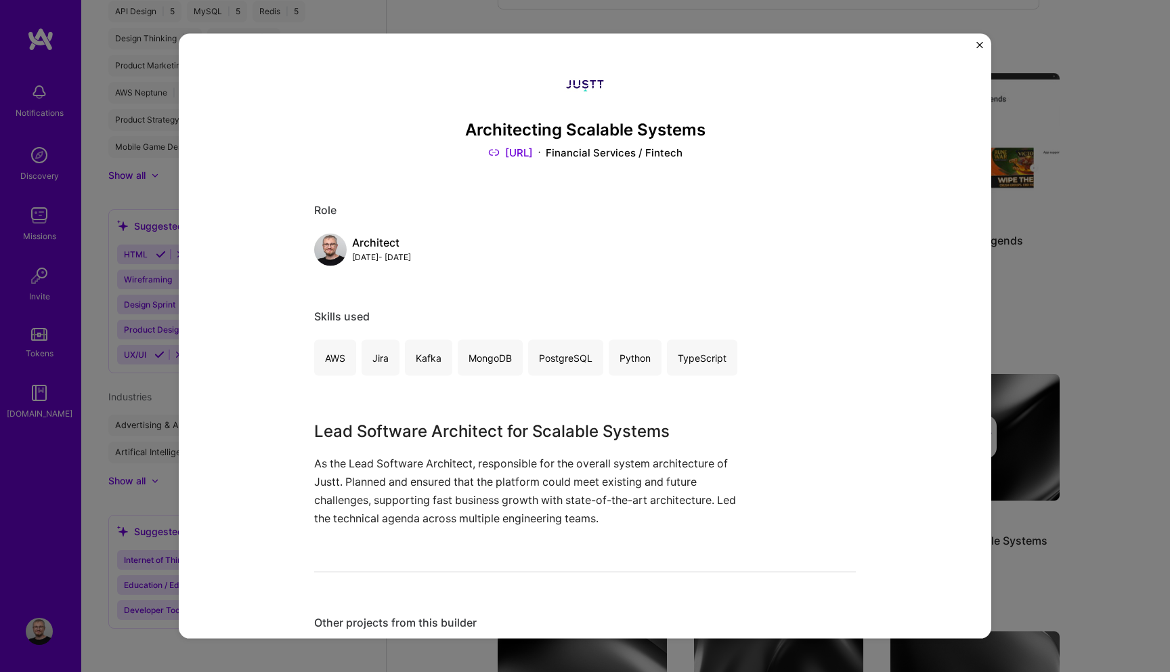
click at [980, 48] on button "Close" at bounding box center [979, 49] width 7 height 14
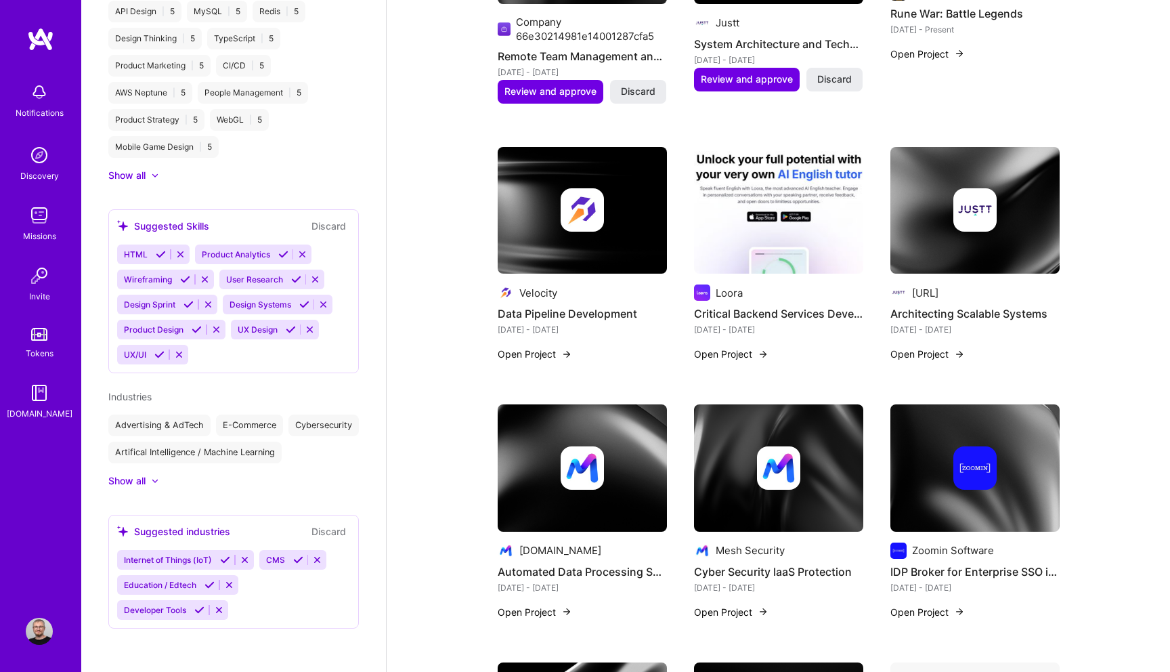
scroll to position [745, 0]
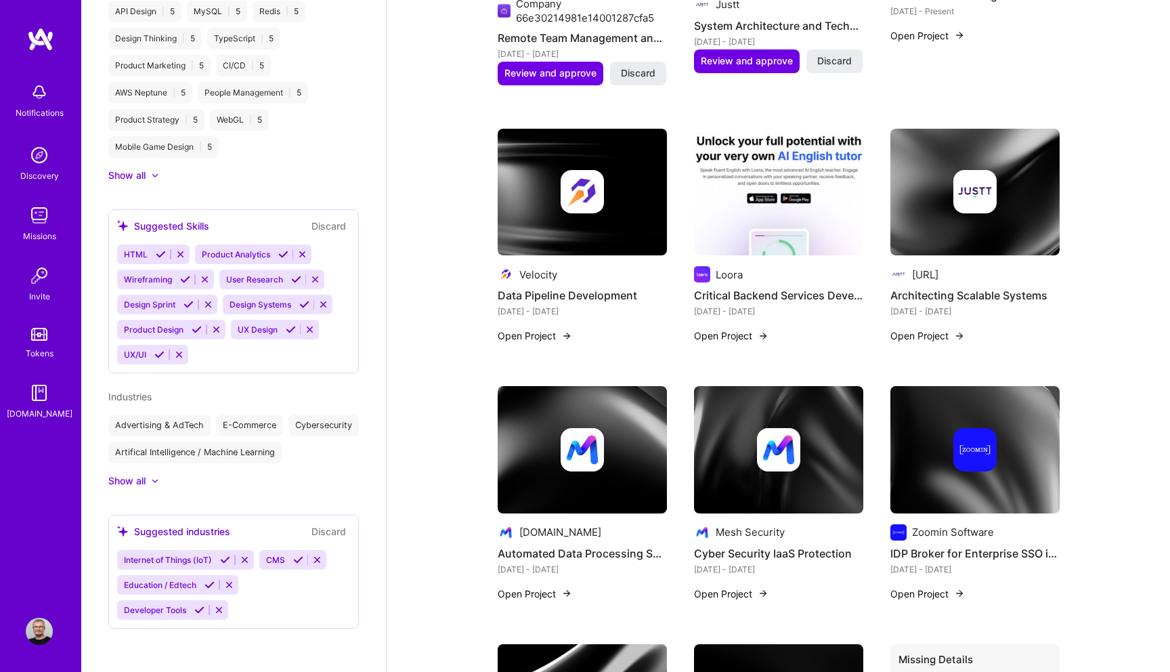
click at [827, 444] on div at bounding box center [778, 449] width 169 height 43
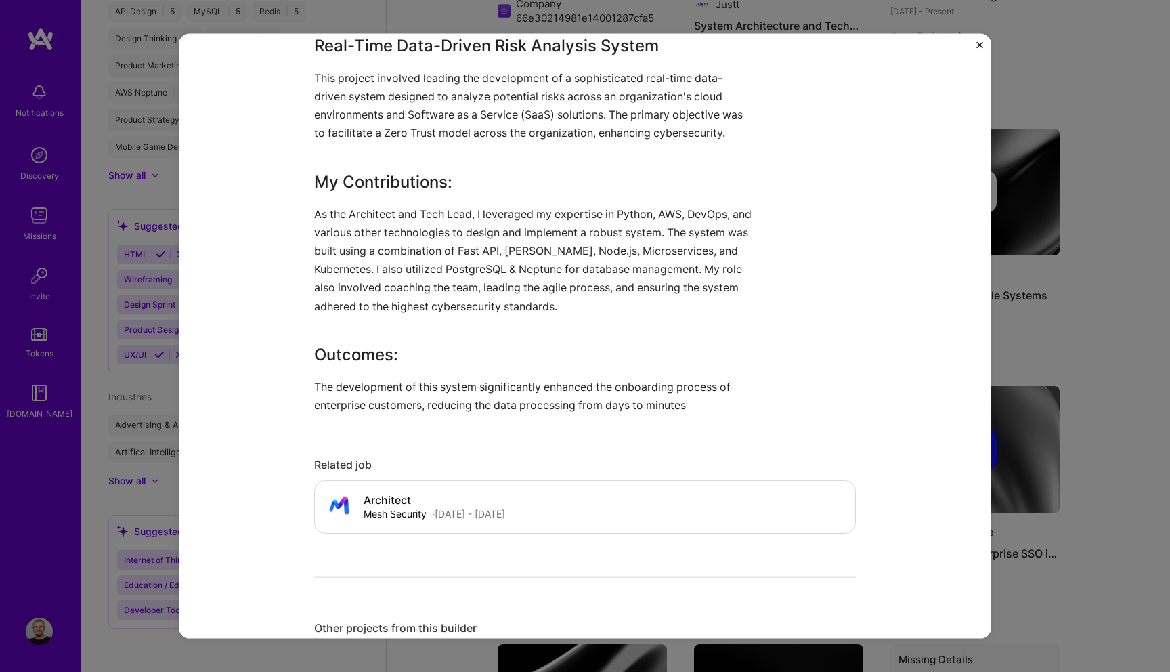
scroll to position [550, 0]
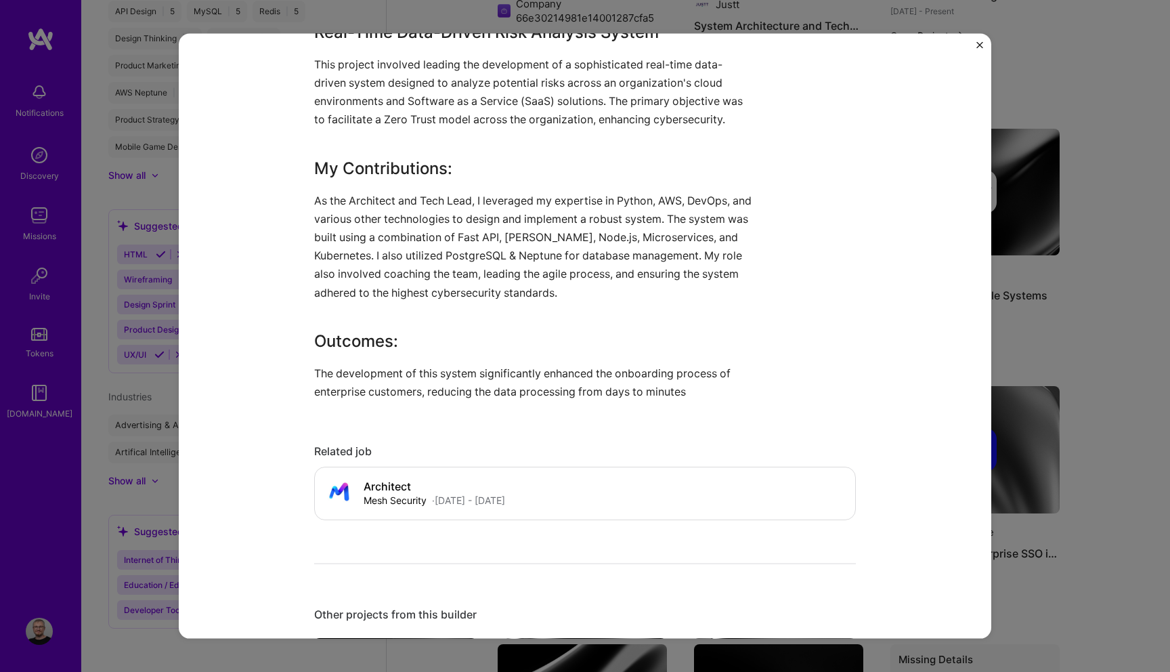
click at [1043, 553] on div "Cyber Security IaaS Protection Mesh Security Cybersecurity Role Architect & Tec…" at bounding box center [585, 336] width 1170 height 672
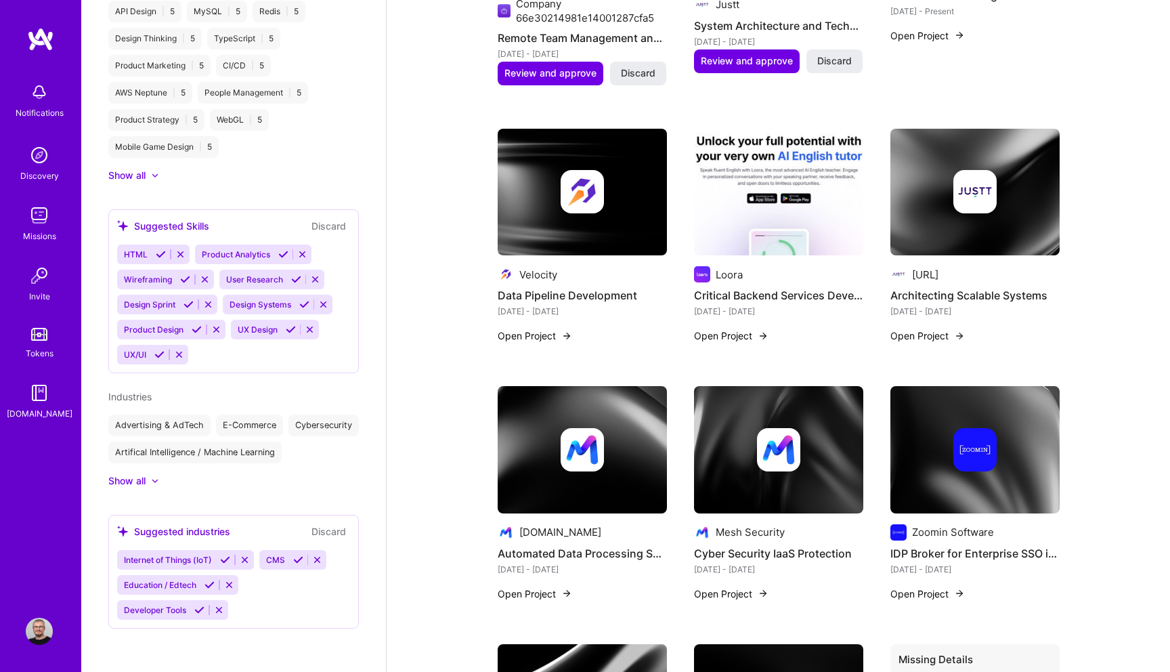
click at [615, 437] on div at bounding box center [582, 449] width 169 height 43
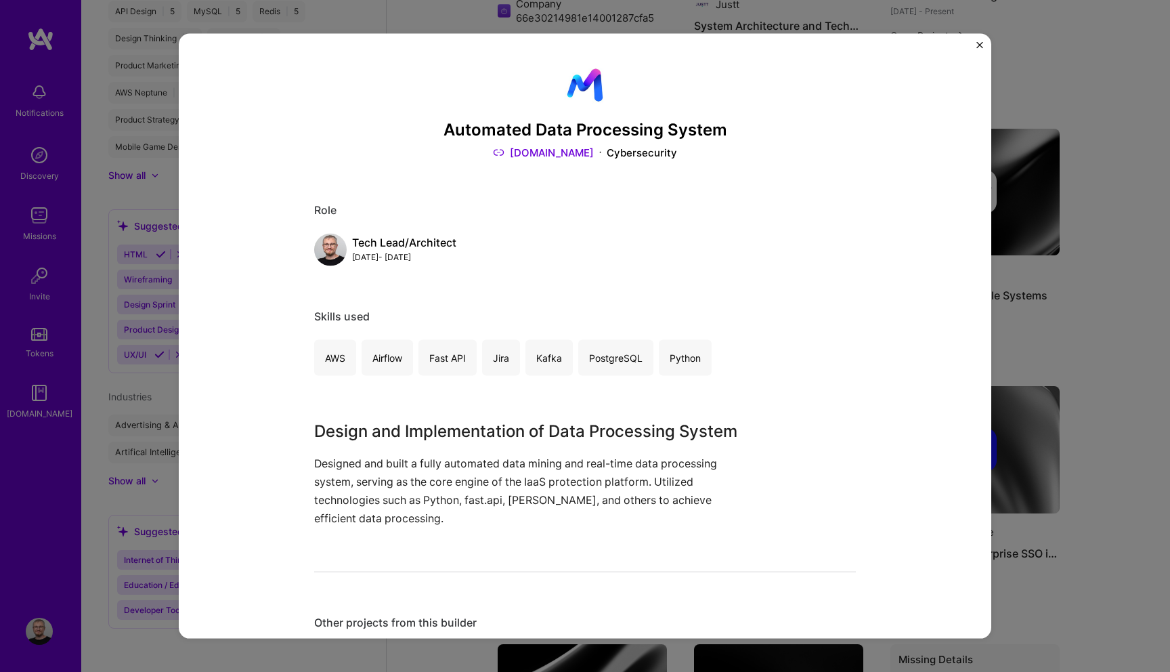
click at [978, 42] on img "Close" at bounding box center [979, 45] width 7 height 7
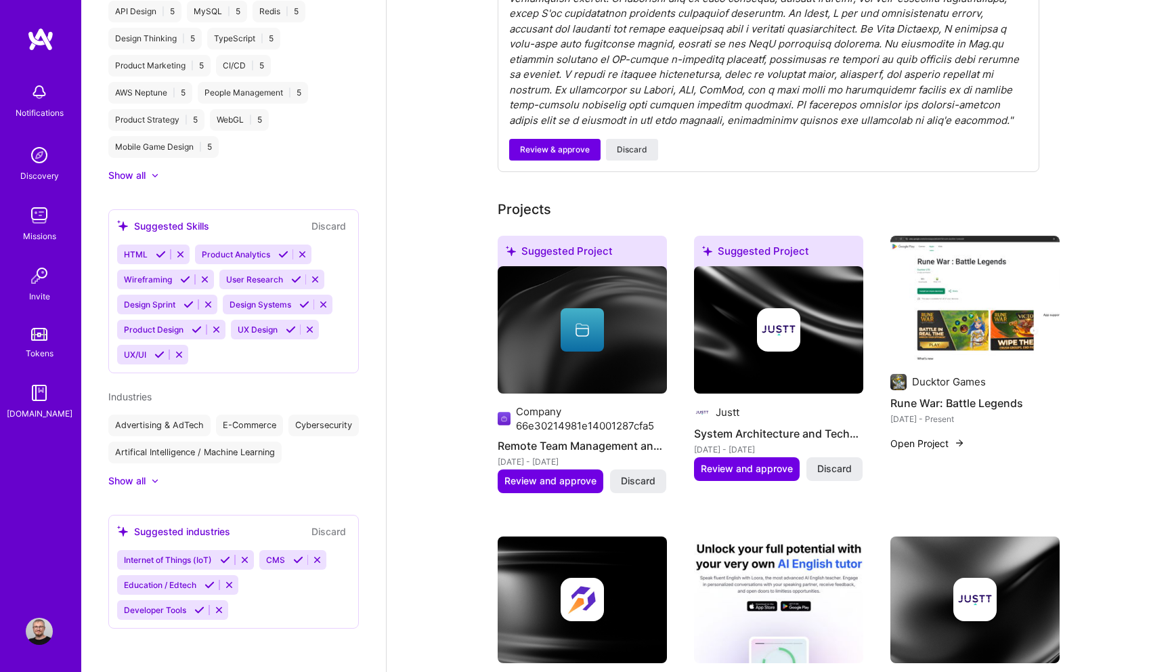
scroll to position [347, 0]
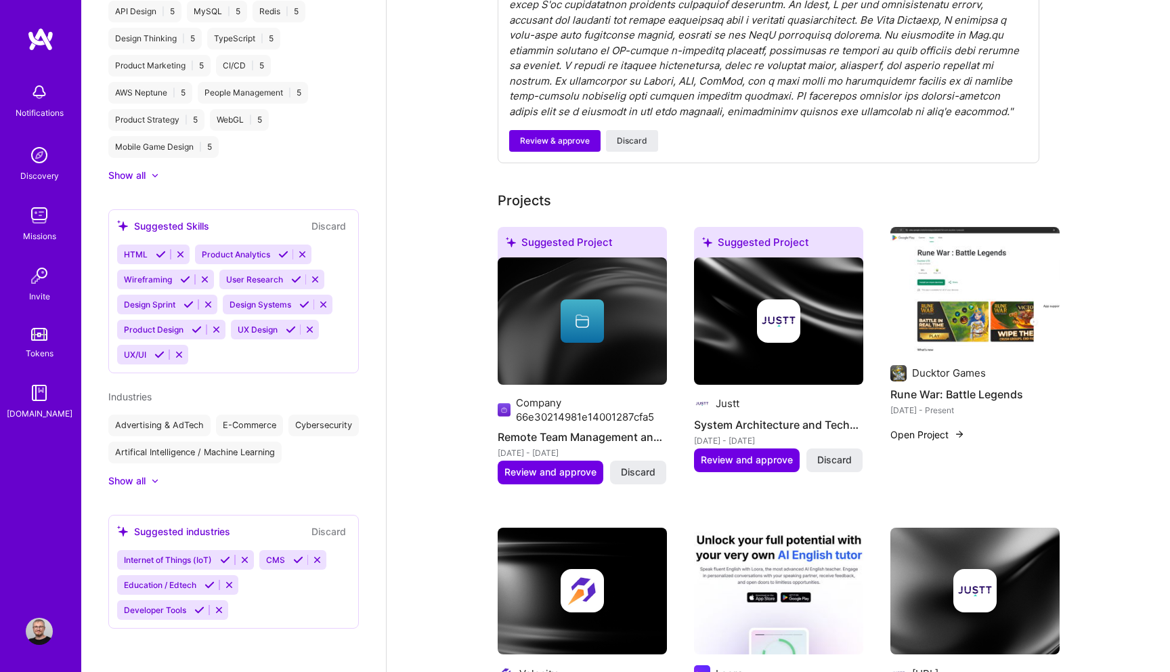
click at [613, 339] on div at bounding box center [582, 320] width 169 height 43
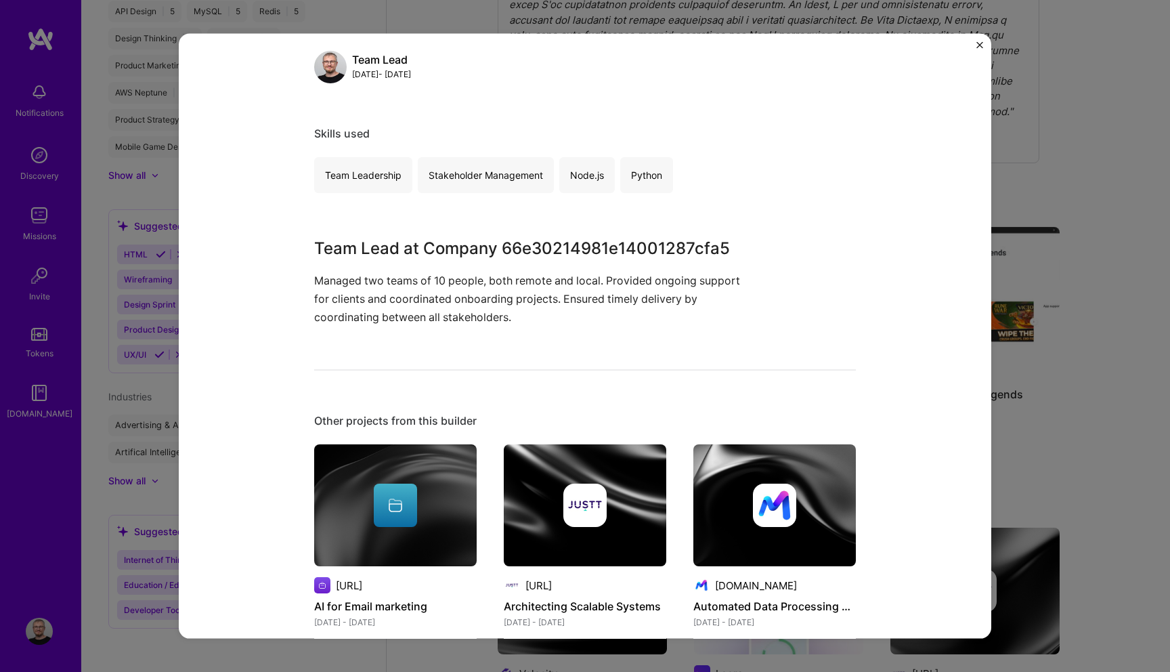
scroll to position [196, 0]
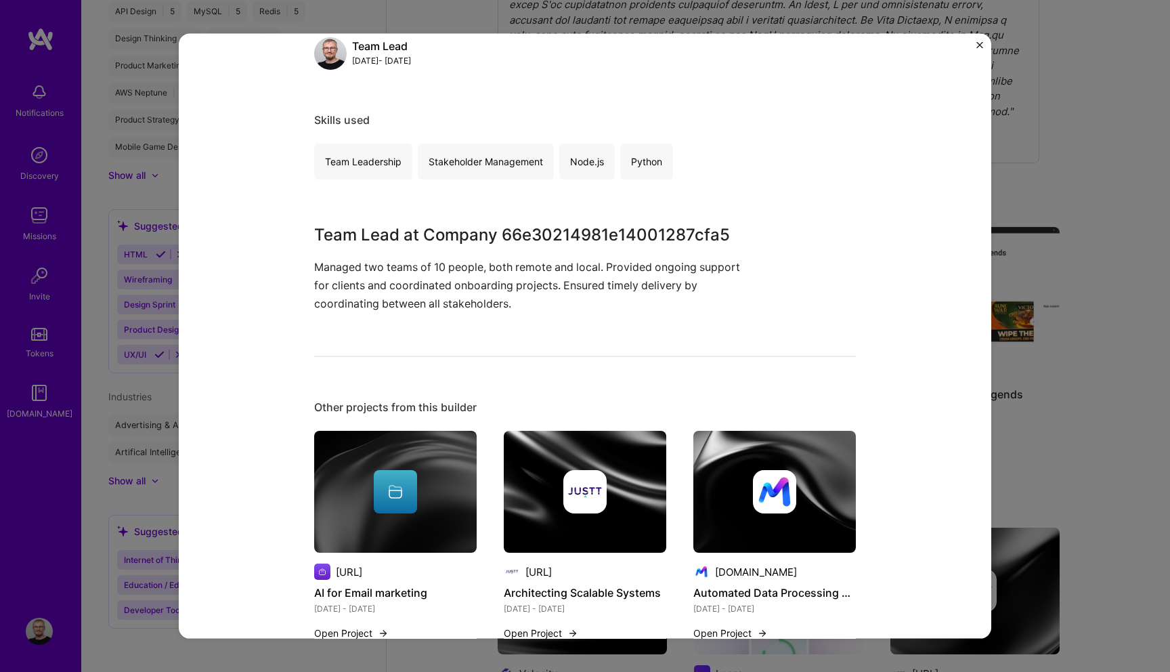
click at [978, 40] on div "Remote Team Management and Client Support Company 66e30214981e14001287cfa5 Ente…" at bounding box center [585, 336] width 813 height 605
click at [978, 41] on div "Remote Team Management and Client Support Company 66e30214981e14001287cfa5 Ente…" at bounding box center [585, 336] width 813 height 605
click at [978, 45] on img "Close" at bounding box center [979, 45] width 7 height 7
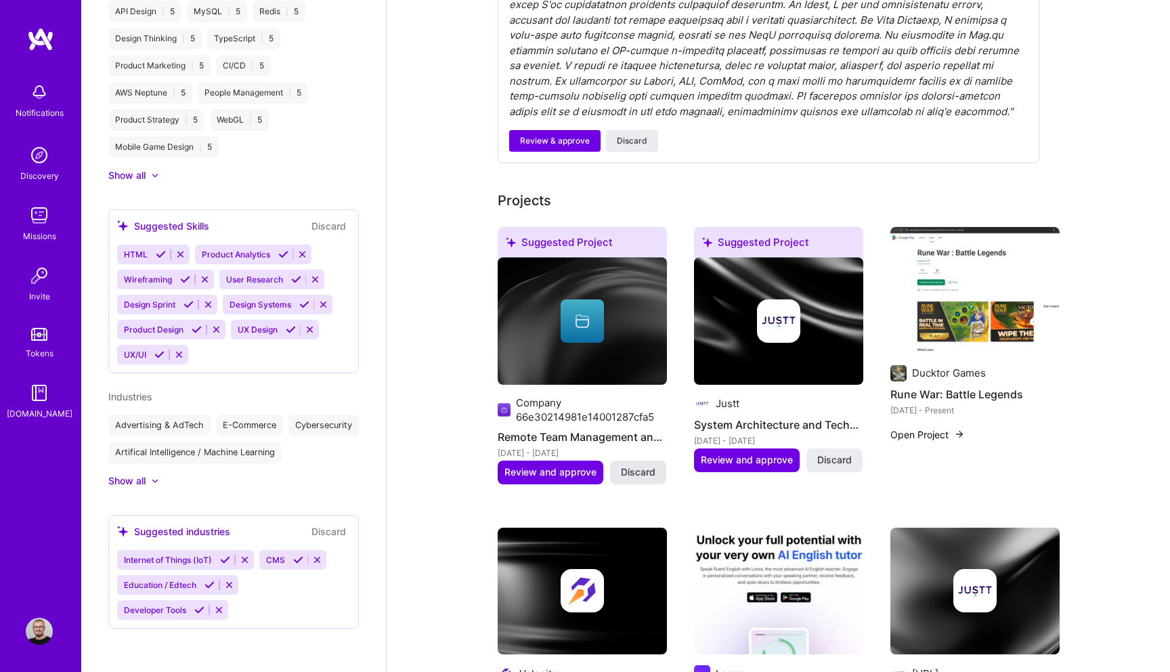
click at [638, 476] on span "Discard" at bounding box center [638, 472] width 35 height 14
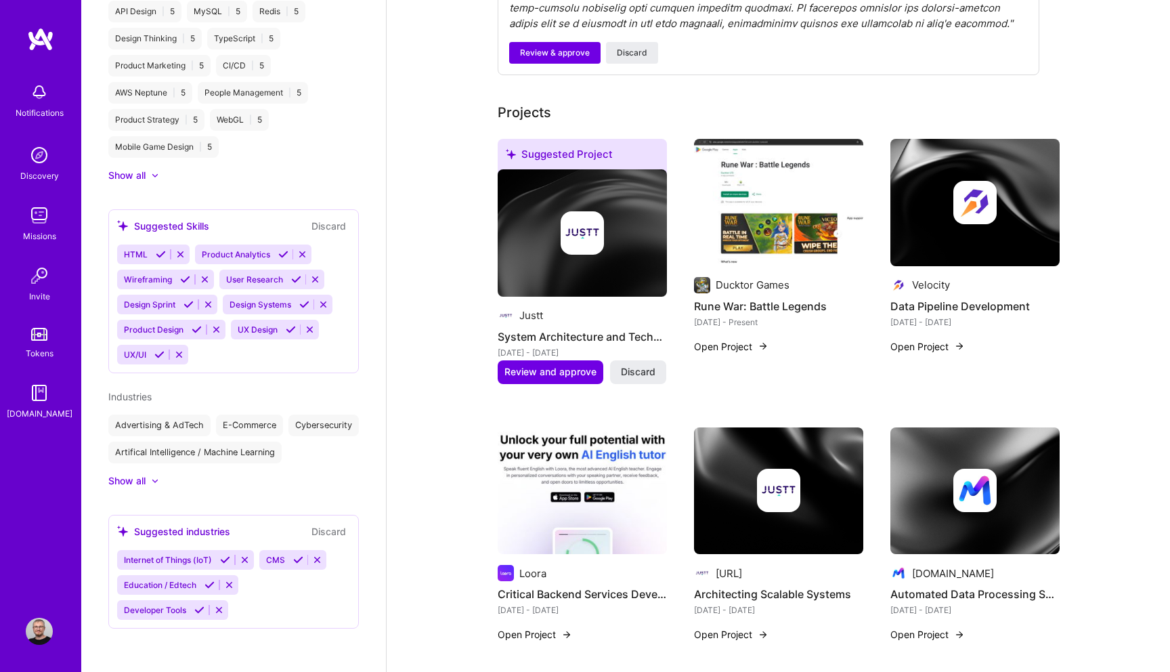
scroll to position [433, 0]
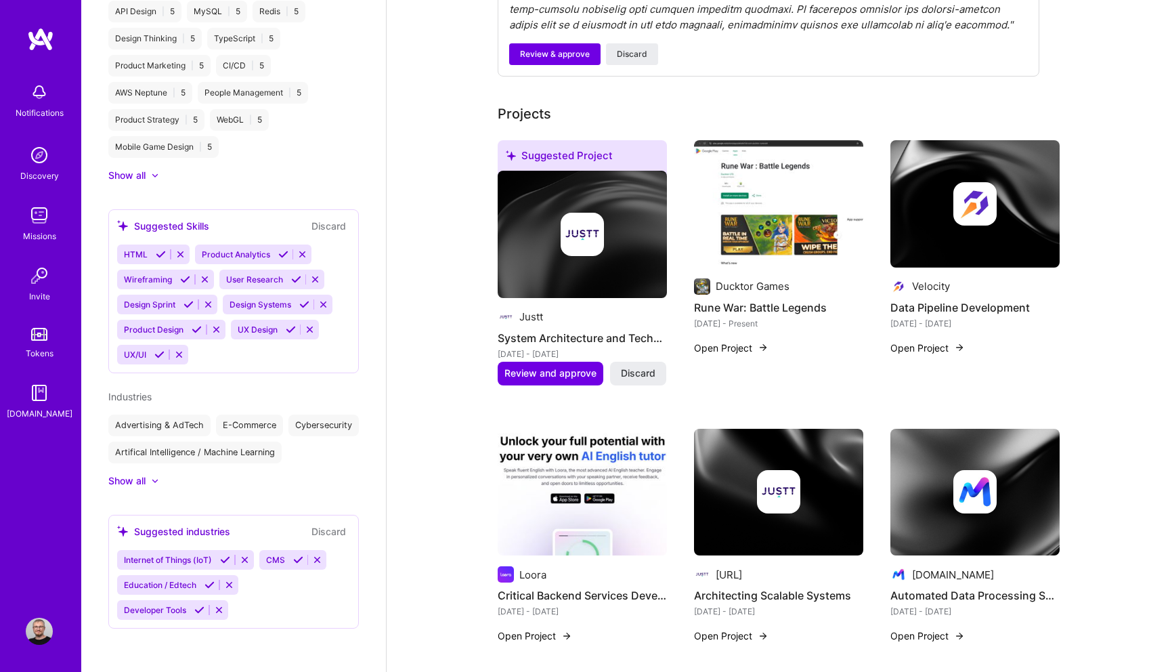
click at [624, 226] on div at bounding box center [582, 234] width 169 height 43
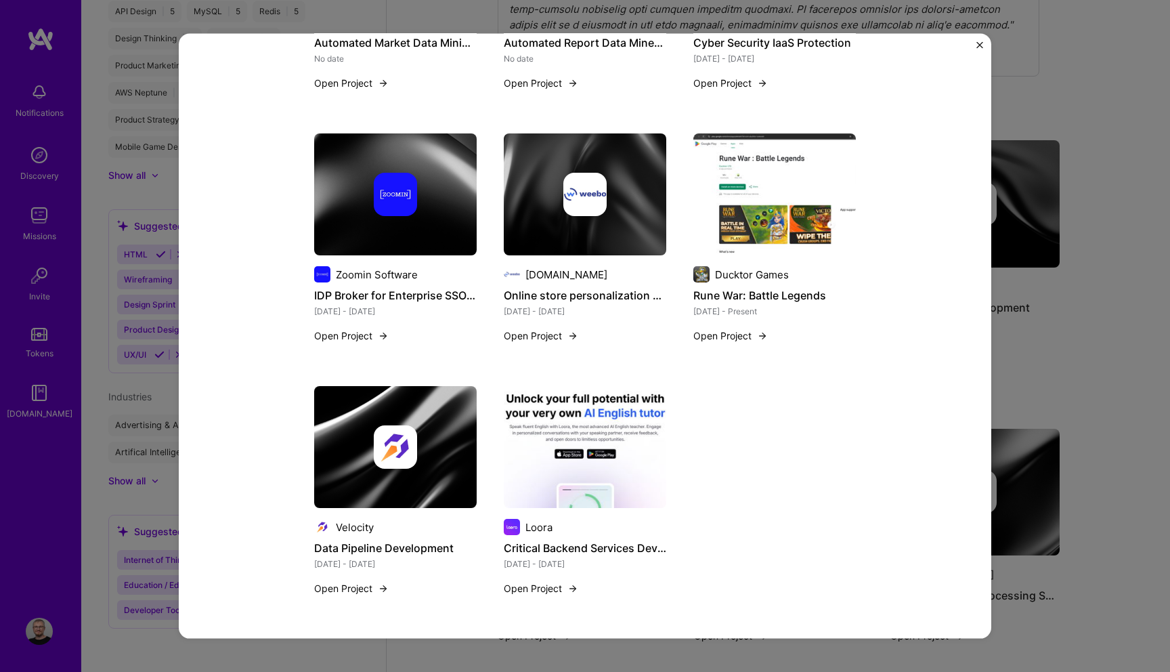
scroll to position [408, 0]
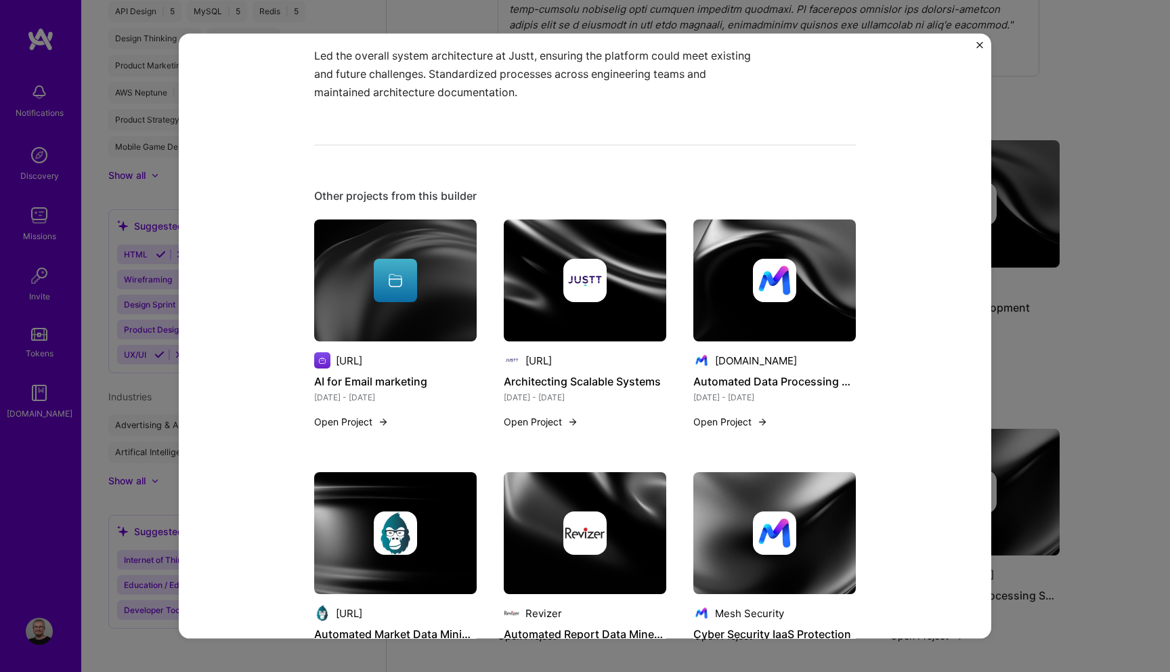
click at [976, 44] on div "System Architecture and Technical Leadership Justt Enterprise Software, Cloud S…" at bounding box center [585, 336] width 813 height 605
click at [978, 49] on button "Close" at bounding box center [979, 49] width 7 height 14
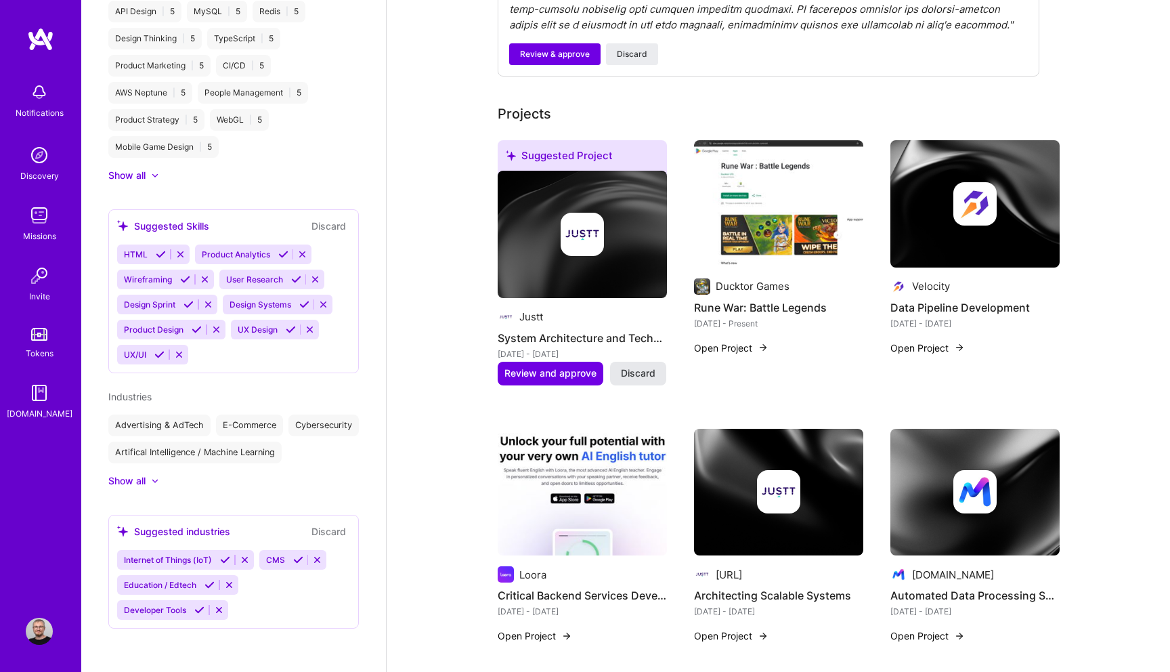
click at [646, 377] on span "Discard" at bounding box center [638, 373] width 35 height 14
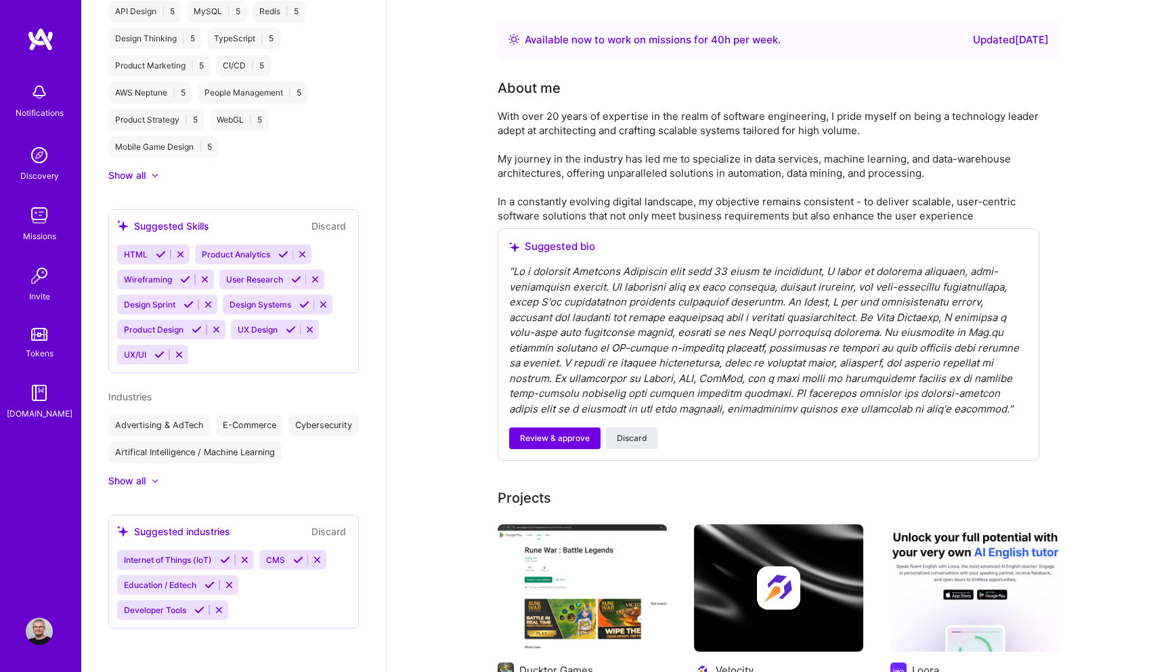
scroll to position [433, 0]
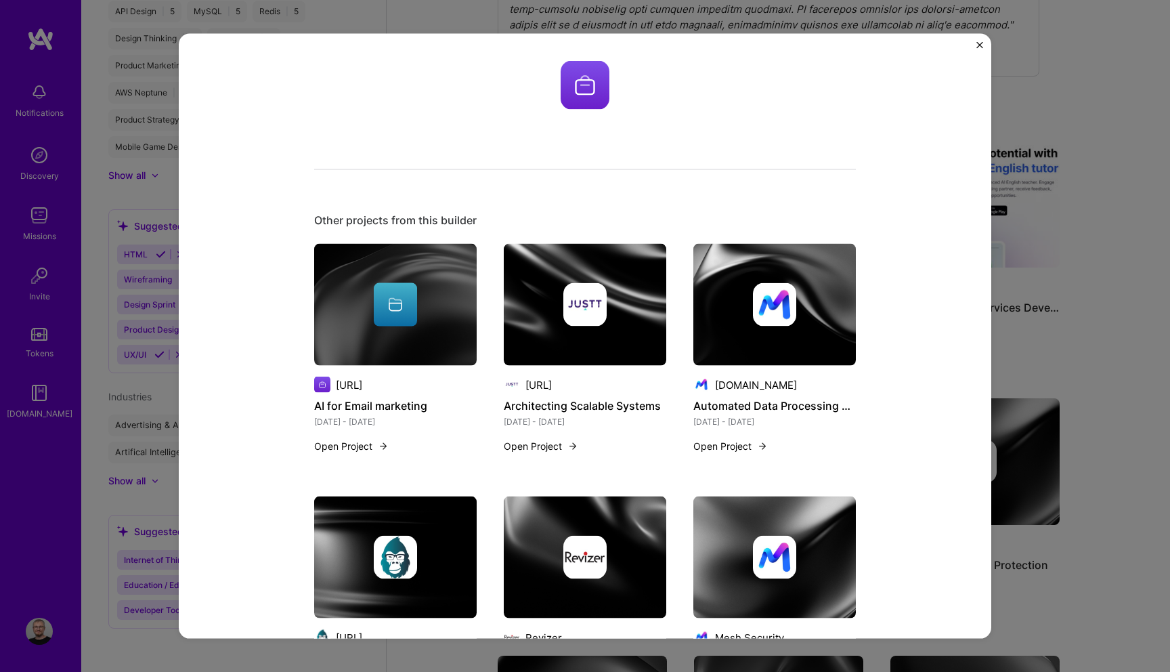
click at [981, 42] on img "Close" at bounding box center [979, 45] width 7 height 7
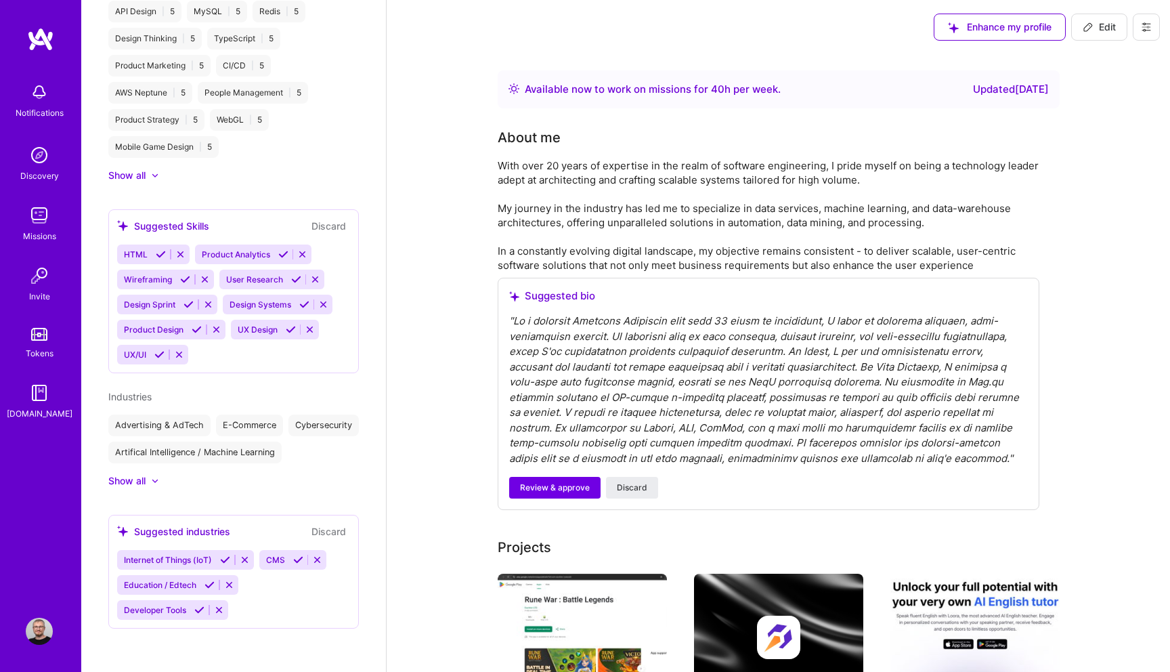
click at [1087, 35] on button "Edit" at bounding box center [1099, 27] width 56 height 27
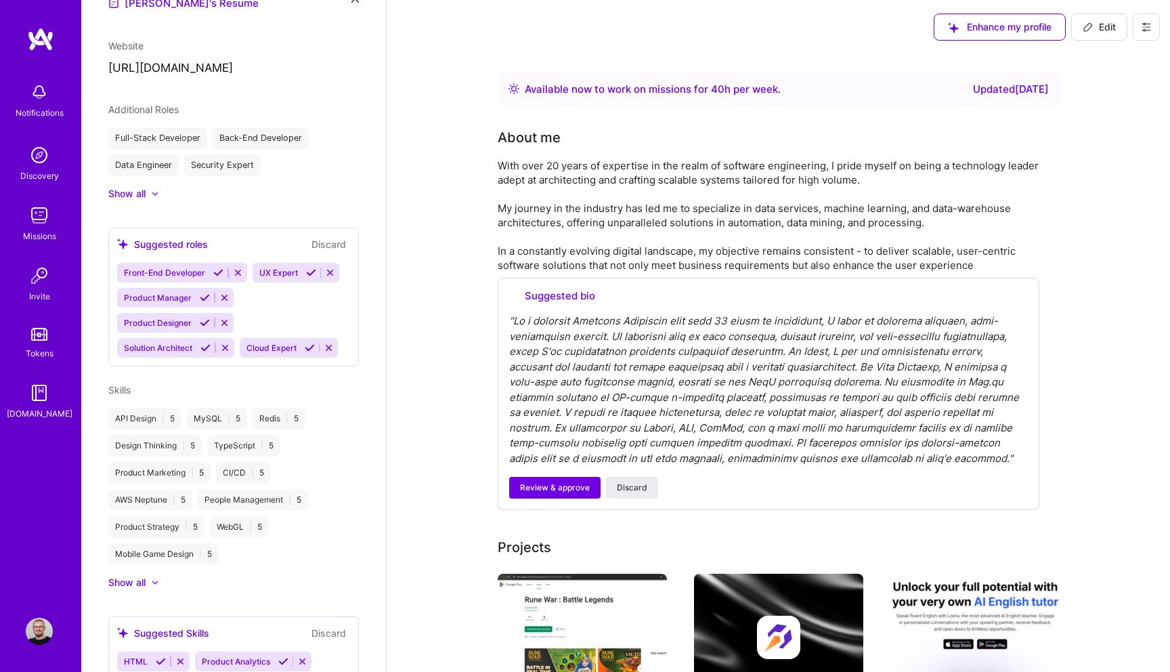
select select "IL"
select select "Right Now"
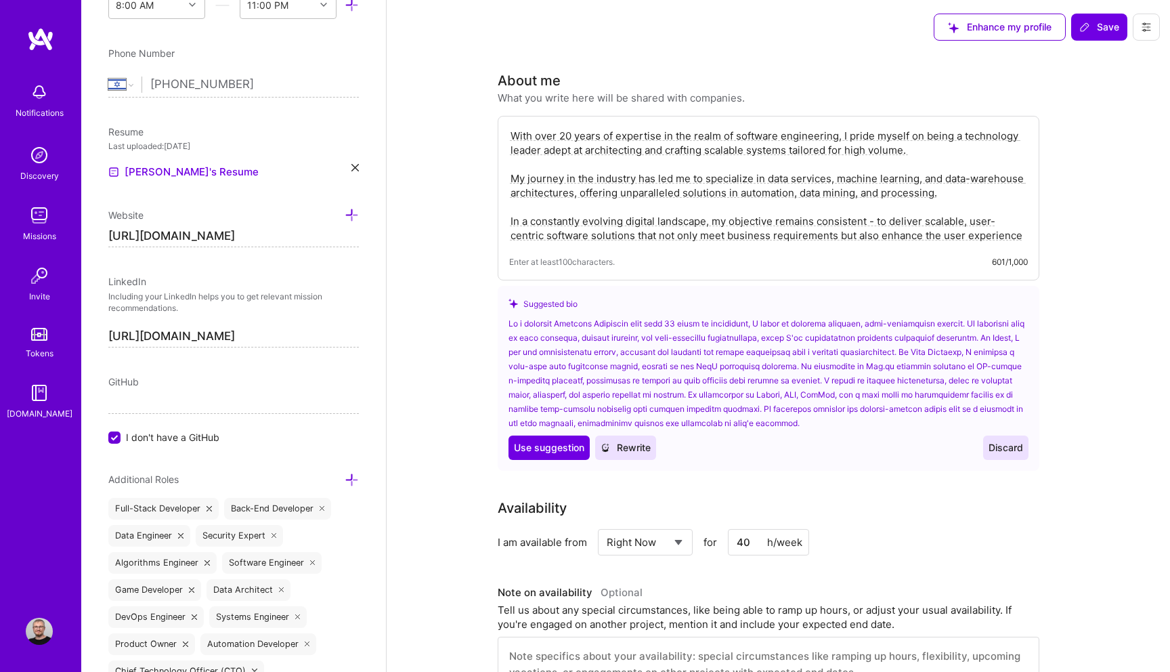
click at [1026, 31] on span "Enhance my profile" at bounding box center [1000, 27] width 104 height 14
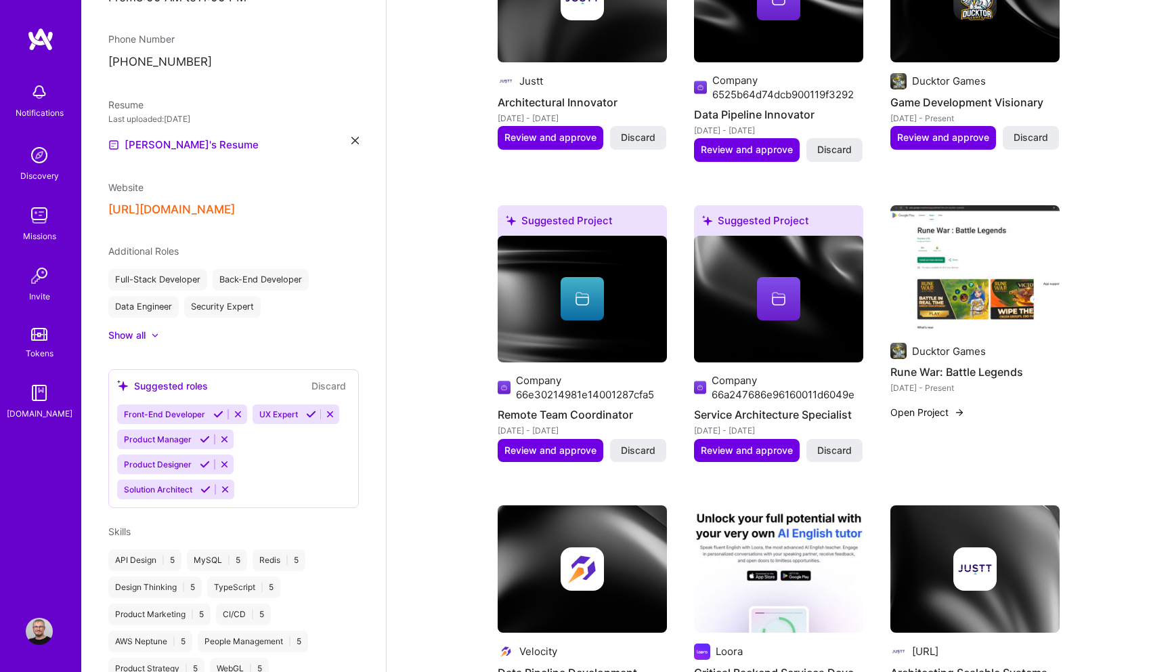
scroll to position [662, 0]
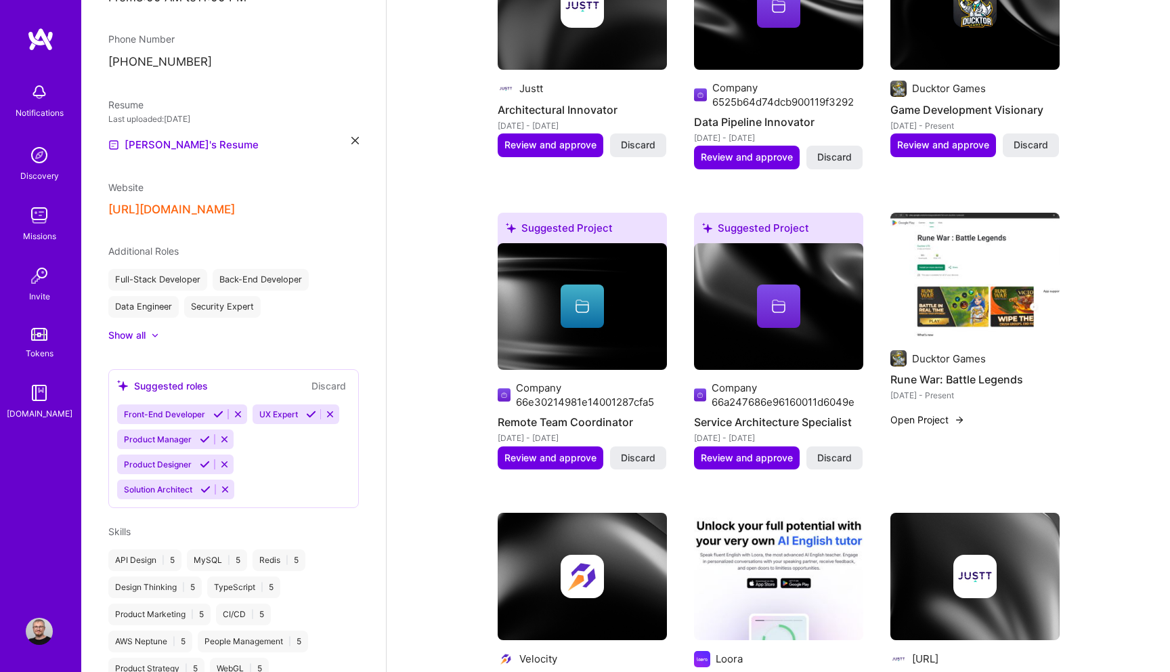
click at [822, 305] on div at bounding box center [778, 305] width 169 height 43
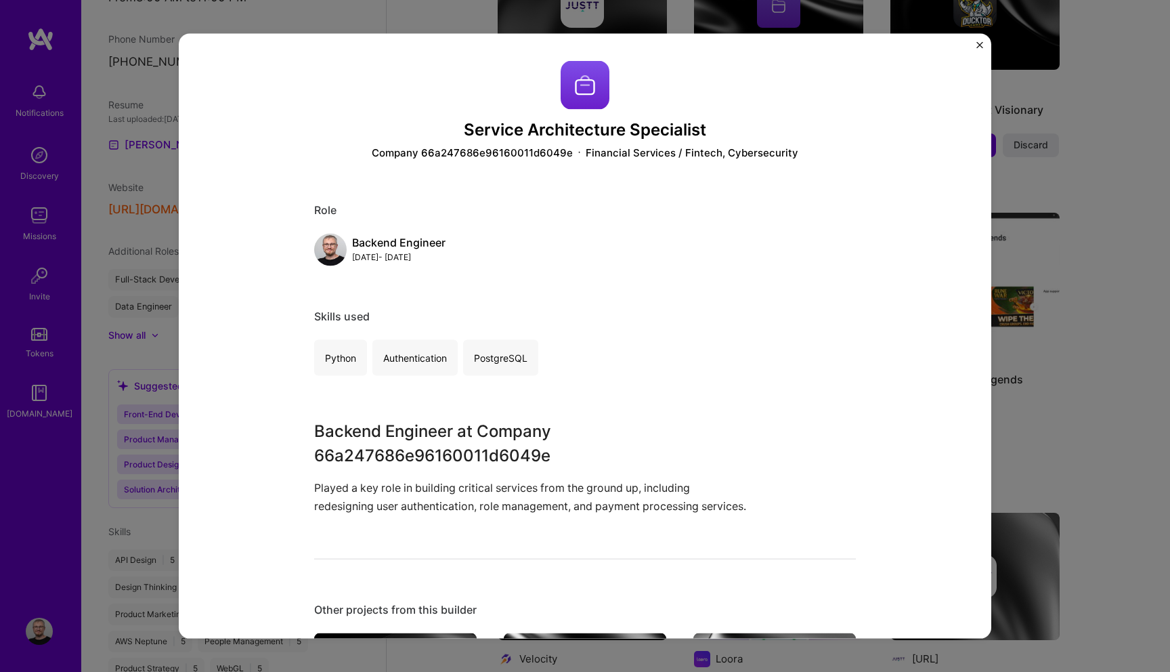
scroll to position [14, 0]
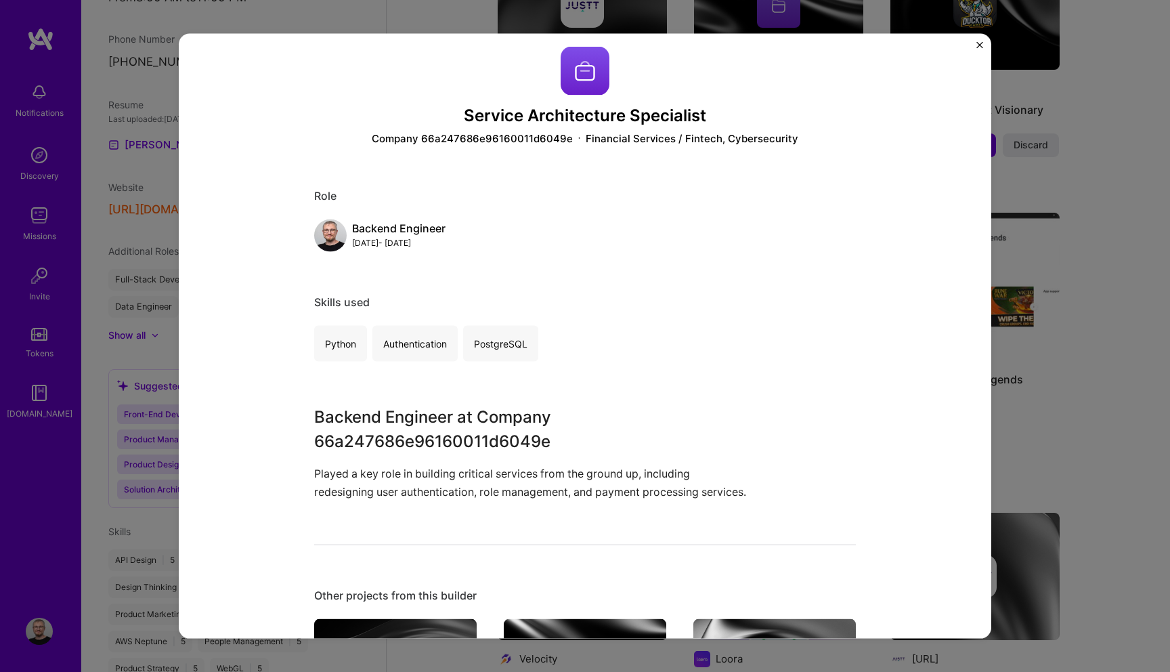
click at [978, 44] on img "Close" at bounding box center [979, 45] width 7 height 7
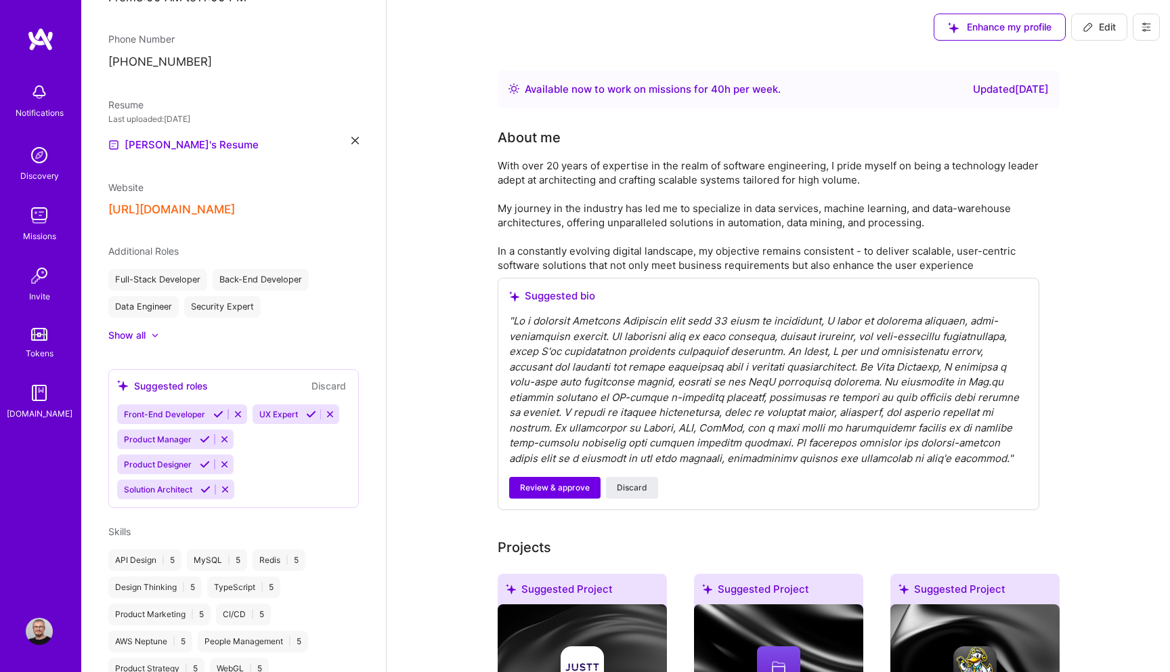
click at [1105, 28] on span "Edit" at bounding box center [1099, 27] width 33 height 14
select select "IL"
select select "Right Now"
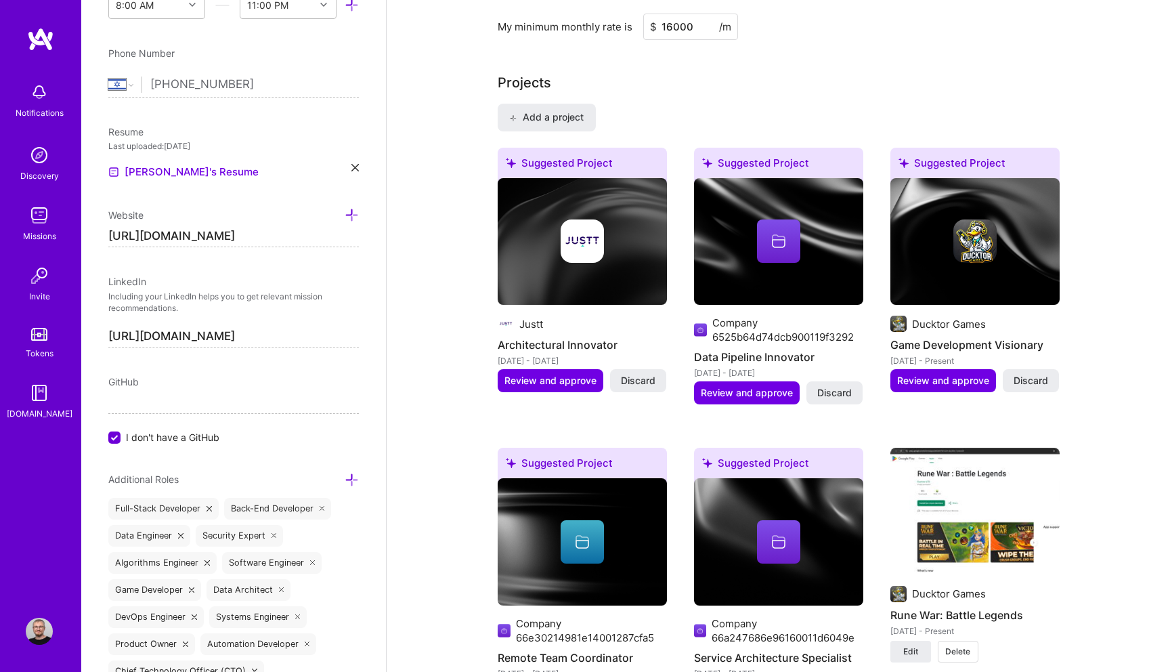
scroll to position [908, 0]
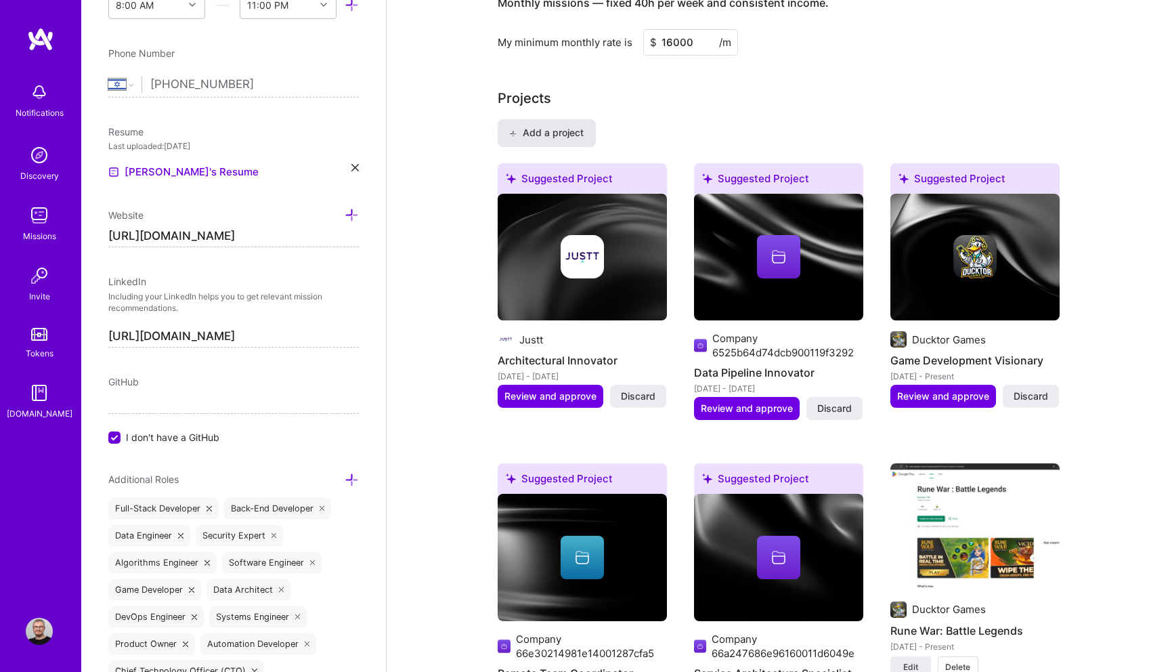
click at [536, 139] on span "Add a project" at bounding box center [546, 133] width 74 height 14
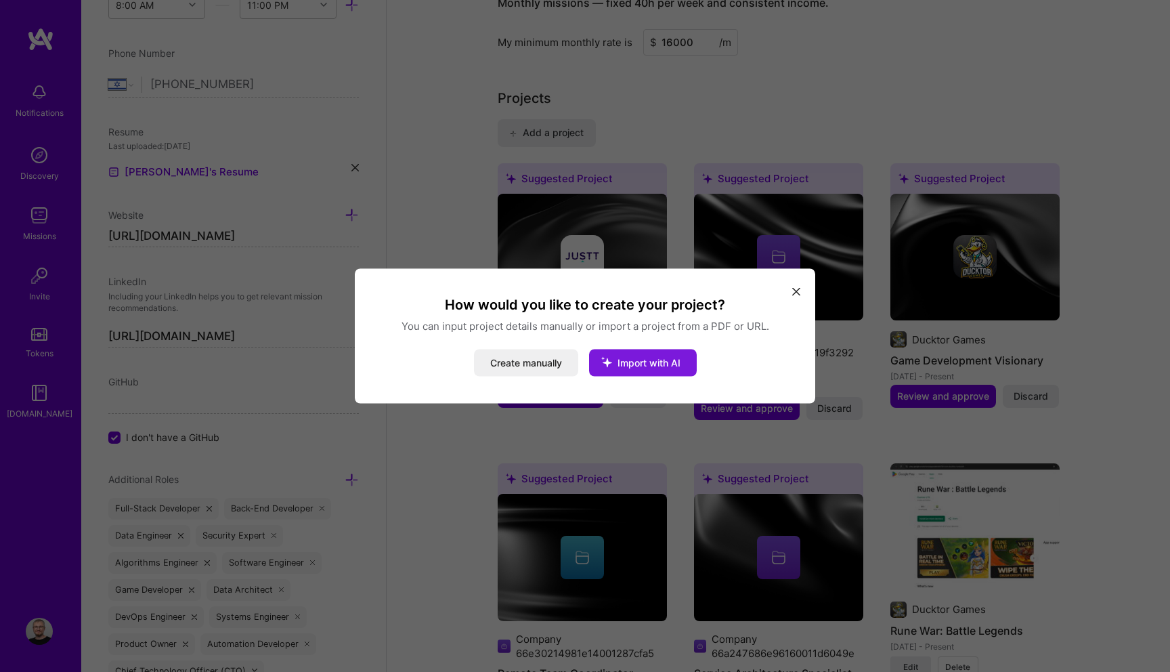
click at [627, 368] on button "Import with AI" at bounding box center [643, 362] width 108 height 27
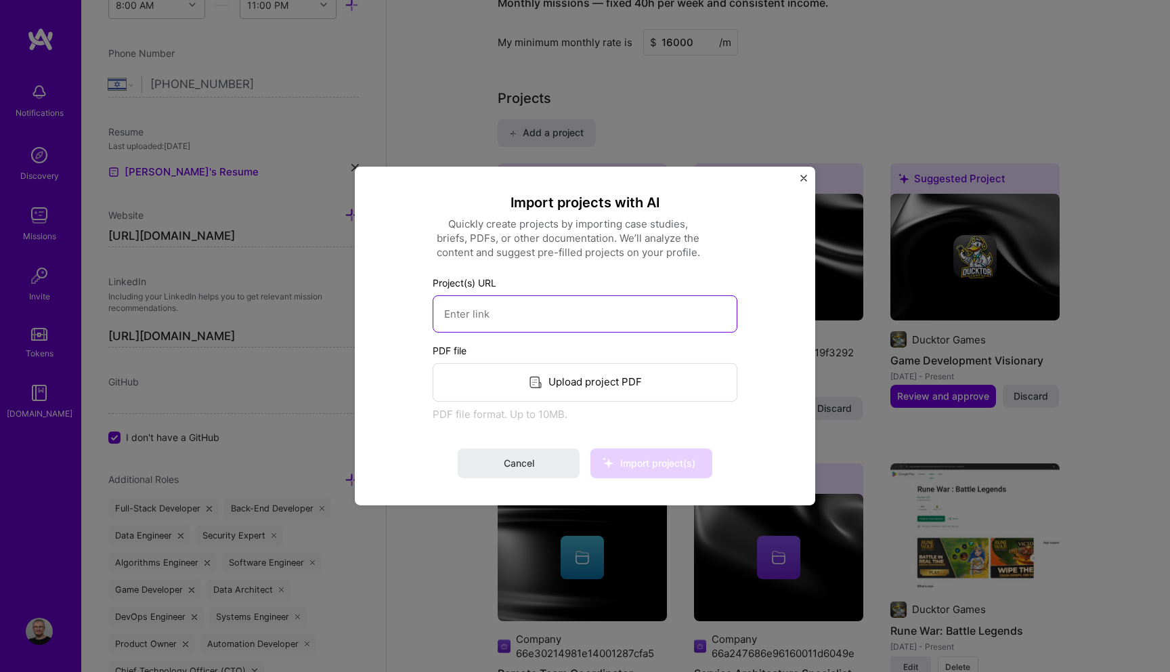
click at [523, 307] on input at bounding box center [585, 313] width 305 height 37
paste input "https://www.youtube.com/@QuizDelux"
type input "https://www.youtube.com/@QuizDelux"
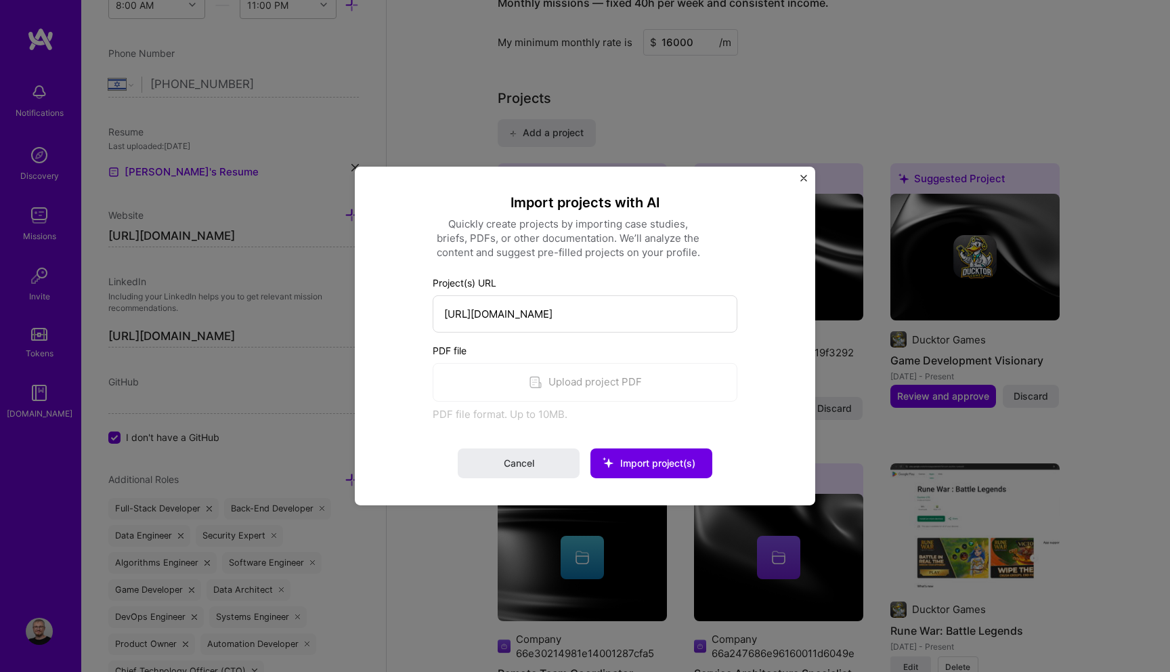
click at [415, 362] on div "Import projects with AI Quickly create projects by importing case studies, brie…" at bounding box center [585, 336] width 406 height 284
click at [670, 472] on button "Import project(s)" at bounding box center [651, 463] width 122 height 30
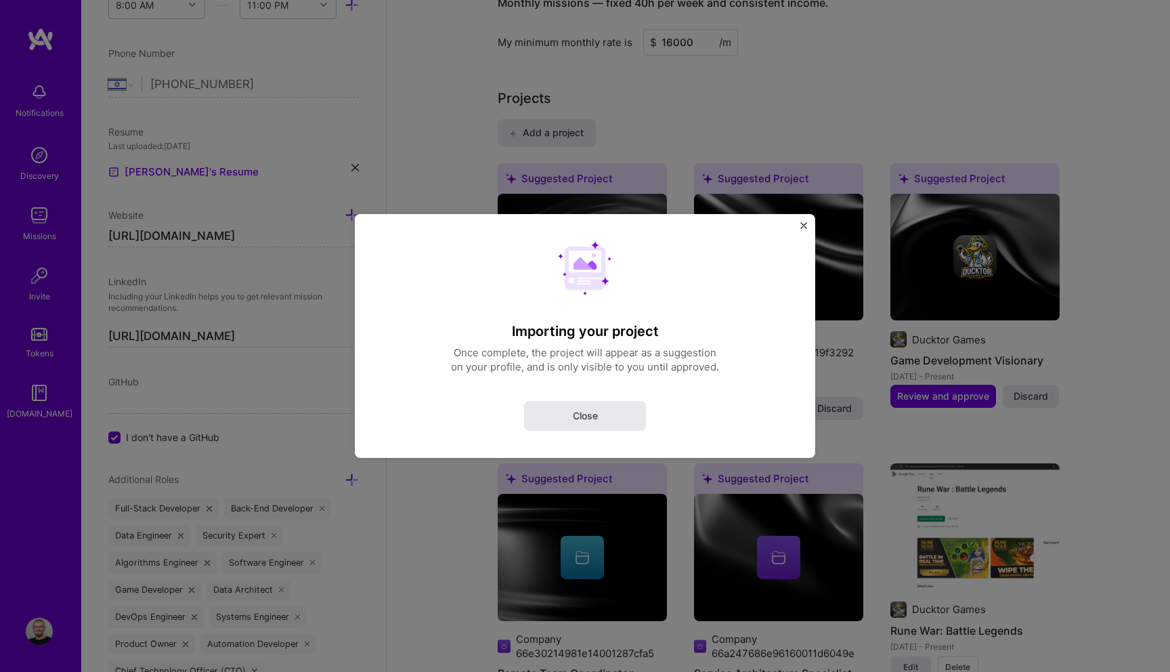
click at [569, 418] on button "Close" at bounding box center [585, 416] width 122 height 30
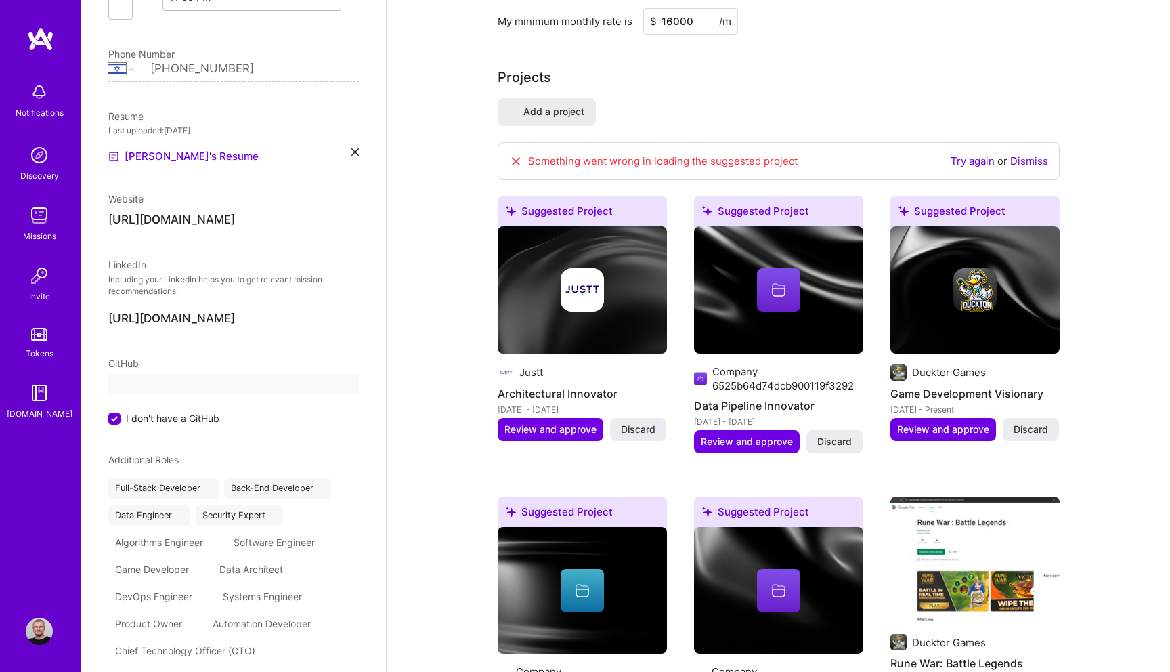
select select "IL"
select select "Right Now"
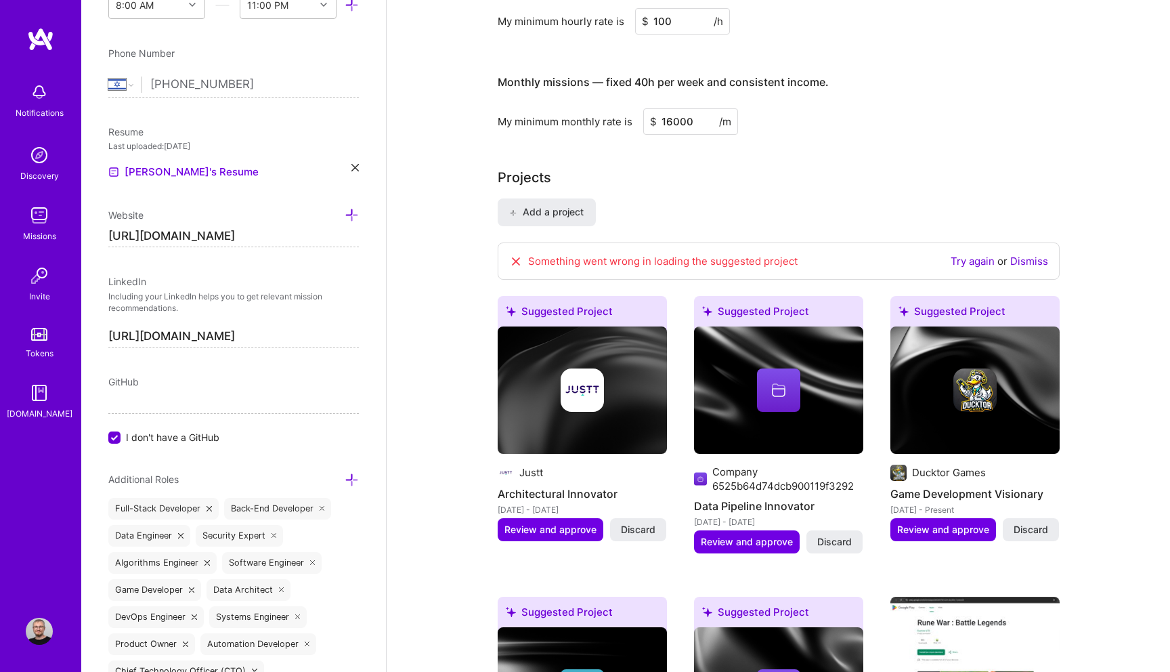
scroll to position [835, 0]
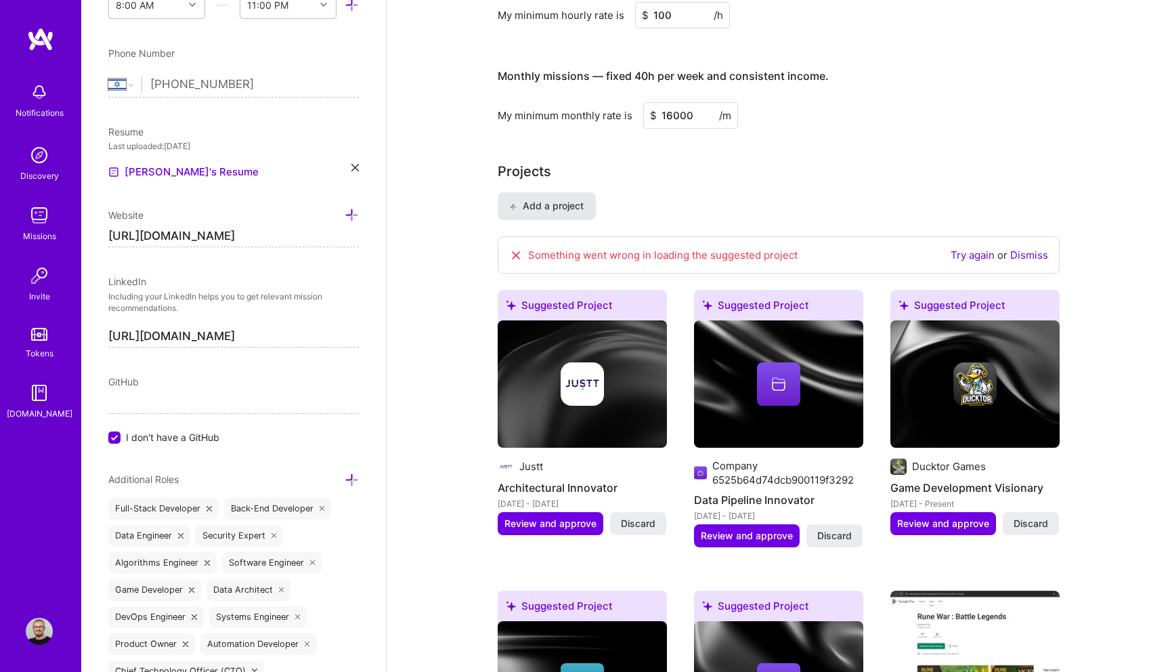
click at [562, 211] on span "Add a project" at bounding box center [546, 206] width 74 height 14
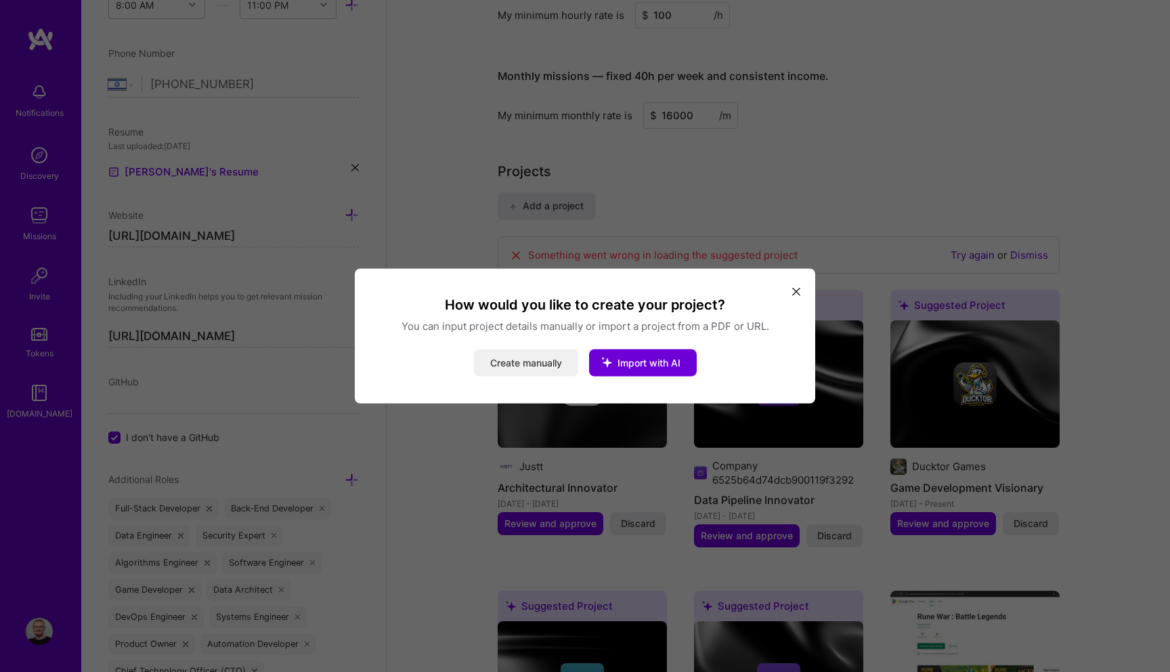
click at [518, 350] on button "Create manually" at bounding box center [526, 362] width 104 height 27
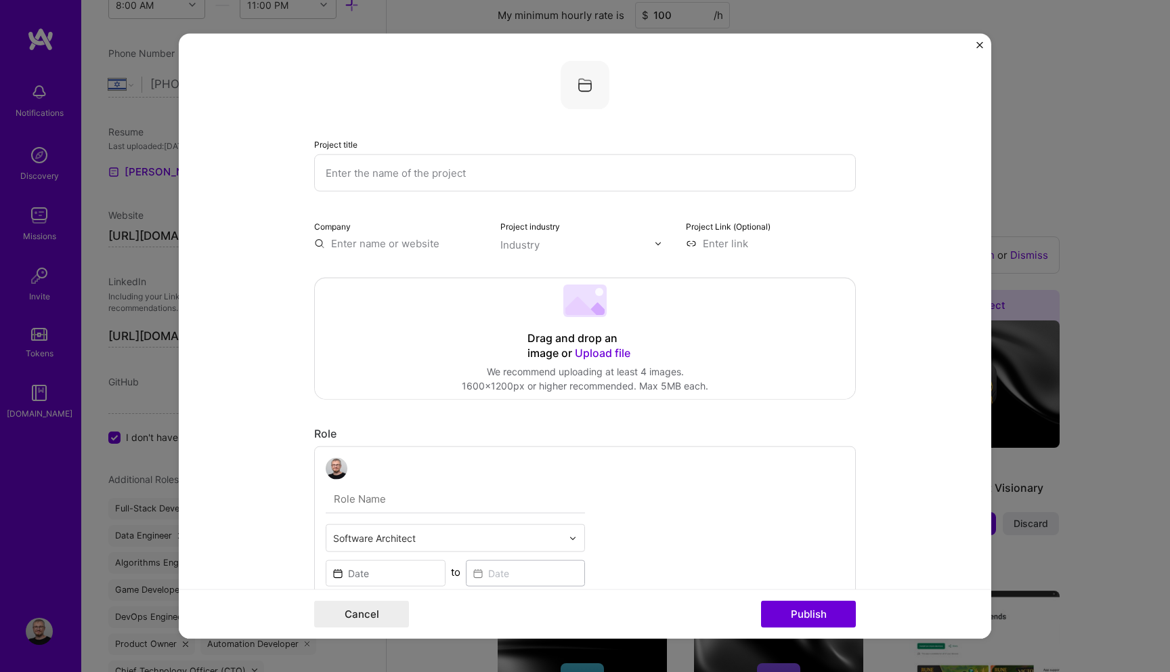
click at [466, 169] on input "text" at bounding box center [585, 172] width 542 height 37
type input "BuzzGenie"
click at [739, 249] on input at bounding box center [771, 243] width 170 height 14
paste input "https://www.youtube.com/@QuizDelux"
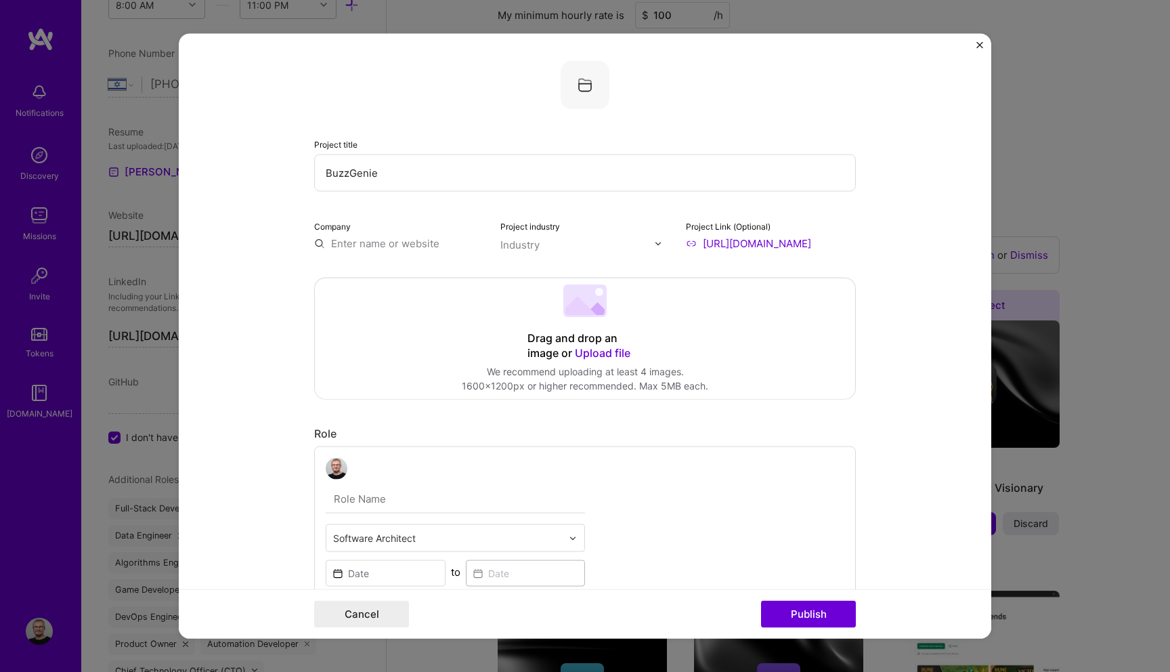
type input "https://www.youtube.com/@QuizDelux"
click at [416, 242] on input "text" at bounding box center [399, 243] width 170 height 14
paste input "https://www.youtube.com/@QuizDelux"
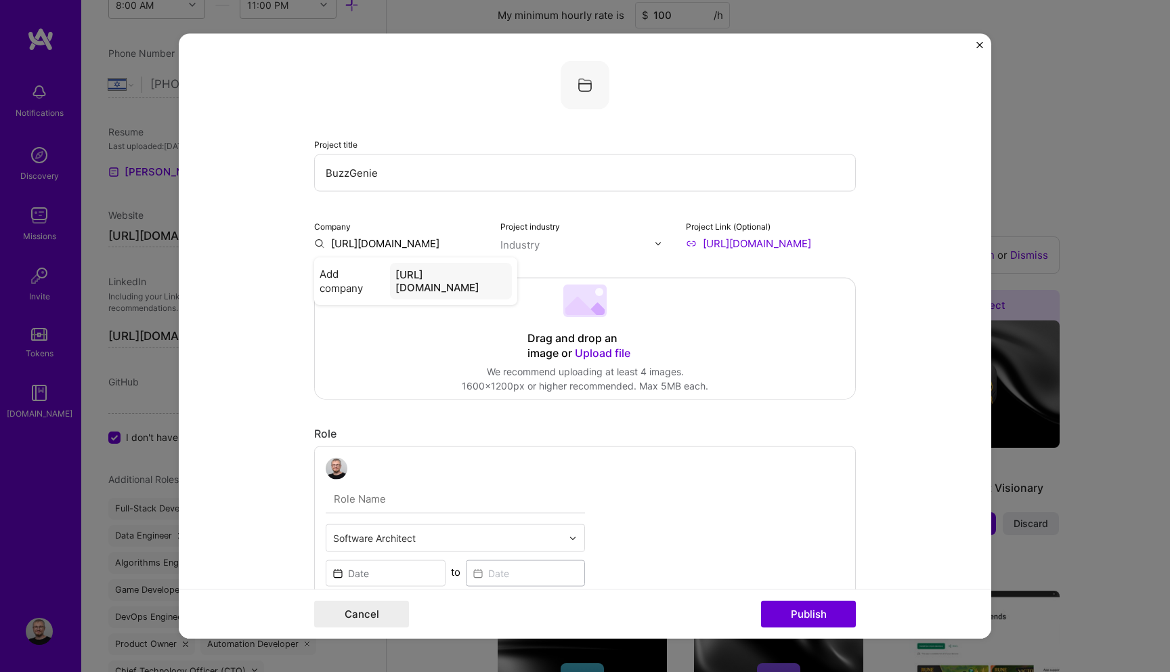
type input "https://www.youtube.com/@QuizDelux"
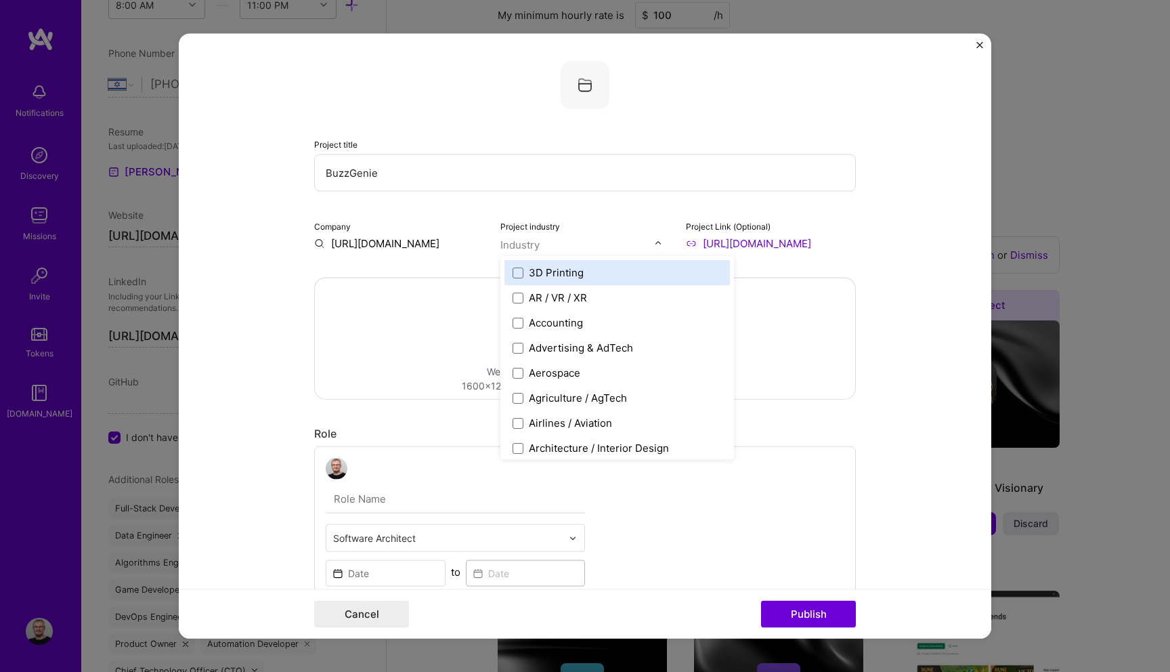
scroll to position [0, 0]
click at [517, 244] on div "Industry" at bounding box center [519, 245] width 39 height 14
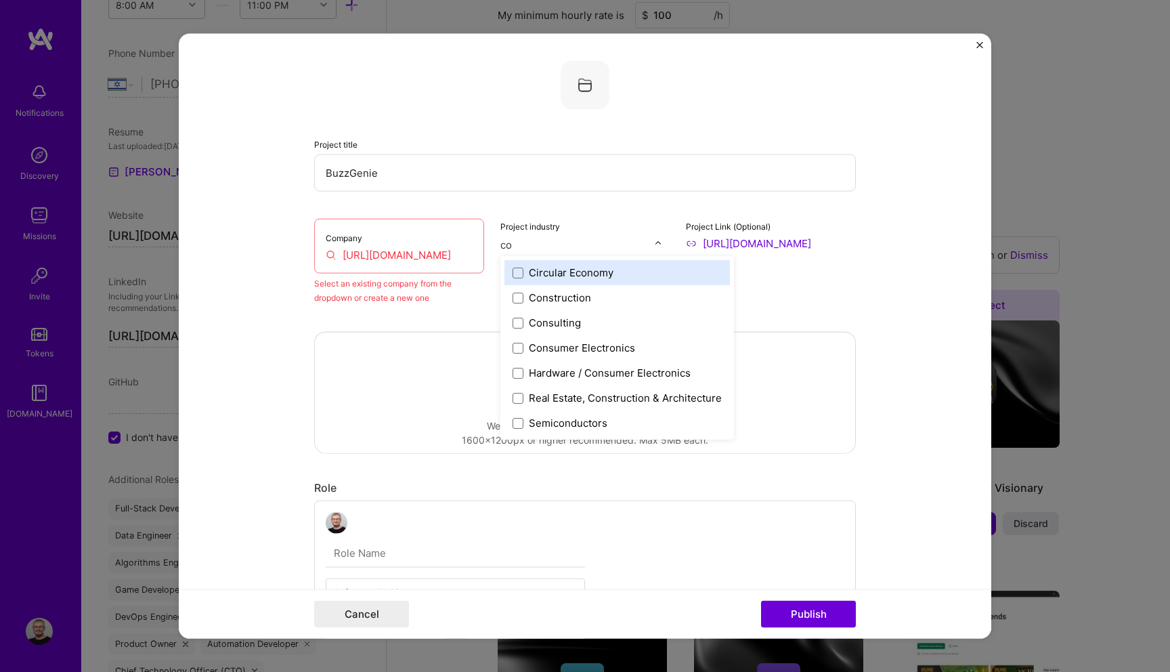
type input "c"
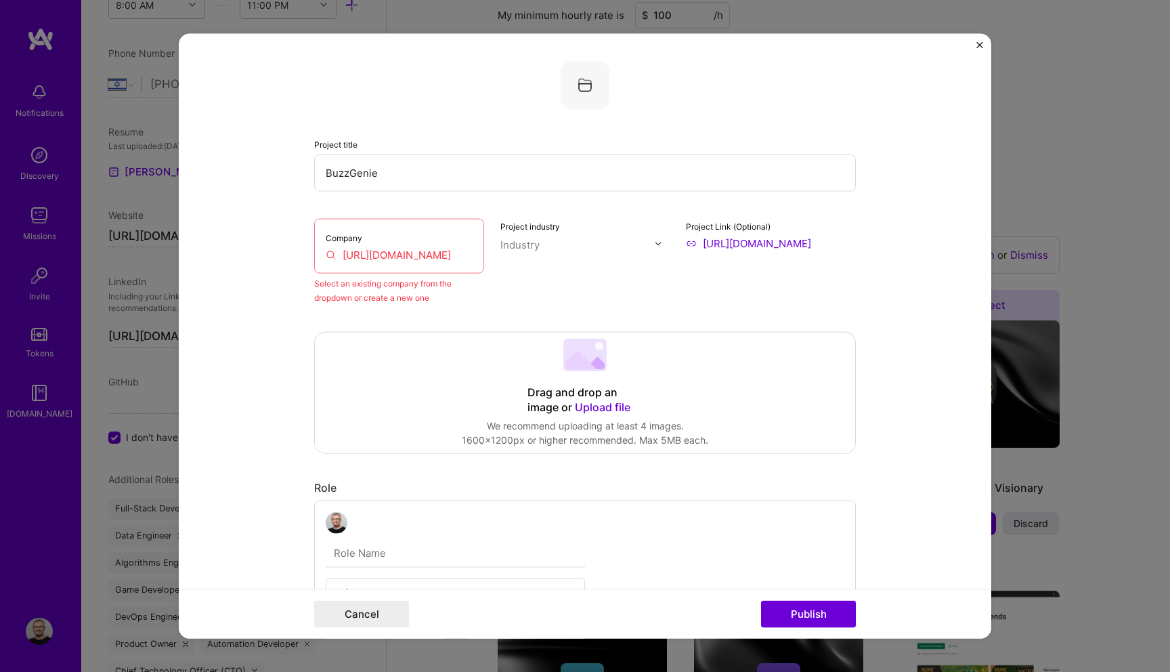
click at [452, 259] on input "https://www.youtube.com/@QuizDelux" at bounding box center [399, 255] width 147 height 14
click at [456, 260] on input "https://www.youtube.com/@QuizDelux" at bounding box center [399, 255] width 147 height 14
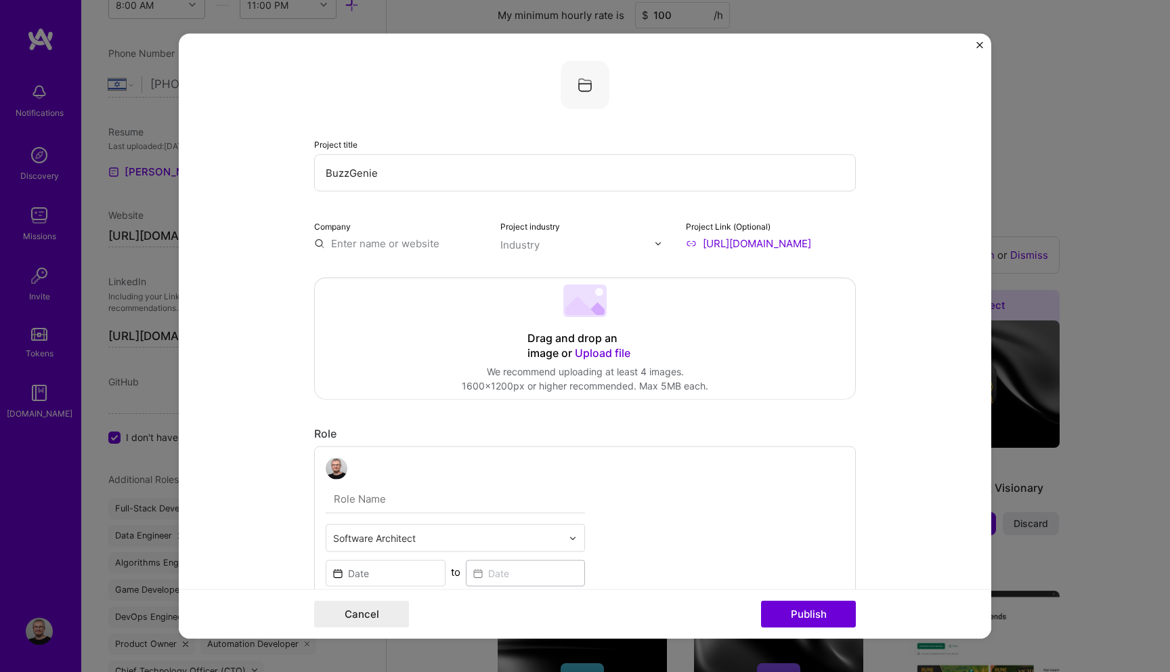
click at [263, 296] on form "Project title BuzzGenie Company Project industry Industry Project Link (Optiona…" at bounding box center [585, 336] width 813 height 605
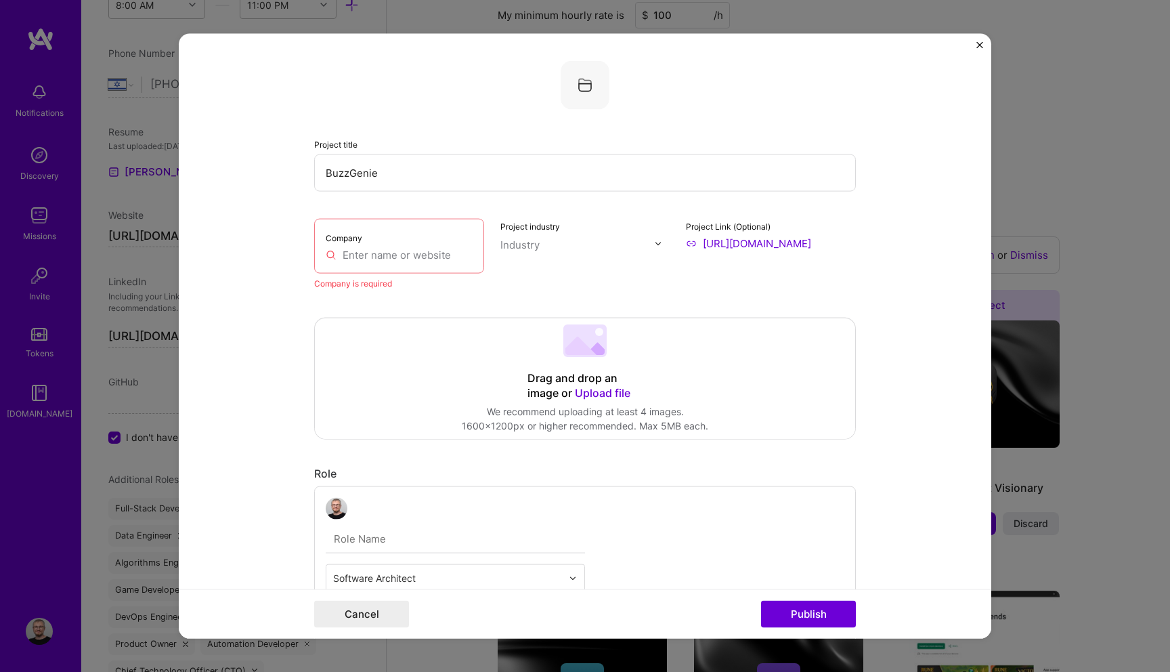
click at [404, 254] on input "text" at bounding box center [399, 255] width 147 height 14
paste input "https://buzzgenie.com/"
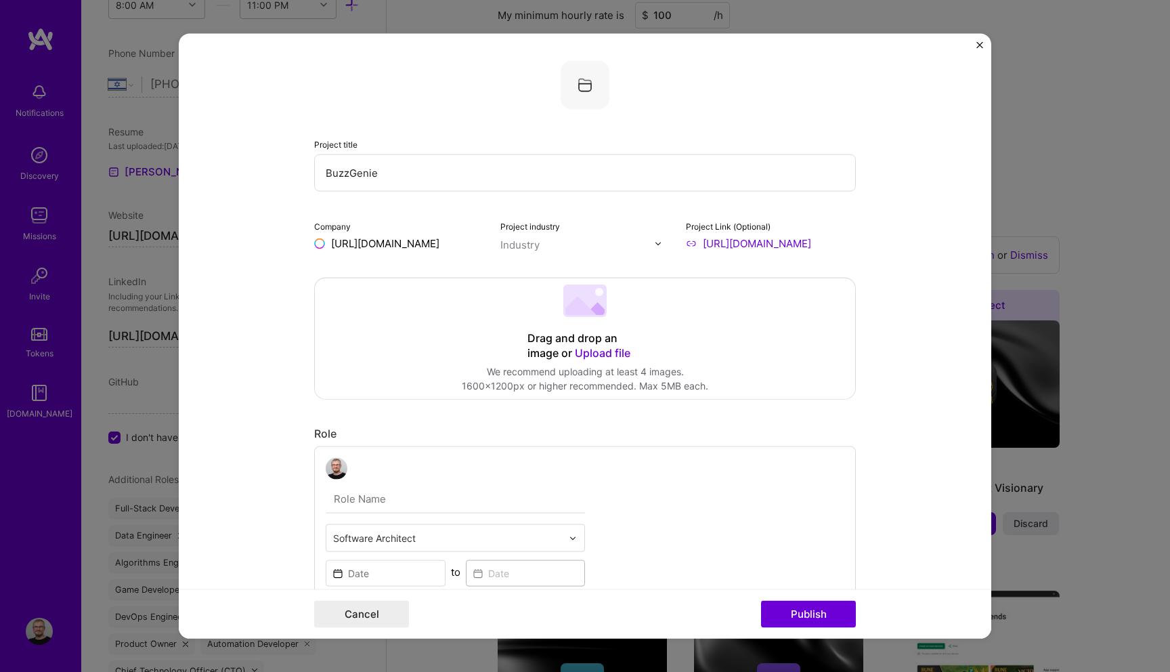
type input "https://buzzgenie.com/"
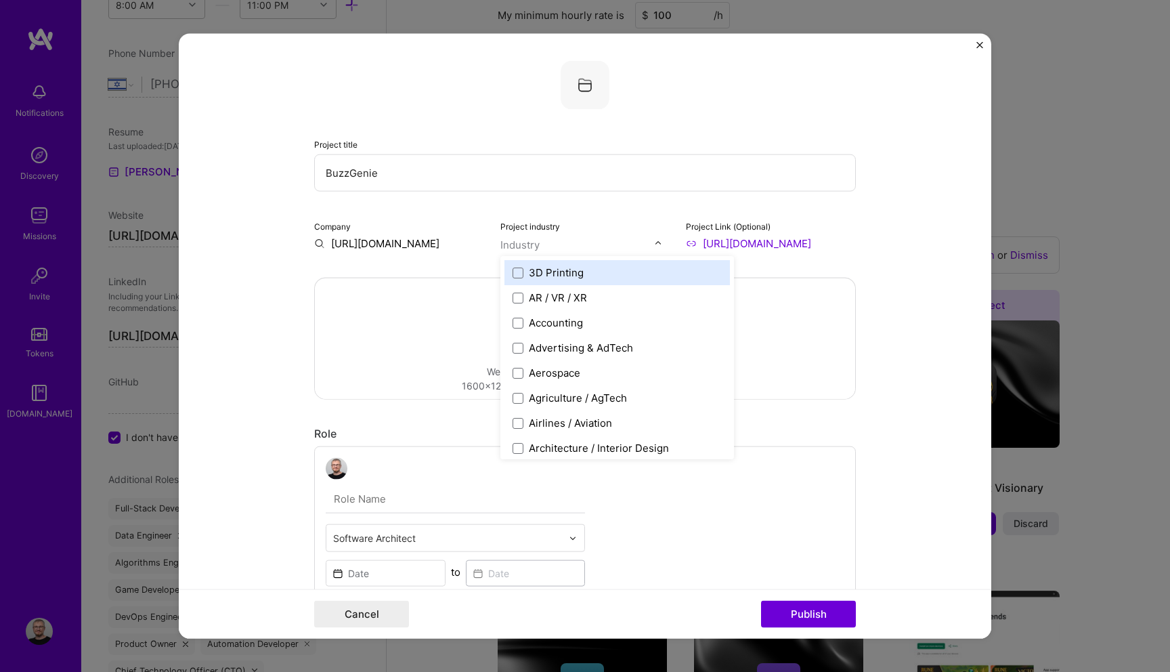
click at [543, 245] on input "text" at bounding box center [577, 245] width 154 height 14
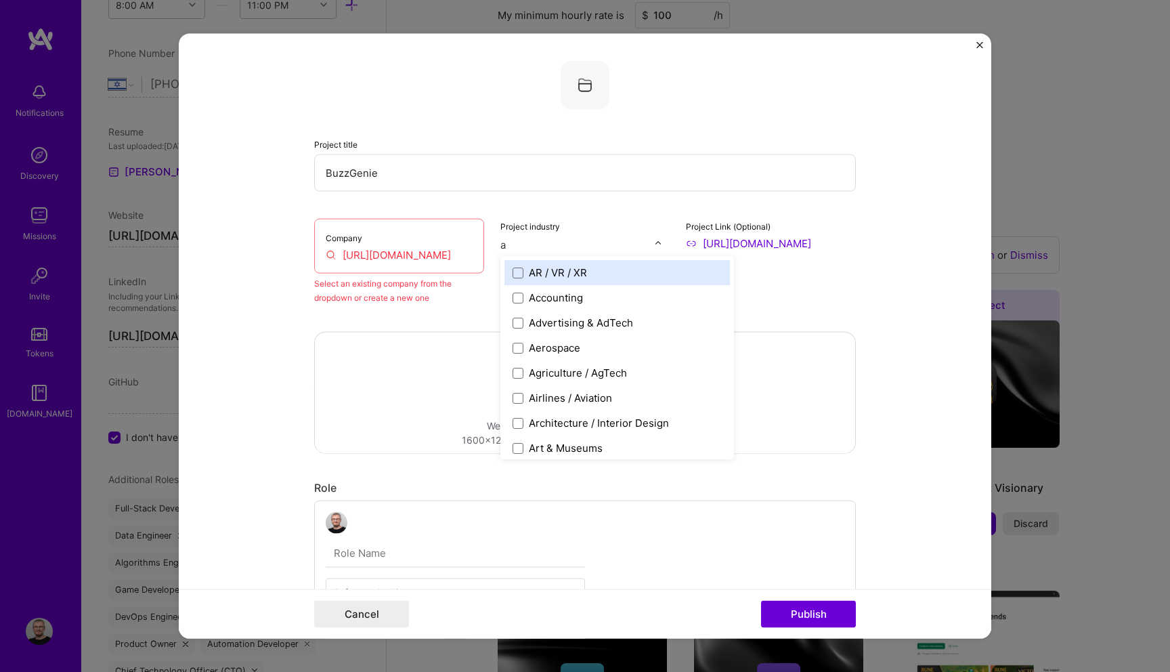
type input "ad"
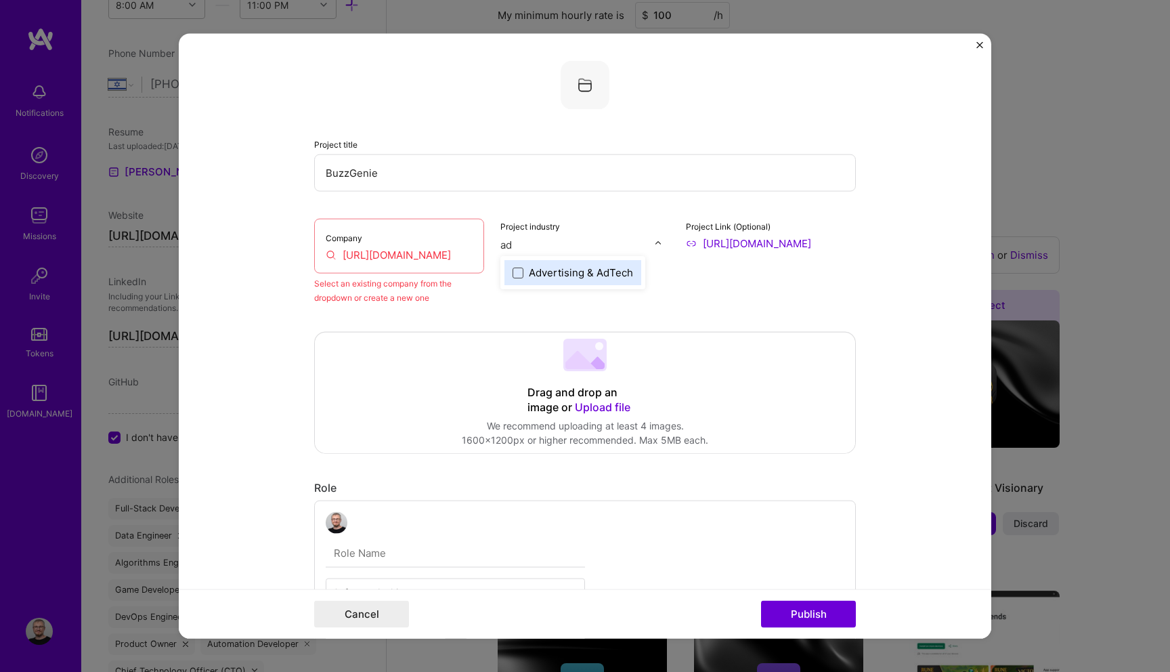
click at [519, 275] on span at bounding box center [518, 272] width 11 height 11
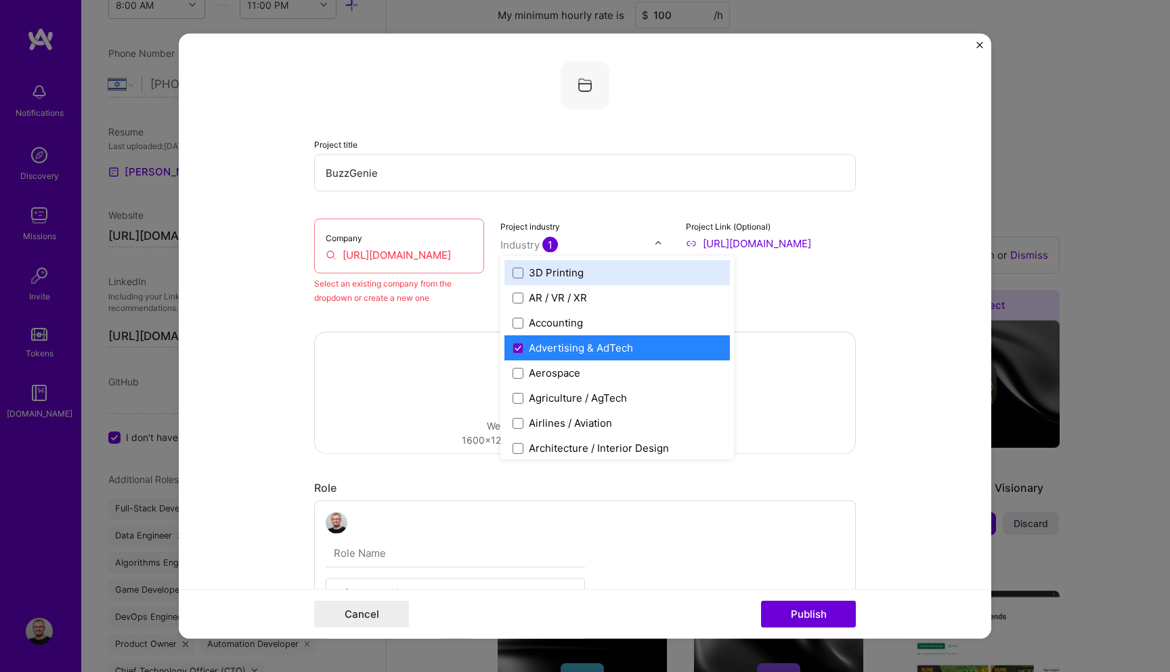
click at [457, 299] on div "Select an existing company from the dropdown or create a new one" at bounding box center [399, 290] width 170 height 28
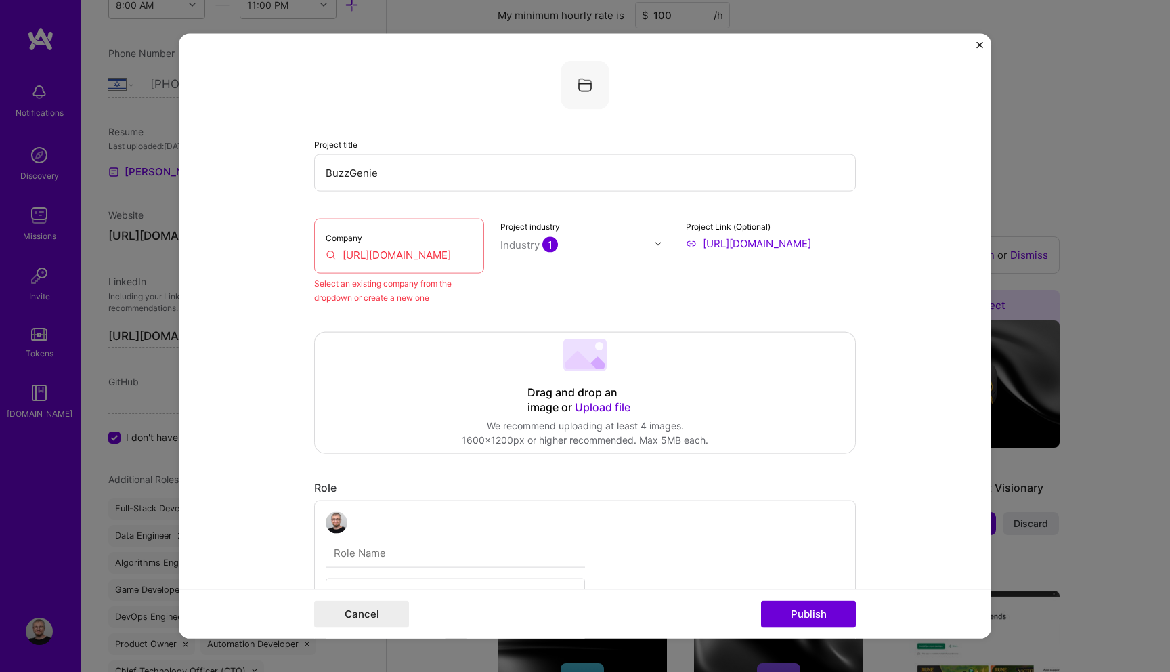
click at [458, 250] on input "https://buzzgenie.com/" at bounding box center [399, 255] width 147 height 14
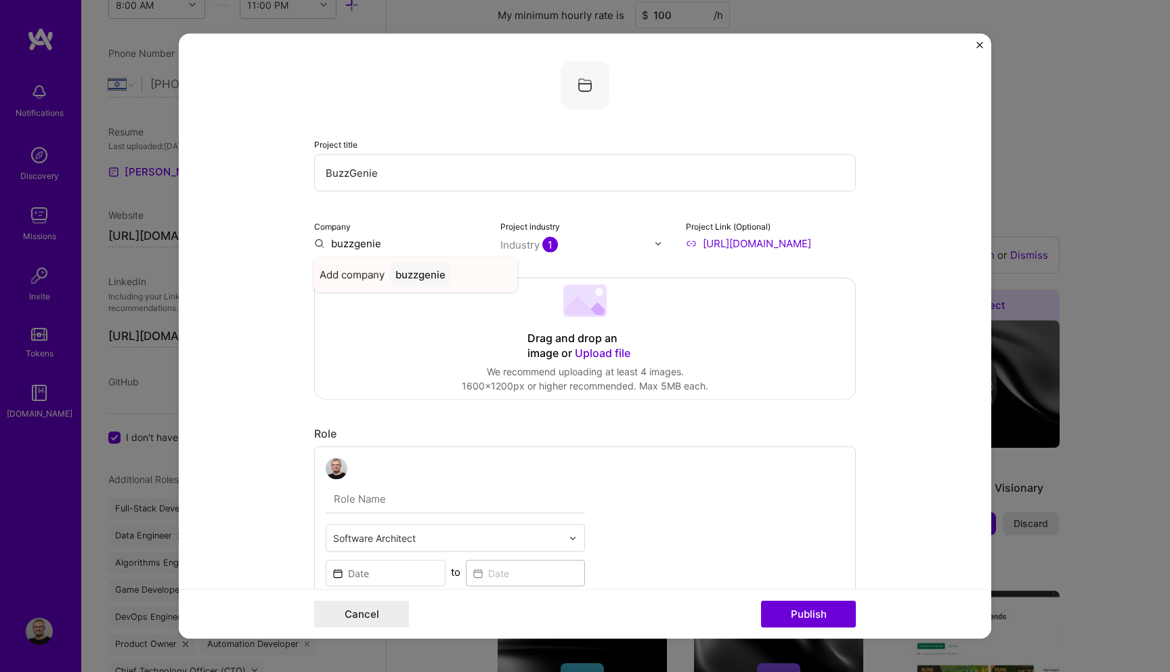
type input "buzzgenie"
click at [439, 276] on div "buzzgenie" at bounding box center [420, 275] width 61 height 24
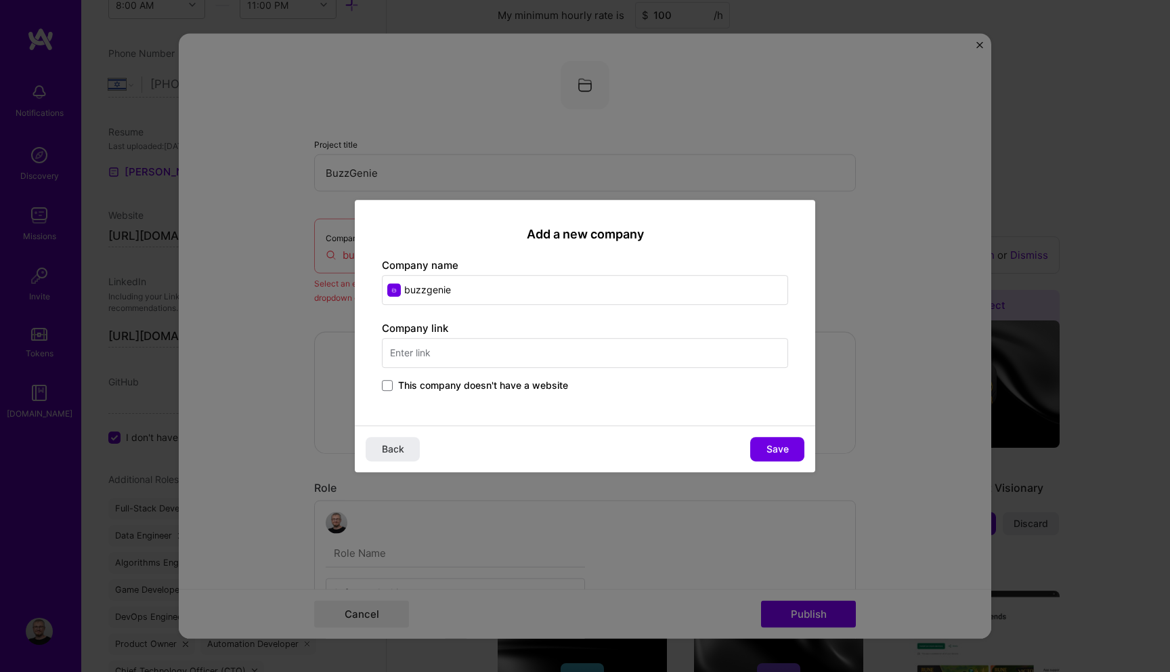
click at [433, 347] on input "text" at bounding box center [585, 353] width 406 height 30
paste input "https://buzzgenie.com/"
type input "https://buzzgenie.com/"
click at [407, 285] on input "buzzgenie" at bounding box center [585, 290] width 406 height 30
type input "BuzzGenie"
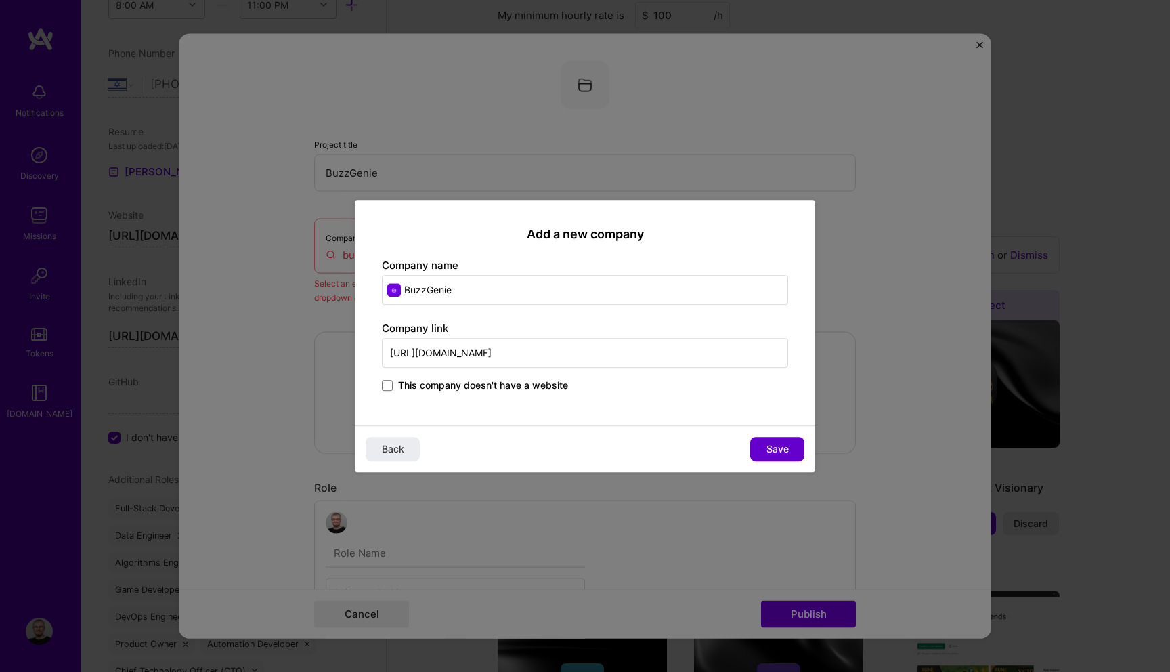
click at [775, 454] on span "Save" at bounding box center [777, 449] width 22 height 14
type input "BuzzGenie"
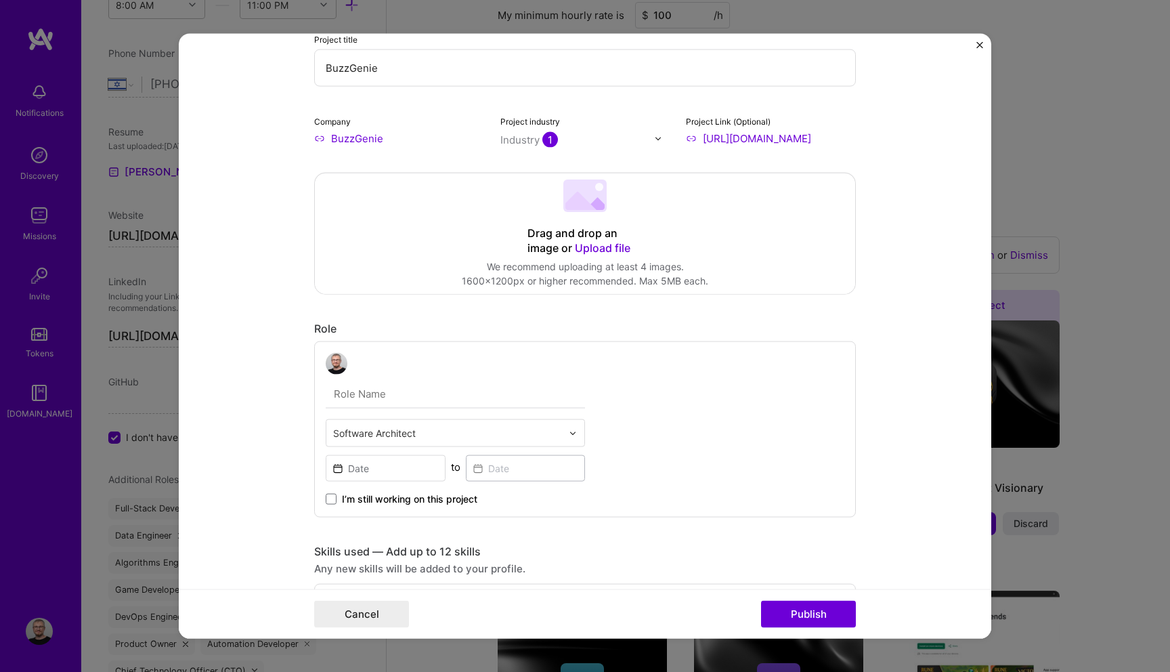
scroll to position [108, 0]
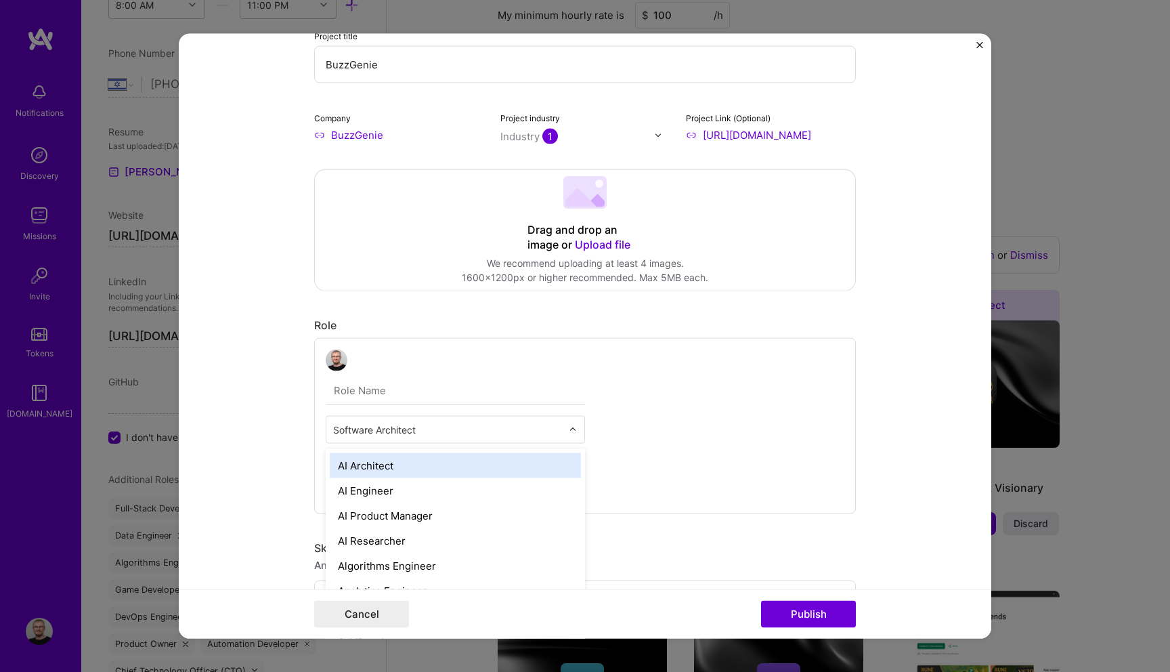
click at [554, 423] on input "text" at bounding box center [447, 430] width 229 height 14
click at [434, 460] on div "AI Architect" at bounding box center [455, 465] width 251 height 25
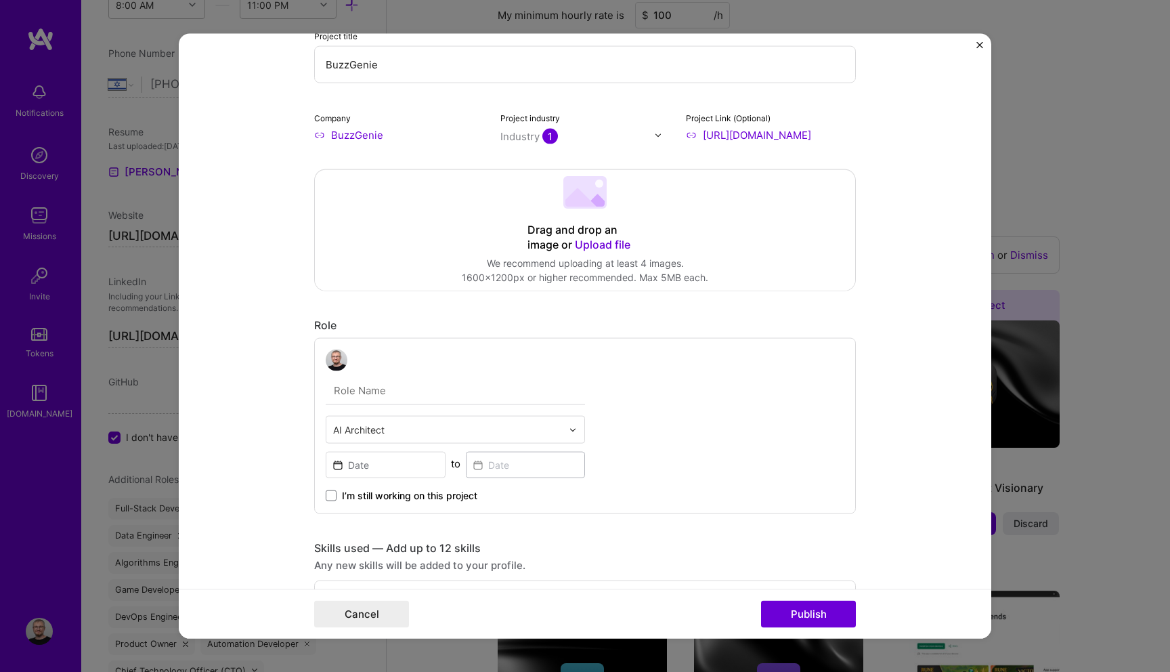
click at [647, 414] on div "option AI Architect, selected. Select is focused ,type to refine list, press Do…" at bounding box center [585, 426] width 542 height 176
click at [412, 493] on span "I’m still working on this project" at bounding box center [409, 496] width 135 height 14
click at [0, 0] on input "I’m still working on this project" at bounding box center [0, 0] width 0 height 0
click at [379, 469] on input at bounding box center [386, 465] width 120 height 26
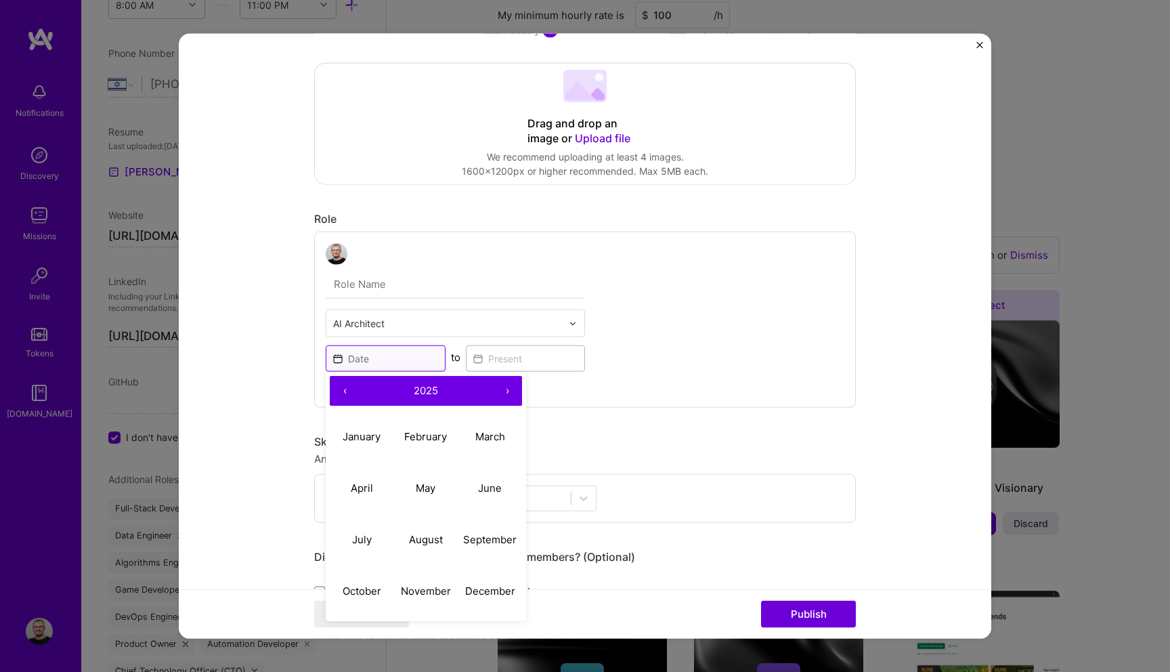
scroll to position [230, 0]
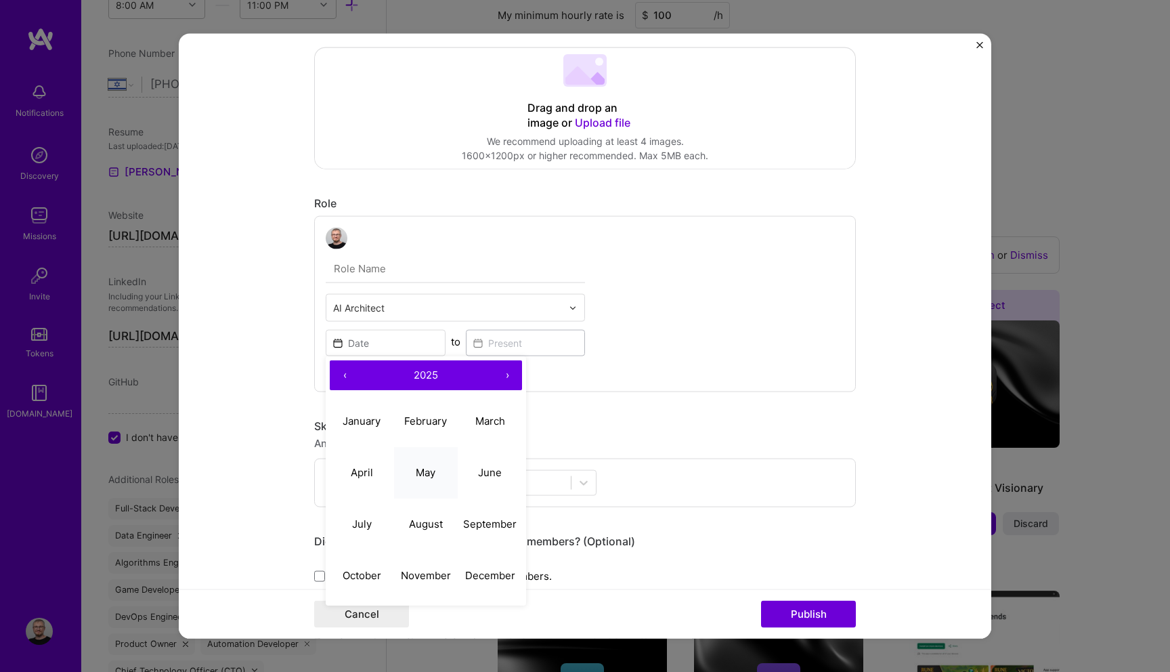
click at [412, 467] on button "May" at bounding box center [426, 471] width 64 height 51
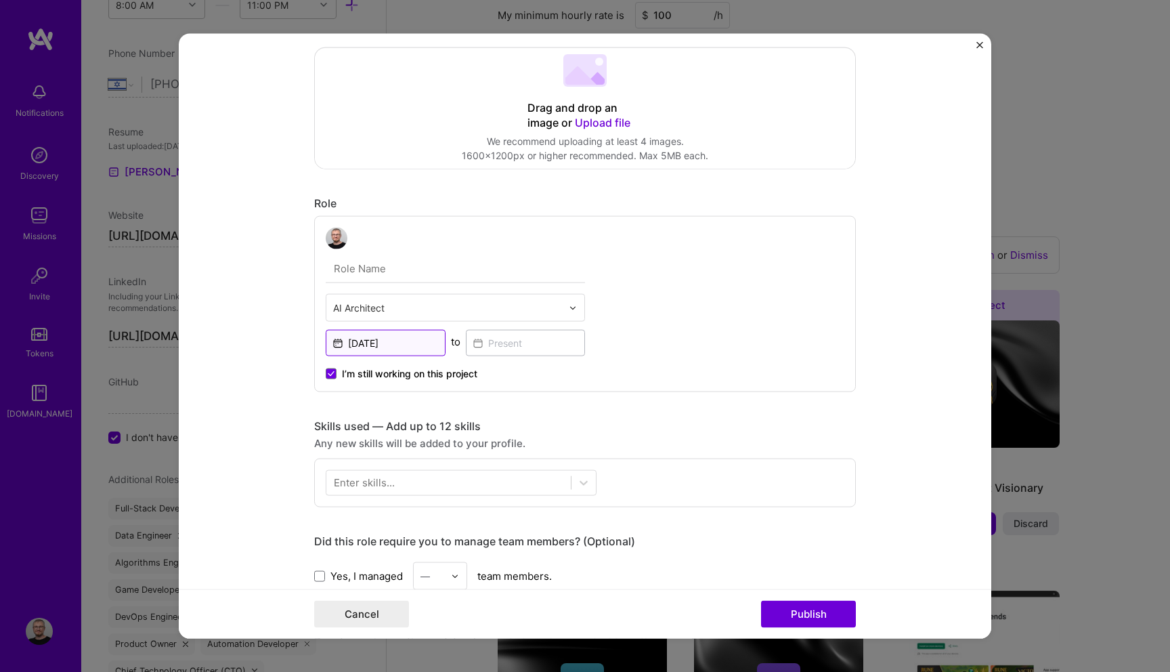
click at [413, 345] on input "May, 2025" at bounding box center [386, 343] width 120 height 26
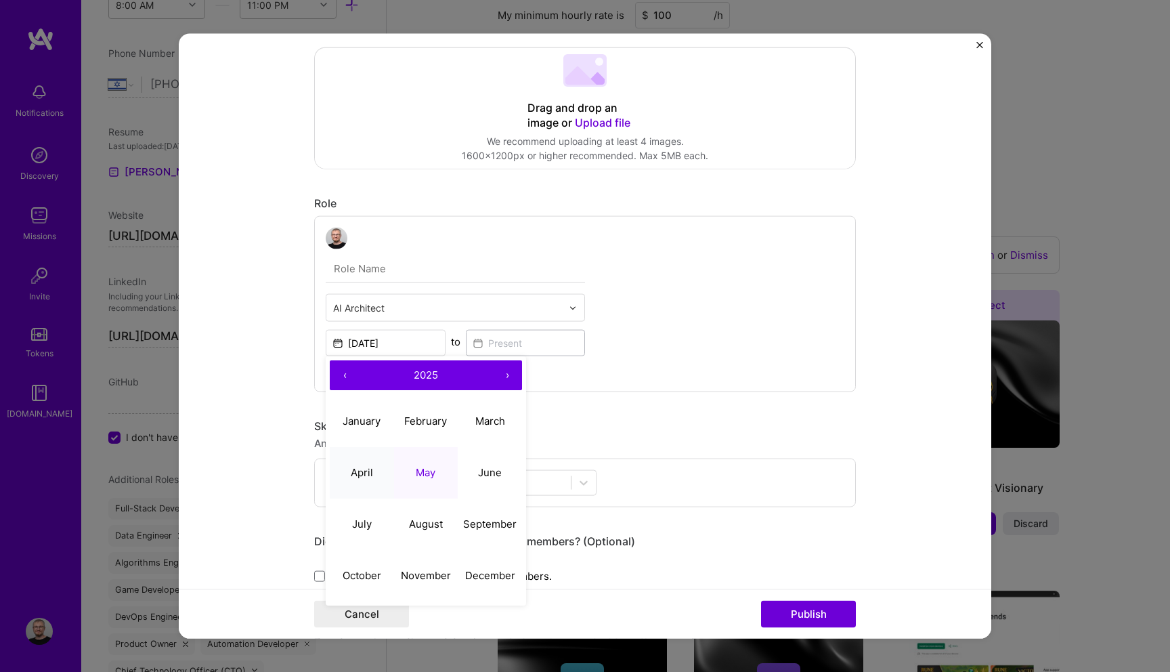
click at [370, 468] on abbr "April" at bounding box center [362, 471] width 22 height 13
type input "Apr, 2025"
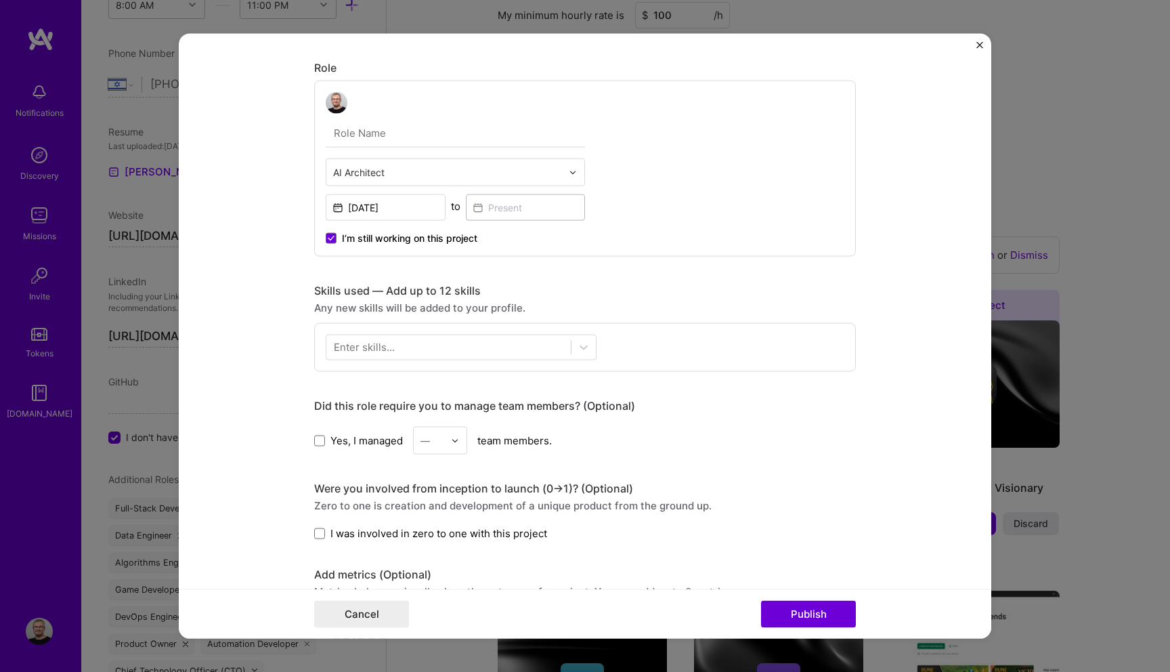
scroll to position [372, 0]
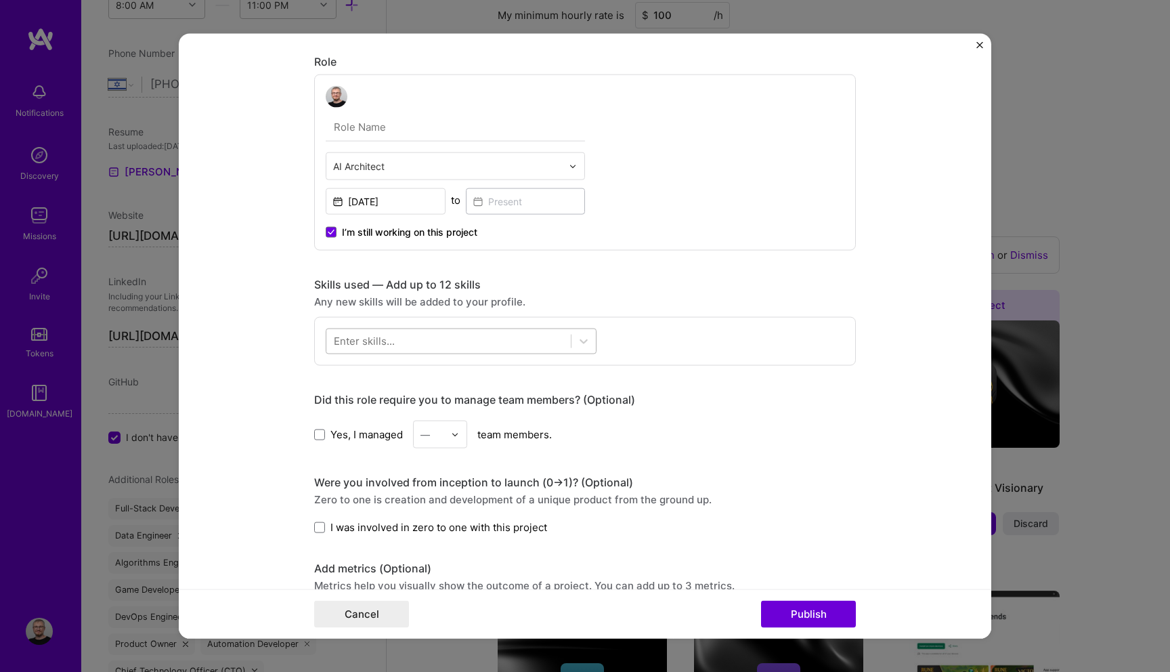
click at [525, 346] on div at bounding box center [448, 341] width 244 height 22
click at [515, 343] on div at bounding box center [448, 341] width 244 height 22
click at [339, 536] on div "Project title BuzzGenie Company BuzzGenie Project industry Industry 1 Project L…" at bounding box center [585, 414] width 542 height 1450
click at [322, 521] on label "I was involved in zero to one with this project" at bounding box center [430, 527] width 233 height 14
click at [0, 0] on input "I was involved in zero to one with this project" at bounding box center [0, 0] width 0 height 0
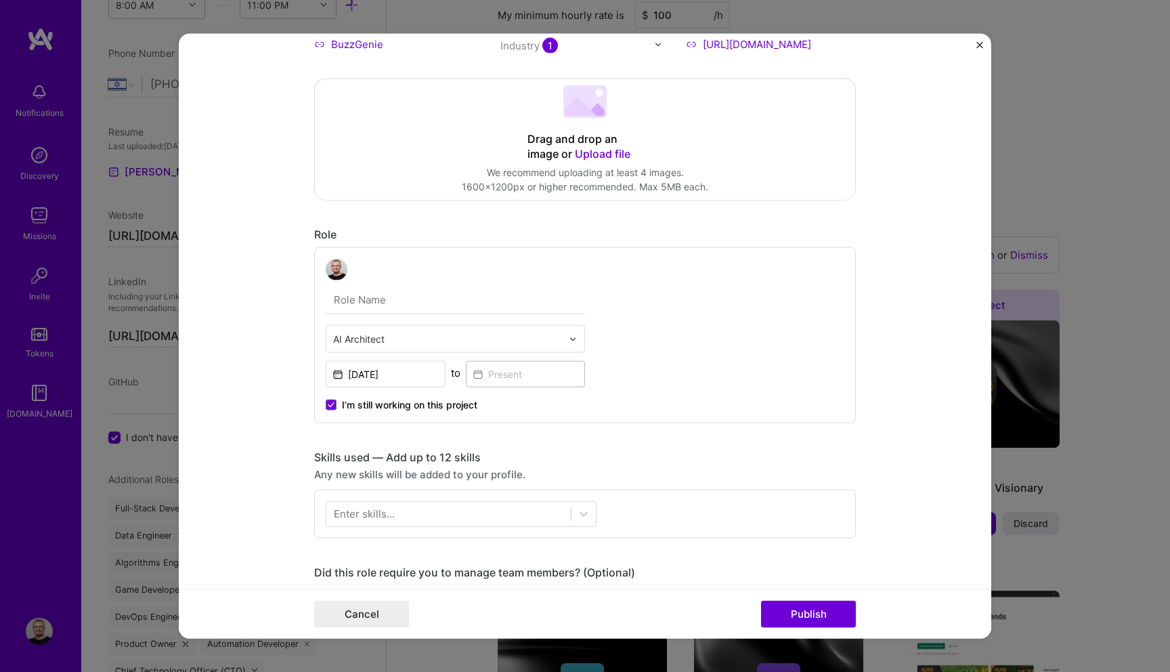
scroll to position [188, 0]
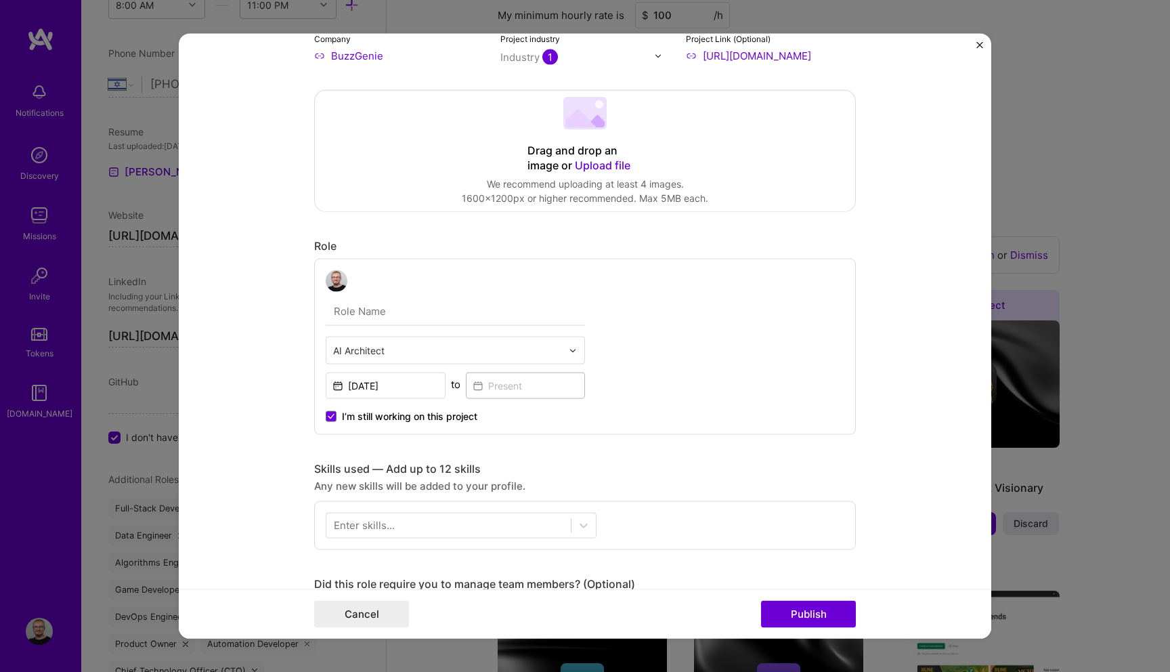
click at [385, 521] on div "Enter skills..." at bounding box center [364, 525] width 61 height 14
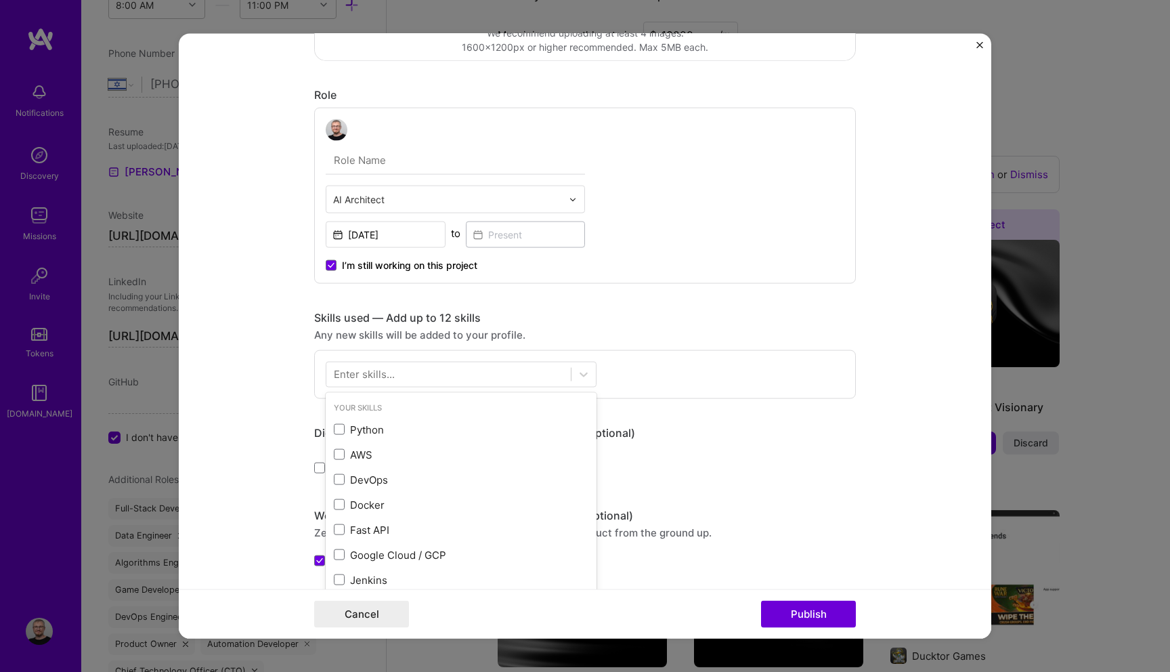
scroll to position [355, 0]
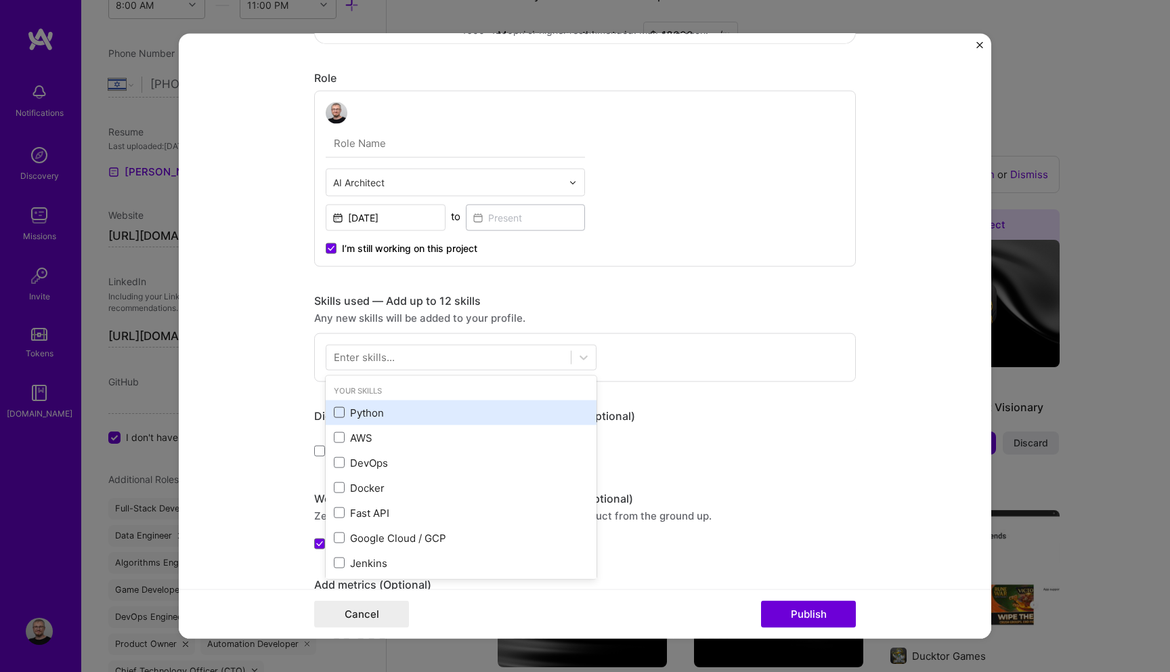
click at [338, 410] on span at bounding box center [339, 412] width 11 height 11
click at [0, 0] on input "checkbox" at bounding box center [0, 0] width 0 height 0
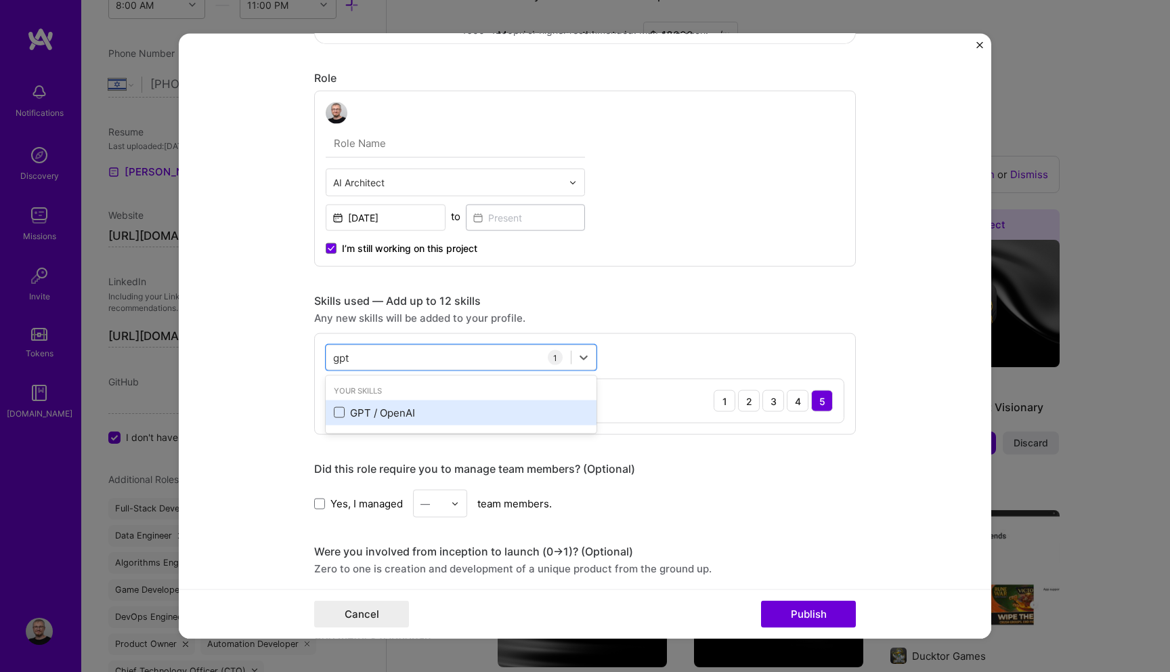
click at [343, 413] on span at bounding box center [339, 412] width 11 height 11
click at [0, 0] on input "checkbox" at bounding box center [0, 0] width 0 height 0
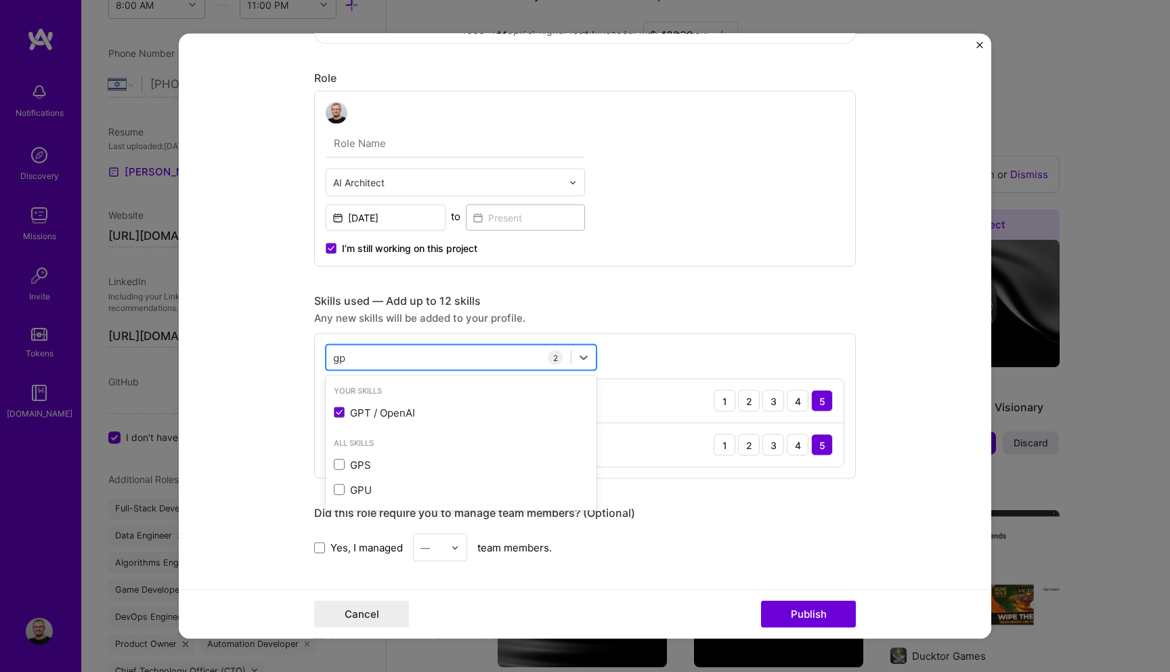
type input "g"
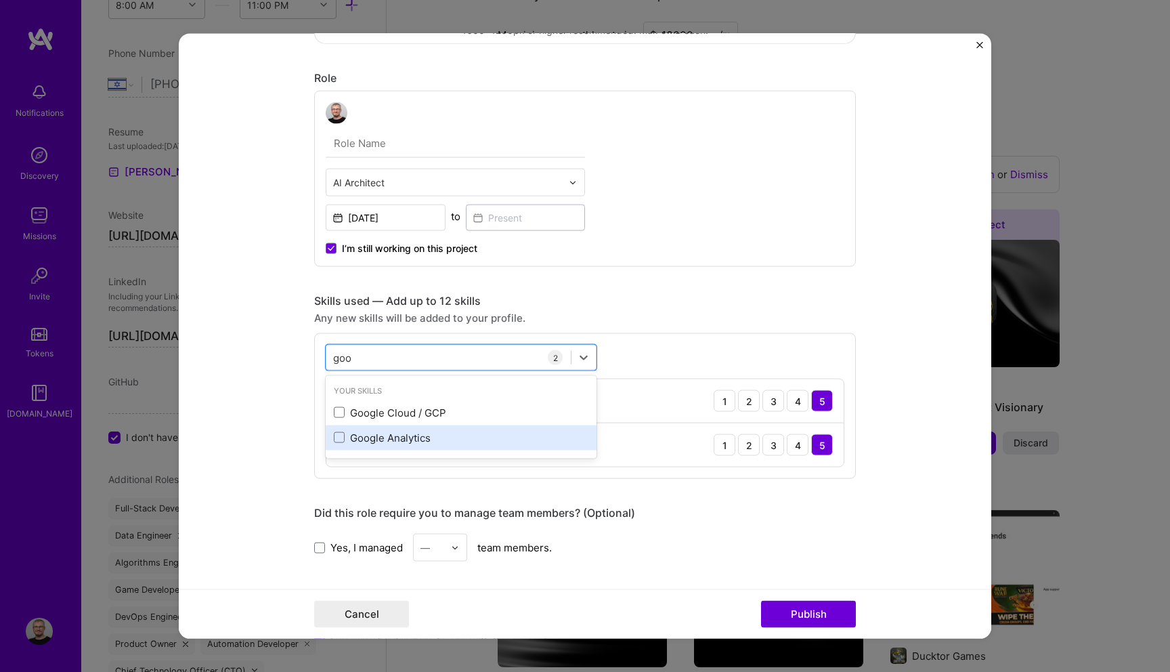
click at [346, 443] on div "Google Analytics" at bounding box center [461, 437] width 255 height 14
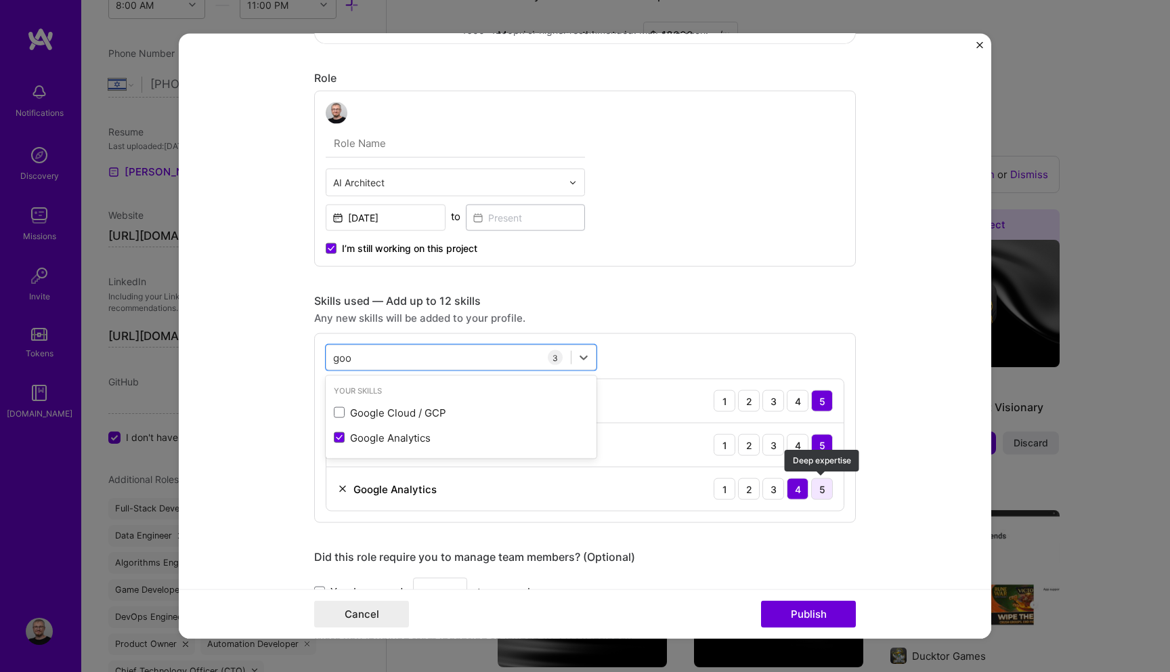
click at [828, 487] on div "5" at bounding box center [822, 489] width 22 height 22
click at [435, 355] on div "goo goo" at bounding box center [448, 357] width 244 height 22
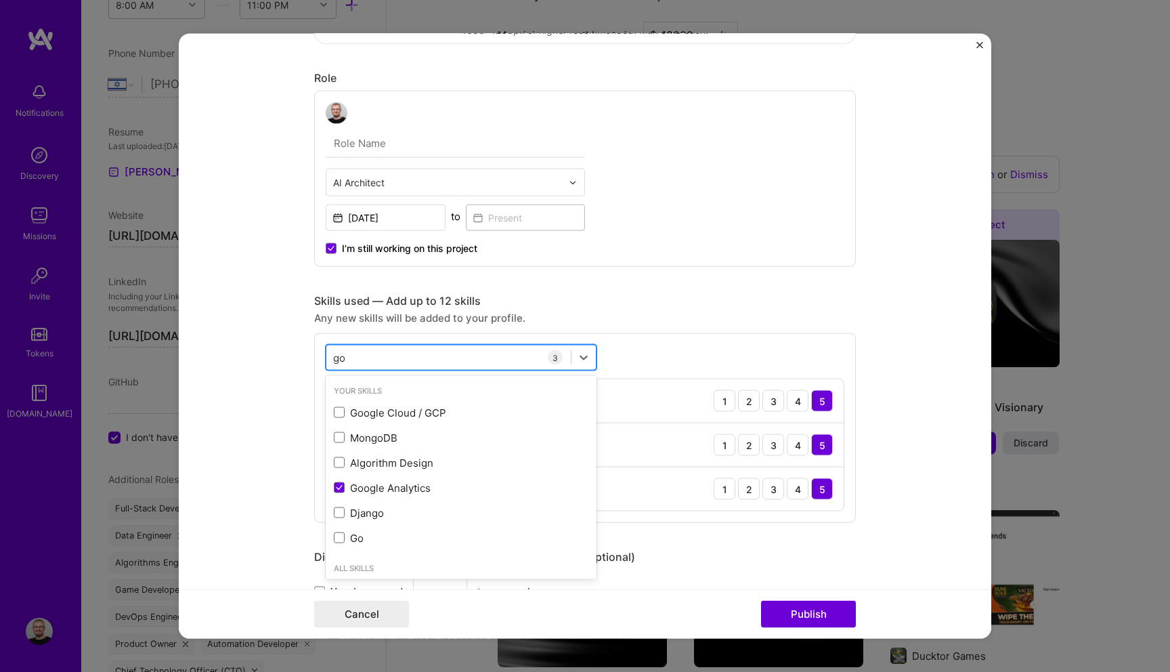
type input "g"
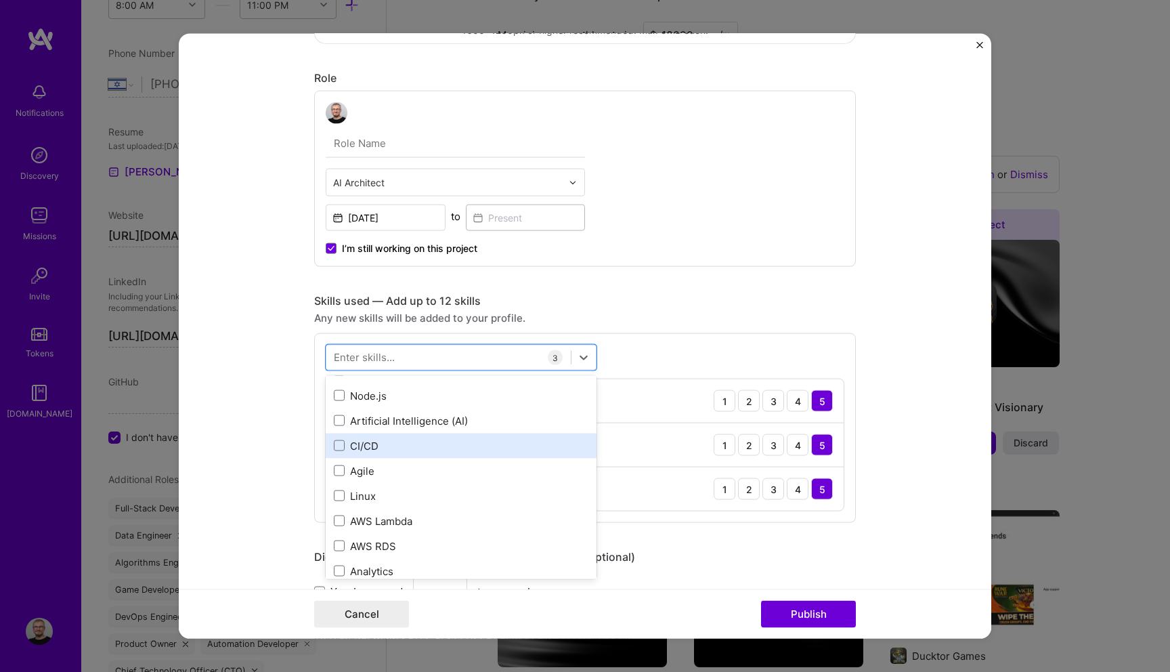
scroll to position [444, 0]
click at [426, 452] on div "CI/CD" at bounding box center [461, 443] width 271 height 25
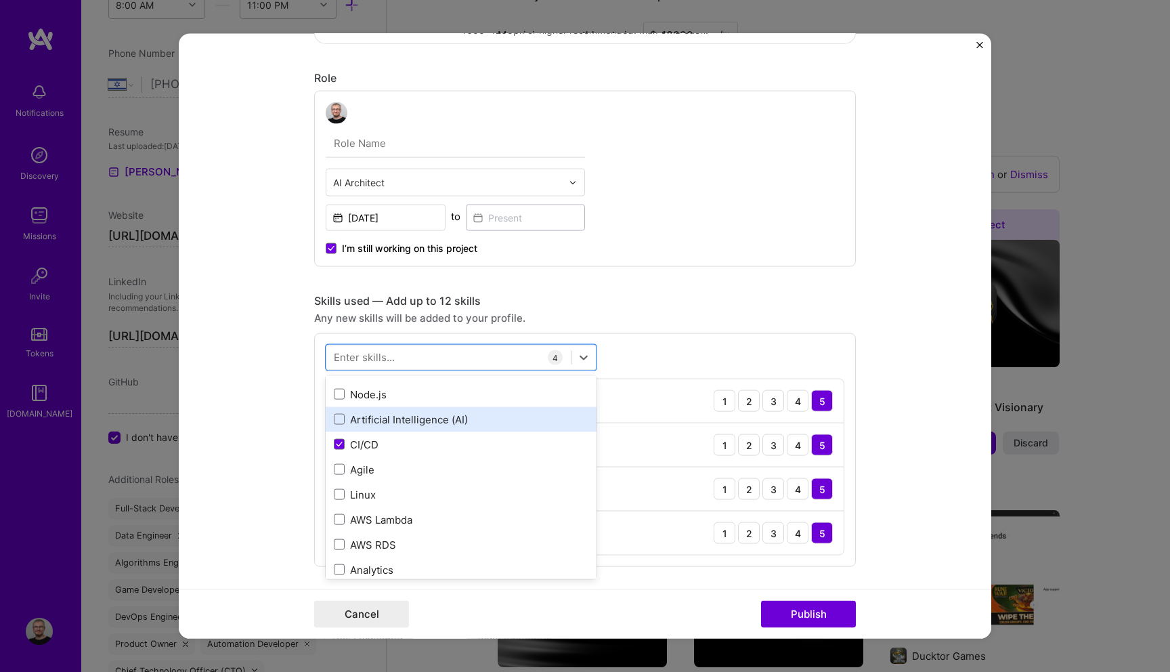
click at [382, 428] on div "Artificial Intelligence (AI)" at bounding box center [461, 418] width 271 height 25
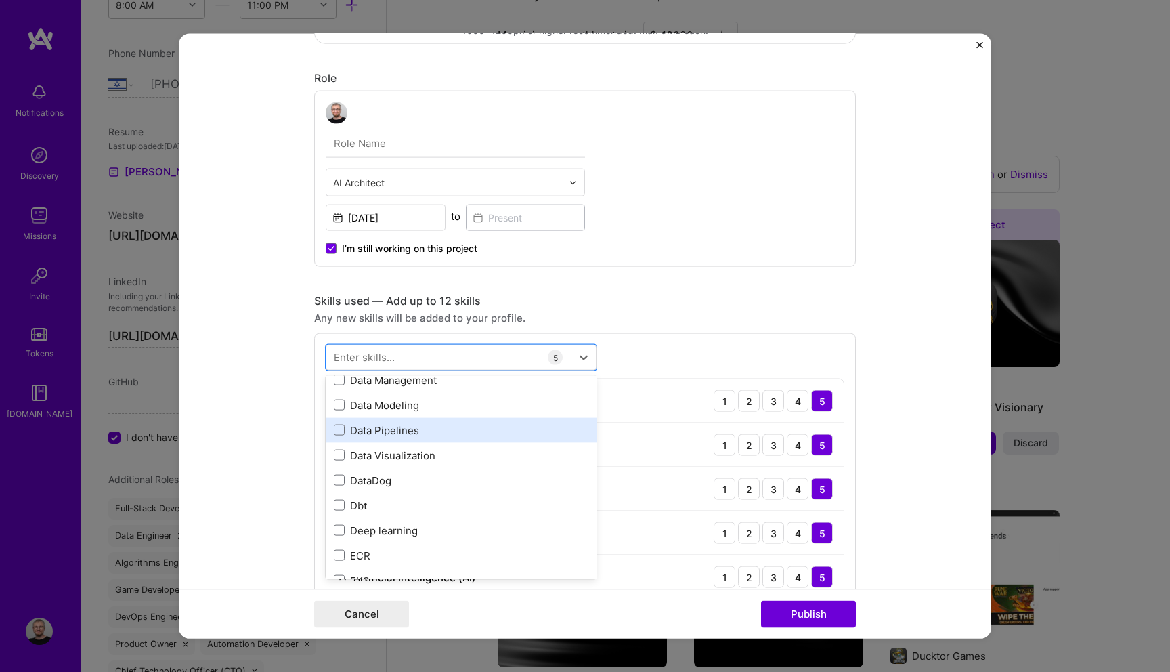
scroll to position [1085, 0]
click at [435, 431] on div "Data Pipelines" at bounding box center [461, 429] width 255 height 14
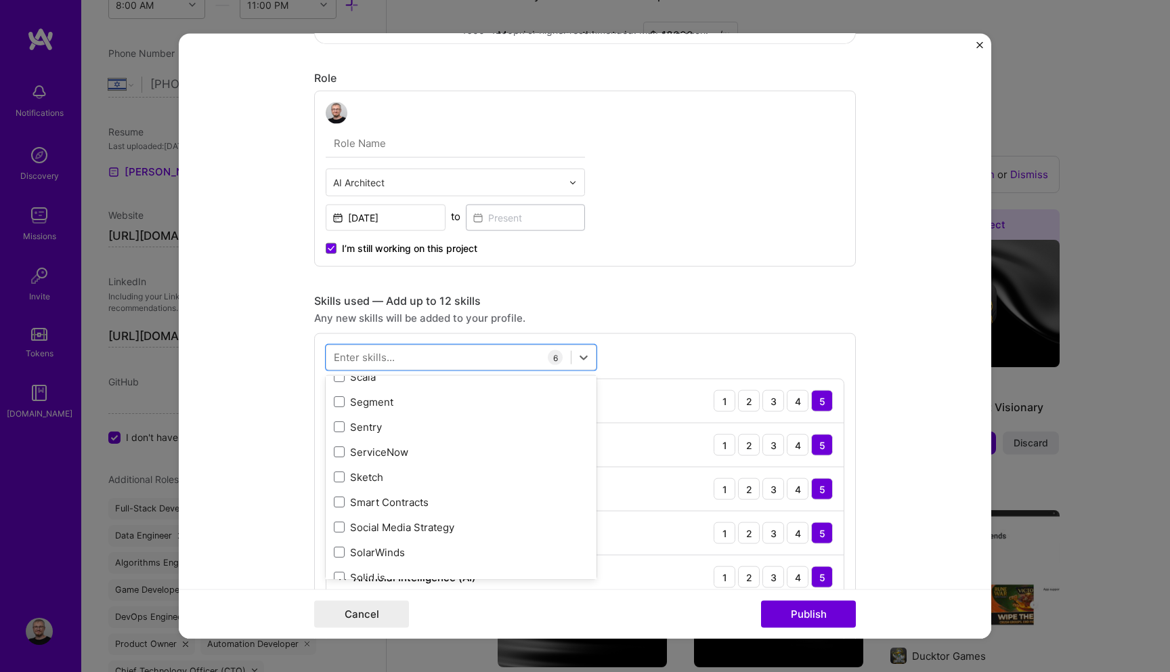
scroll to position [8070, 0]
click at [880, 505] on form "Project title BuzzGenie Company BuzzGenie Project industry Industry 1 Project L…" at bounding box center [585, 336] width 813 height 605
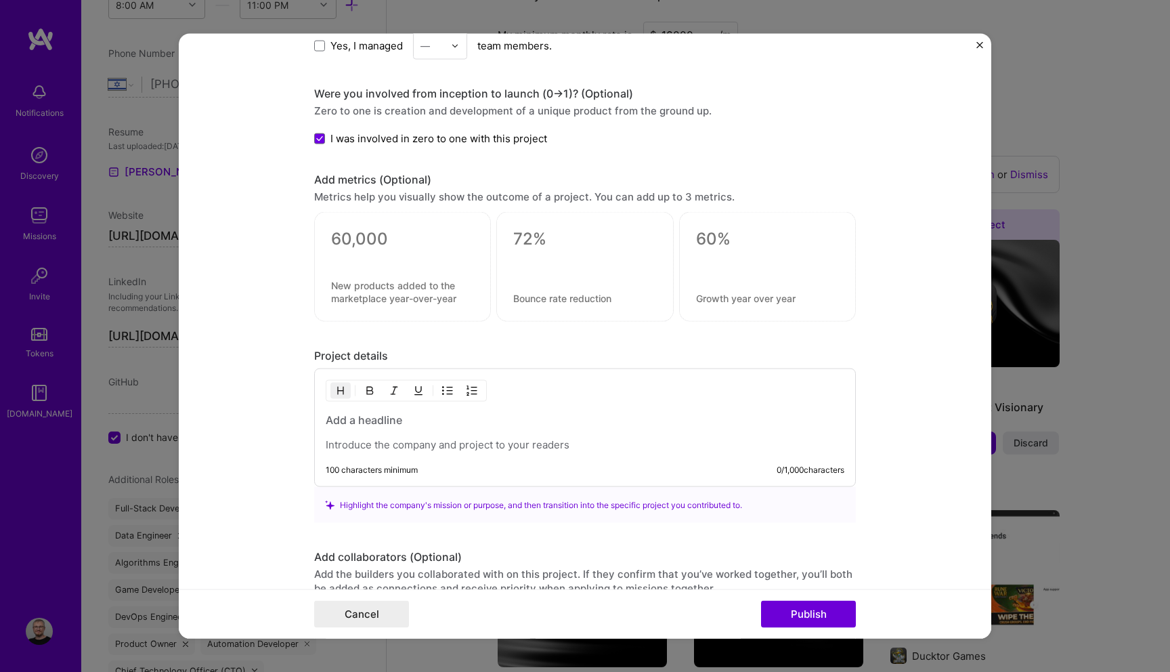
scroll to position [1054, 0]
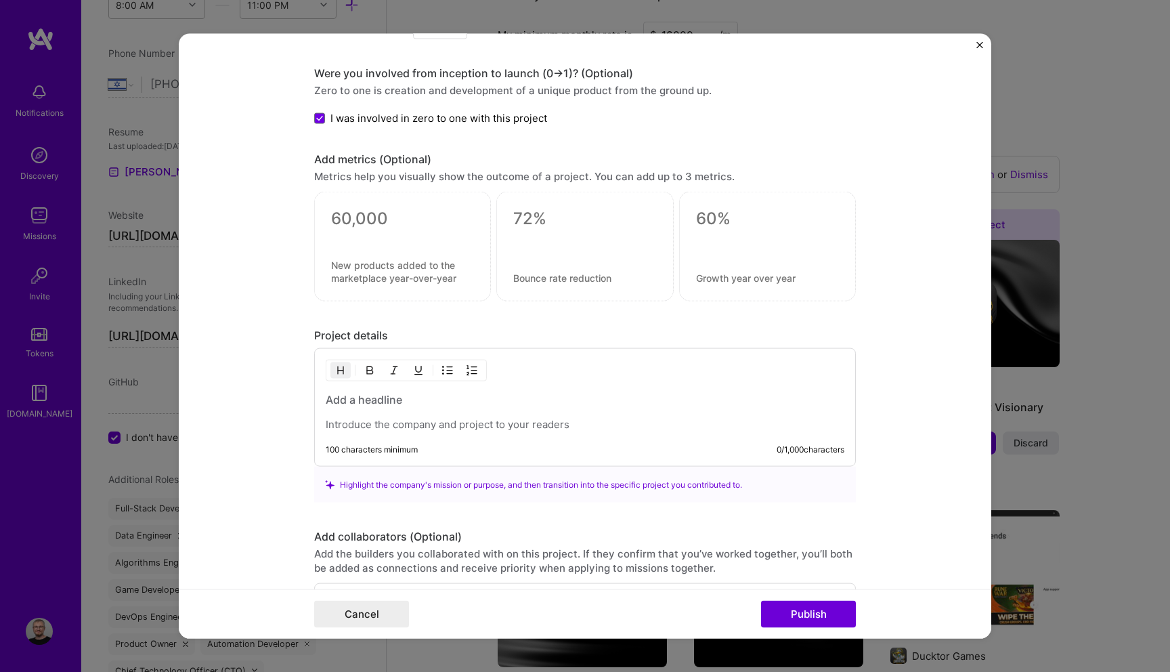
click at [378, 423] on p at bounding box center [585, 425] width 519 height 14
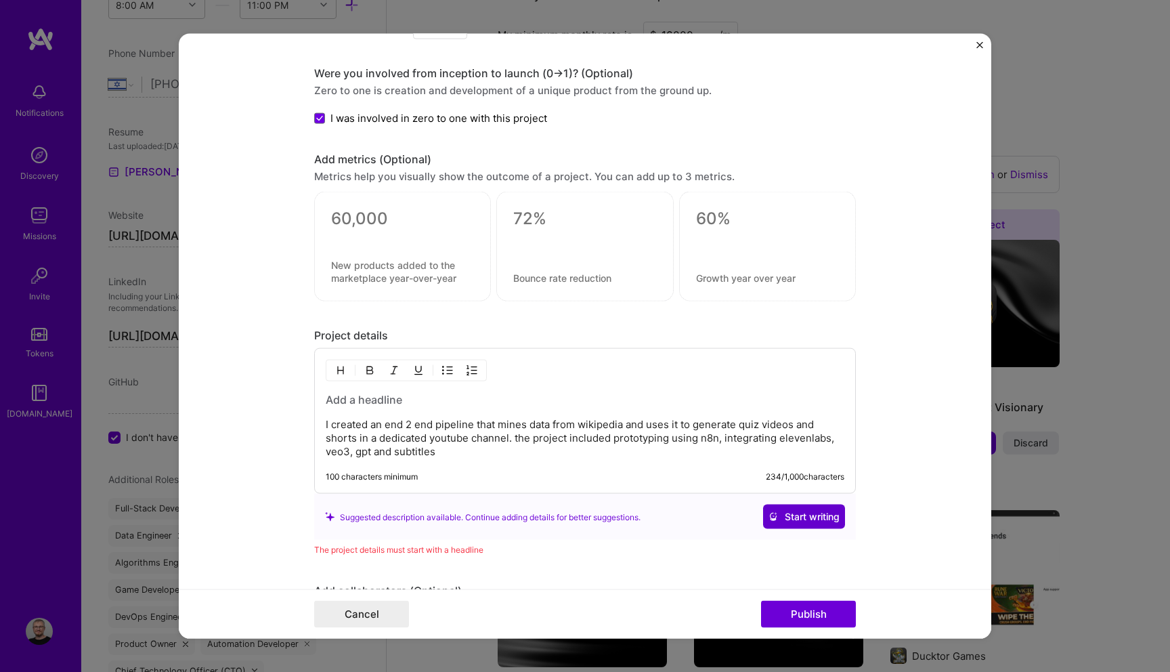
click at [816, 515] on span "Start writing" at bounding box center [804, 517] width 71 height 14
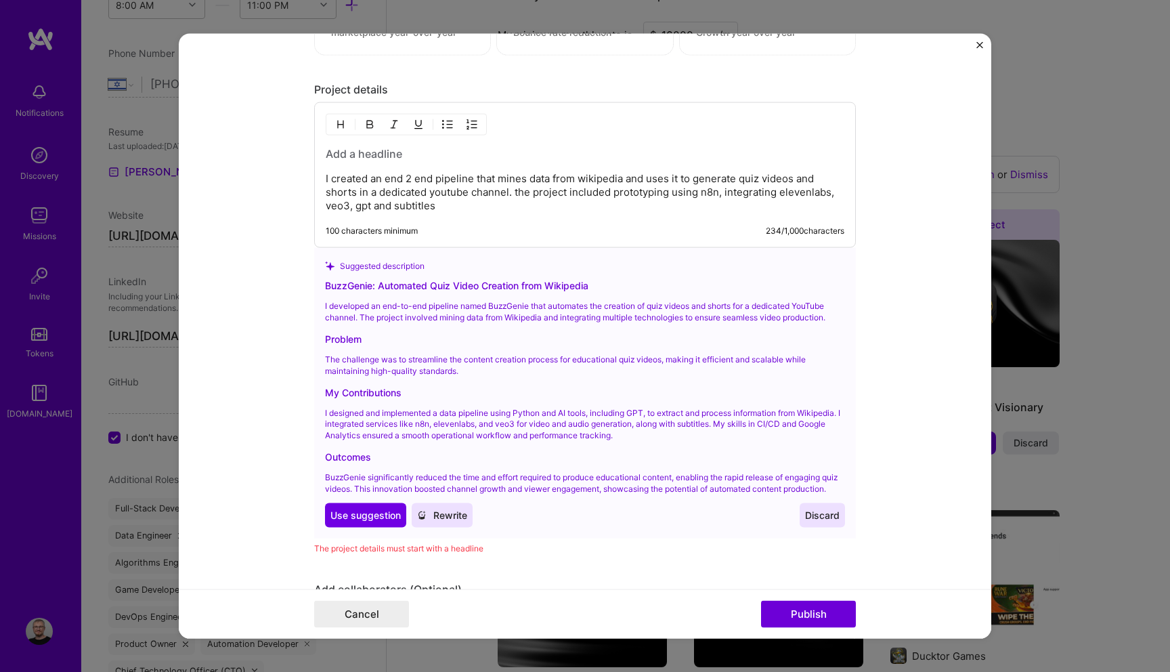
scroll to position [1300, 0]
click at [390, 195] on p "I created an end 2 end pipeline that mines data from wikipedia and uses it to g…" at bounding box center [585, 191] width 519 height 41
copy p "I created an end 2 end pipeline that mines data from wikipedia and uses it to g…"
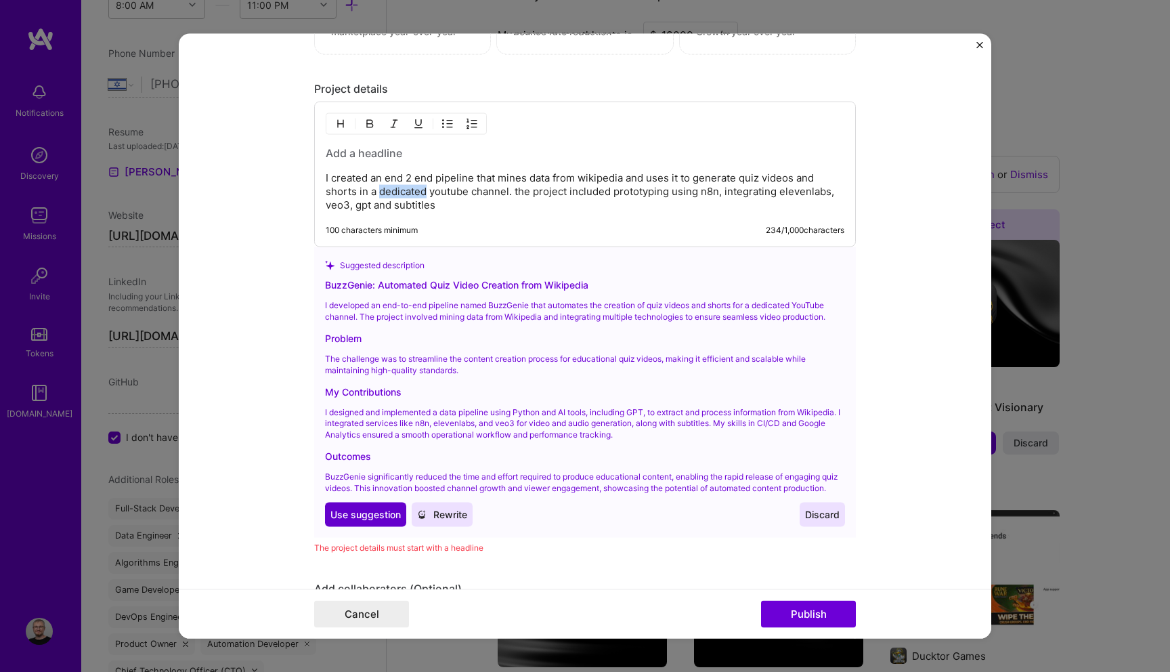
click at [362, 521] on span "Use suggestion" at bounding box center [365, 514] width 70 height 14
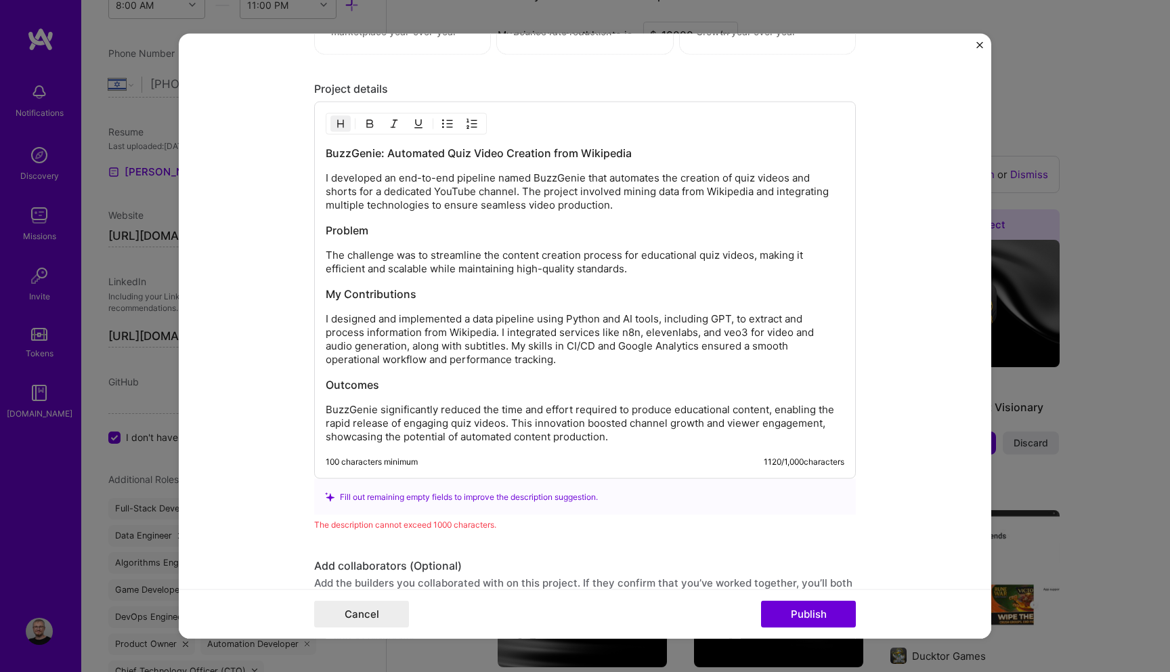
click at [548, 150] on h3 "BuzzGenie: Automated Quiz Video Creation from Wikipedia" at bounding box center [585, 153] width 519 height 15
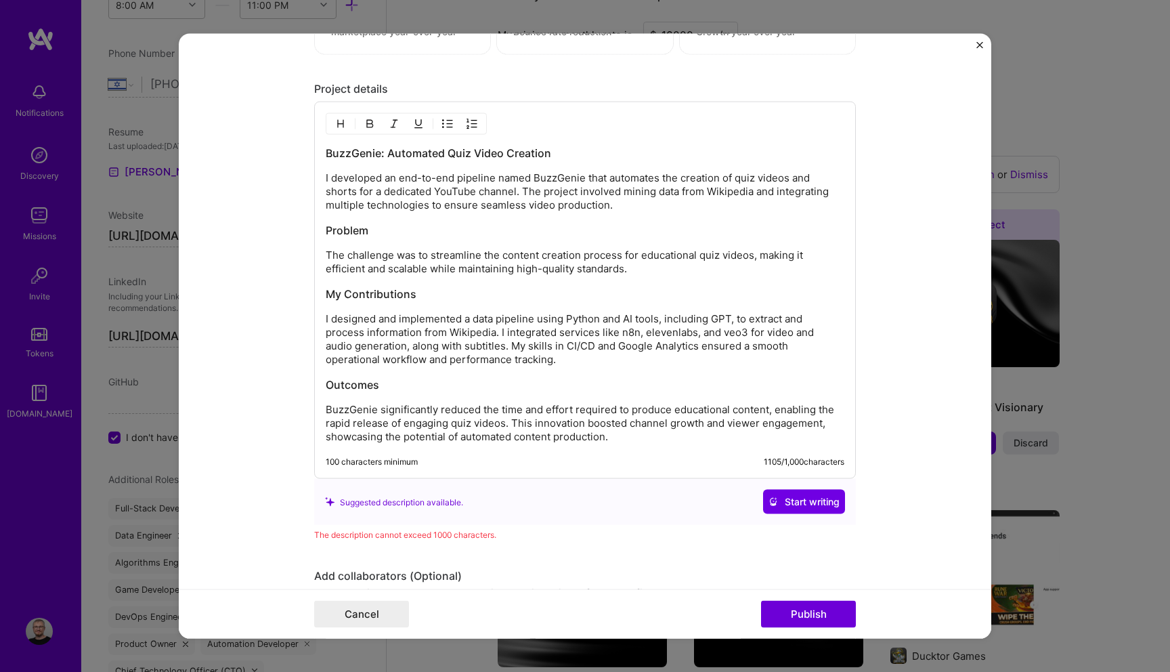
click at [355, 188] on p "I developed an end-to-end pipeline named BuzzGenie that automates the creation …" at bounding box center [585, 191] width 519 height 41
click at [521, 187] on p "I developed an end-to-end pipeline named BuzzGenie that automates the creation …" at bounding box center [585, 191] width 519 height 41
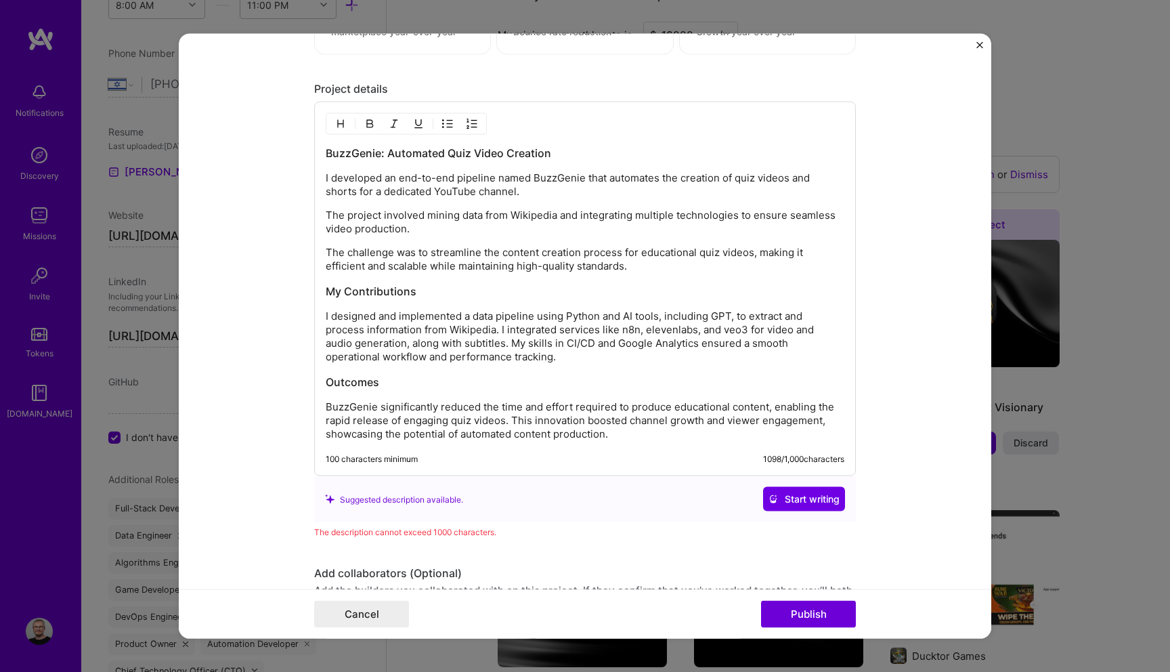
click at [407, 270] on p "The challenge was to streamline the content creation process for educational qu…" at bounding box center [585, 259] width 519 height 27
click at [426, 267] on p "The challenge was to streamline the content creation process for educational qu…" at bounding box center [585, 259] width 519 height 27
drag, startPoint x: 426, startPoint y: 267, endPoint x: 418, endPoint y: 265, distance: 8.2
click at [418, 265] on p "The challenge was to streamline the content creation process for educational qu…" at bounding box center [585, 259] width 519 height 27
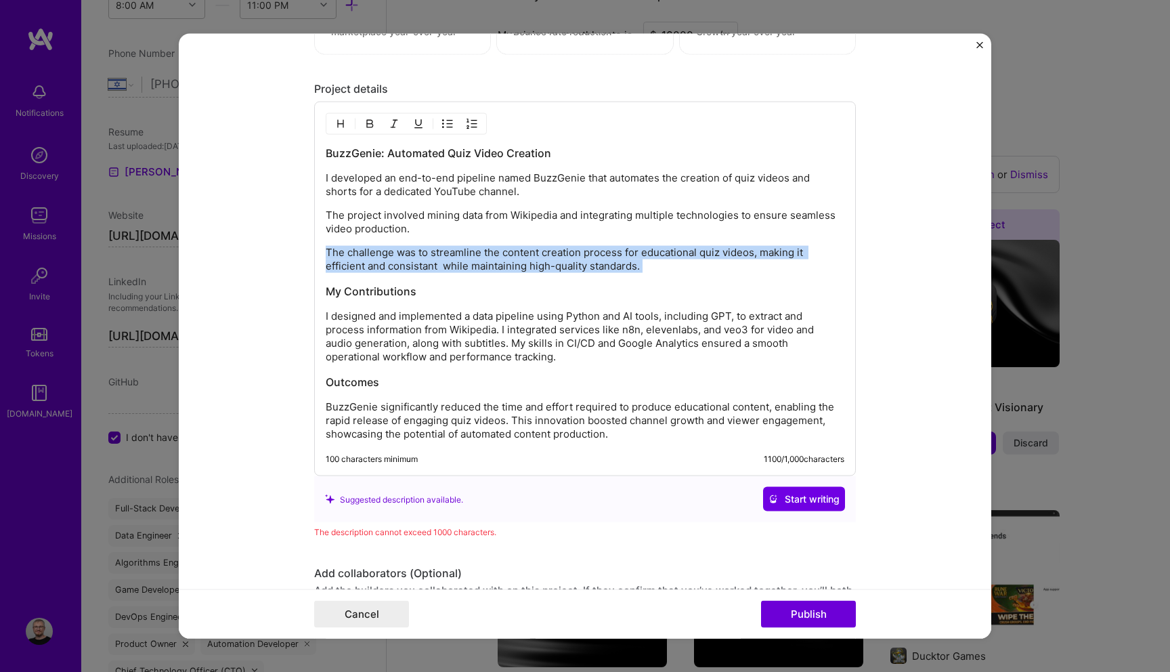
click at [418, 265] on p "The challenge was to streamline the content creation process for educational qu…" at bounding box center [585, 259] width 519 height 27
click at [416, 266] on p "The challenge was to streamline the content creation process for educational qu…" at bounding box center [585, 259] width 519 height 27
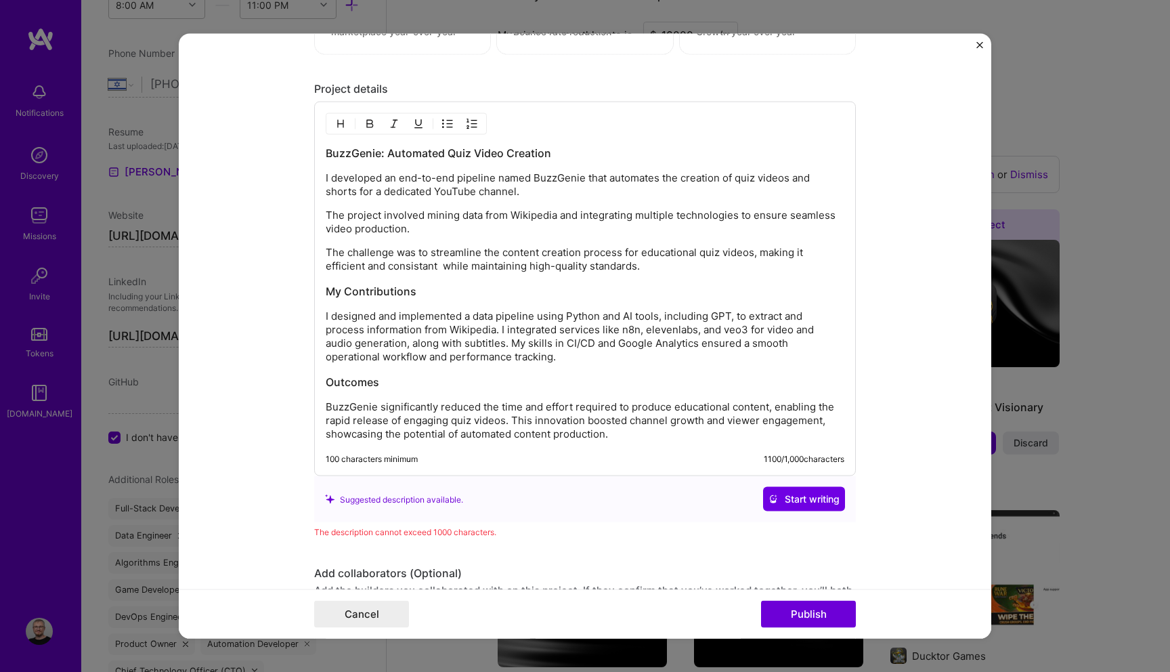
click at [412, 274] on div "BuzzGenie: Automated Quiz Video Creation I developed an end-to-end pipeline nam…" at bounding box center [585, 293] width 519 height 295
click at [413, 269] on p "The challenge was to streamline the content creation process for educational qu…" at bounding box center [585, 259] width 519 height 27
copy p "consistant"
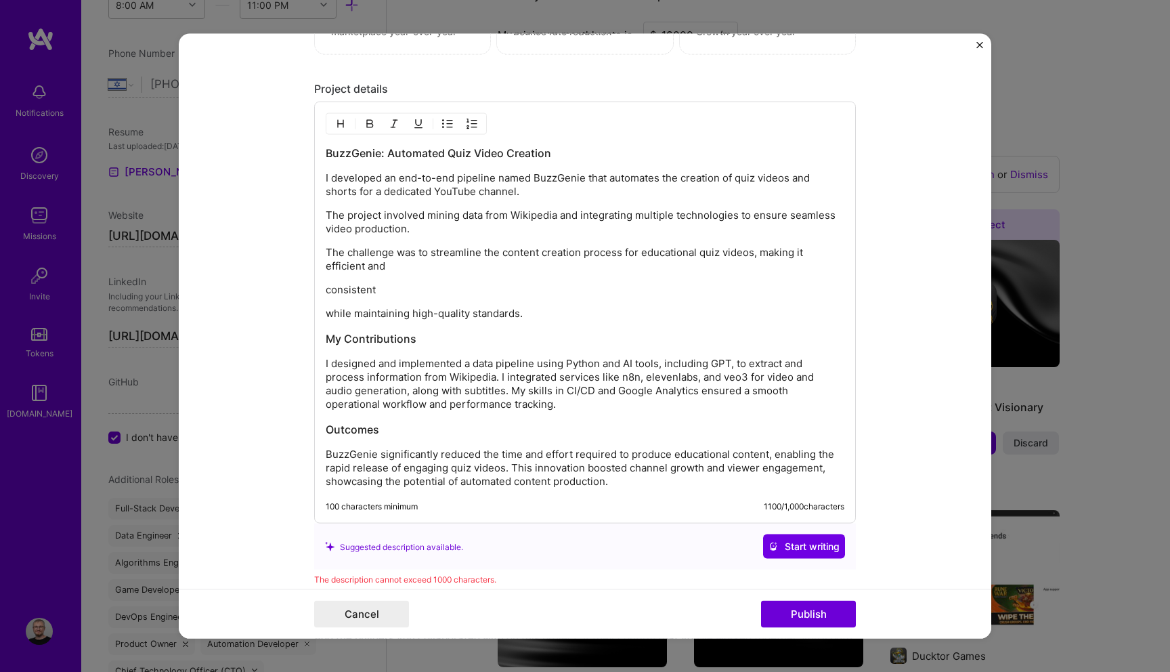
click at [431, 284] on p "consistent" at bounding box center [585, 290] width 519 height 14
click at [441, 288] on p "consistent" at bounding box center [585, 290] width 519 height 14
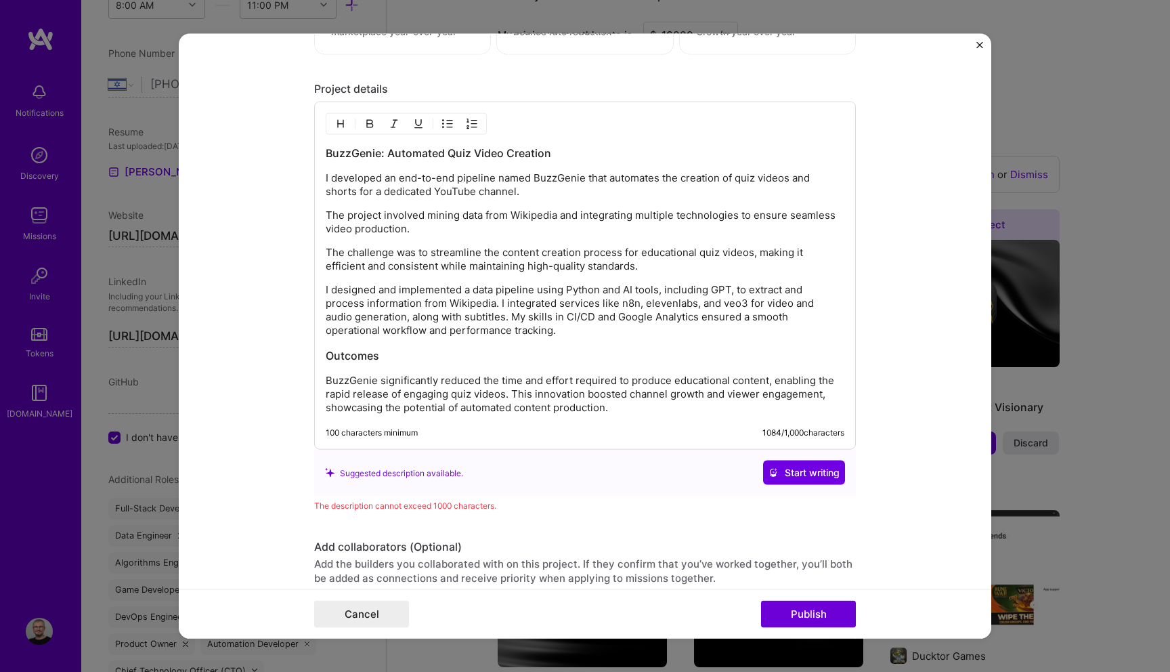
click at [470, 293] on p "I designed and implemented a data pipeline using Python and AI tools, including…" at bounding box center [585, 310] width 519 height 54
click at [469, 293] on p "I designed and implemented a data pipeline using Python and AI tools, including…" at bounding box center [585, 310] width 519 height 54
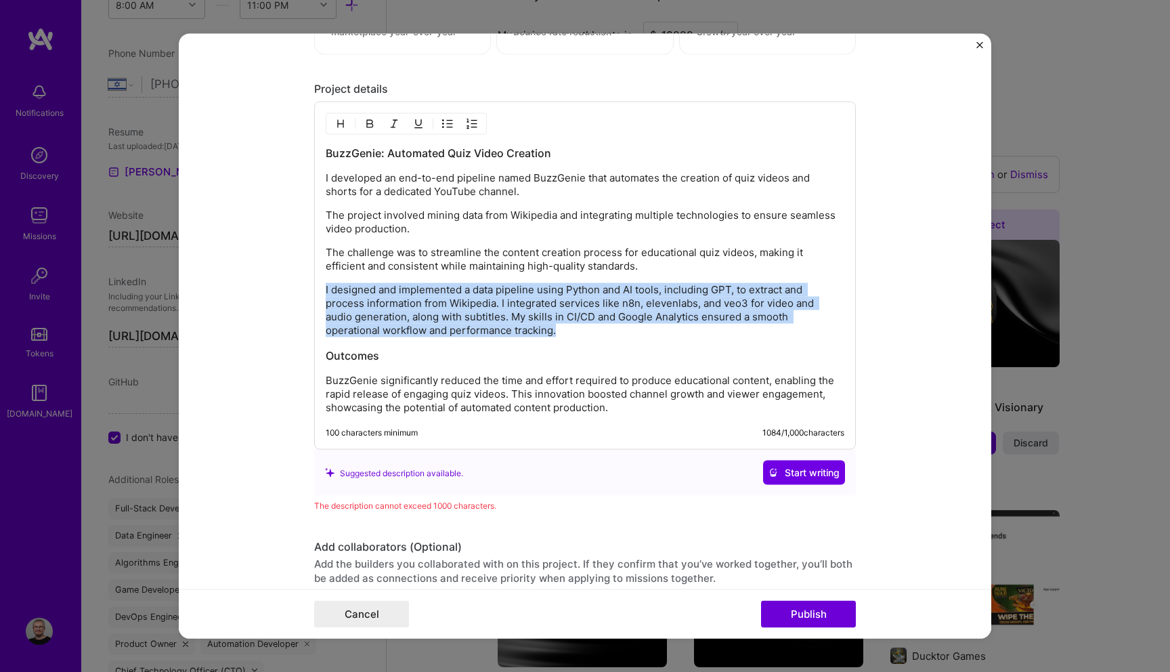
click at [469, 293] on p "I designed and implemented a data pipeline using Python and AI tools, including…" at bounding box center [585, 310] width 519 height 54
click at [468, 286] on p "I designed and implemented a data pipeline using Python and AI tools, including…" at bounding box center [585, 310] width 519 height 54
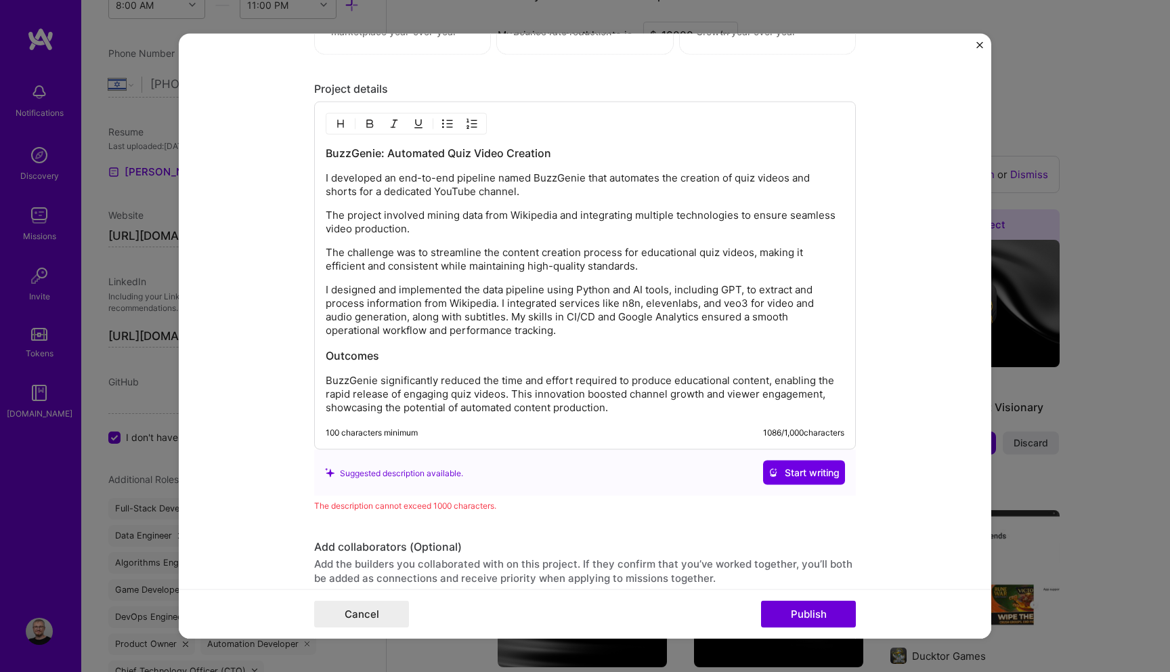
click at [499, 306] on p "I designed and implemented the data pipeline using Python and AI tools, includi…" at bounding box center [585, 310] width 519 height 54
click at [673, 290] on p "I designed and implemented the data pipeline using Python and AI tools, includi…" at bounding box center [585, 310] width 519 height 54
click at [473, 293] on p "I designed and implemented the data pipeline using Python and AI tools, includi…" at bounding box center [585, 310] width 519 height 54
drag, startPoint x: 674, startPoint y: 290, endPoint x: 735, endPoint y: 289, distance: 61.0
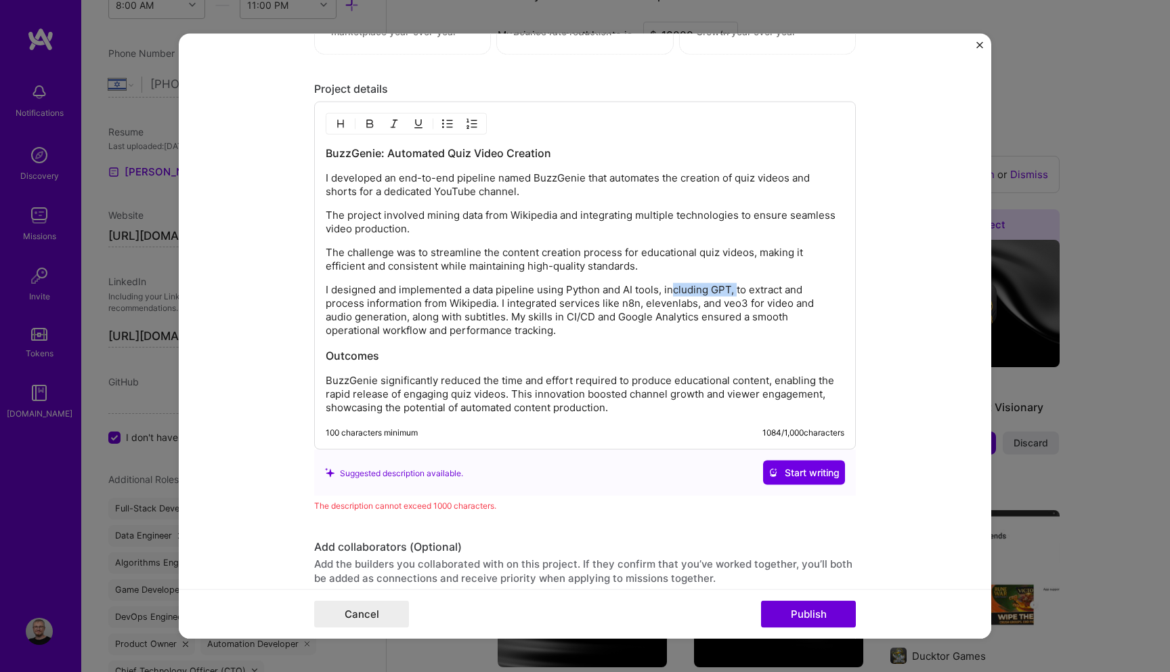
click at [735, 289] on p "I designed and implemented a data pipeline using Python and AI tools, including…" at bounding box center [585, 310] width 519 height 54
click at [470, 291] on p "I designed and implemented a data pipeline using Python and AI tools to extract…" at bounding box center [585, 310] width 519 height 54
drag, startPoint x: 557, startPoint y: 293, endPoint x: 679, endPoint y: 292, distance: 122.6
click at [679, 292] on p "I designed and implemented an AI data pipeline using Python and AI tools to ext…" at bounding box center [585, 310] width 519 height 54
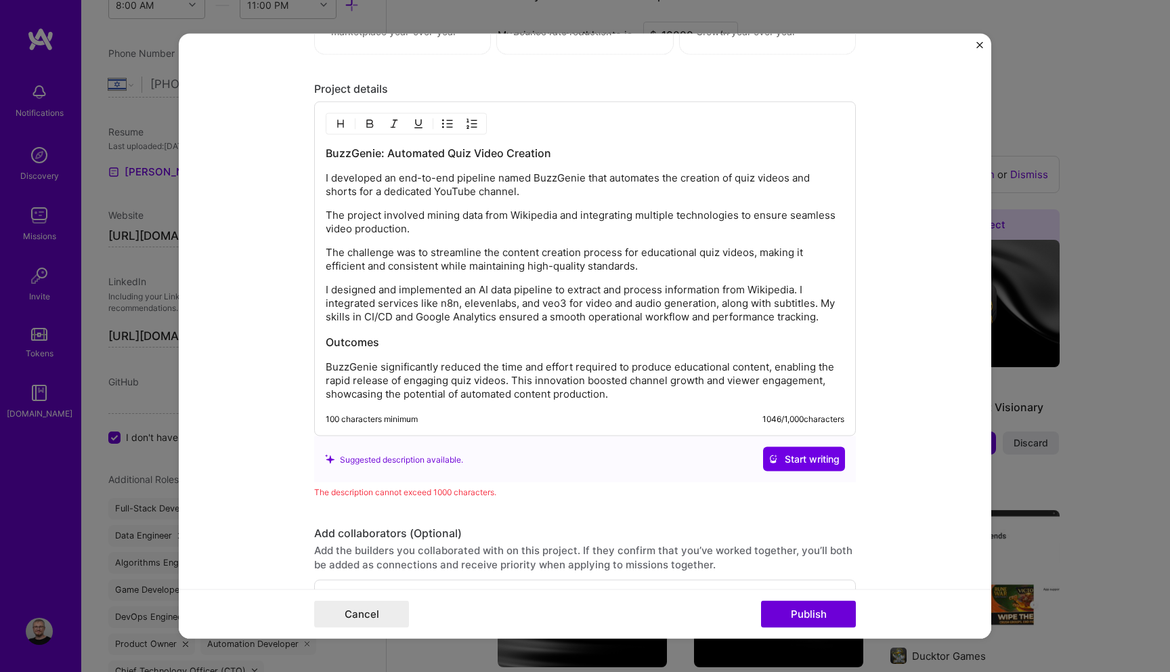
click at [807, 288] on p "I designed and implemented an AI data pipeline to extract and process informati…" at bounding box center [585, 303] width 519 height 41
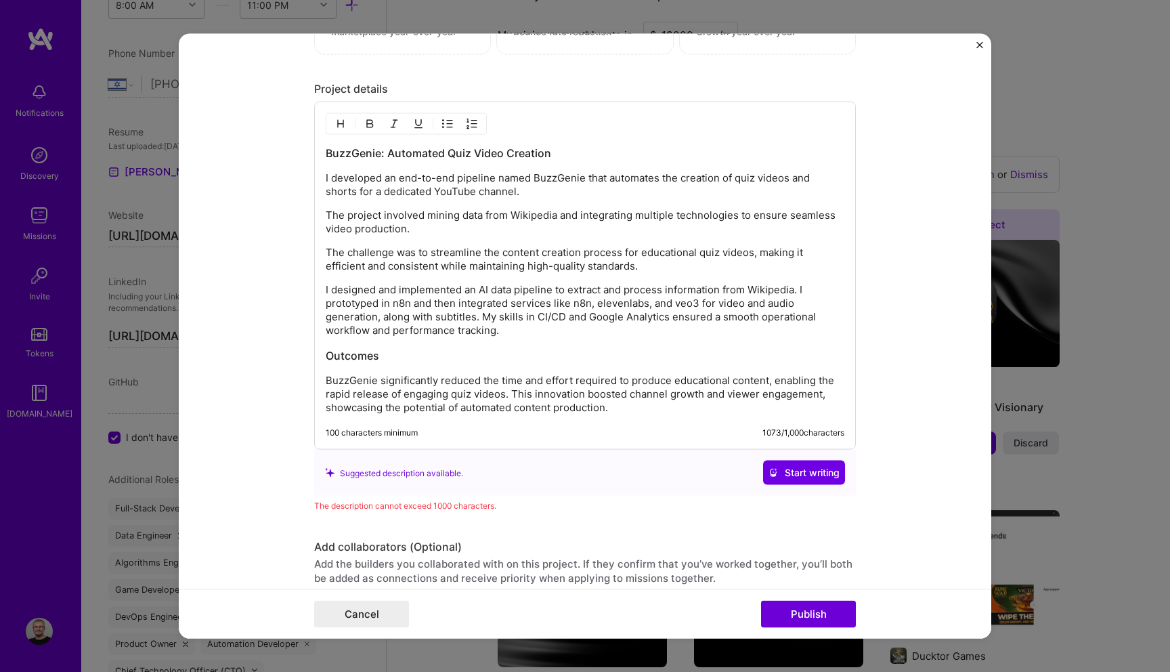
click at [585, 301] on p "I designed and implemented an AI data pipeline to extract and process informati…" at bounding box center [585, 310] width 519 height 54
click at [397, 315] on p "I designed and implemented an AI data pipeline to extract and process informati…" at bounding box center [585, 310] width 519 height 54
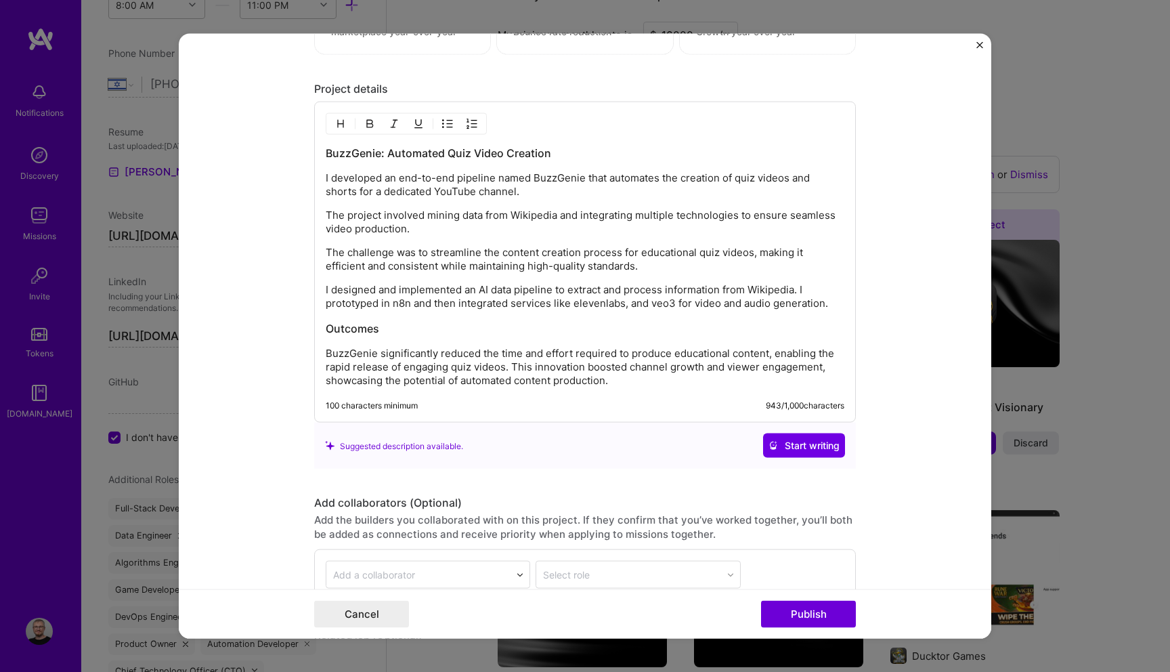
scroll to position [1327, 0]
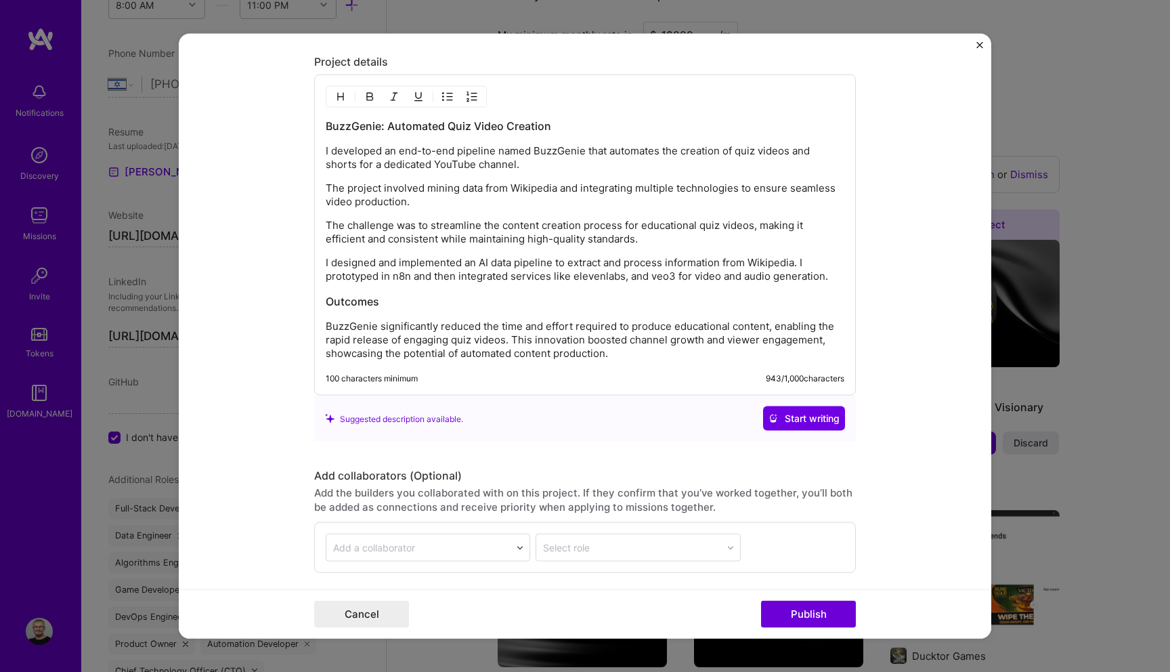
click at [513, 336] on p "BuzzGenie significantly reduced the time and effort required to produce educati…" at bounding box center [585, 340] width 519 height 41
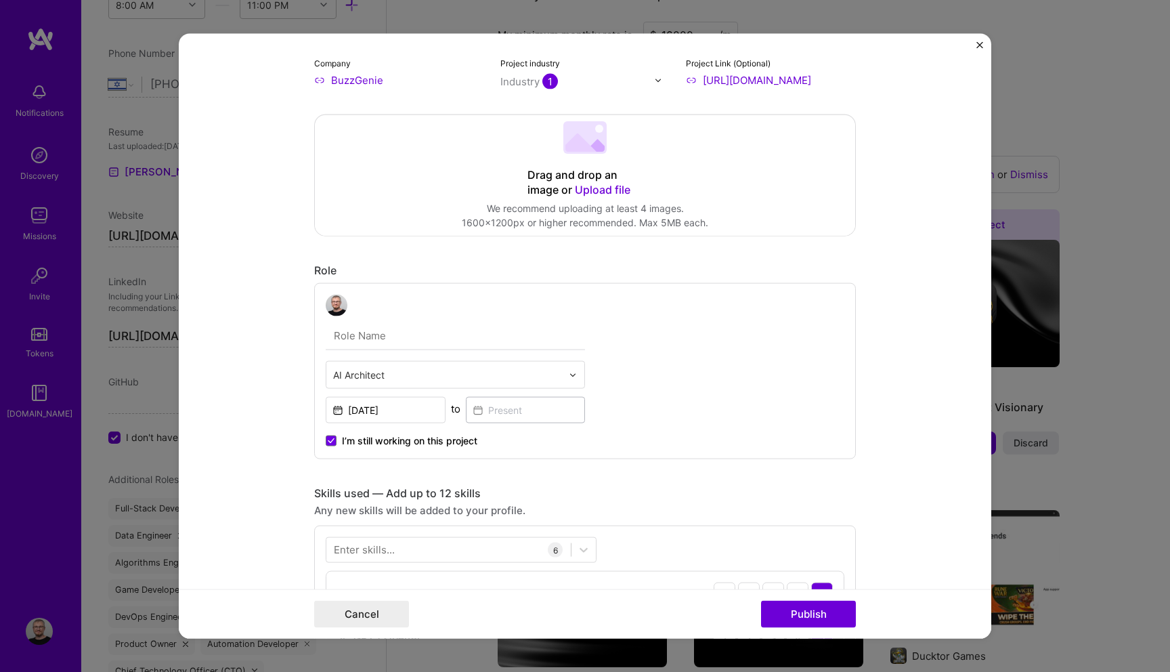
scroll to position [0, 0]
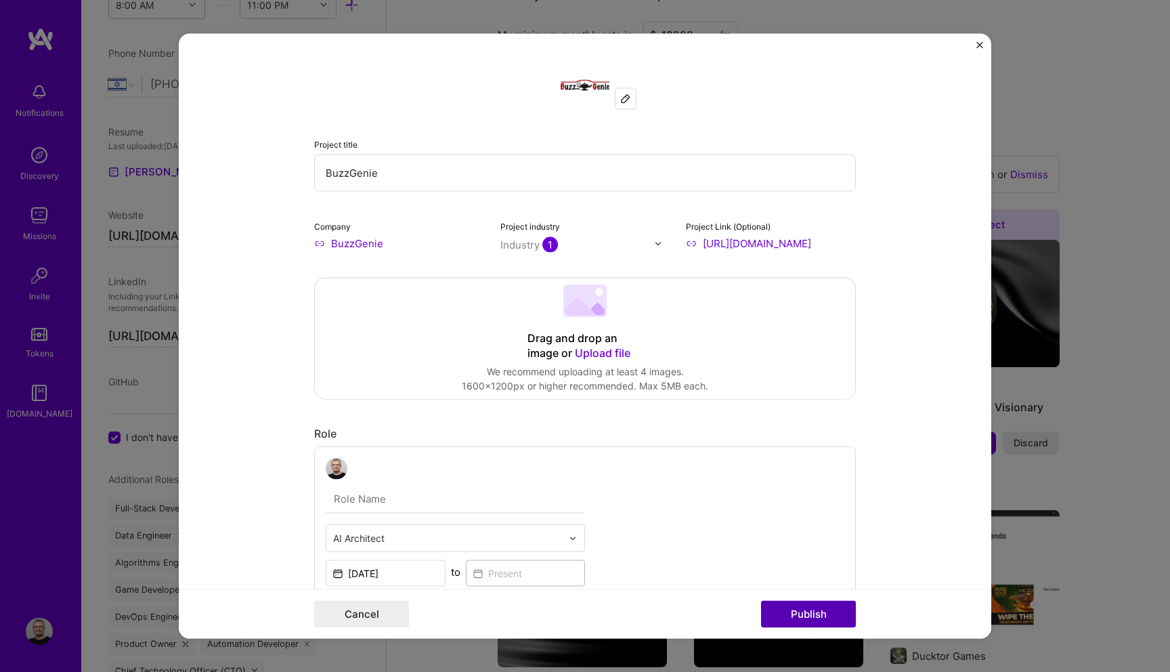
click at [819, 607] on button "Publish" at bounding box center [808, 613] width 95 height 27
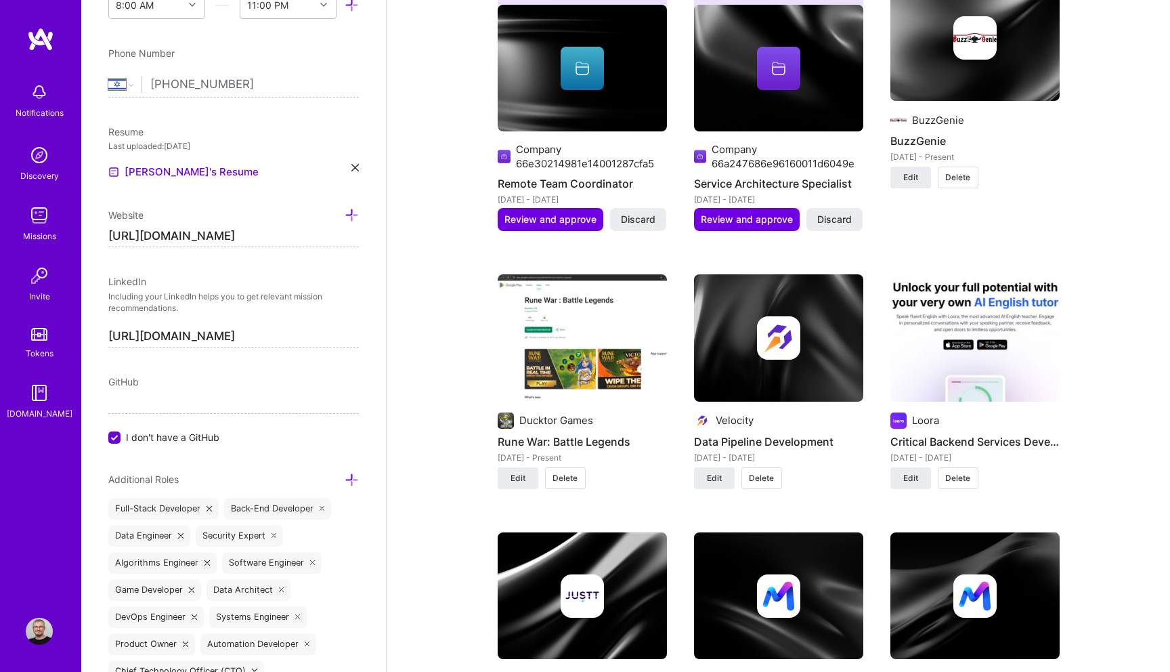
scroll to position [1343, 0]
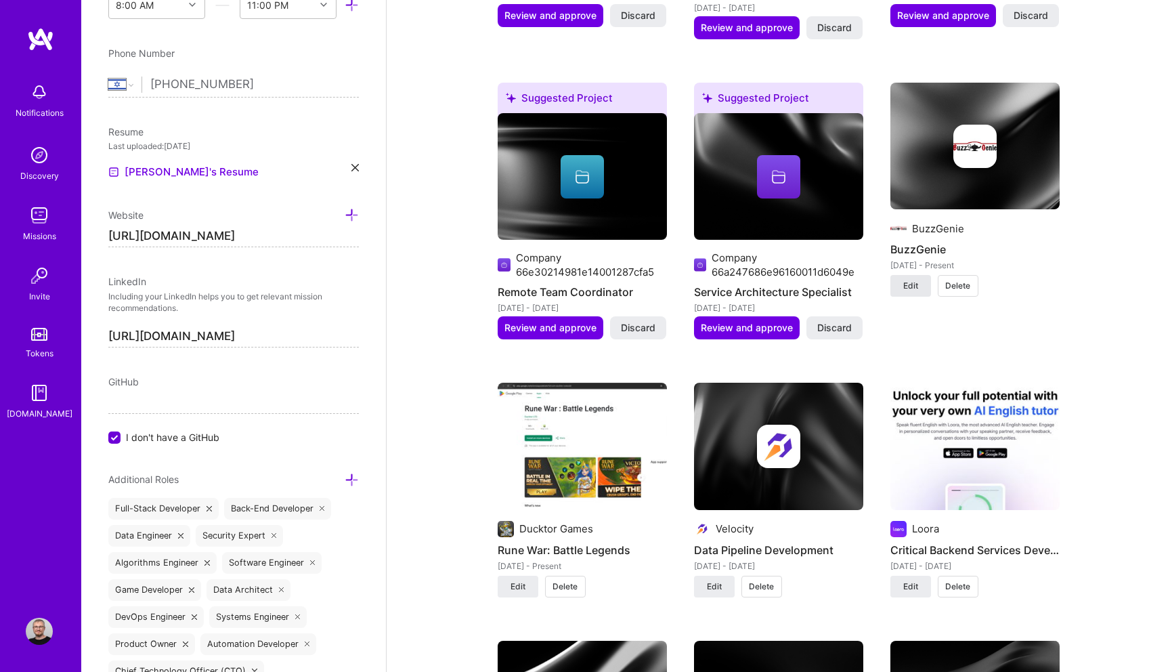
click at [909, 284] on span "Edit" at bounding box center [910, 286] width 15 height 12
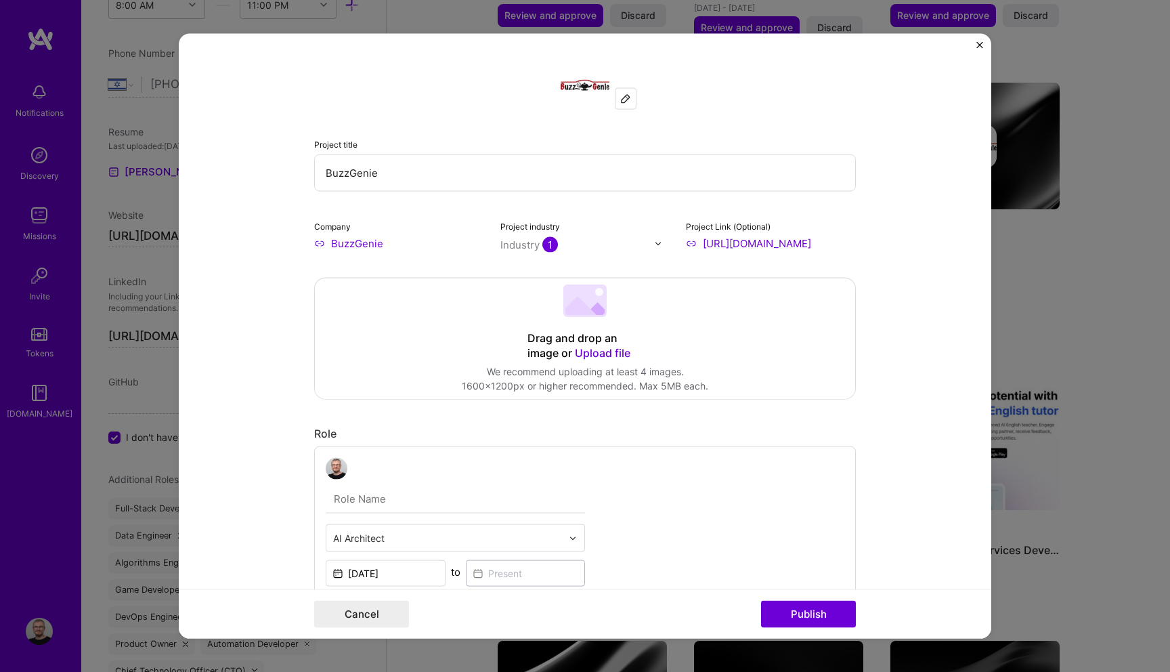
click at [389, 168] on input "BuzzGenie" at bounding box center [585, 172] width 542 height 37
click at [369, 541] on input "text" at bounding box center [447, 538] width 229 height 14
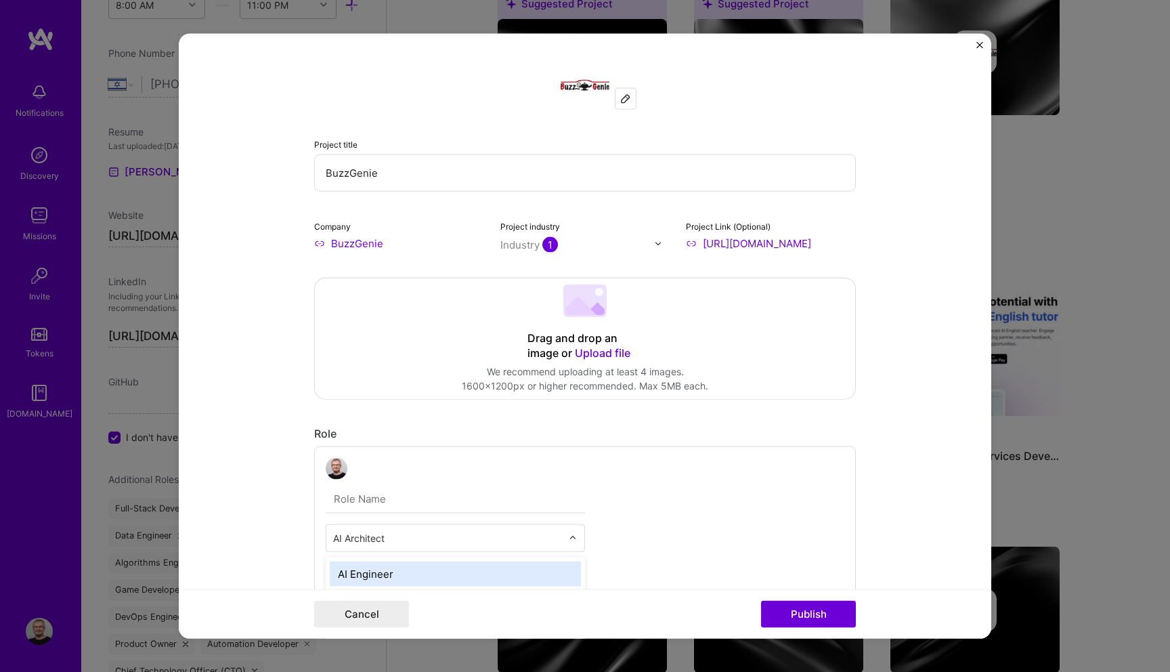
click at [369, 541] on input "text" at bounding box center [447, 538] width 229 height 14
click at [358, 169] on input "BuzzGenie" at bounding box center [585, 172] width 542 height 37
type input "A.I Architect for BuzzGenie"
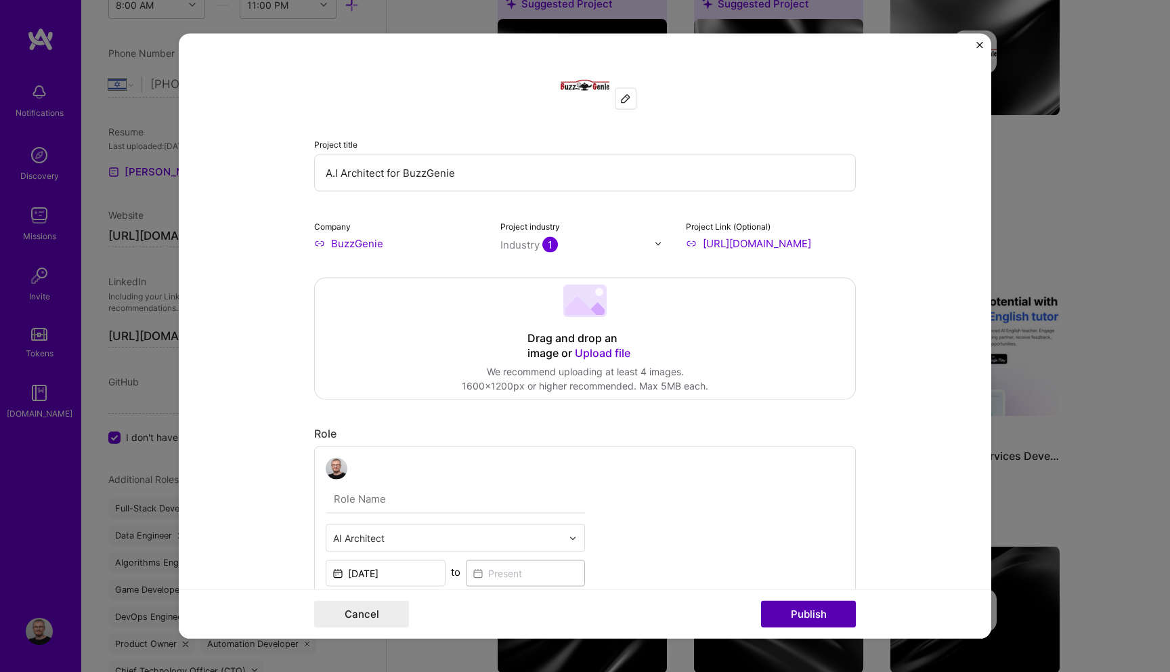
click at [808, 609] on button "Publish" at bounding box center [808, 613] width 95 height 27
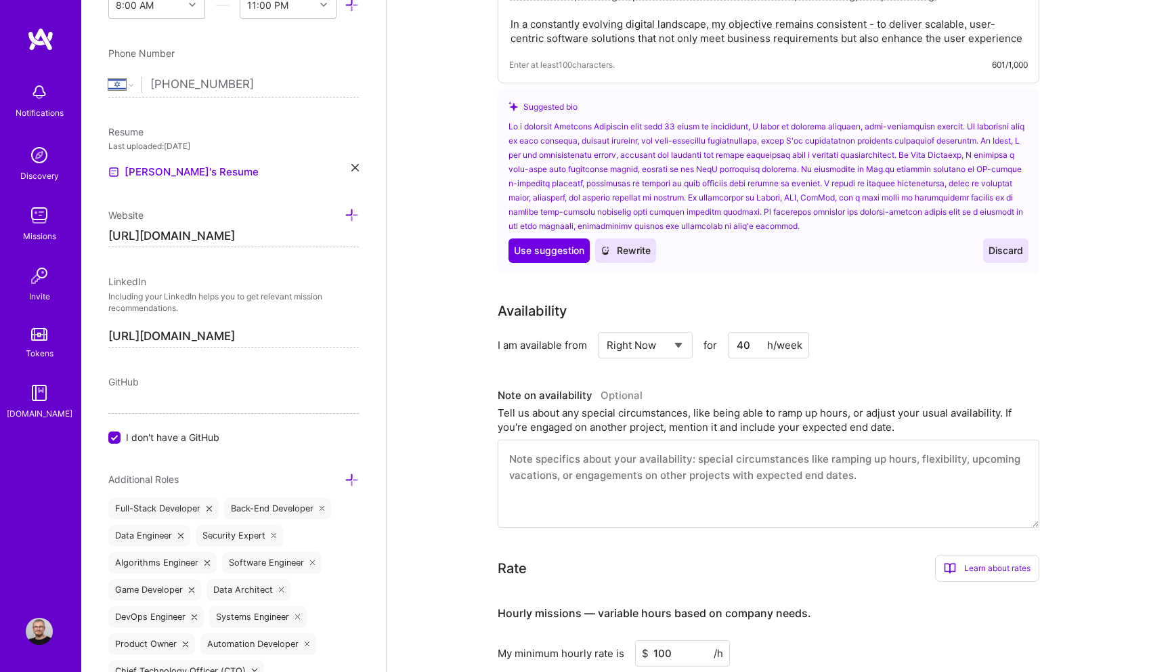
scroll to position [0, 0]
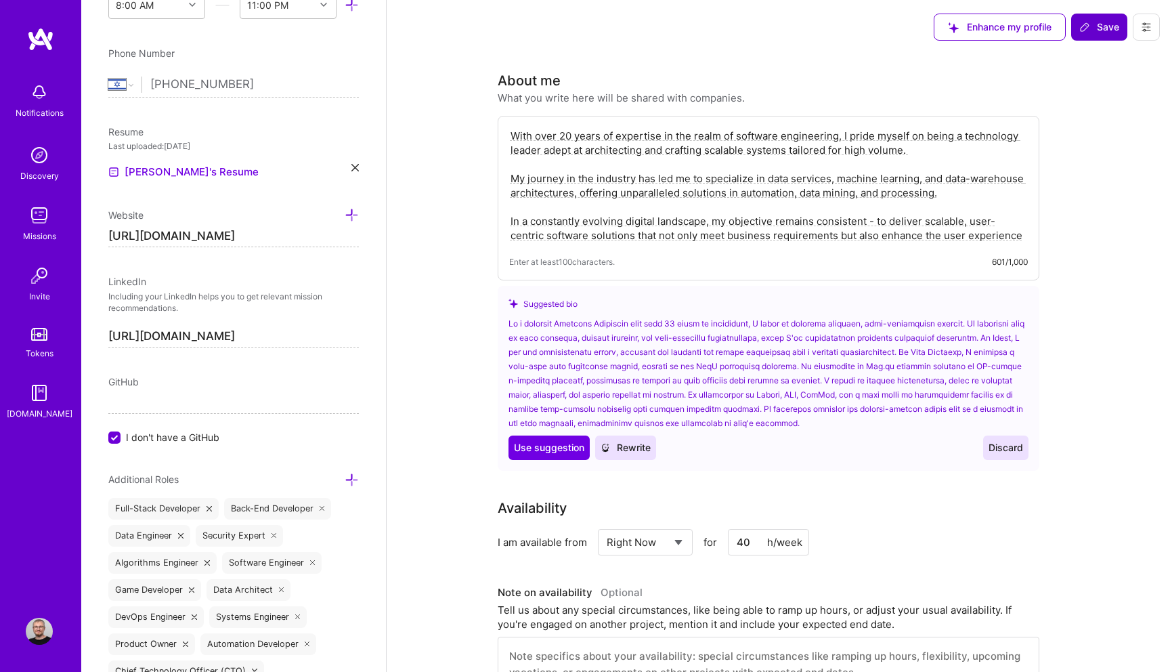
click at [1097, 30] on span "Save" at bounding box center [1099, 27] width 40 height 14
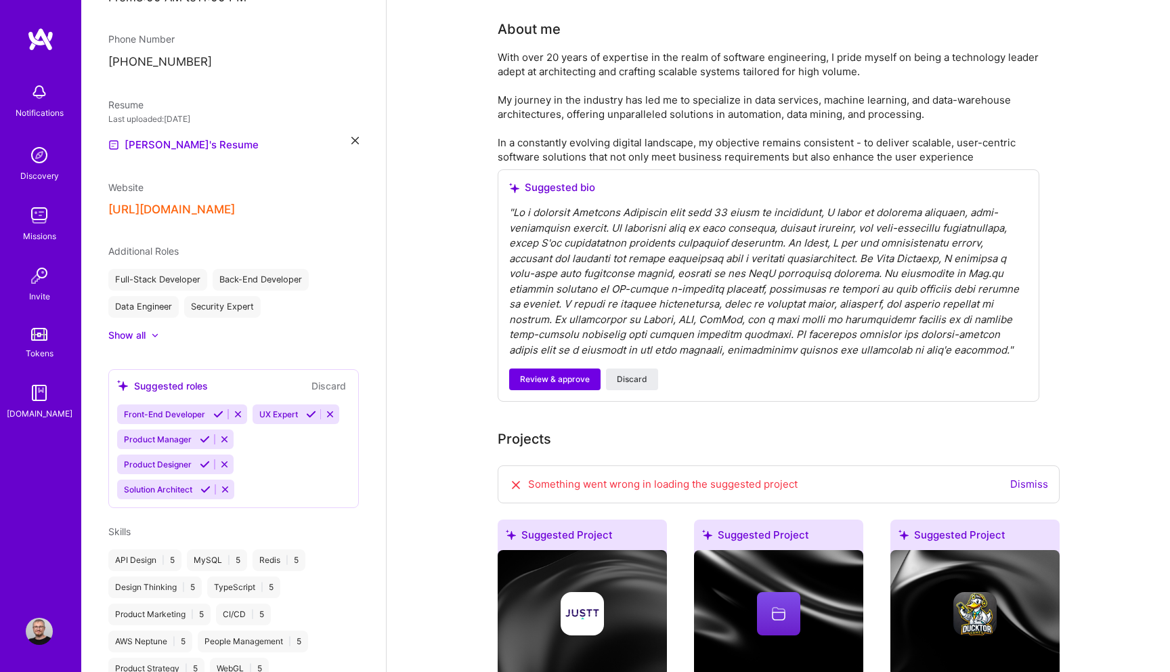
scroll to position [112, 0]
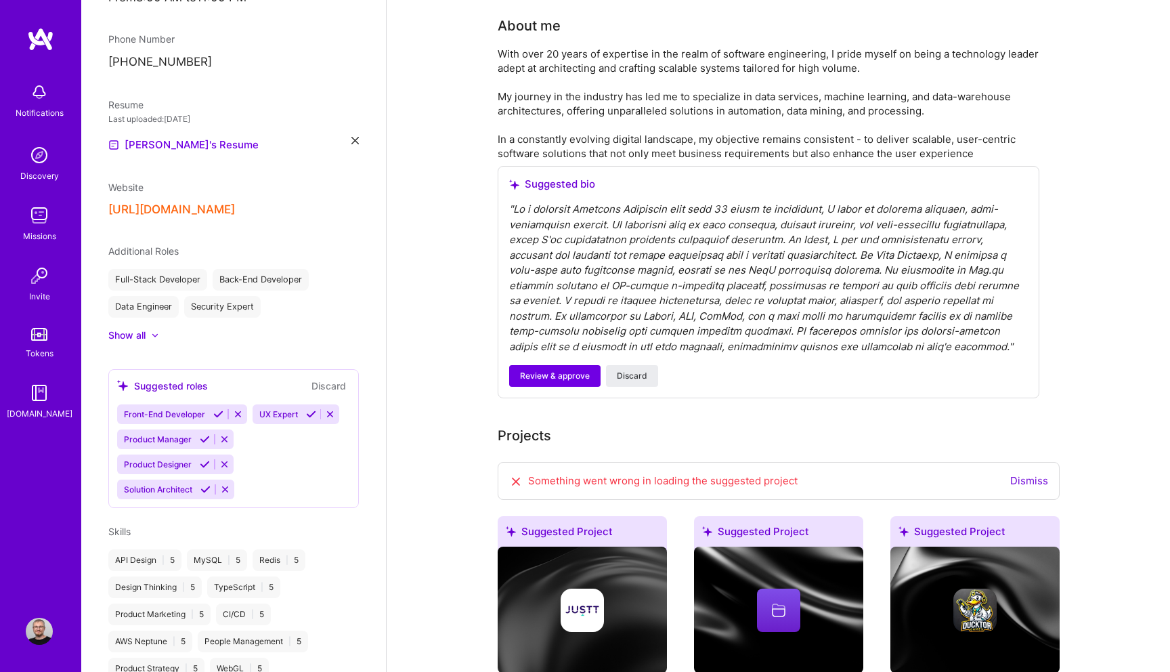
click at [1022, 479] on link "Dismiss" at bounding box center [1029, 480] width 38 height 13
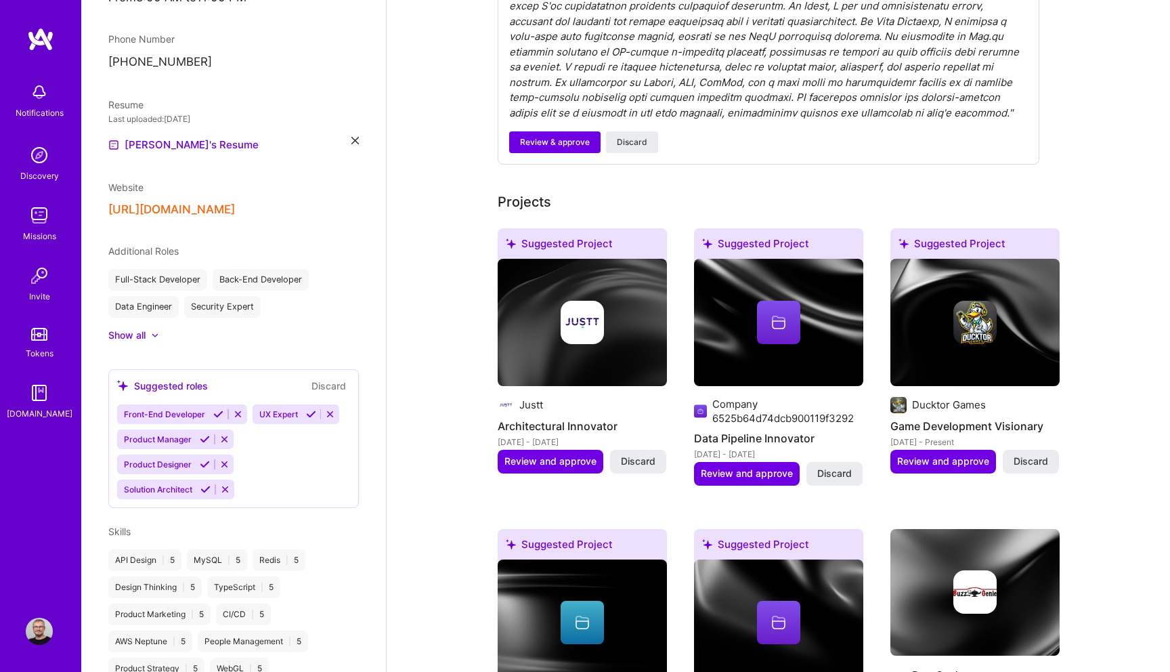
scroll to position [0, 0]
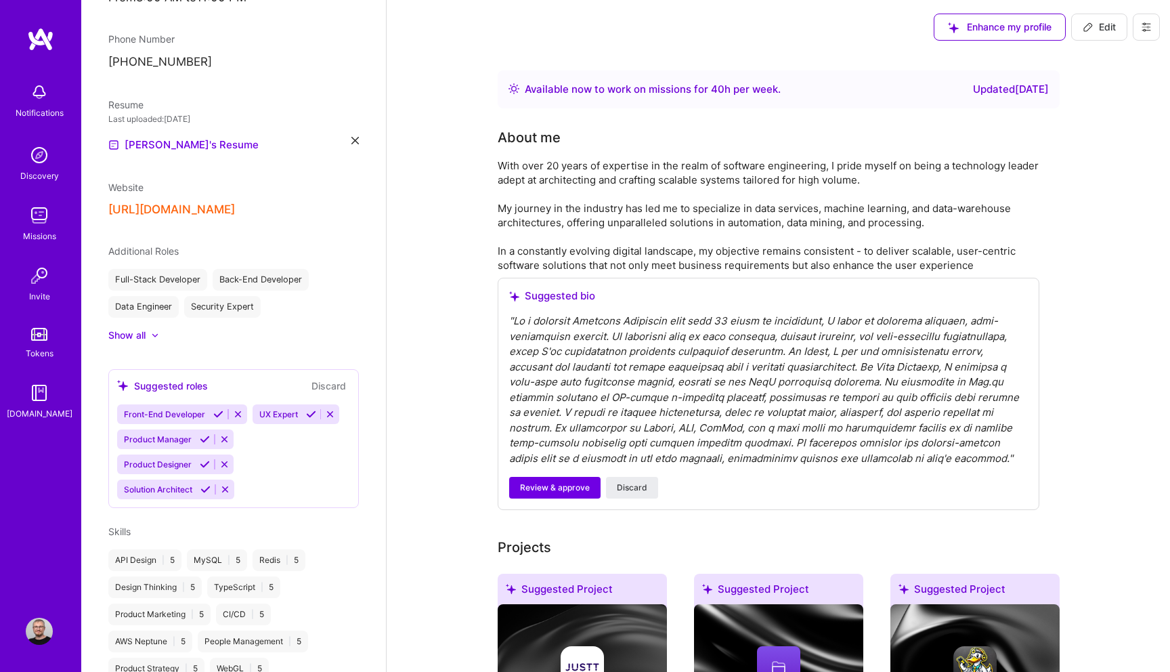
click at [41, 621] on img at bounding box center [39, 631] width 27 height 27
click at [42, 628] on img at bounding box center [39, 631] width 27 height 27
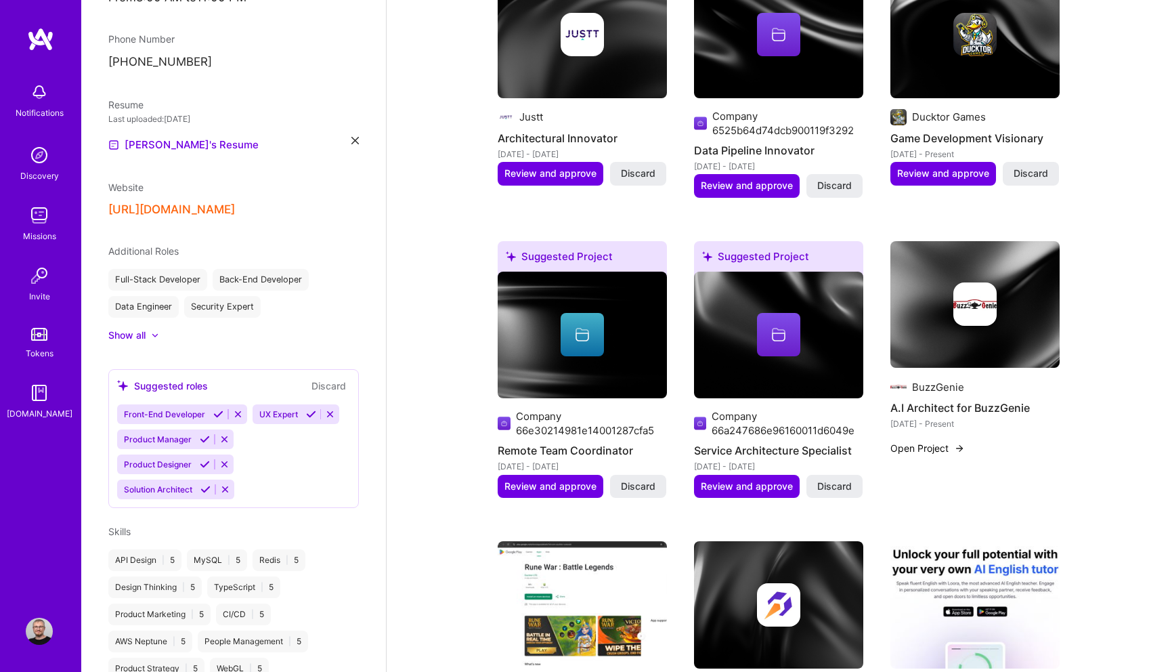
scroll to position [646, 0]
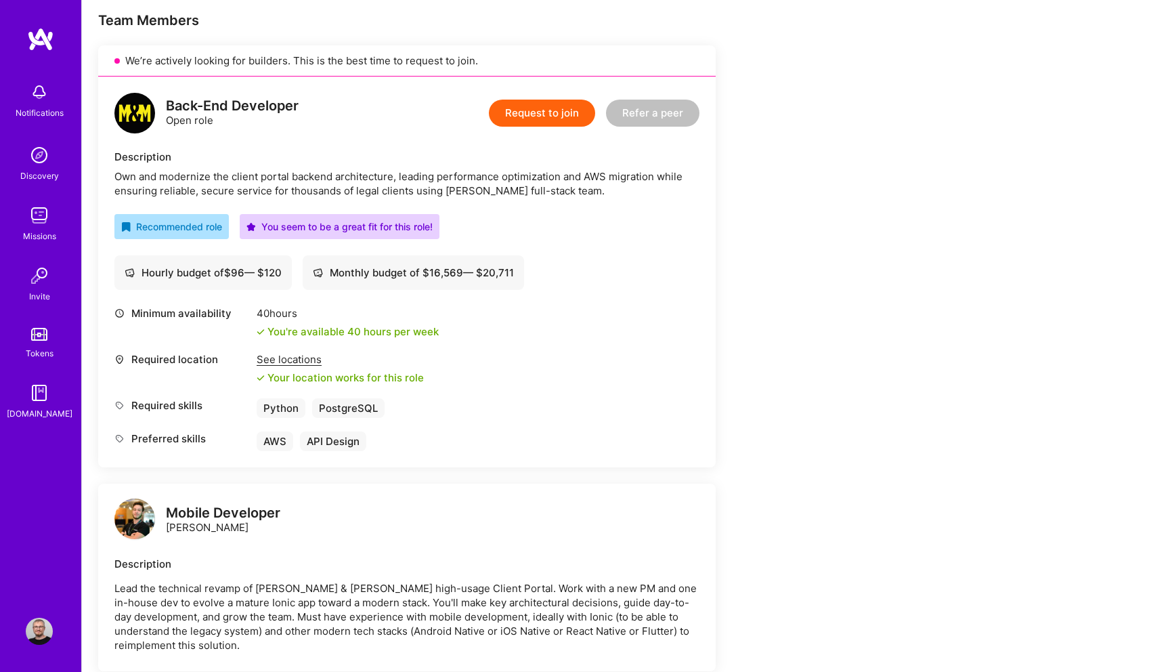
scroll to position [272, 0]
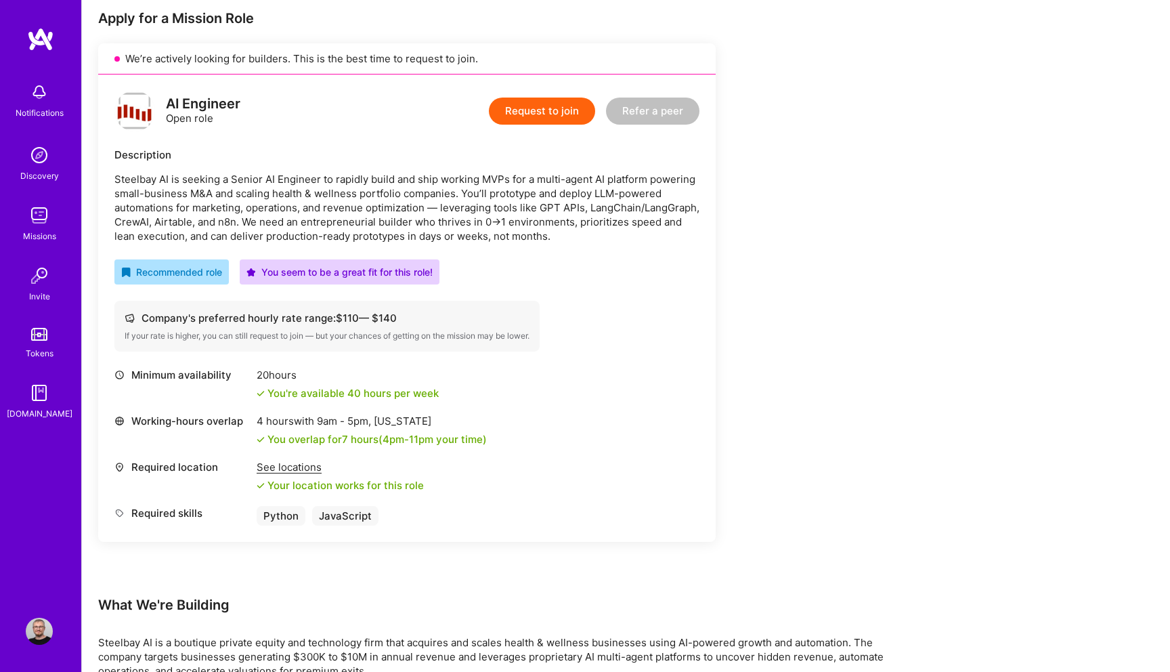
scroll to position [159, 0]
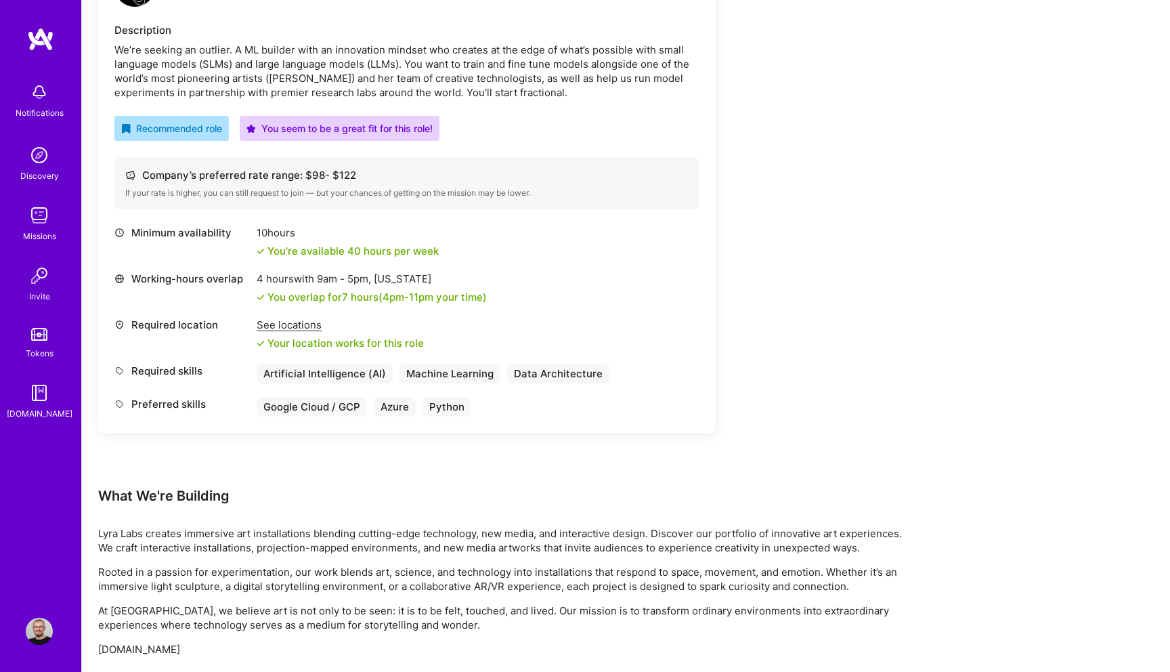
scroll to position [363, 0]
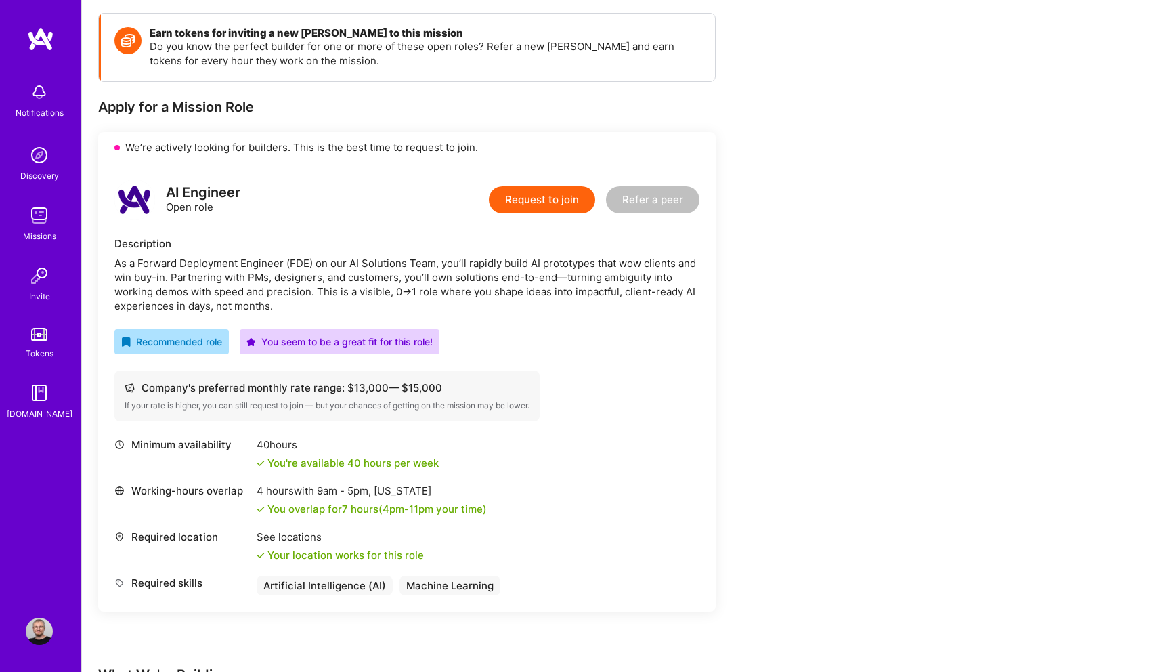
scroll to position [90, 0]
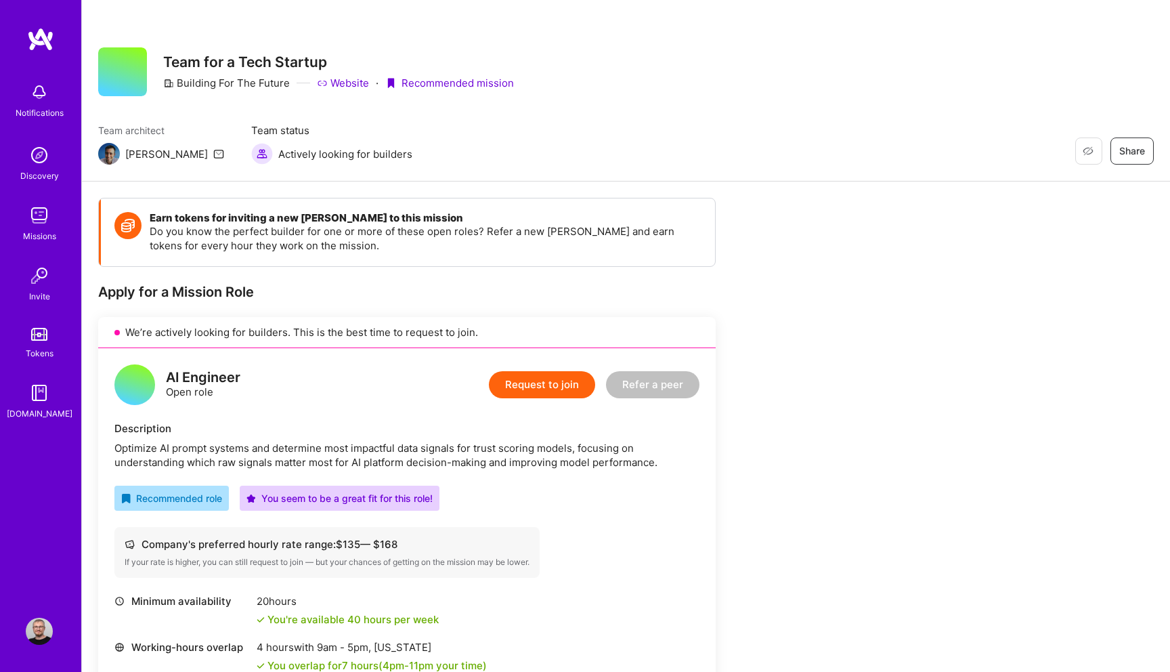
click at [542, 397] on button "Request to join" at bounding box center [542, 384] width 106 height 27
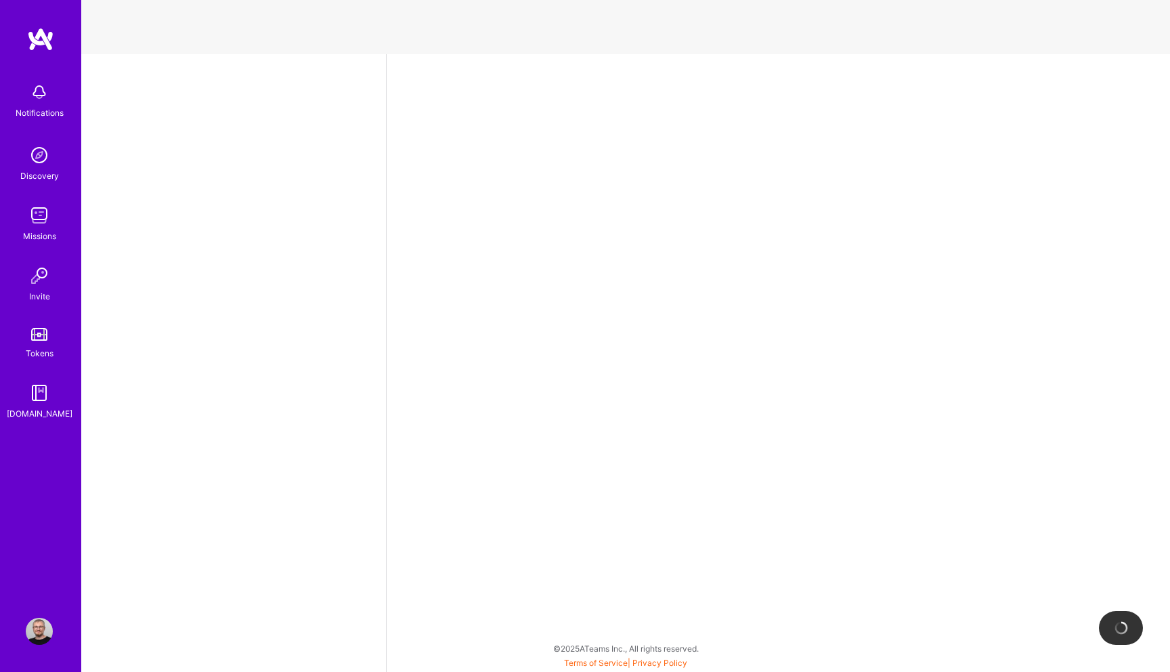
select select "IL"
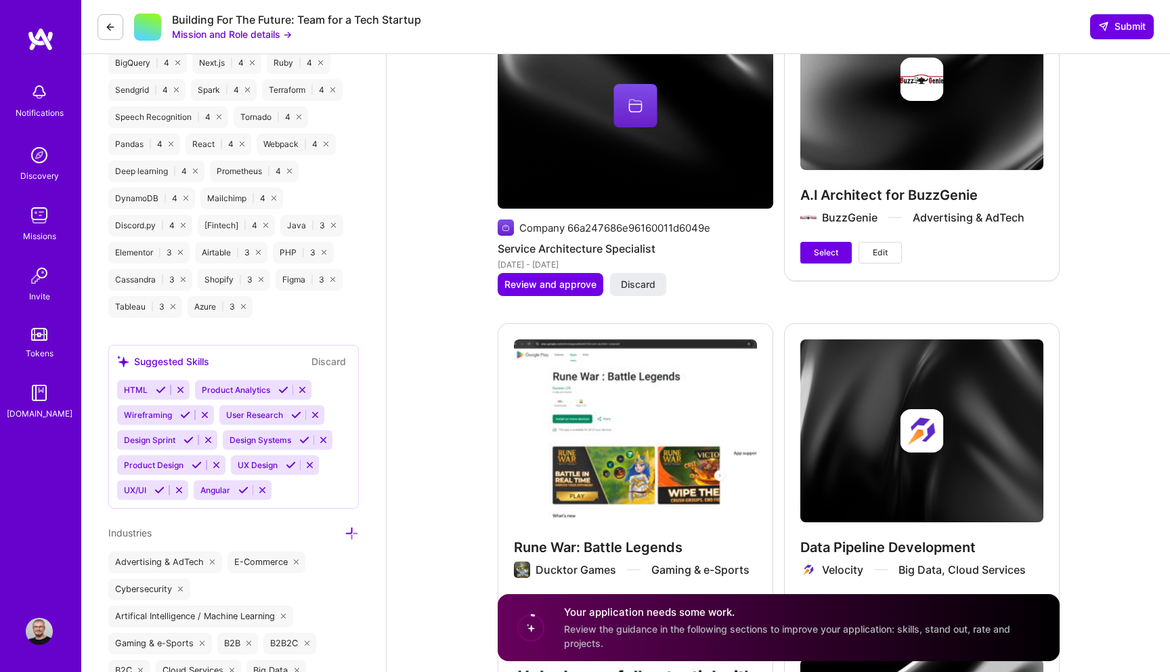
scroll to position [2276, 0]
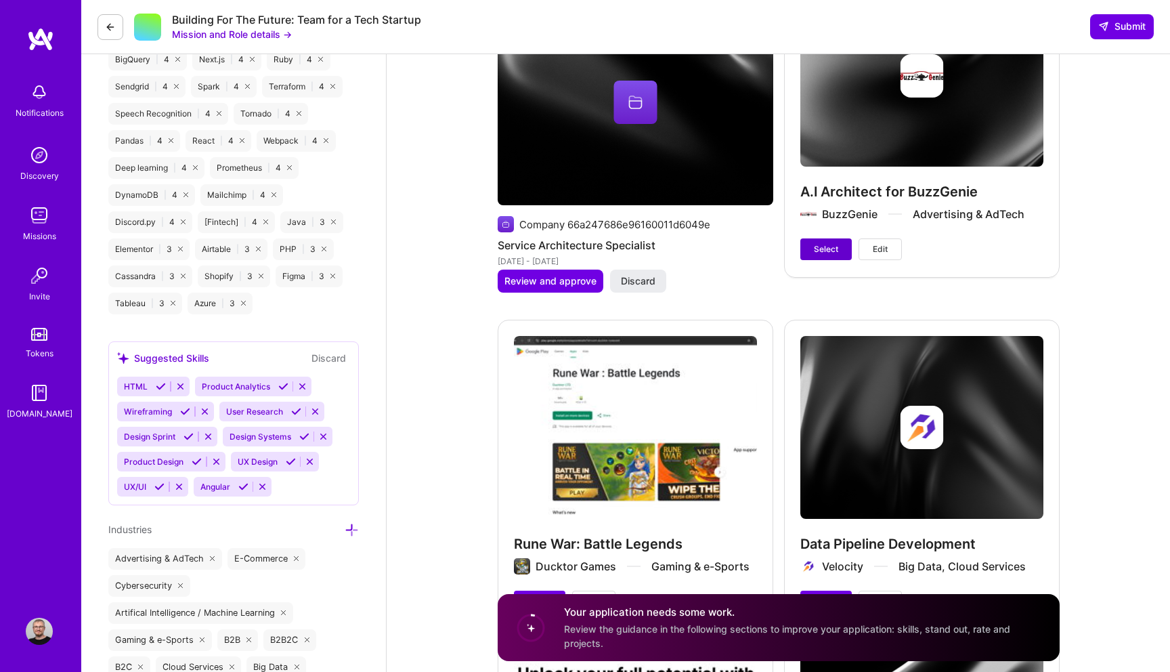
click at [830, 247] on span "Select" at bounding box center [826, 249] width 24 height 12
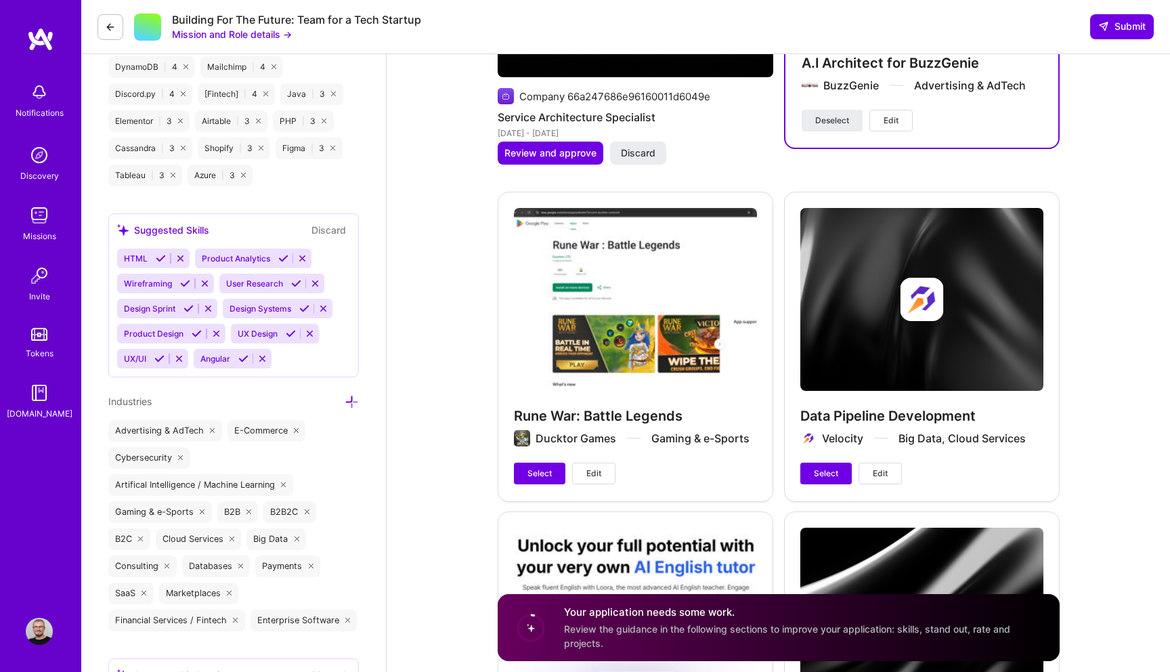
scroll to position [2407, 0]
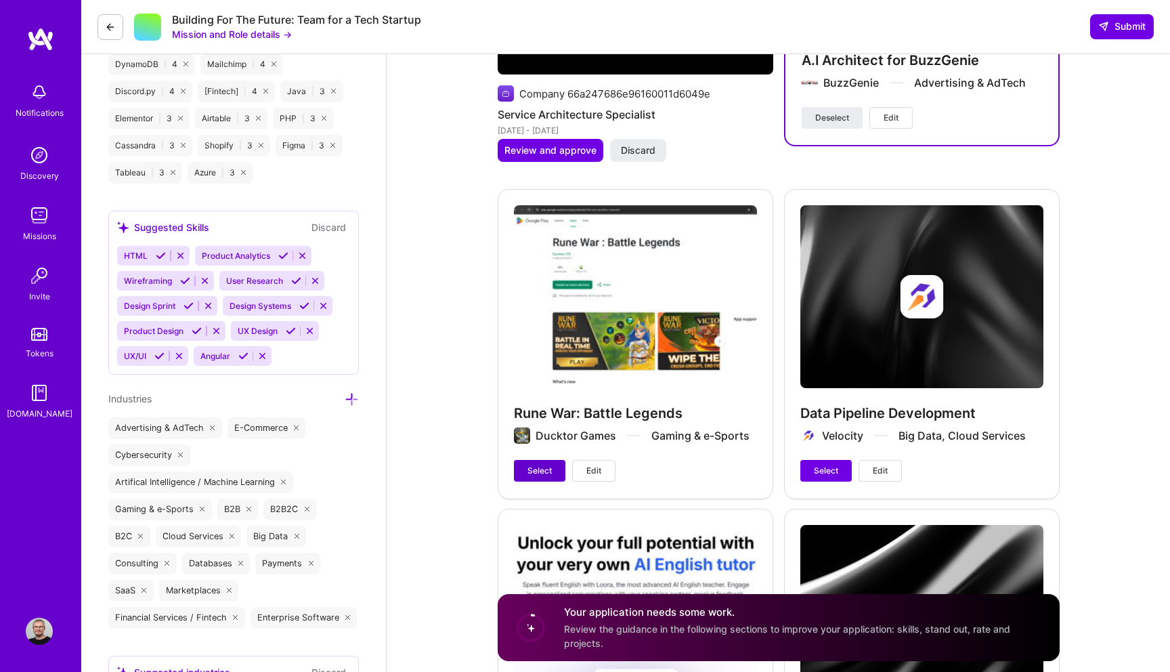
click at [527, 477] on button "Select" at bounding box center [539, 471] width 51 height 22
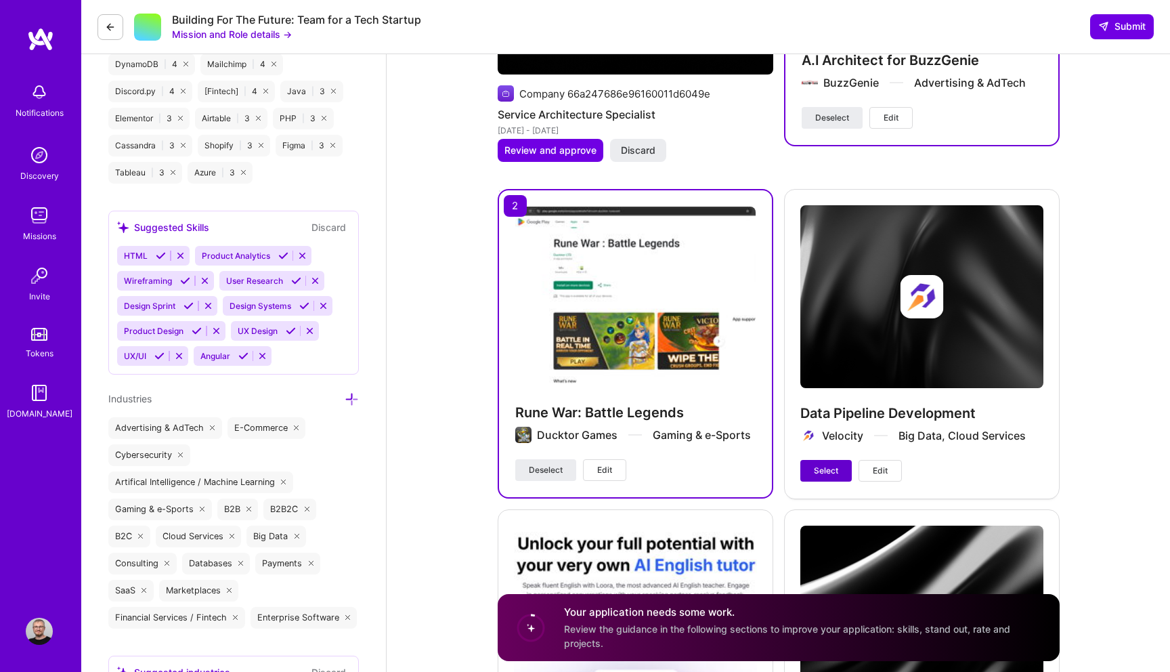
click at [819, 471] on span "Select" at bounding box center [826, 470] width 24 height 12
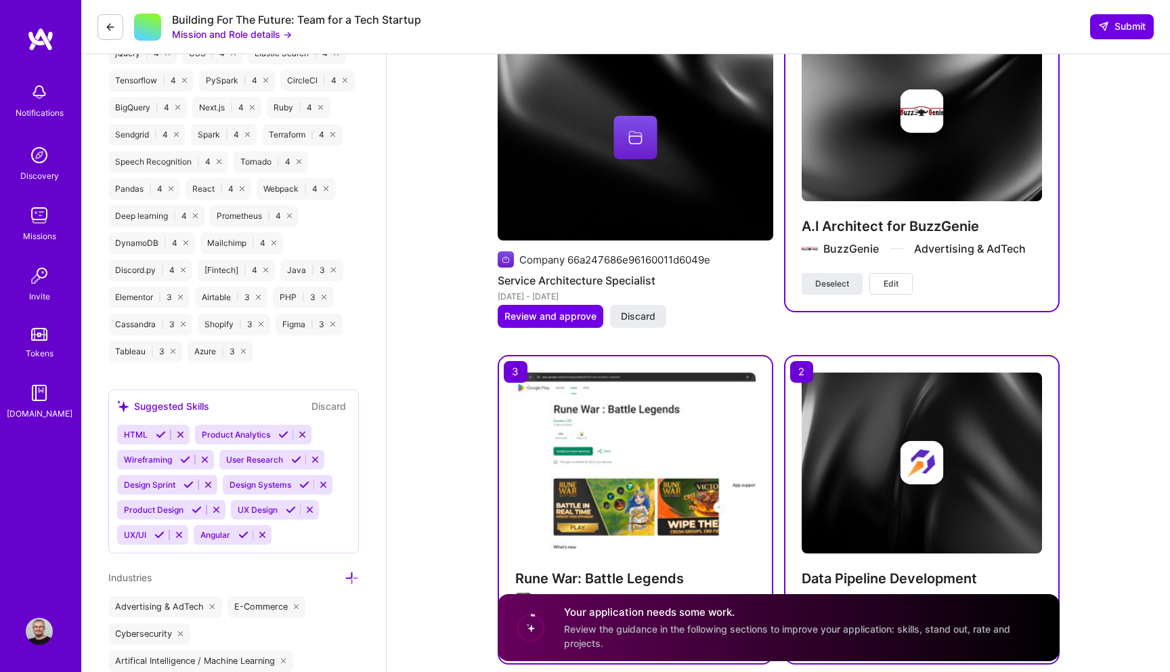
scroll to position [2144, 0]
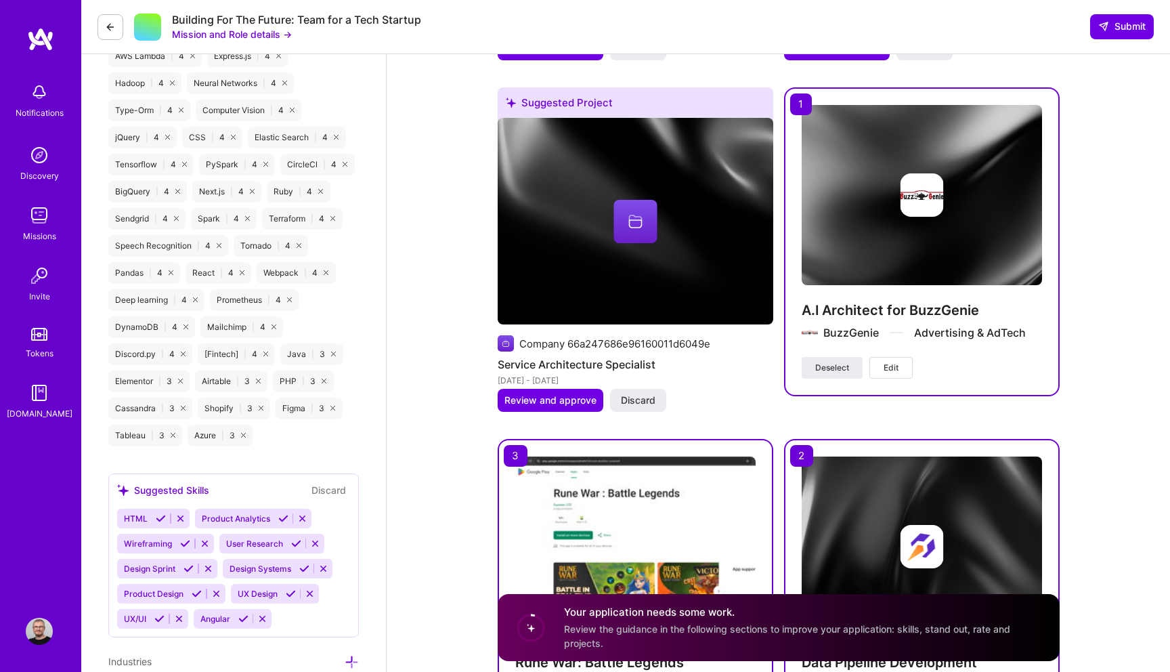
click at [41, 625] on img at bounding box center [39, 631] width 27 height 27
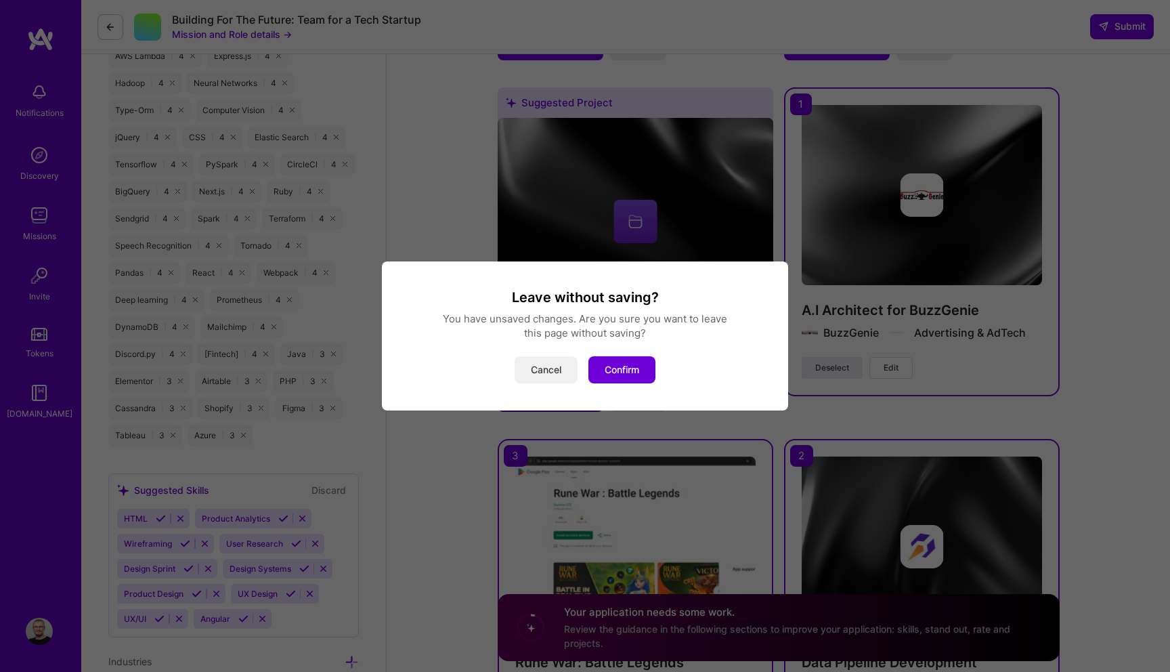
click at [531, 362] on button "Cancel" at bounding box center [546, 369] width 63 height 27
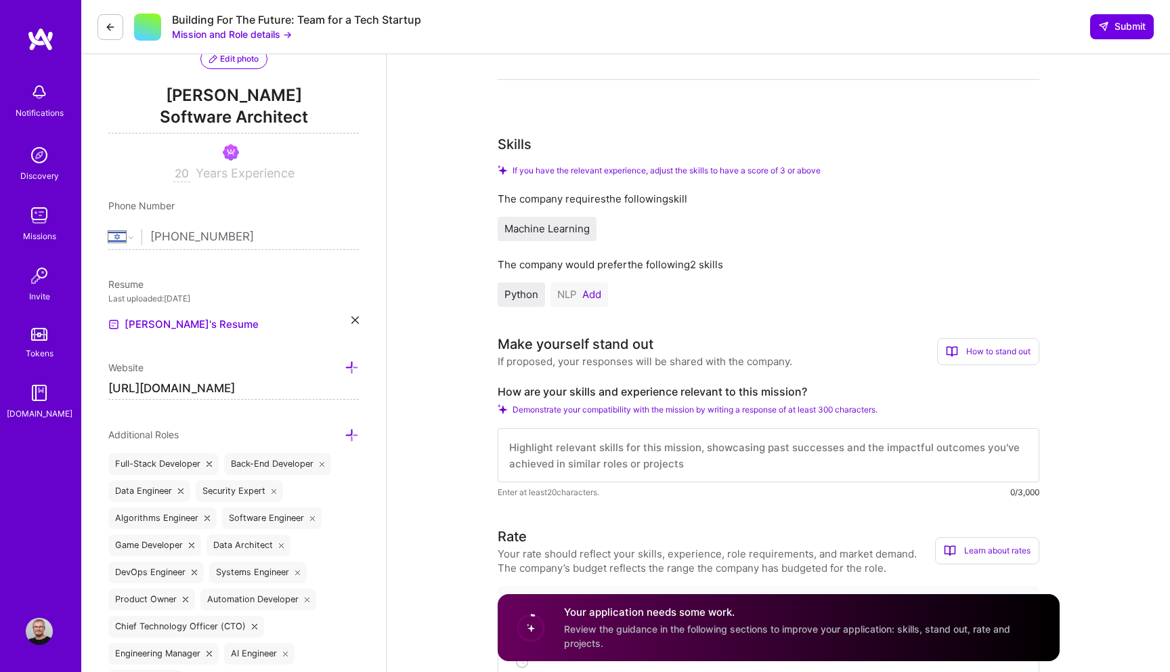
scroll to position [104, 0]
